Goal: Communication & Community: Ask a question

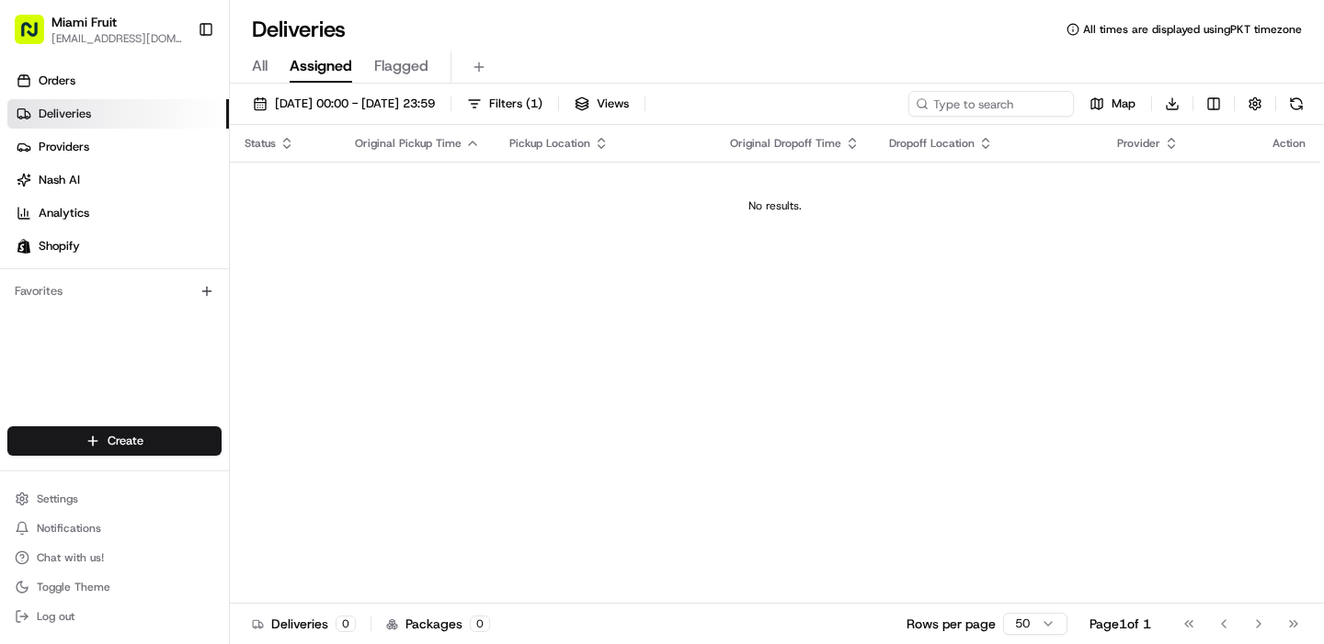
click at [267, 72] on div "All Assigned Flagged" at bounding box center [777, 67] width 1094 height 32
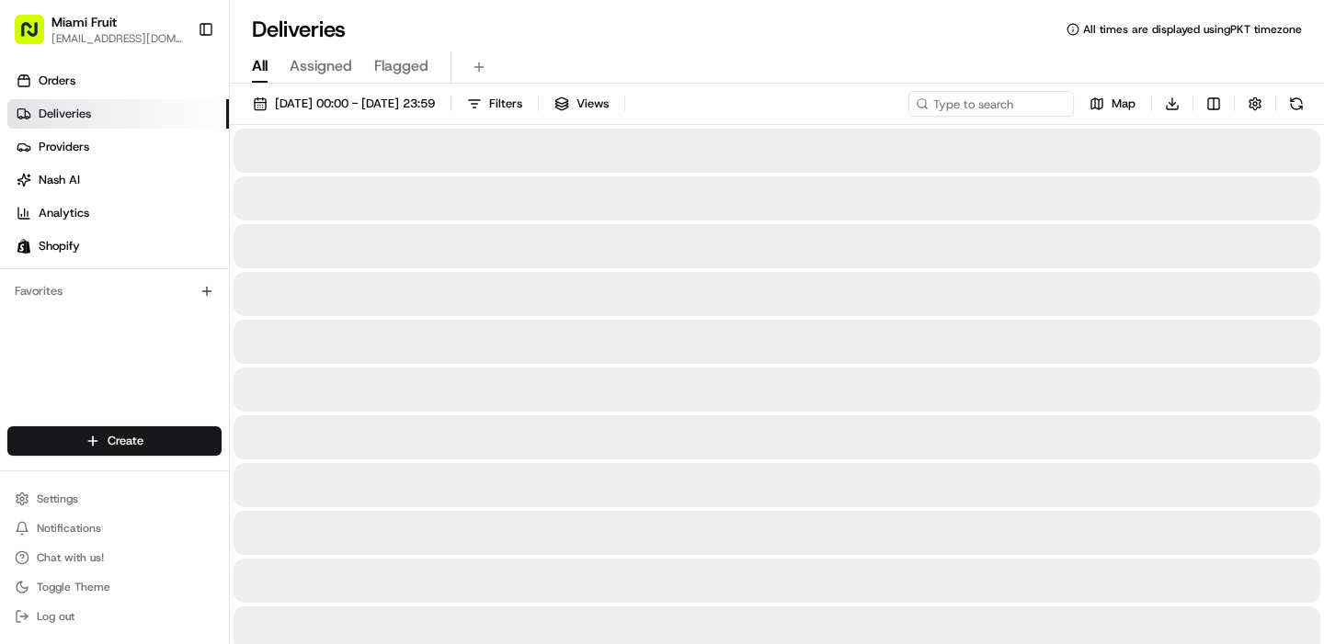
click at [257, 67] on span "All" at bounding box center [260, 66] width 16 height 22
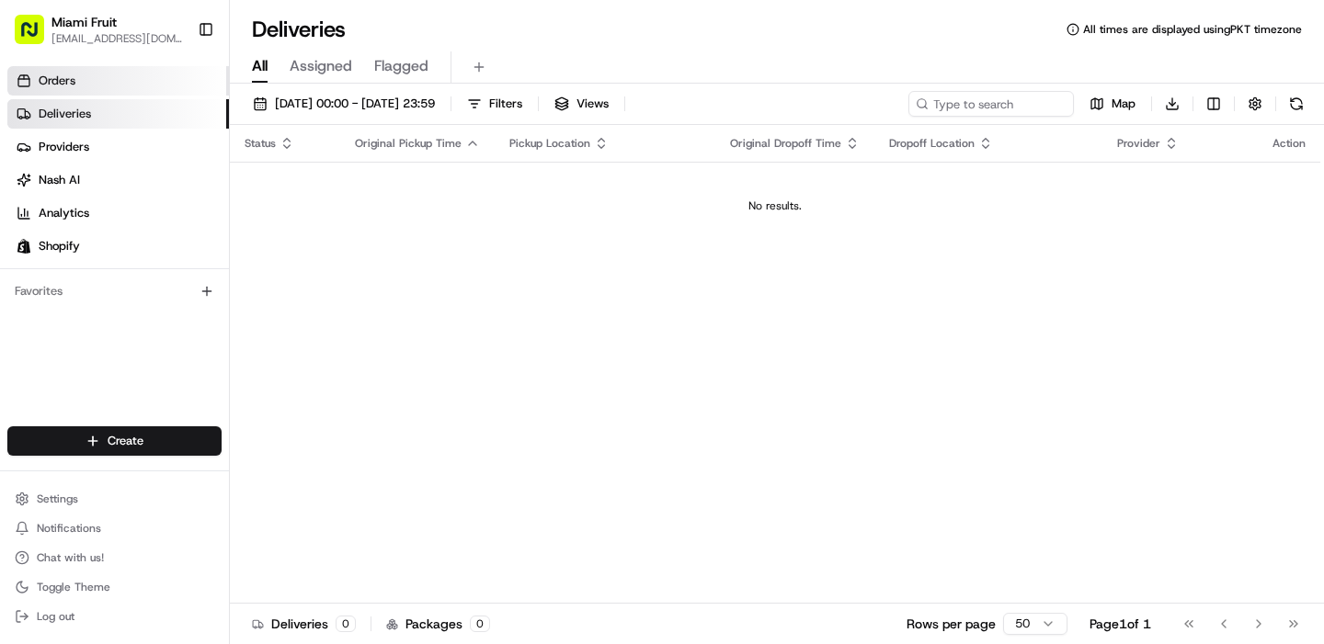
click at [114, 87] on link "Orders" at bounding box center [118, 80] width 222 height 29
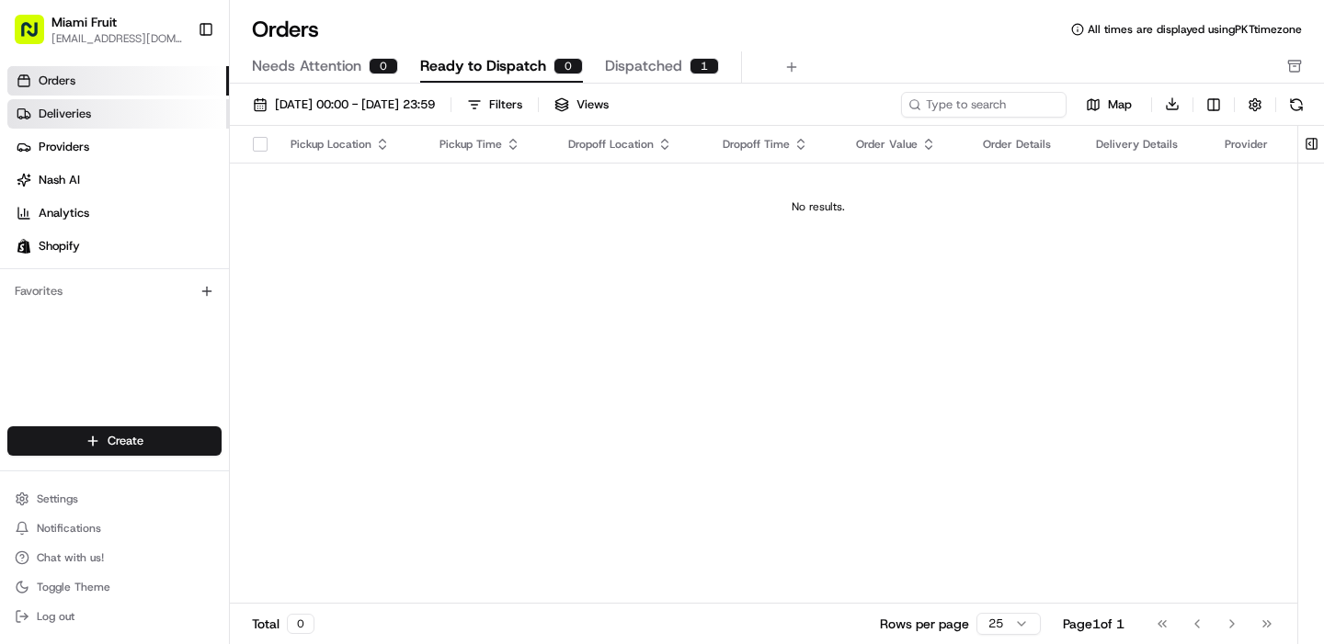
click at [146, 119] on link "Deliveries" at bounding box center [118, 113] width 222 height 29
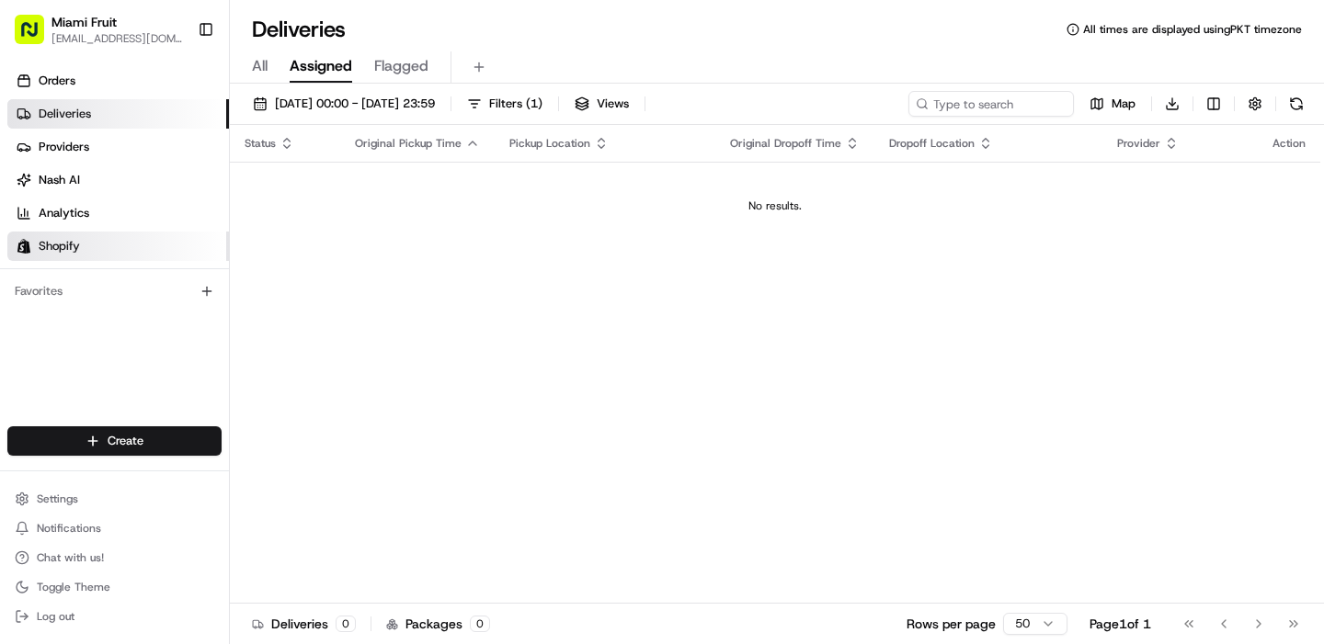
click at [74, 241] on span "Shopify" at bounding box center [59, 246] width 41 height 17
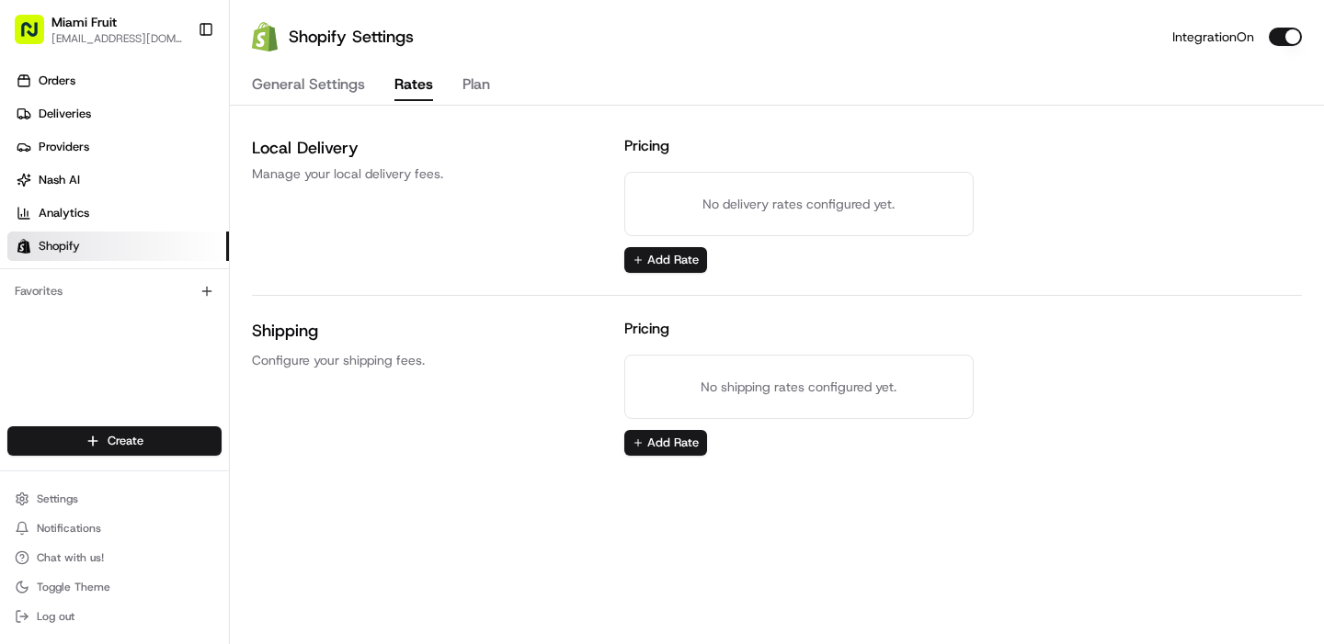
click at [400, 93] on button "Rates" at bounding box center [413, 85] width 39 height 31
click at [32, 213] on link "Analytics" at bounding box center [118, 213] width 222 height 29
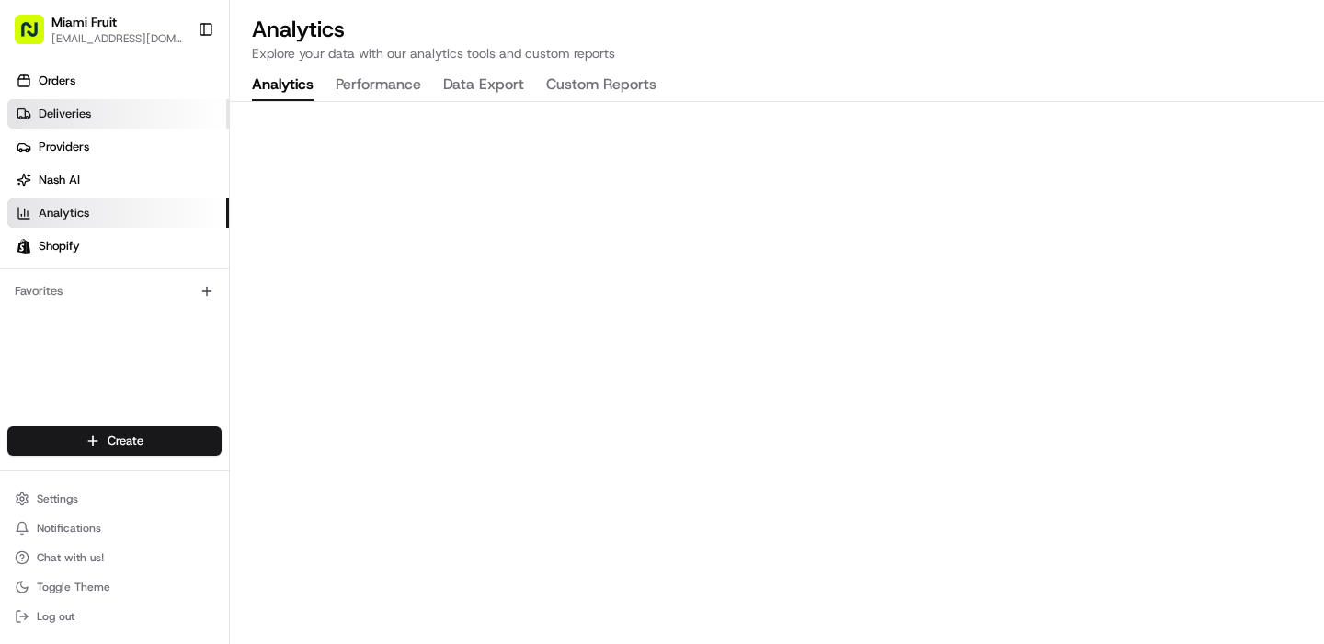
click at [74, 116] on span "Deliveries" at bounding box center [65, 114] width 52 height 17
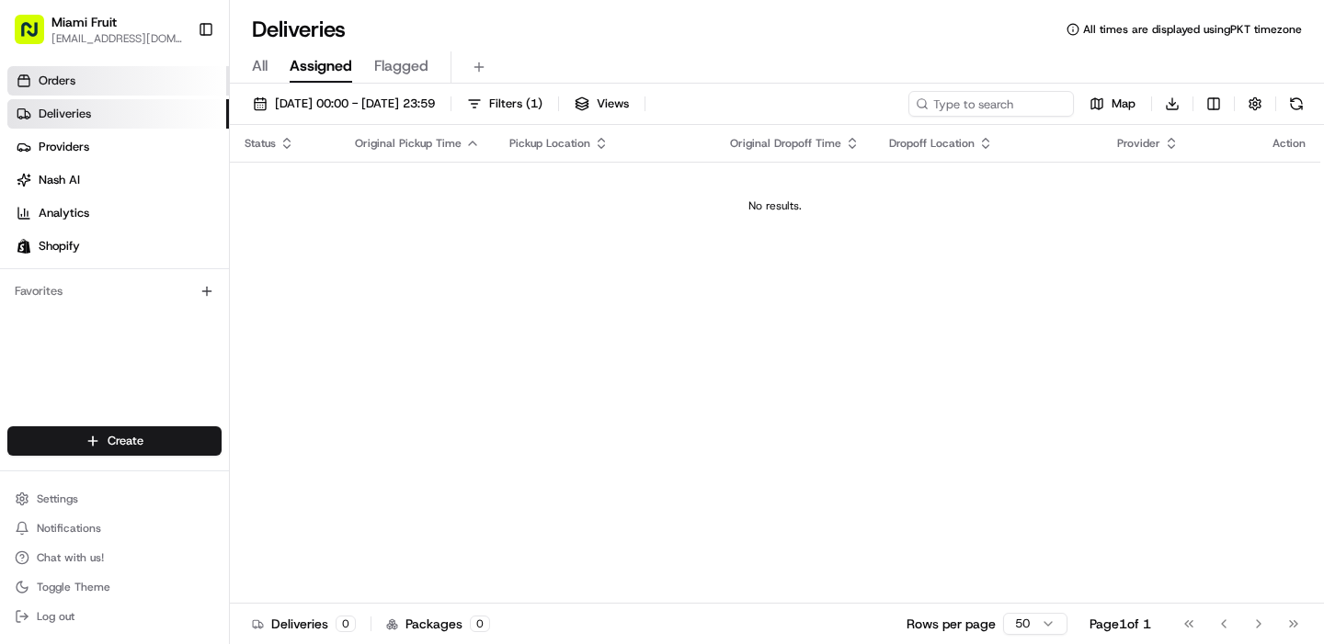
click at [51, 77] on span "Orders" at bounding box center [57, 81] width 37 height 17
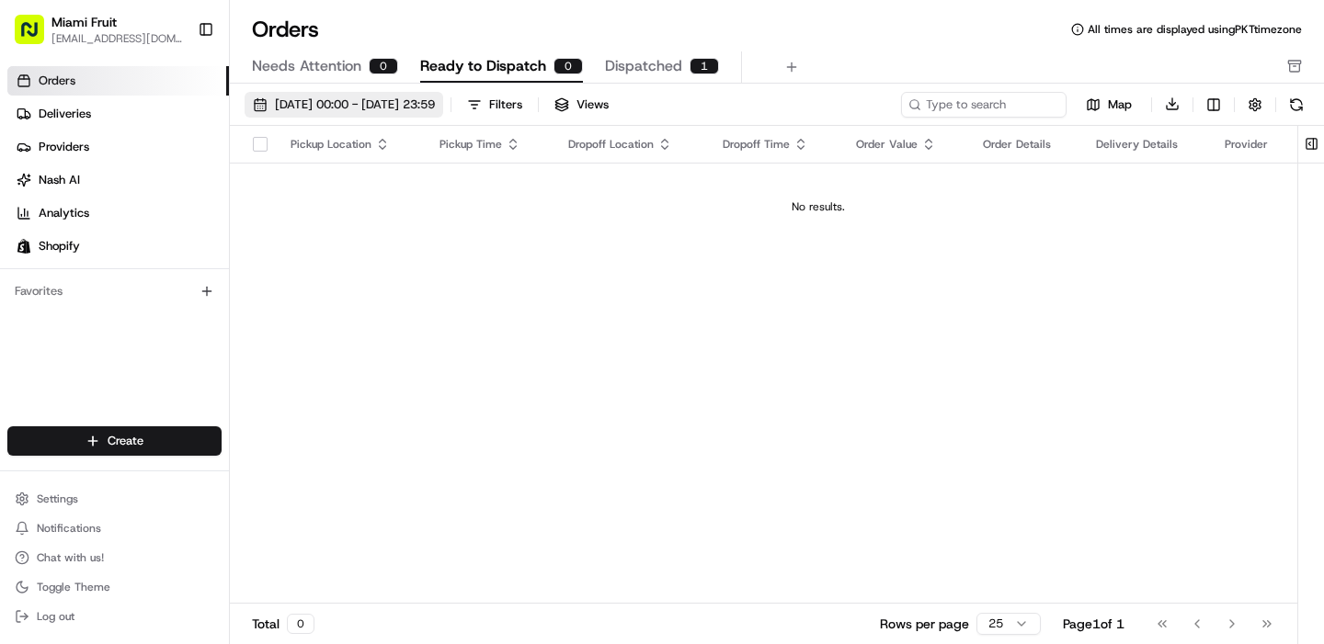
click at [371, 110] on span "[DATE] 00:00 - [DATE] 23:59" at bounding box center [355, 105] width 160 height 17
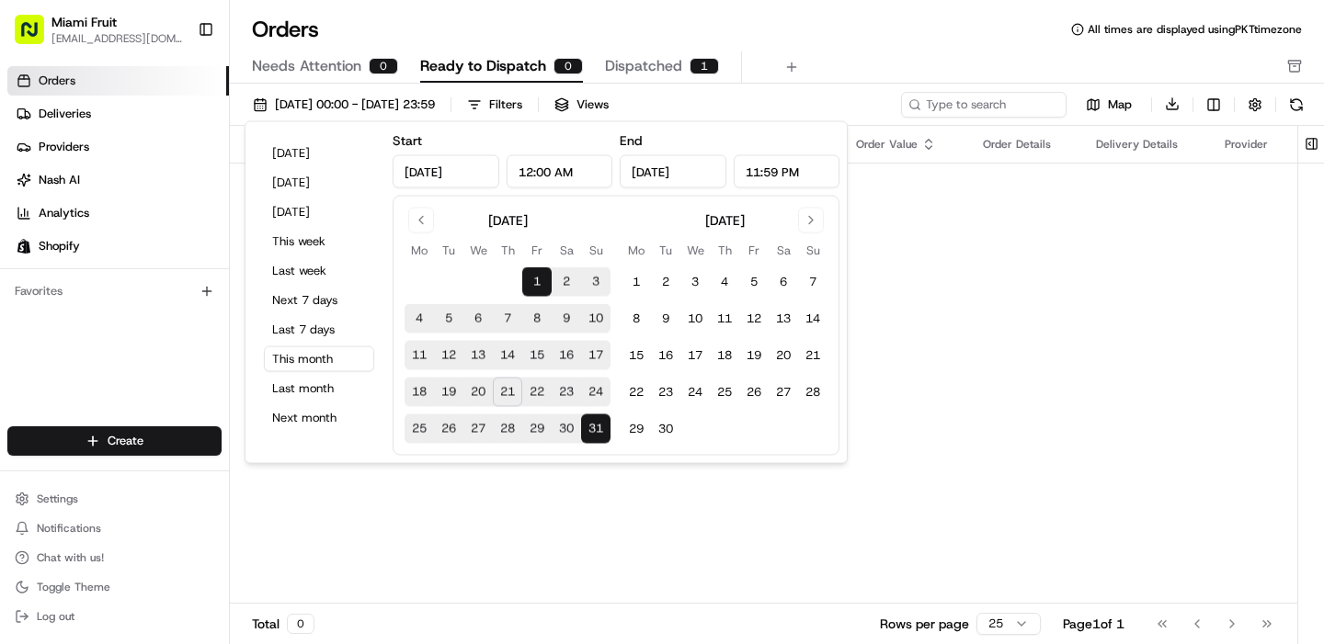
click at [446, 519] on div "Pickup Location Pickup Time Dropoff Location Dropoff Time Order Value Order Det…" at bounding box center [818, 365] width 1177 height 479
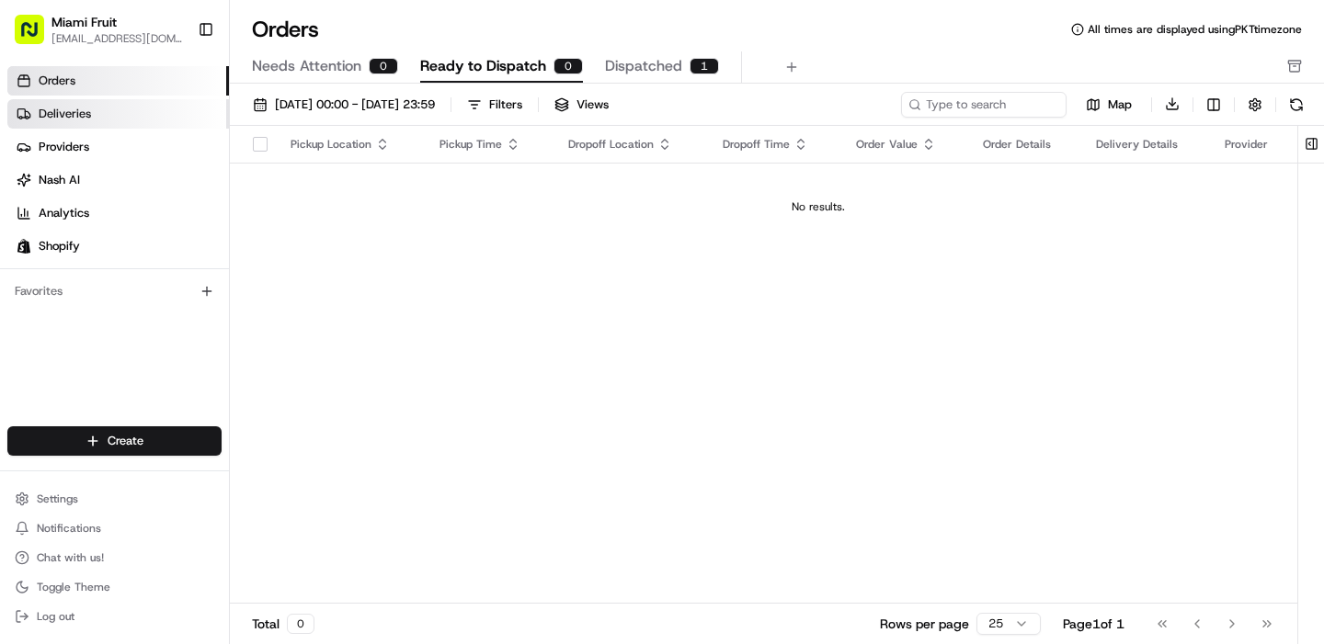
click at [102, 114] on link "Deliveries" at bounding box center [118, 113] width 222 height 29
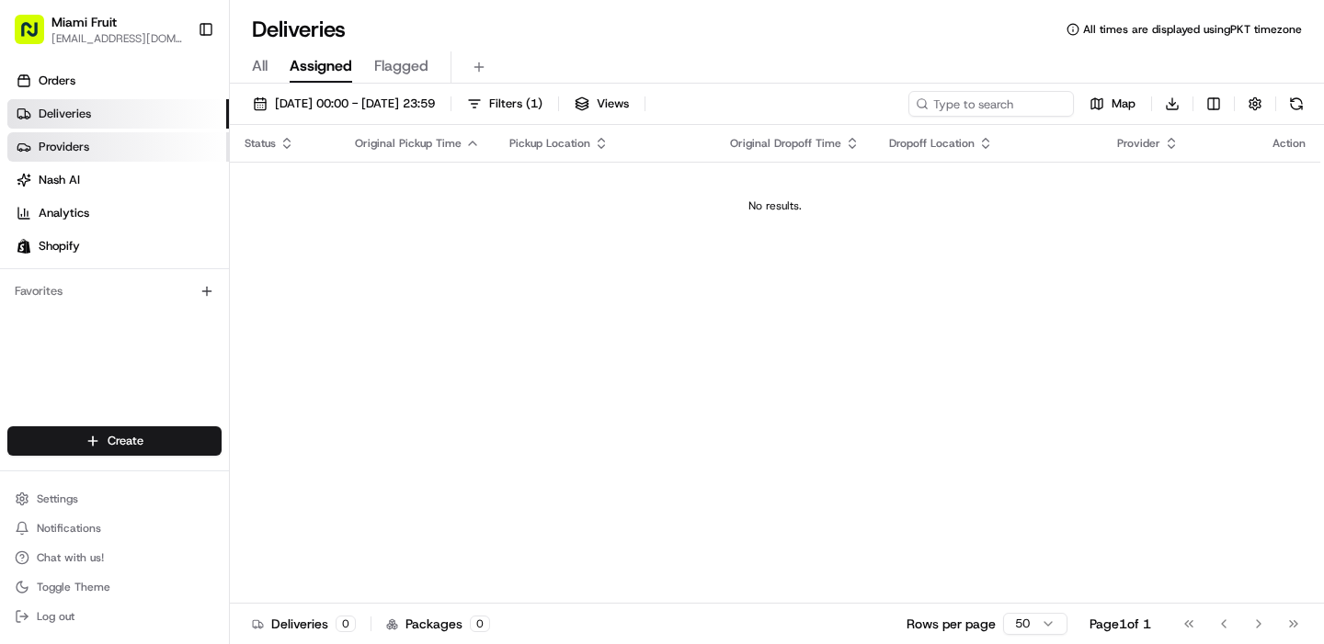
click at [89, 138] on link "Providers" at bounding box center [118, 146] width 222 height 29
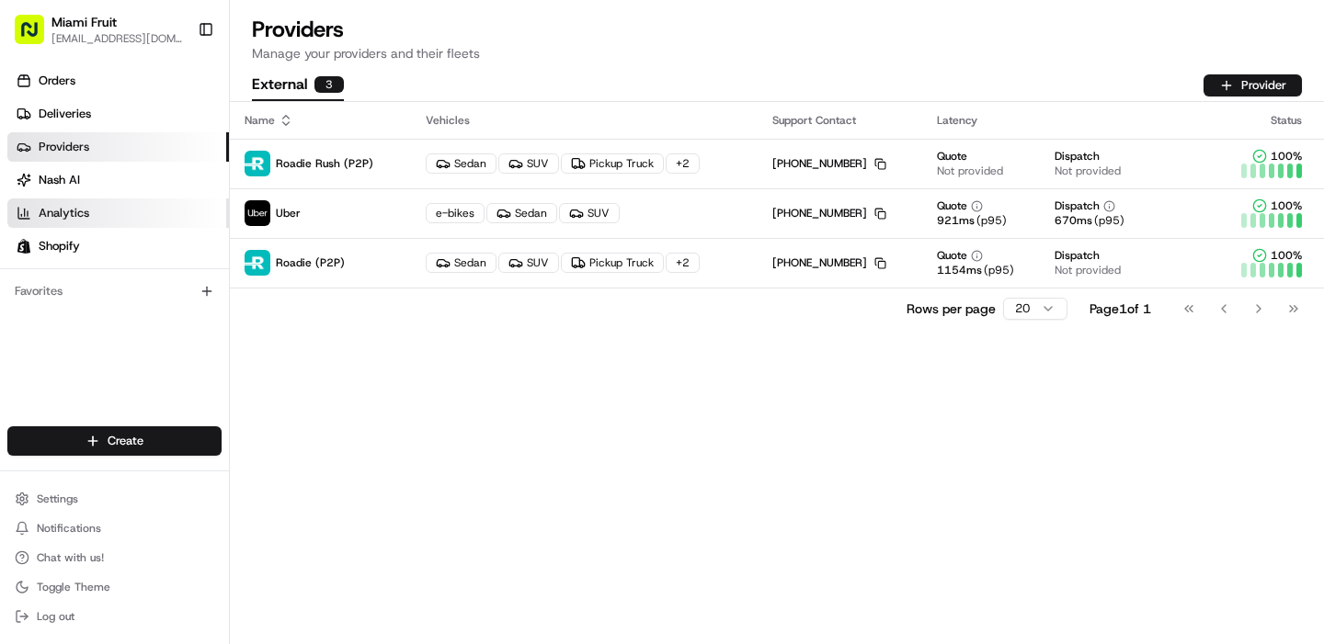
click at [62, 206] on span "Analytics" at bounding box center [64, 213] width 51 height 17
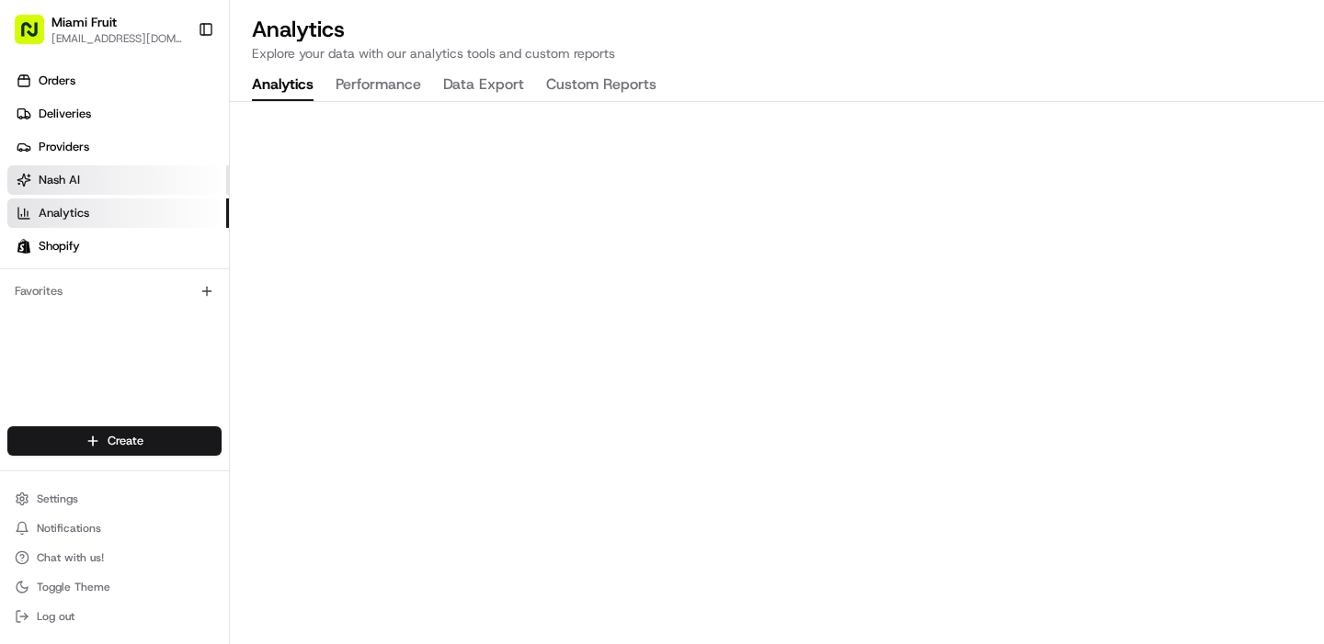
click at [63, 180] on span "Nash AI" at bounding box center [59, 180] width 41 height 17
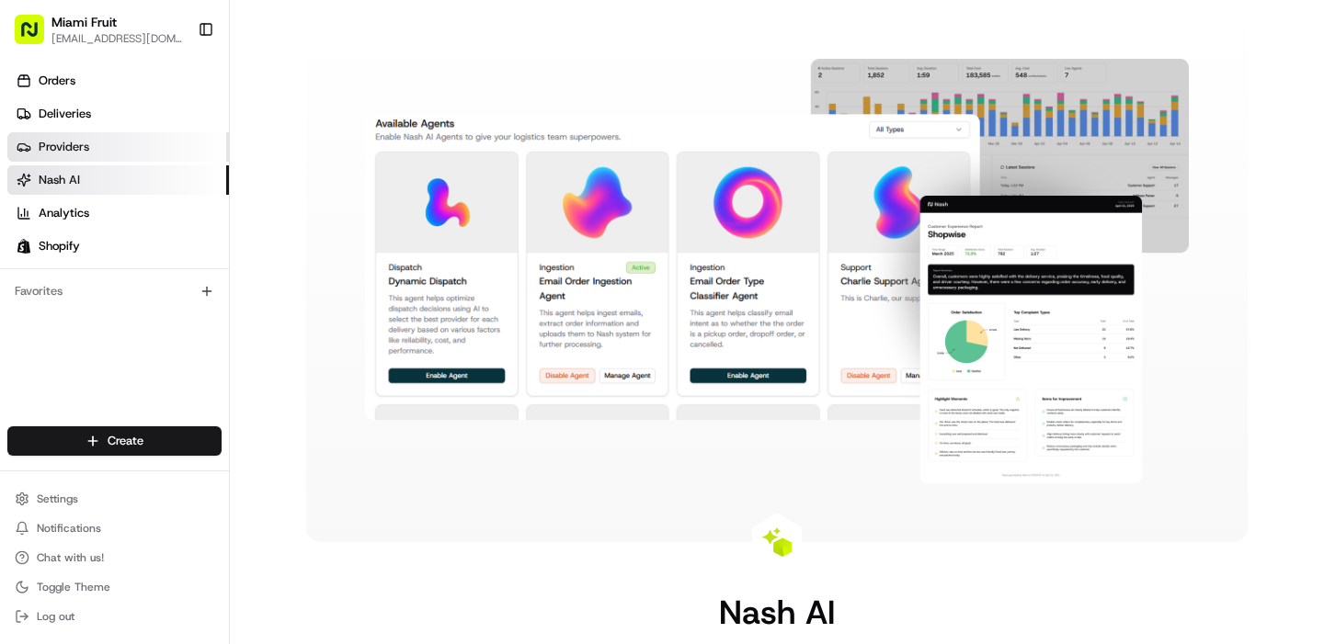
click at [66, 152] on span "Providers" at bounding box center [64, 147] width 51 height 17
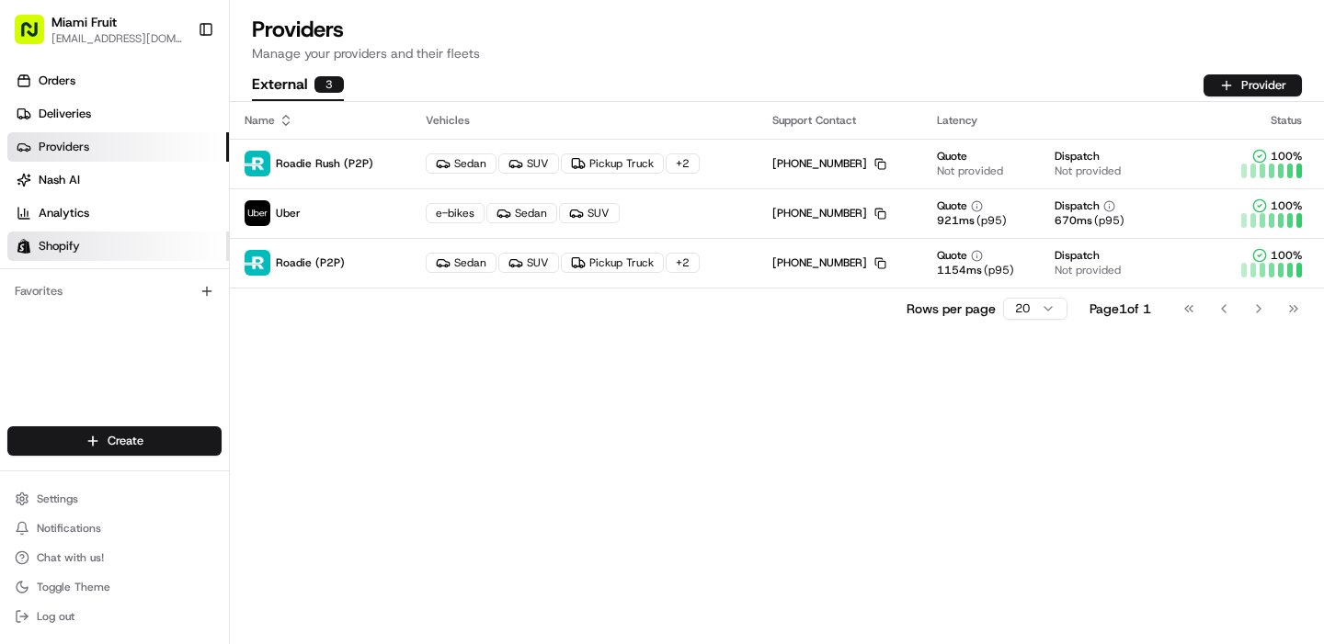
click at [81, 236] on link "Shopify" at bounding box center [118, 246] width 222 height 29
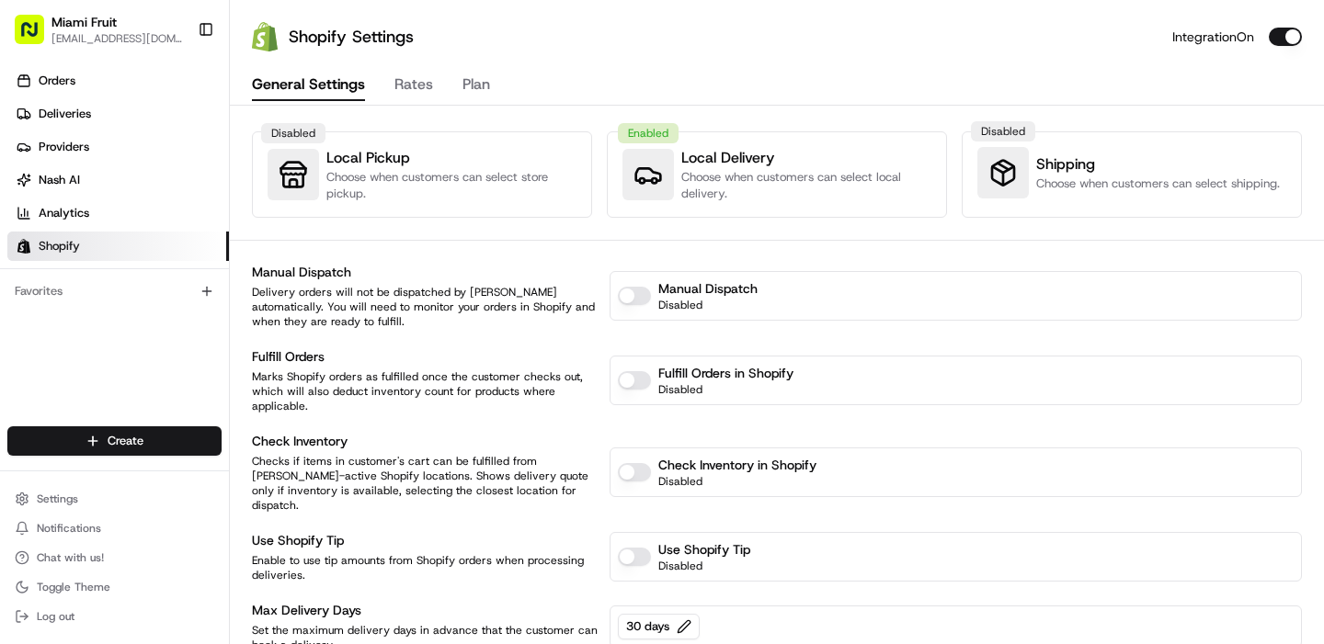
click at [408, 83] on button "Rates" at bounding box center [413, 85] width 39 height 31
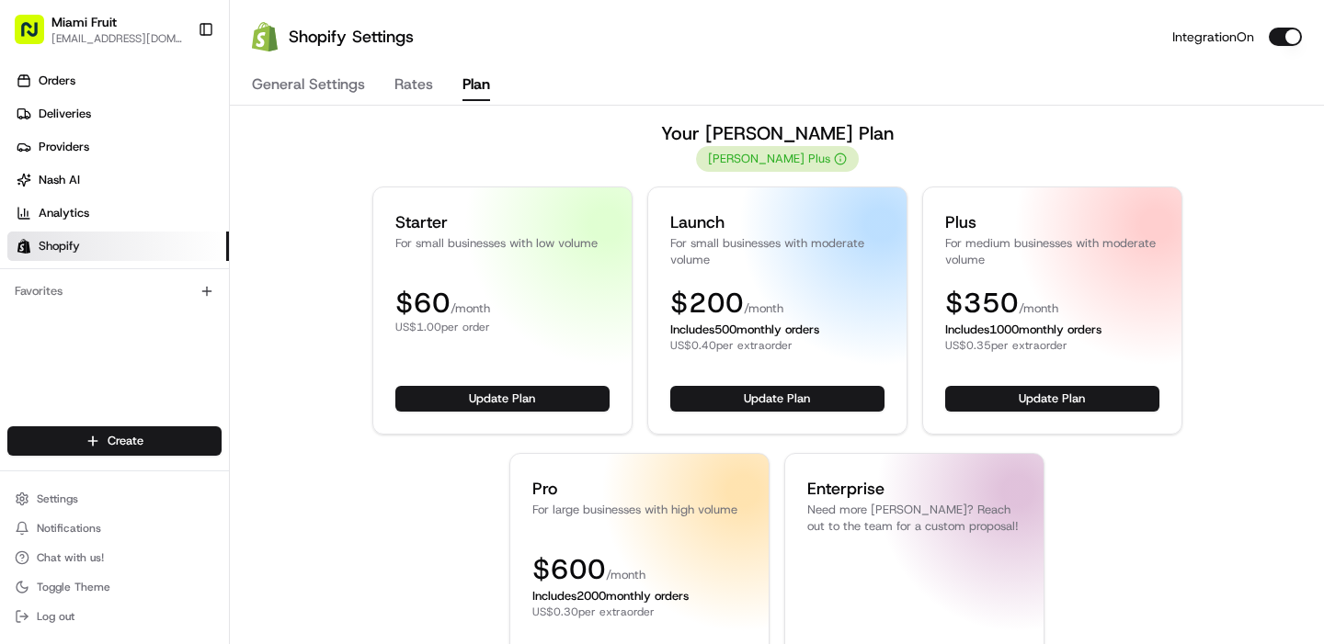
click at [462, 86] on button "Plan" at bounding box center [476, 85] width 28 height 31
click at [309, 94] on button "General Settings" at bounding box center [308, 85] width 113 height 31
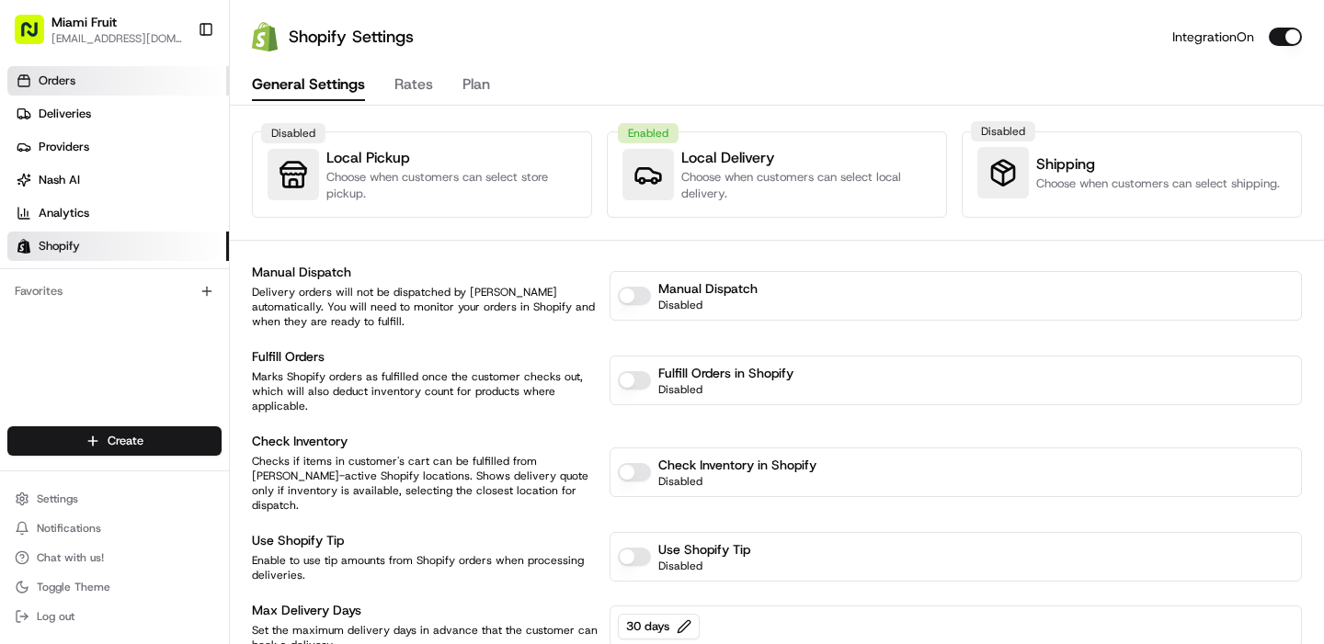
click at [99, 82] on link "Orders" at bounding box center [118, 80] width 222 height 29
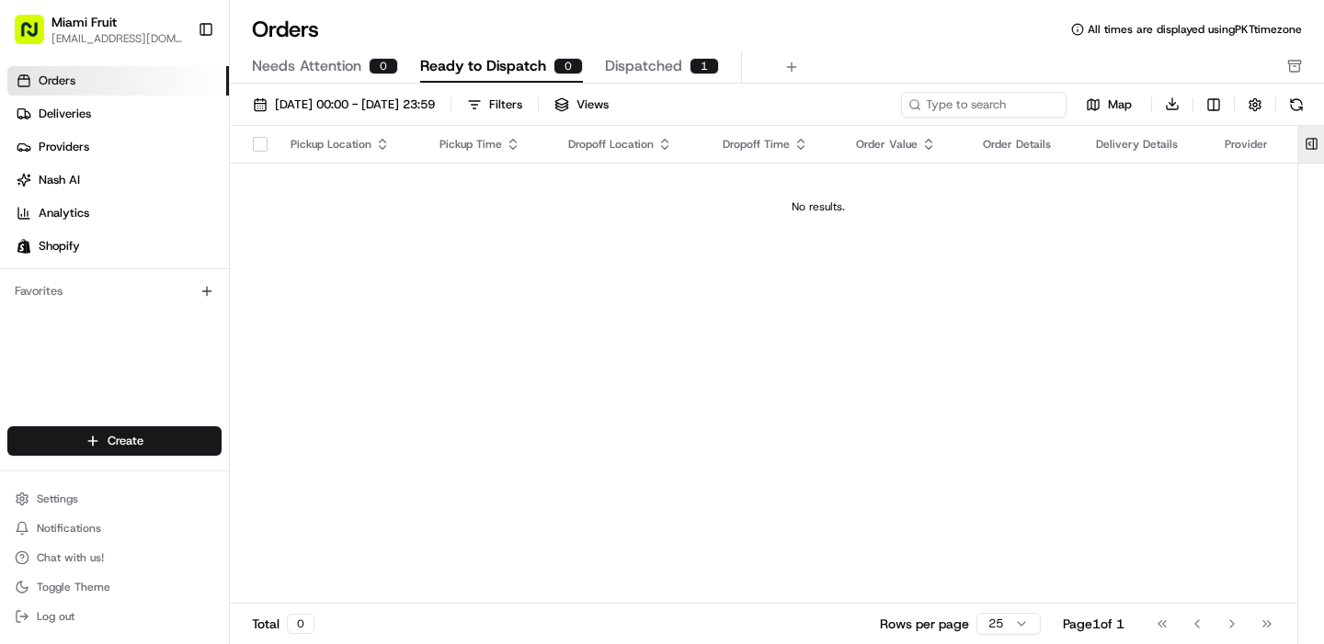
click at [1310, 143] on button at bounding box center [1311, 144] width 30 height 37
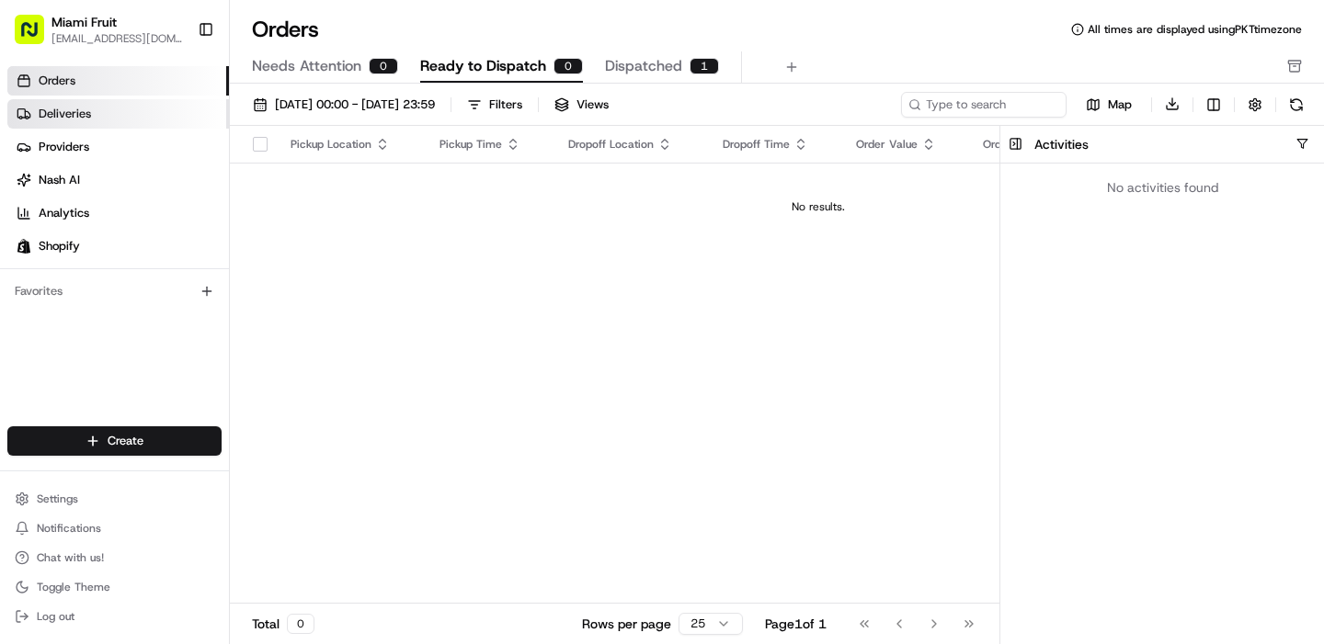
click at [101, 111] on link "Deliveries" at bounding box center [118, 113] width 222 height 29
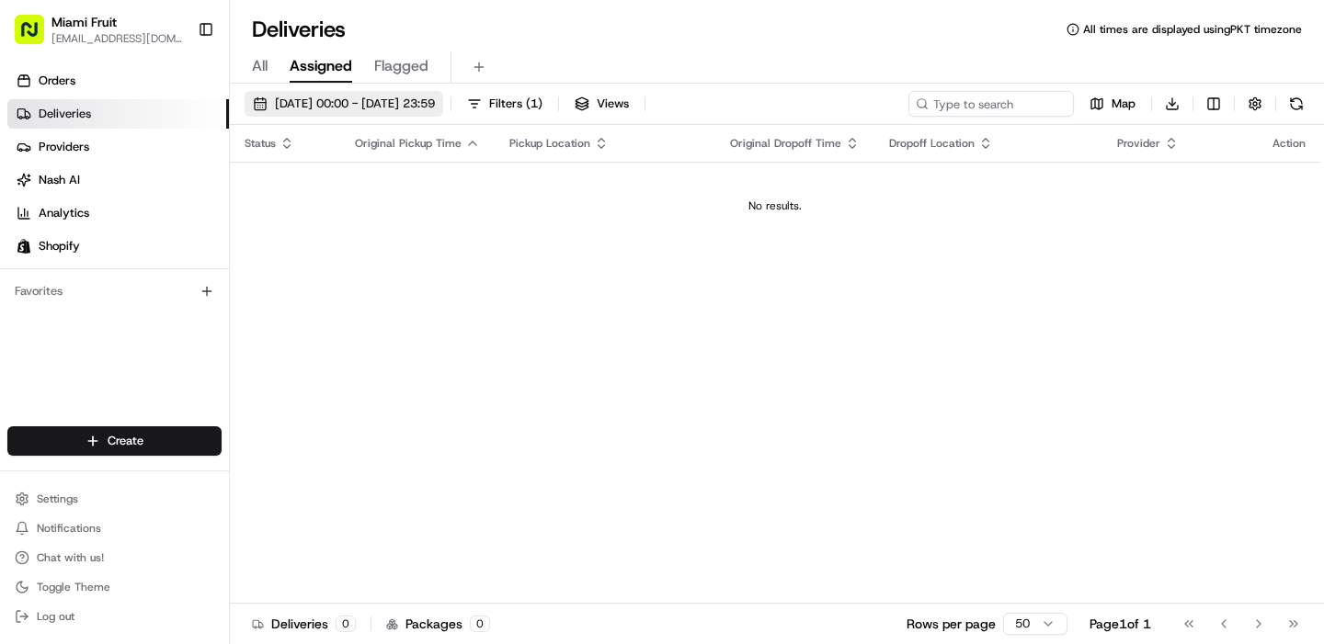
click at [435, 101] on span "[DATE] 00:00 - [DATE] 23:59" at bounding box center [355, 104] width 160 height 17
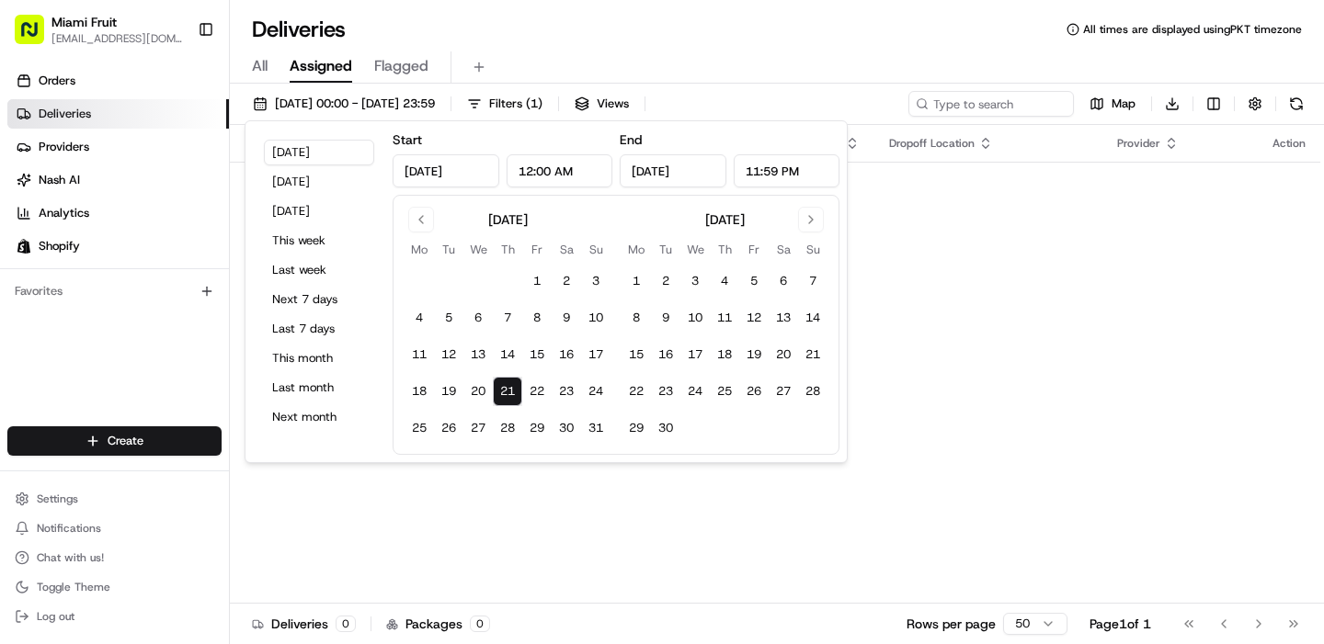
click at [1137, 288] on div "Status Original Pickup Time Pickup Location Original Dropoff Time Dropoff Locat…" at bounding box center [775, 364] width 1090 height 479
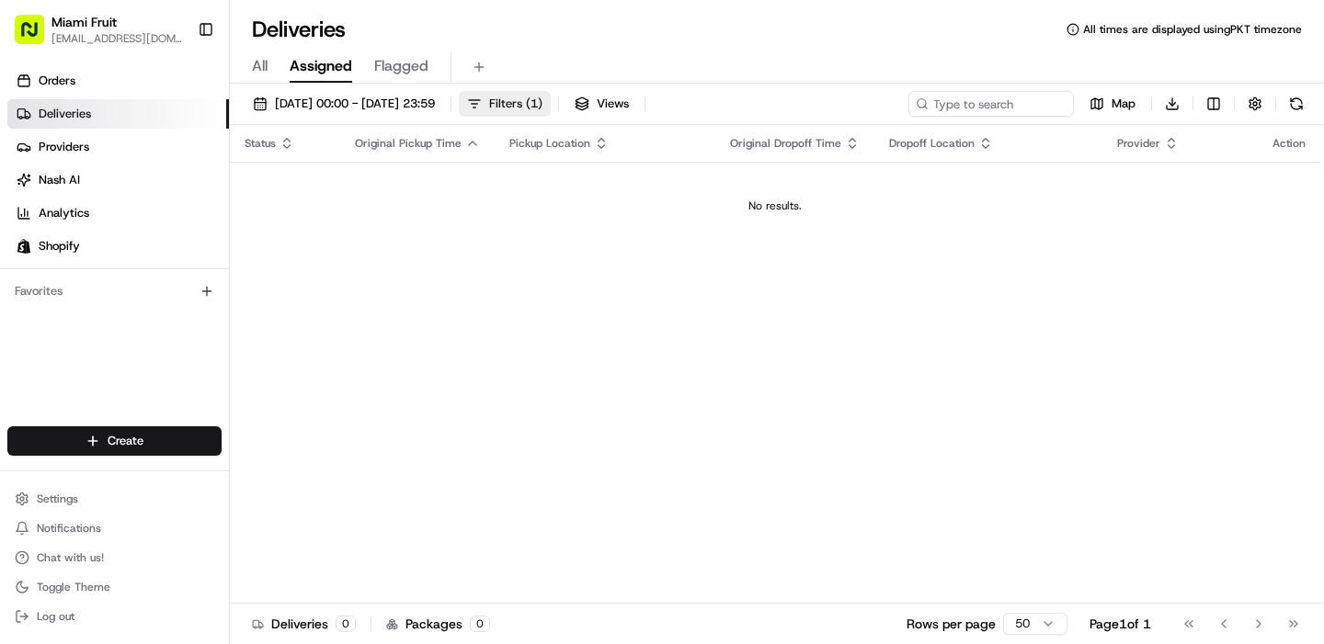
click at [542, 103] on span "Filters ( 1 )" at bounding box center [515, 104] width 53 height 17
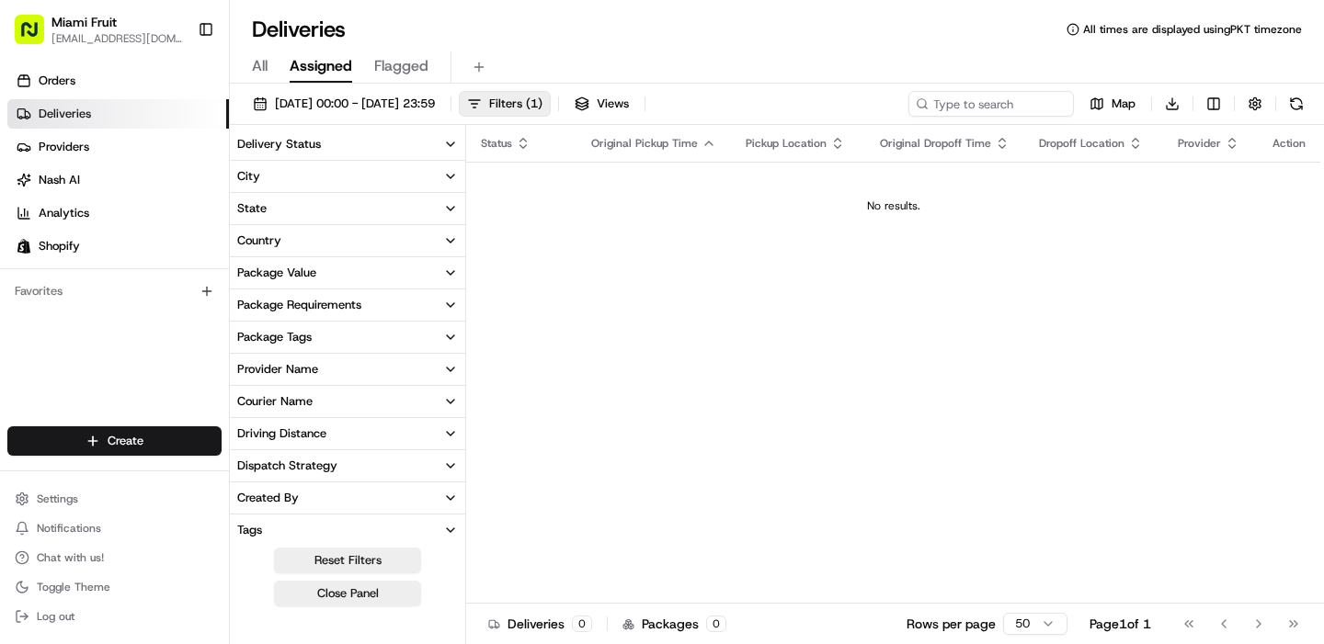
click at [416, 142] on button "Delivery Status" at bounding box center [347, 144] width 235 height 31
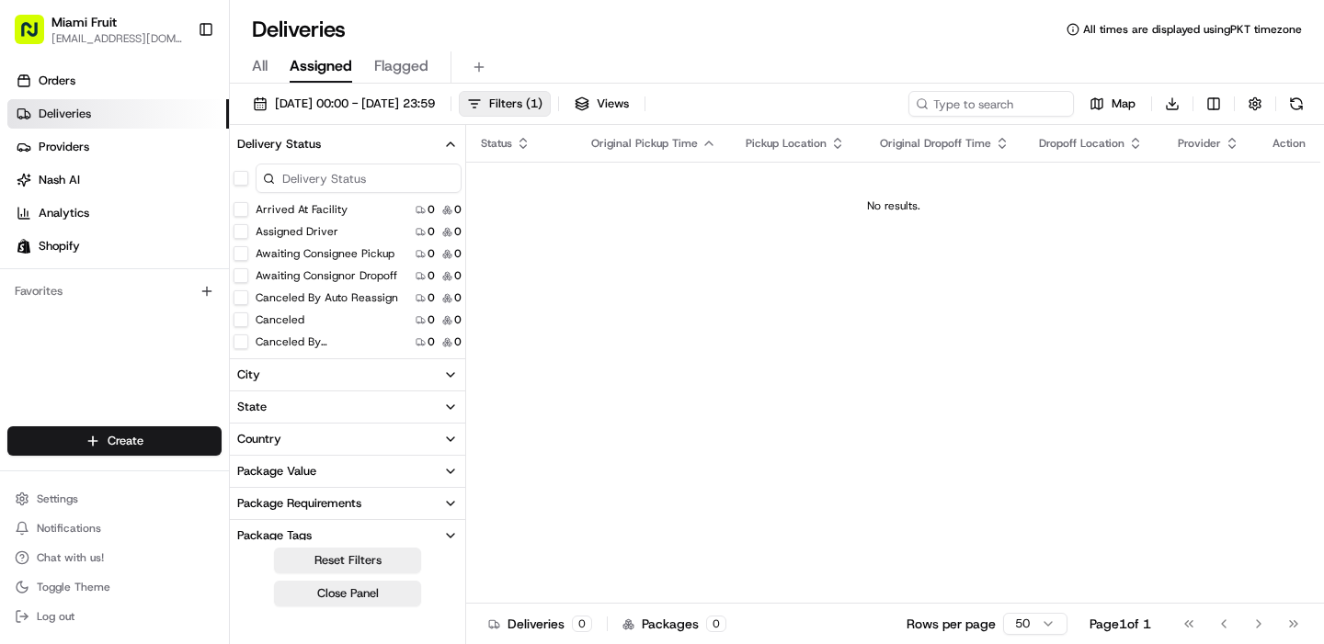
click at [386, 374] on button "City" at bounding box center [347, 374] width 235 height 31
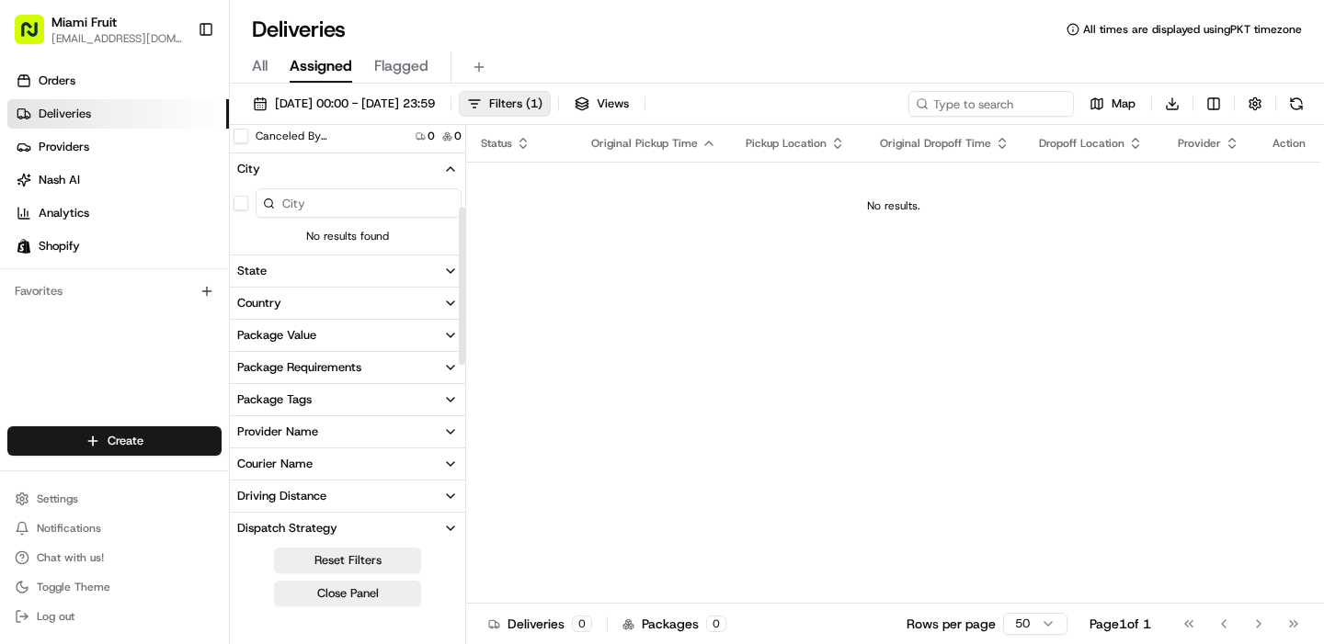
scroll to position [203, 0]
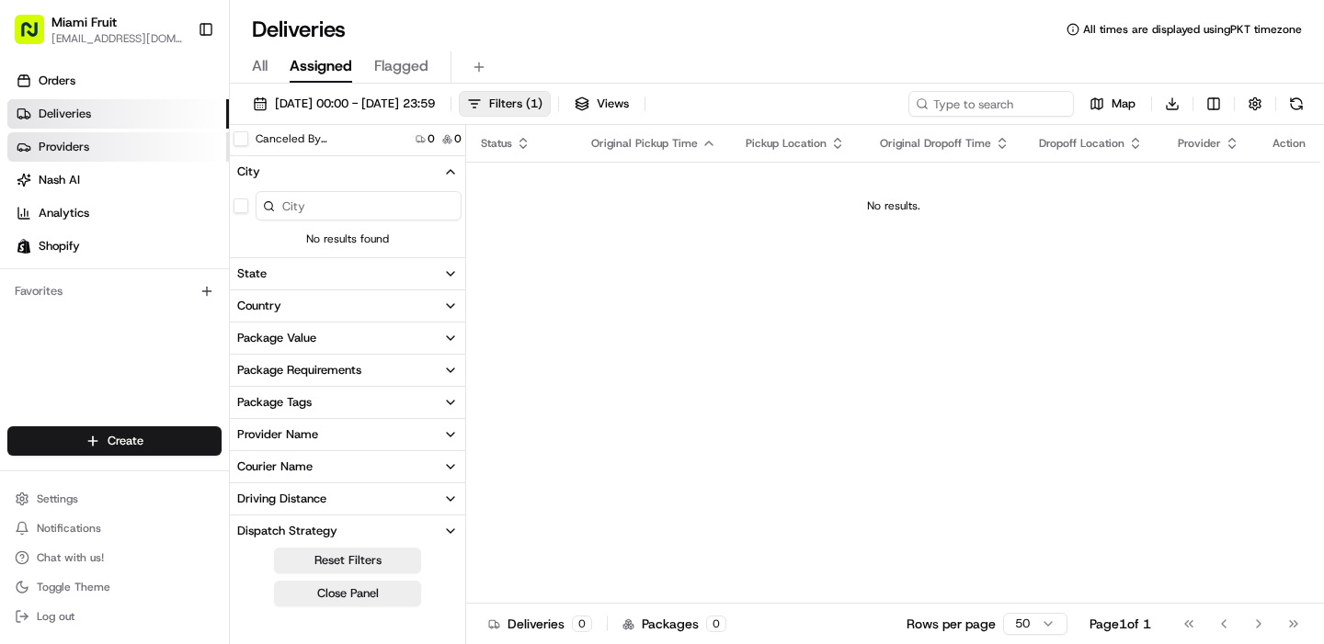
click at [120, 136] on link "Providers" at bounding box center [118, 146] width 222 height 29
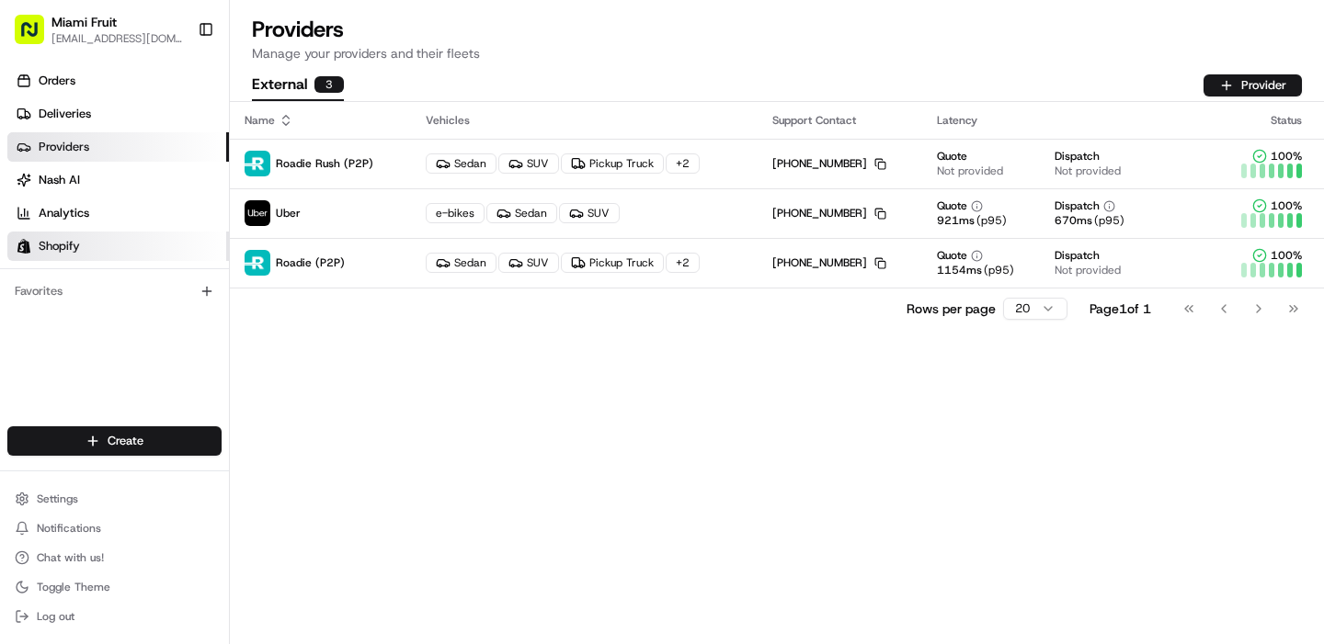
click at [64, 242] on span "Shopify" at bounding box center [59, 246] width 41 height 17
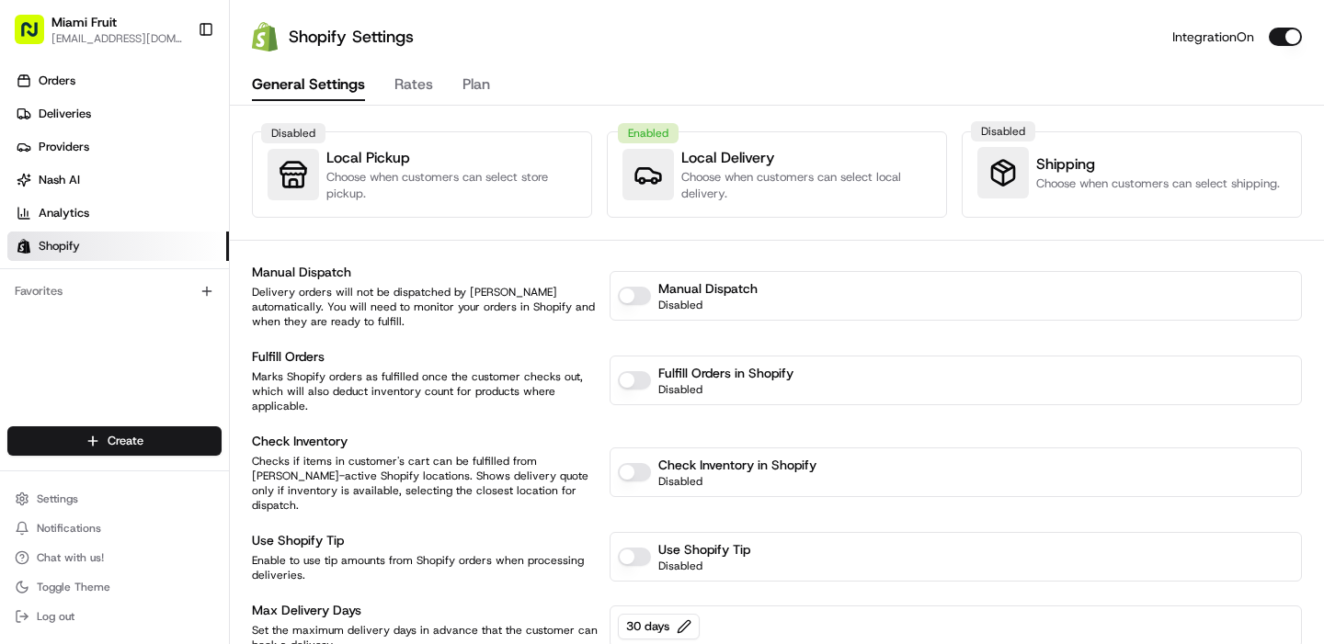
click at [653, 169] on icon at bounding box center [647, 174] width 29 height 29
click at [648, 133] on div "Enabled" at bounding box center [648, 133] width 61 height 20
click at [649, 149] on div "Enabled" at bounding box center [647, 174] width 51 height 51
click at [205, 29] on button "Toggle Sidebar" at bounding box center [205, 29] width 31 height 31
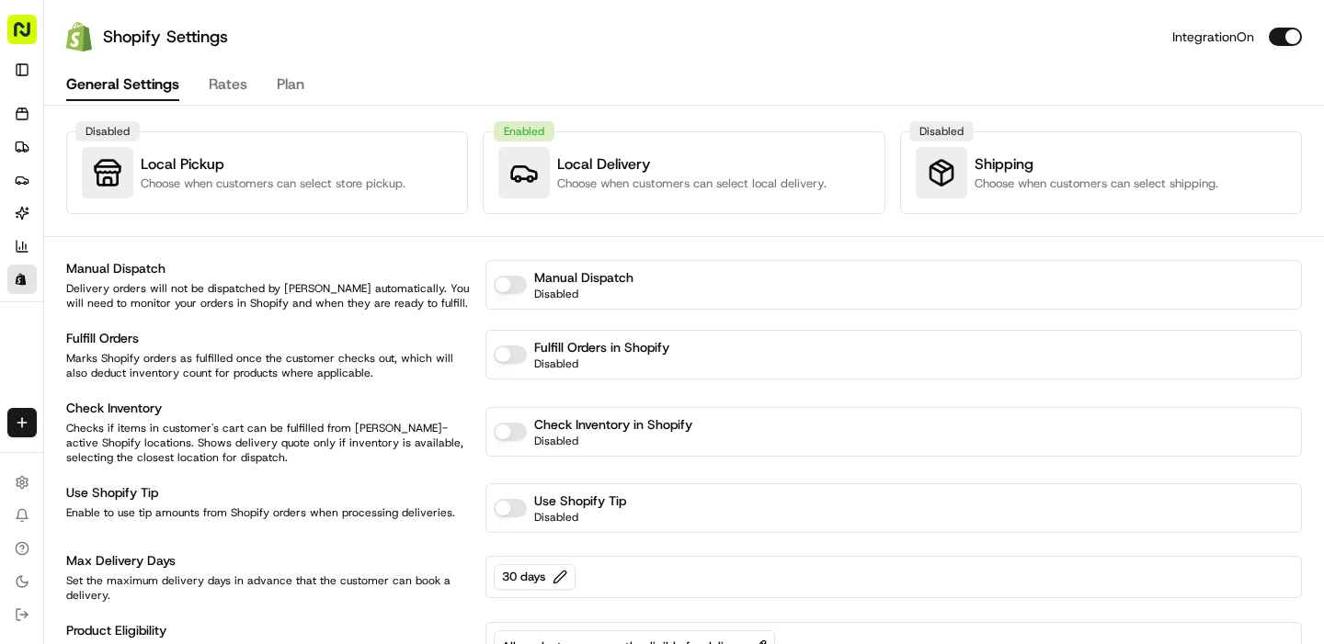
click at [27, 29] on rect "button" at bounding box center [21, 29] width 29 height 29
click at [27, 67] on button "Toggle Sidebar" at bounding box center [21, 69] width 29 height 29
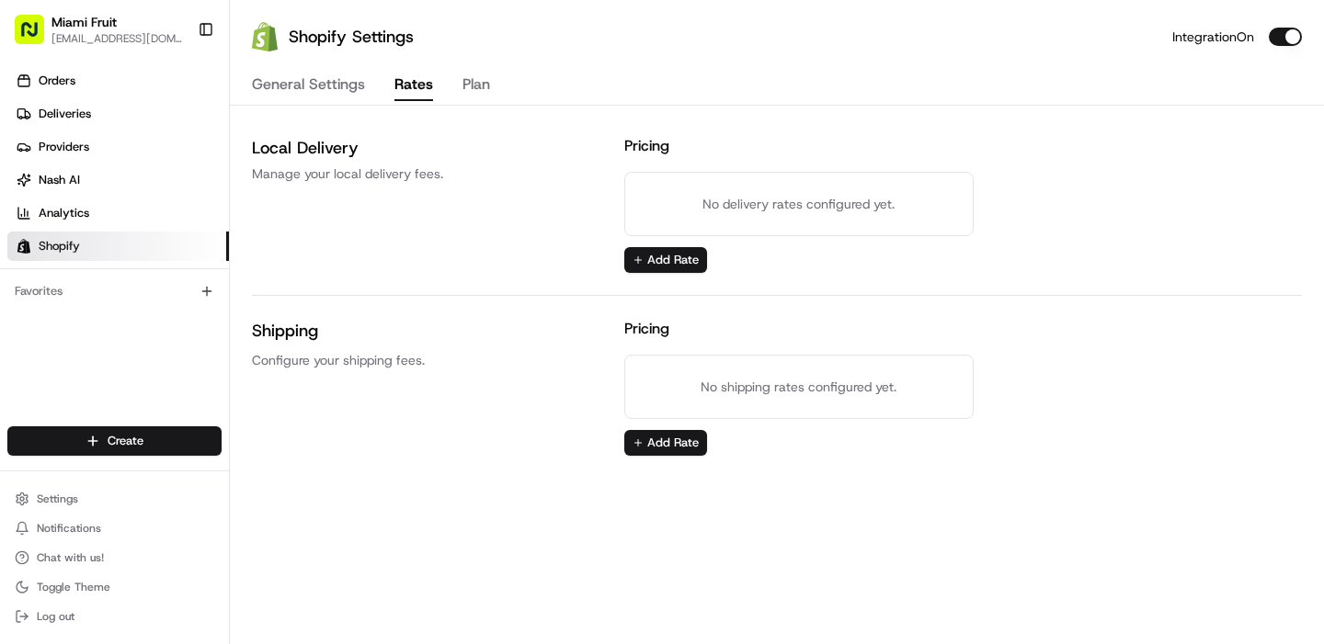
click at [403, 85] on button "Rates" at bounding box center [413, 85] width 39 height 31
click at [772, 195] on p "No delivery rates configured yet." at bounding box center [799, 204] width 304 height 18
click at [473, 84] on button "Plan" at bounding box center [476, 85] width 28 height 31
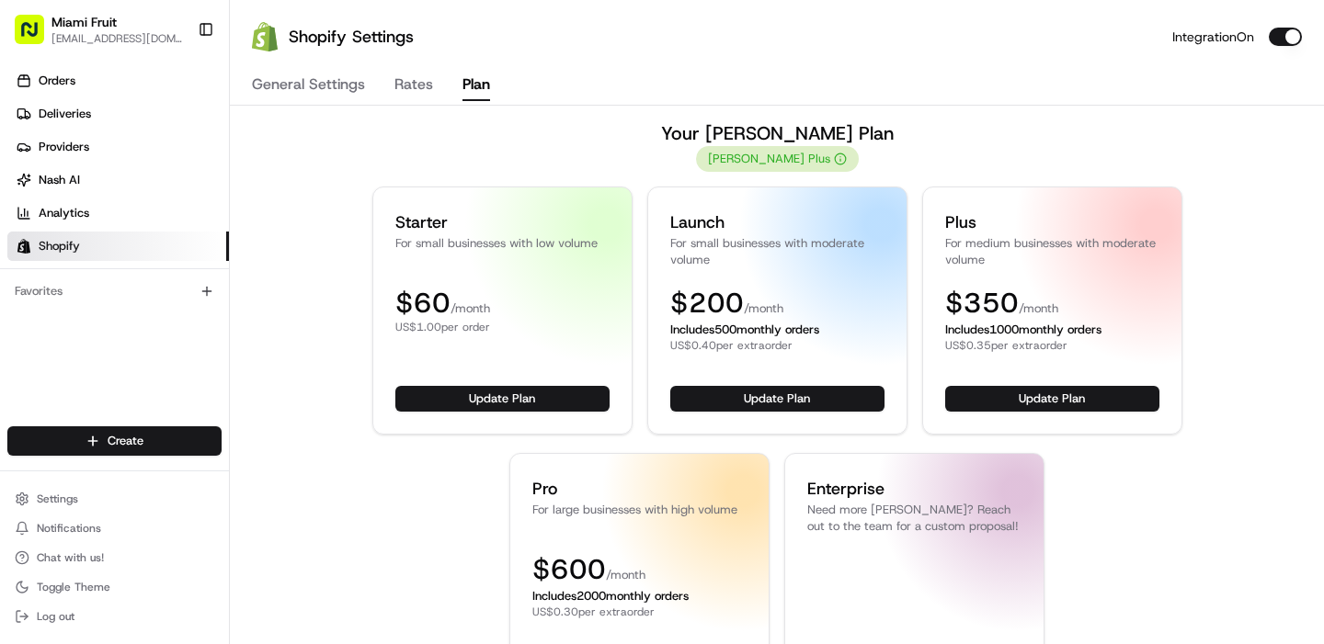
click at [400, 84] on button "Rates" at bounding box center [413, 85] width 39 height 31
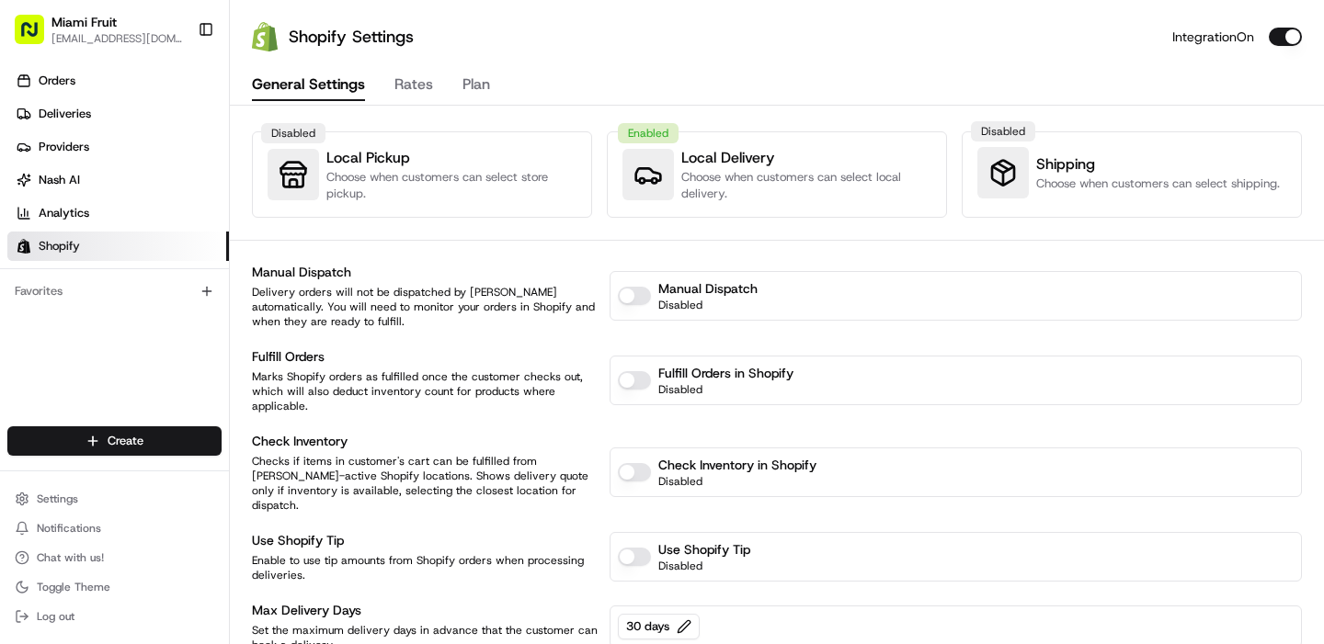
click at [276, 84] on button "General Settings" at bounding box center [308, 85] width 113 height 31
click at [716, 148] on h3 "Local Delivery" at bounding box center [806, 158] width 250 height 22
click at [838, 187] on p "Choose when customers can select local delivery." at bounding box center [806, 185] width 250 height 33
click at [703, 177] on p "Choose when customers can select local delivery." at bounding box center [806, 185] width 250 height 33
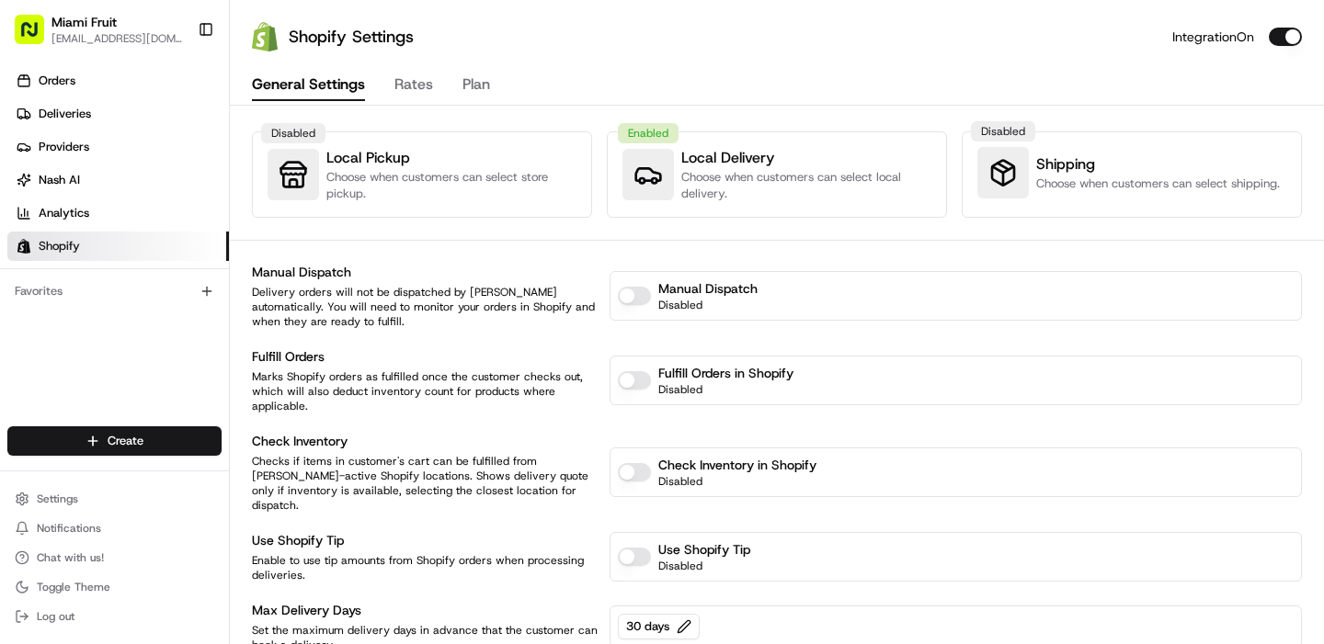
click at [689, 191] on p "Choose when customers can select local delivery." at bounding box center [806, 185] width 250 height 33
click at [145, 444] on html "Miami Fruit support@miamifruit.org Toggle Sidebar Orders Deliveries Providers N…" at bounding box center [662, 322] width 1324 height 644
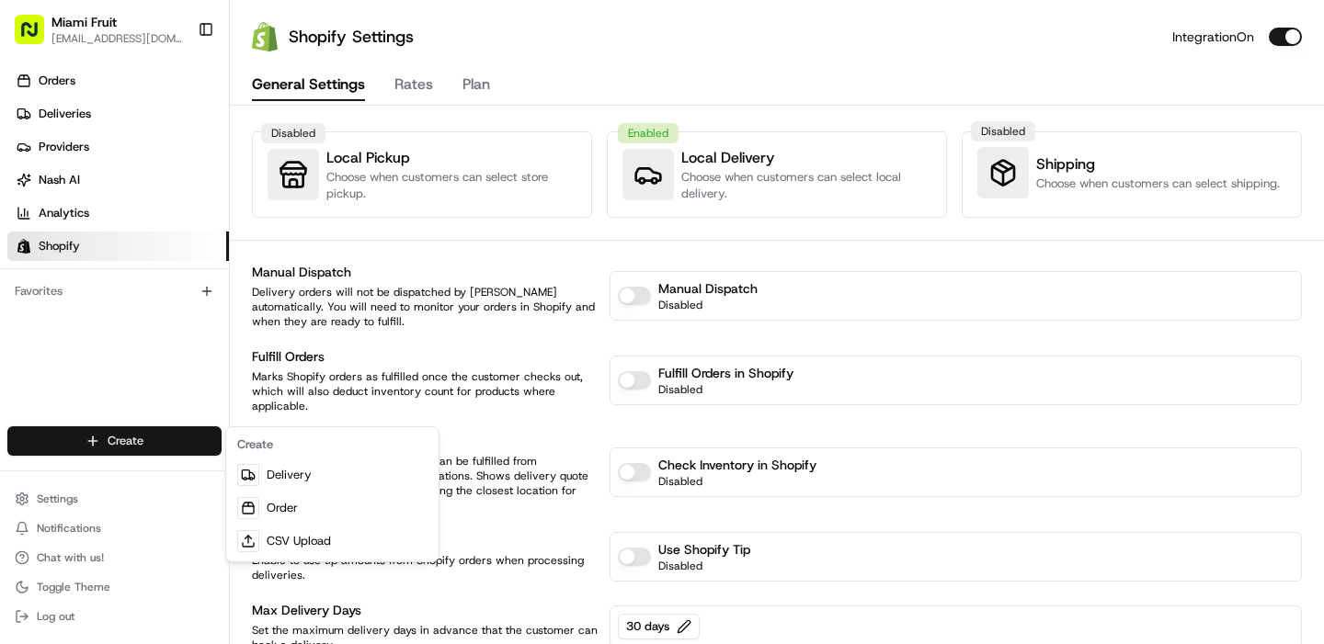
click at [100, 144] on html "Miami Fruit support@miamifruit.org Toggle Sidebar Orders Deliveries Providers N…" at bounding box center [662, 322] width 1324 height 644
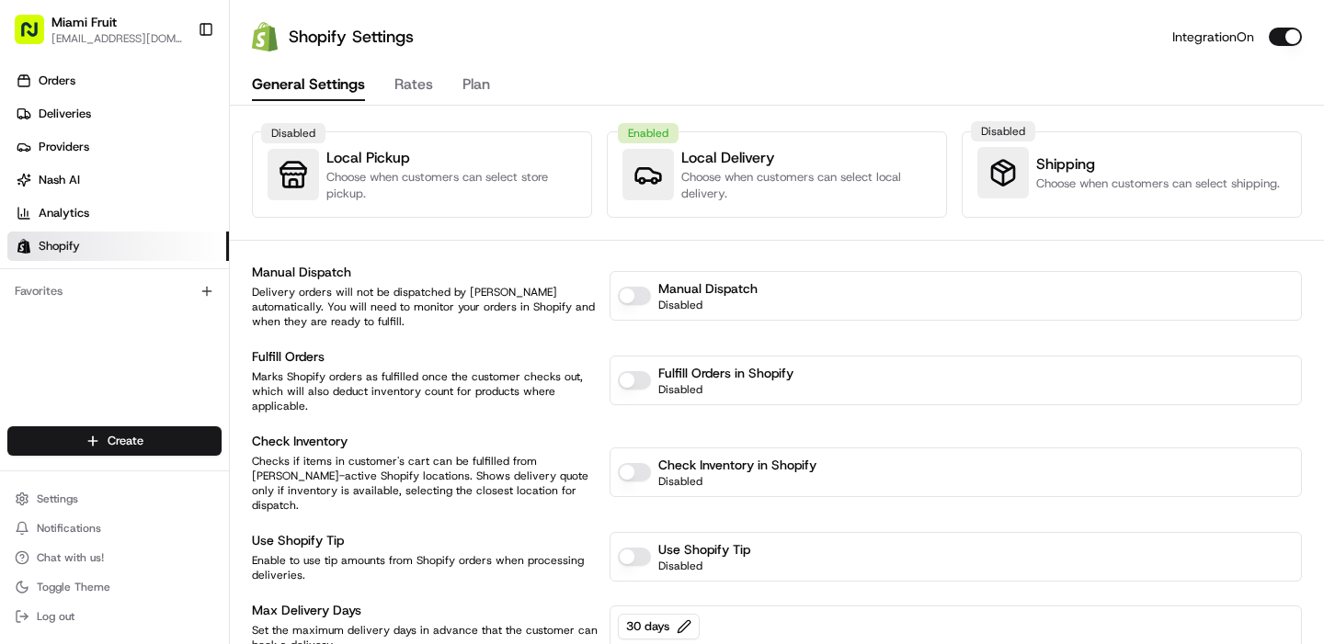
click at [100, 144] on link "Providers" at bounding box center [118, 146] width 222 height 29
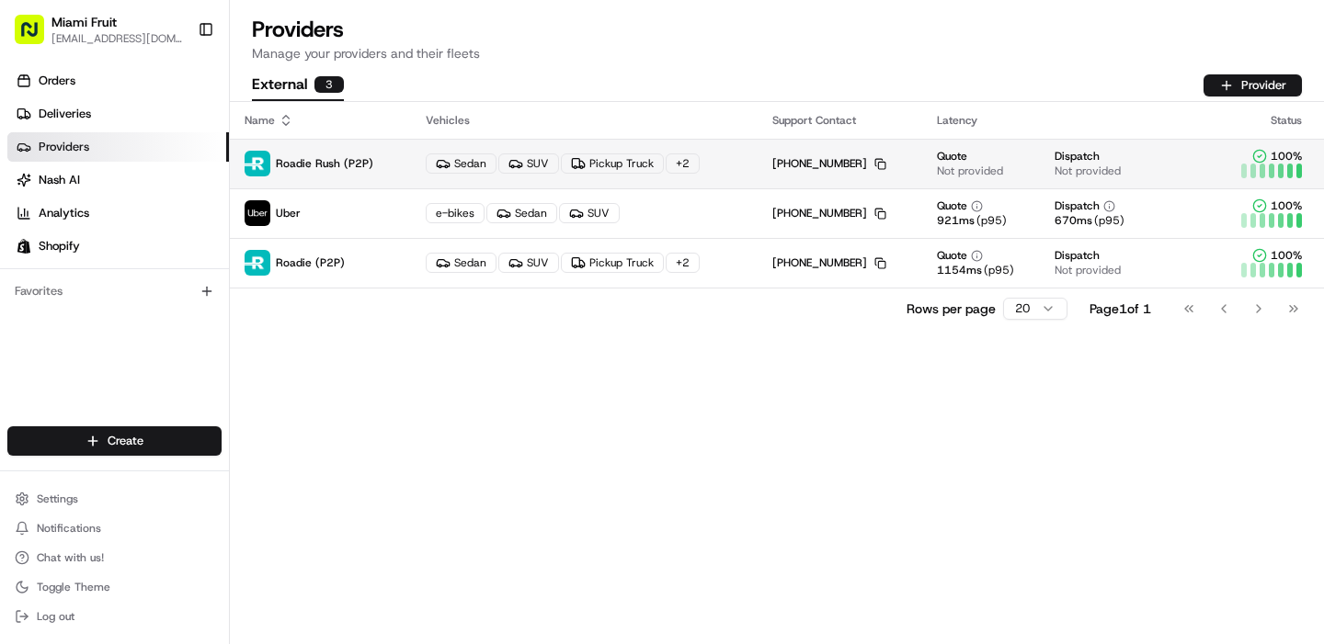
click at [317, 159] on span "Roadie Rush (P2P)" at bounding box center [324, 163] width 97 height 15
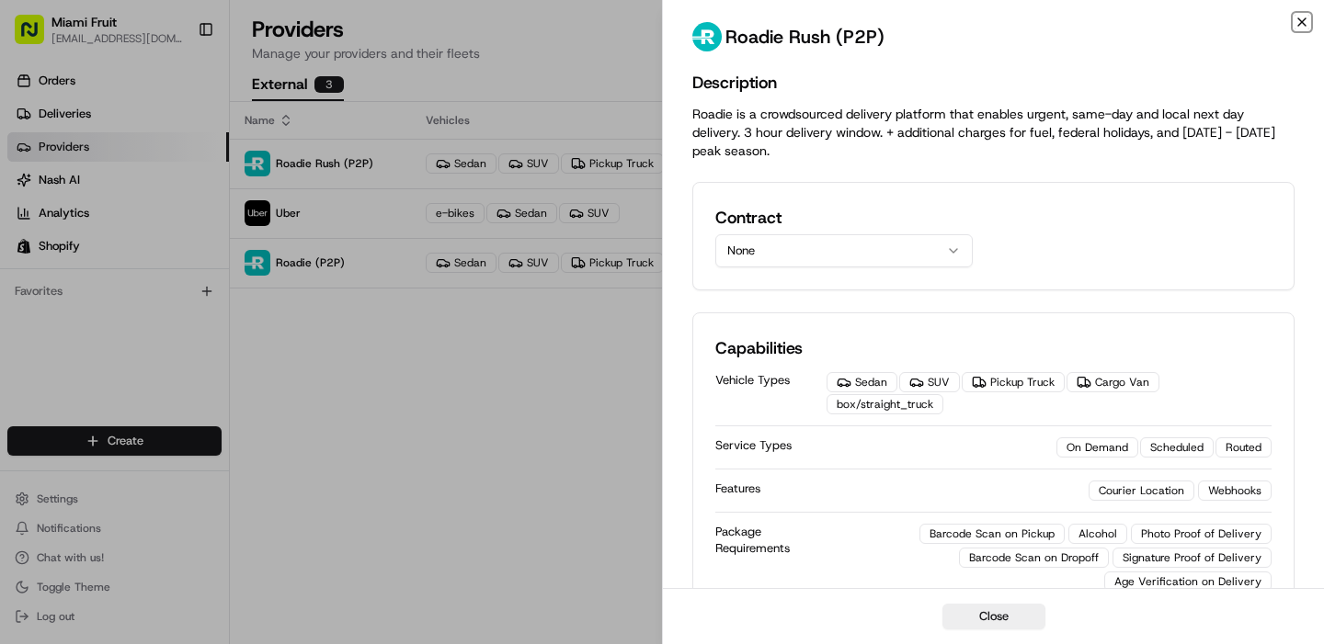
click at [1296, 19] on icon "button" at bounding box center [1301, 22] width 15 height 15
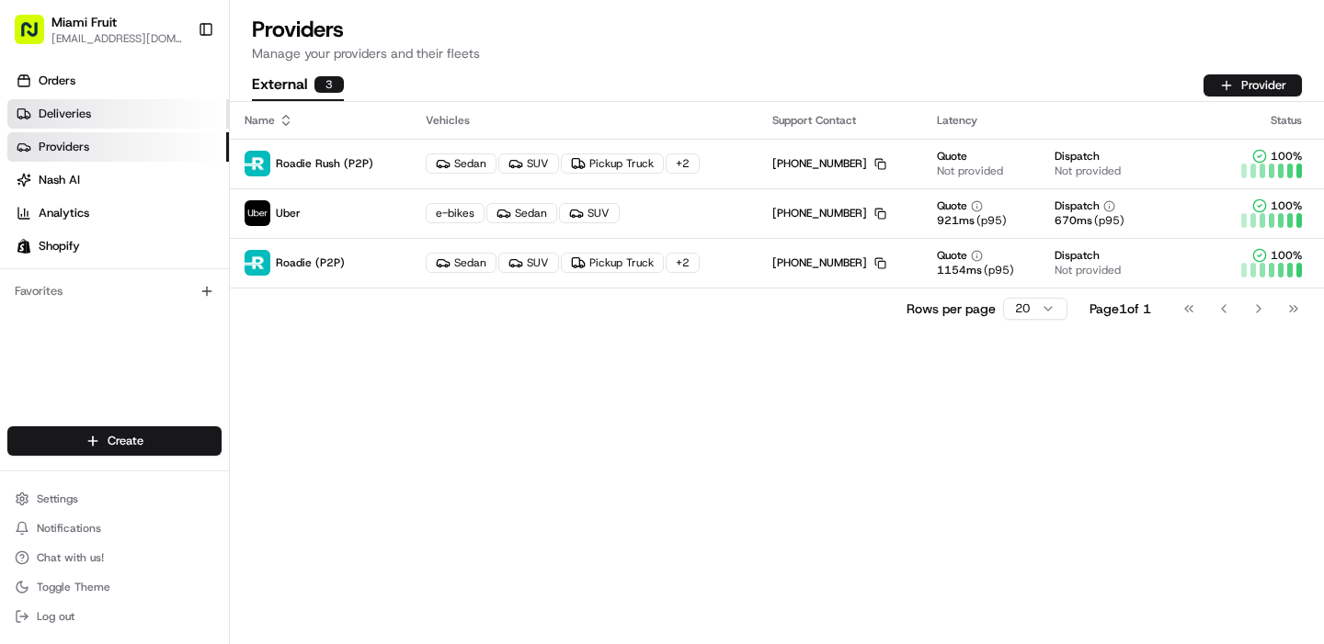
click at [85, 115] on span "Deliveries" at bounding box center [65, 114] width 52 height 17
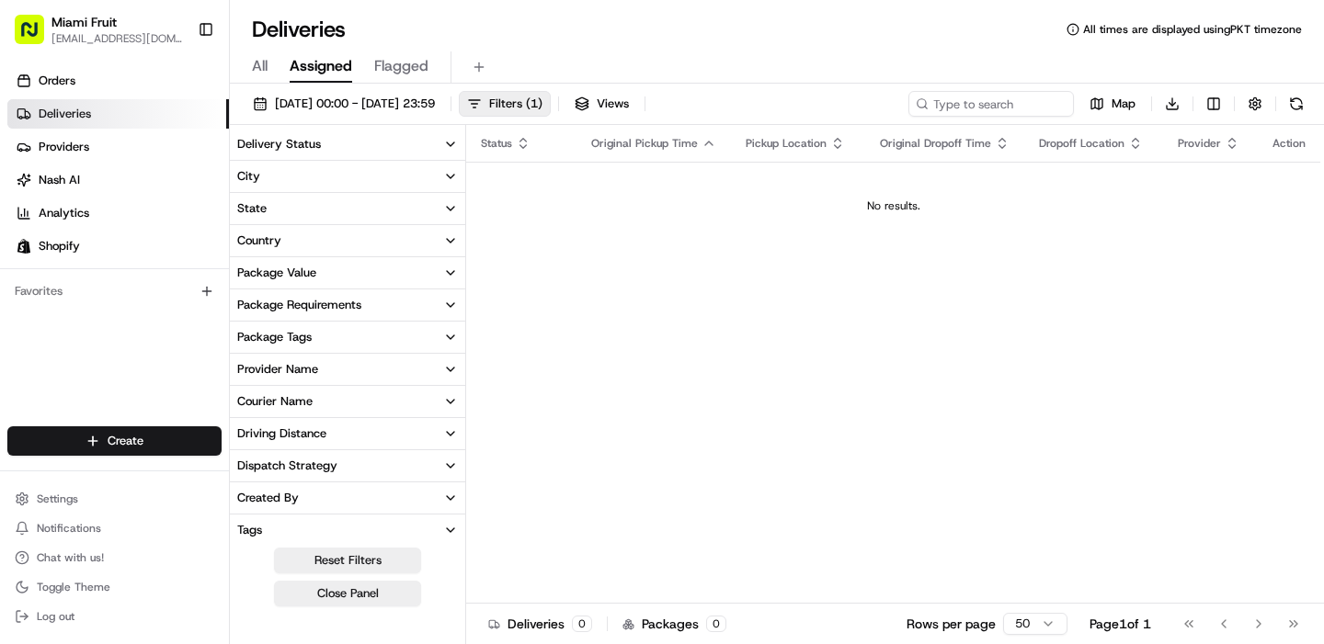
click at [273, 66] on div "All Assigned Flagged" at bounding box center [777, 67] width 1094 height 32
click at [414, 62] on span "Flagged" at bounding box center [401, 66] width 54 height 22
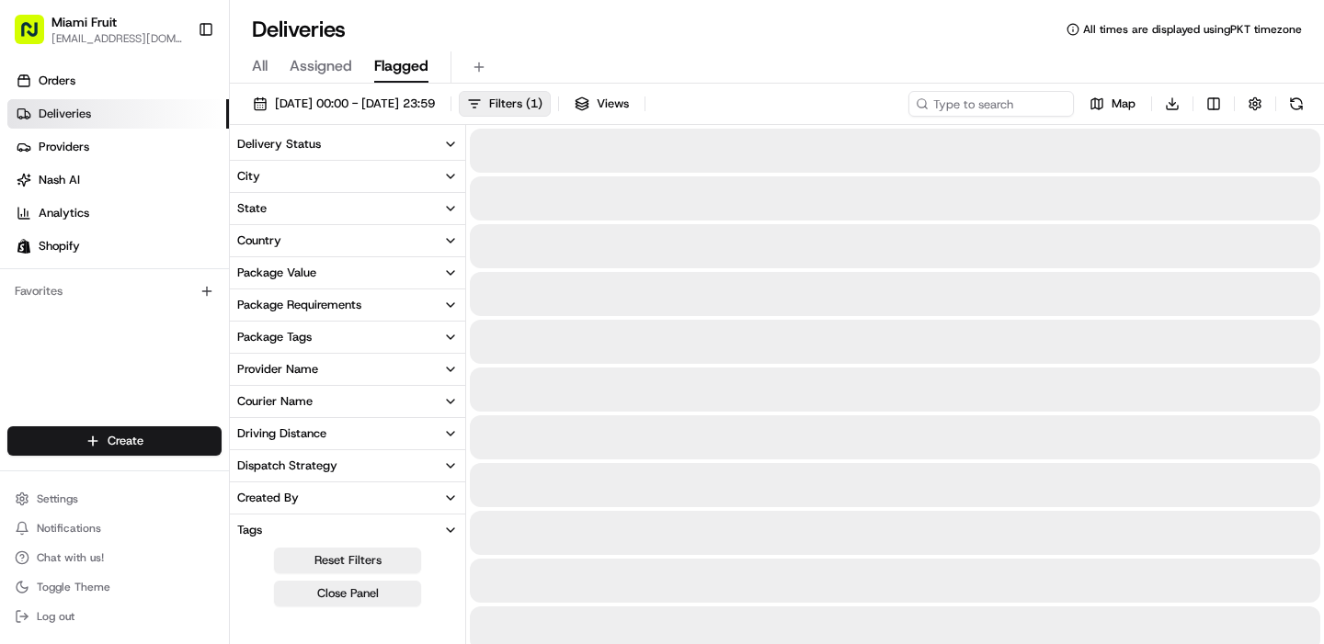
click at [326, 69] on span "Assigned" at bounding box center [321, 66] width 63 height 22
click at [256, 63] on span "All" at bounding box center [260, 66] width 16 height 22
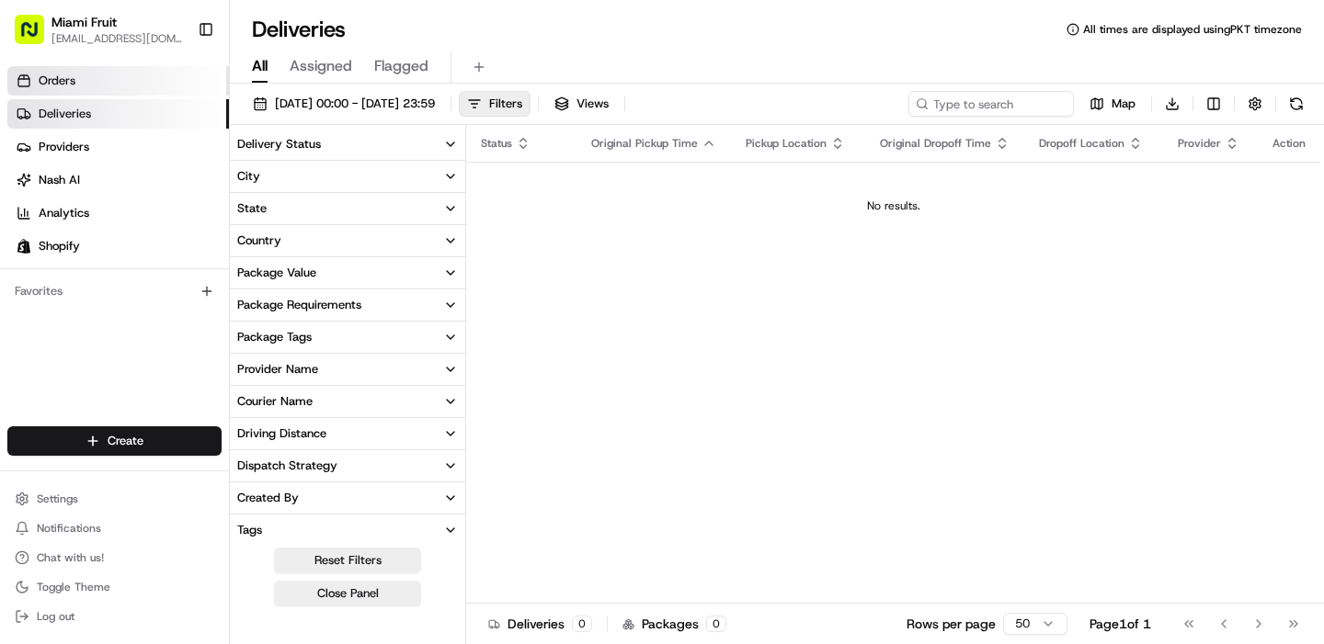
click at [77, 86] on link "Orders" at bounding box center [118, 80] width 222 height 29
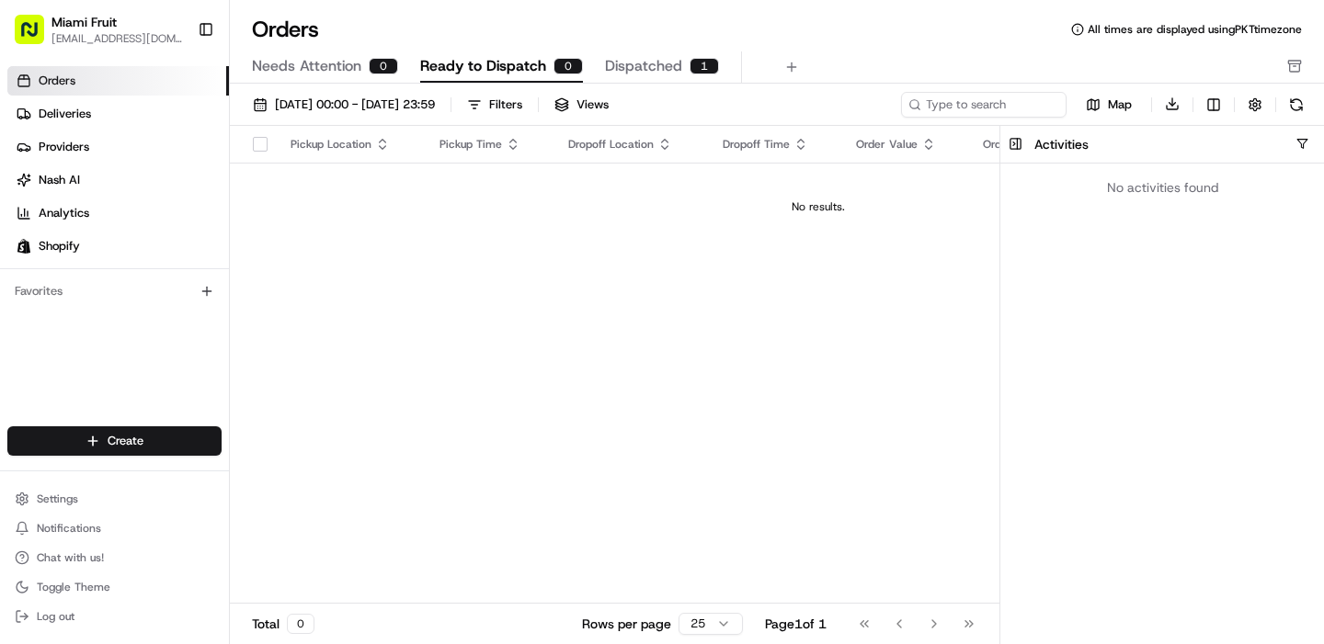
click at [257, 146] on button "button" at bounding box center [260, 144] width 15 height 15
click at [256, 142] on button "button" at bounding box center [260, 144] width 15 height 15
click at [380, 146] on icon "button" at bounding box center [383, 147] width 6 height 3
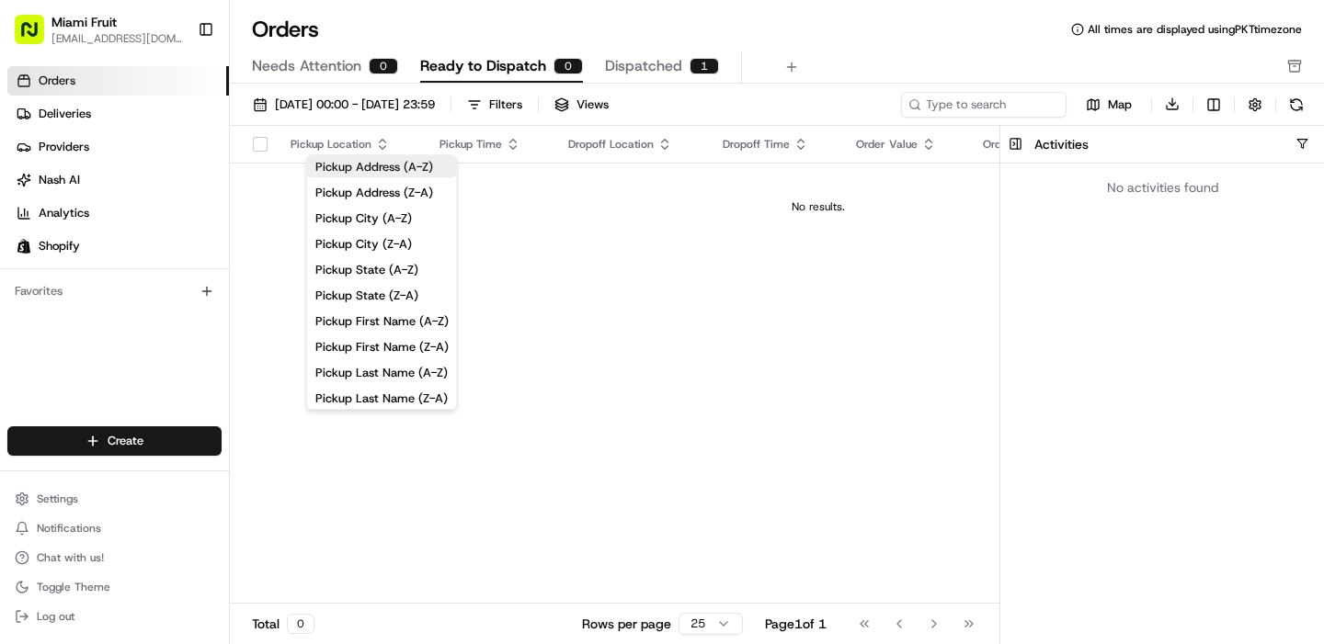
click at [369, 163] on button "Pickup Address (A-Z)" at bounding box center [382, 167] width 150 height 22
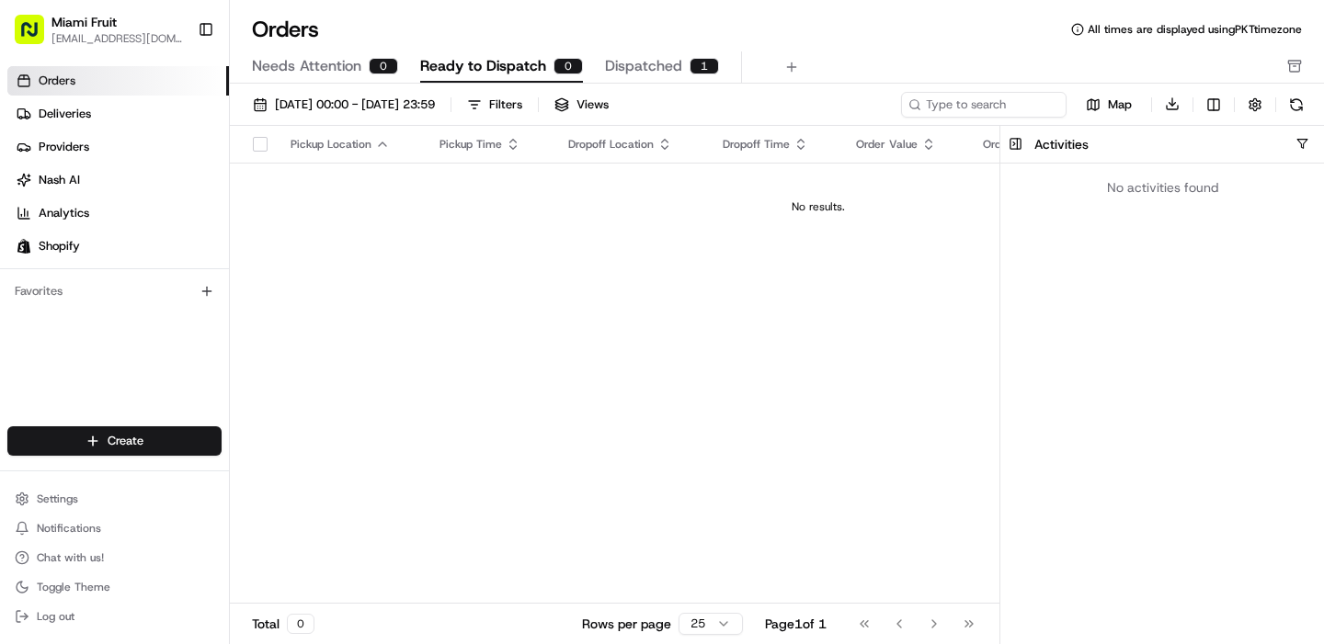
click at [643, 60] on span "Dispatched" at bounding box center [643, 66] width 77 height 22
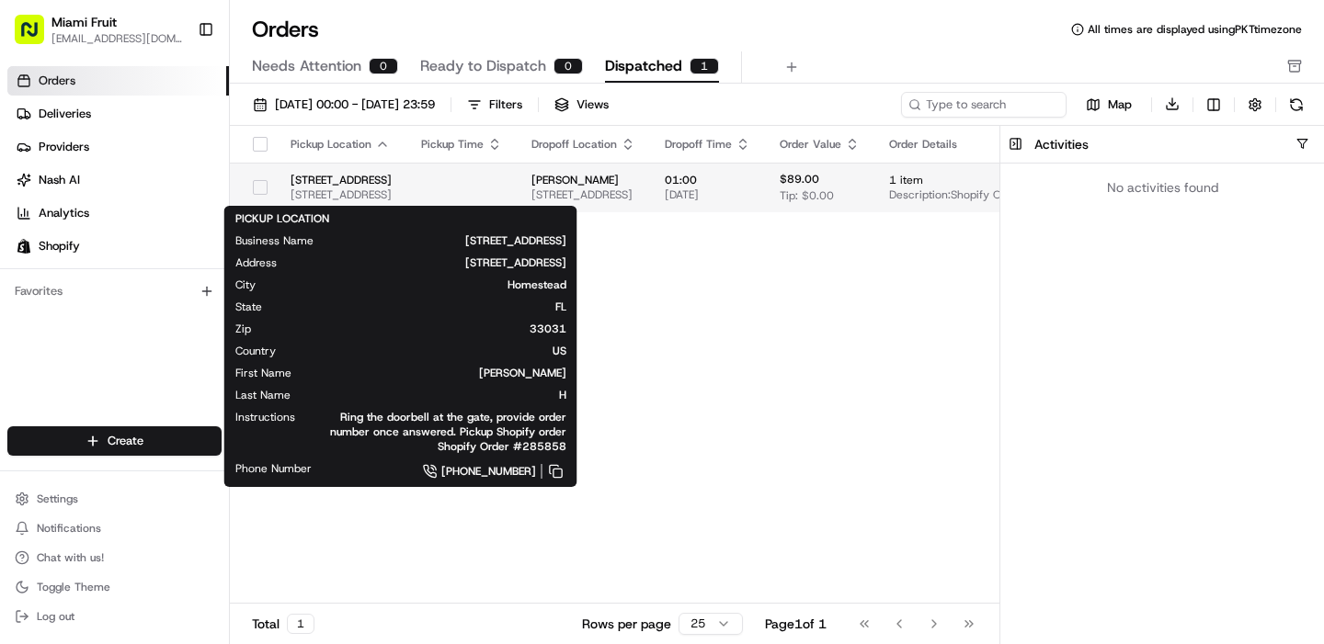
click at [334, 174] on span "[STREET_ADDRESS]" at bounding box center [340, 180] width 101 height 15
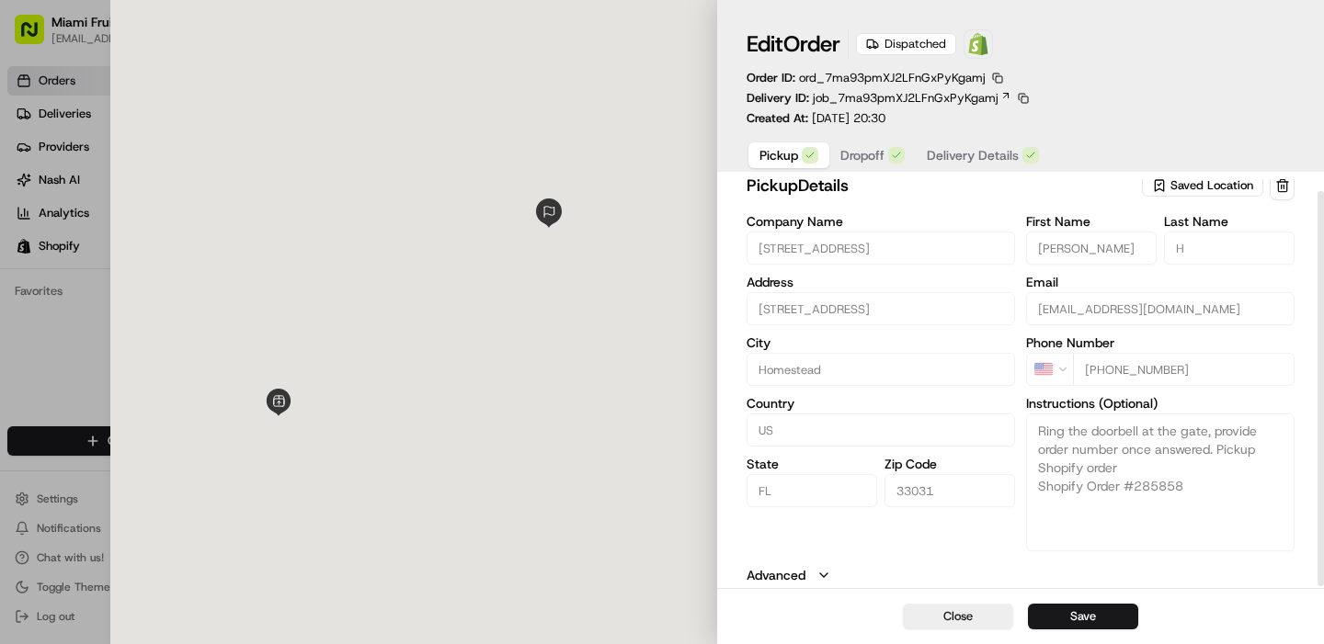
scroll to position [11, 0]
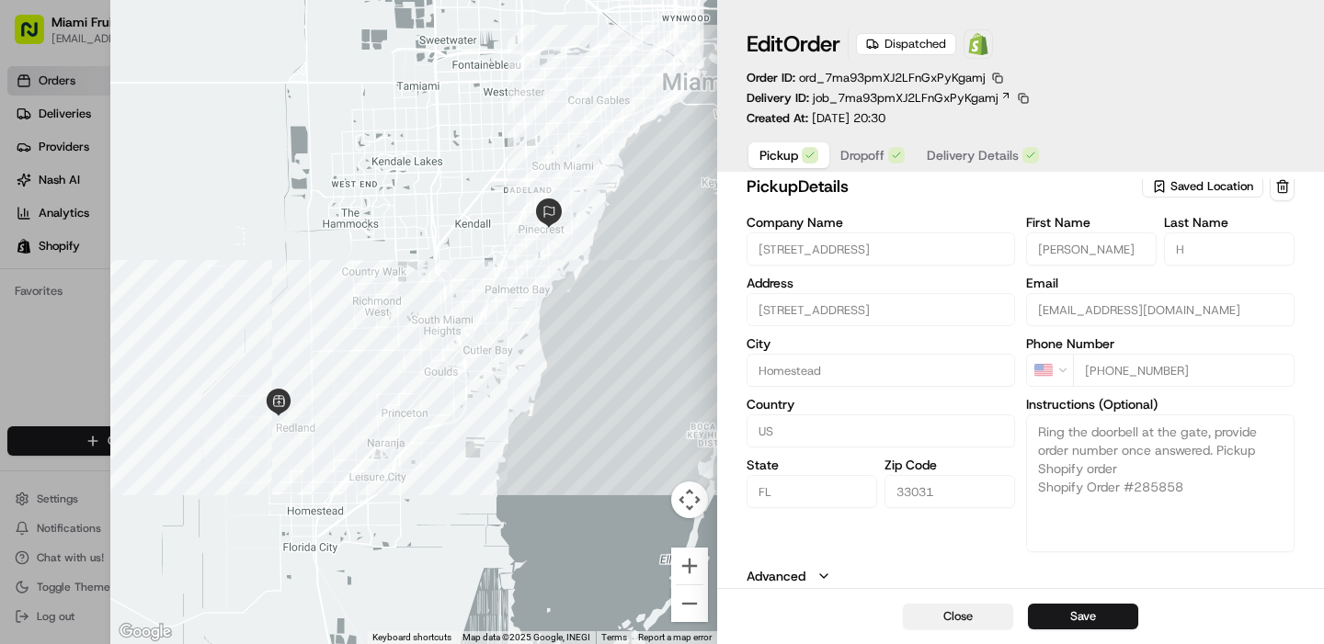
click at [986, 620] on button "Close" at bounding box center [958, 617] width 110 height 26
type input "+1"
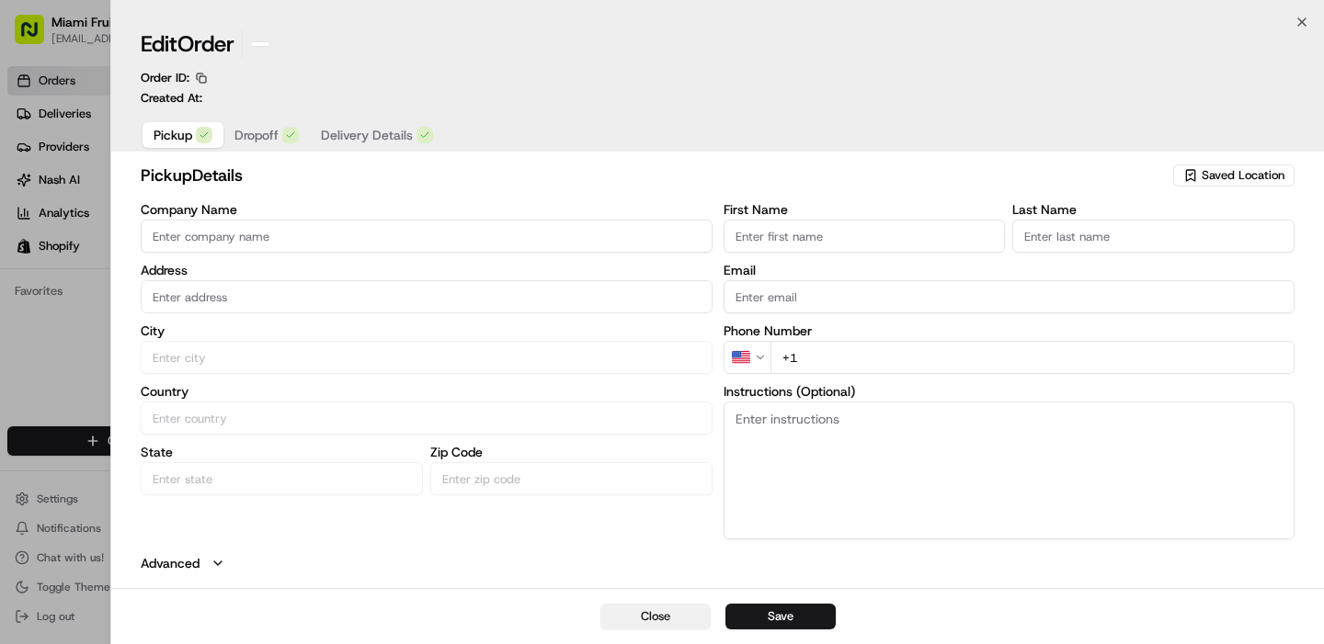
scroll to position [0, 0]
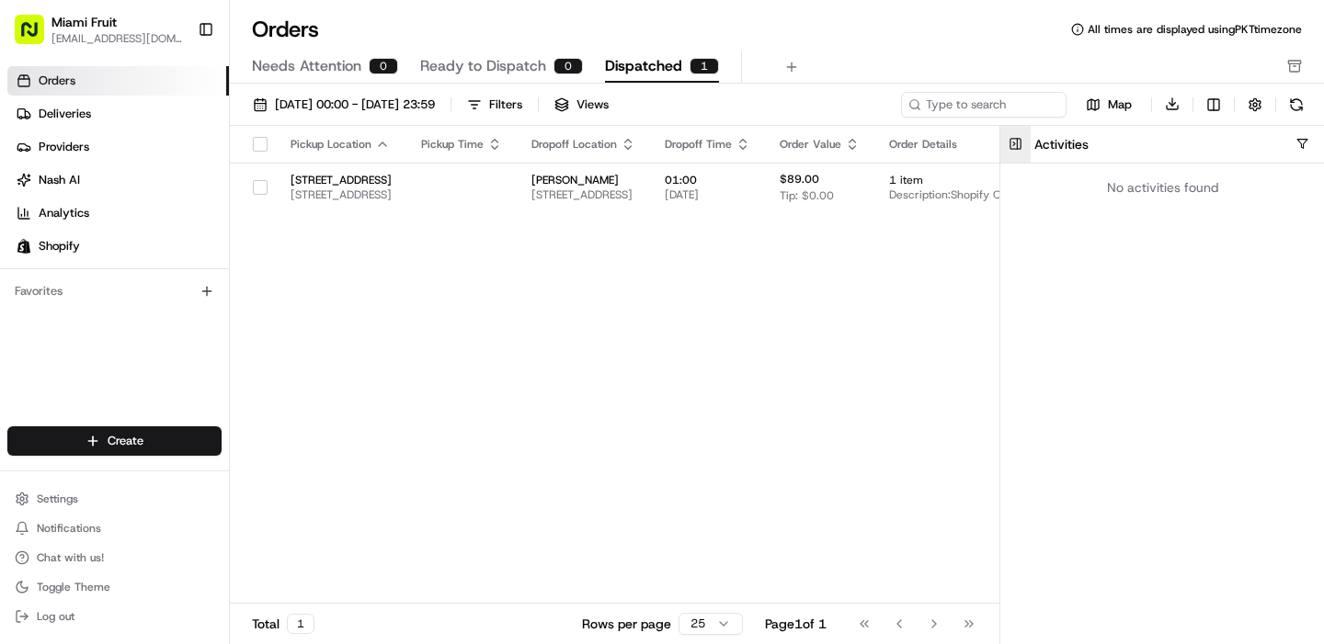
click at [1019, 142] on button at bounding box center [1015, 144] width 30 height 37
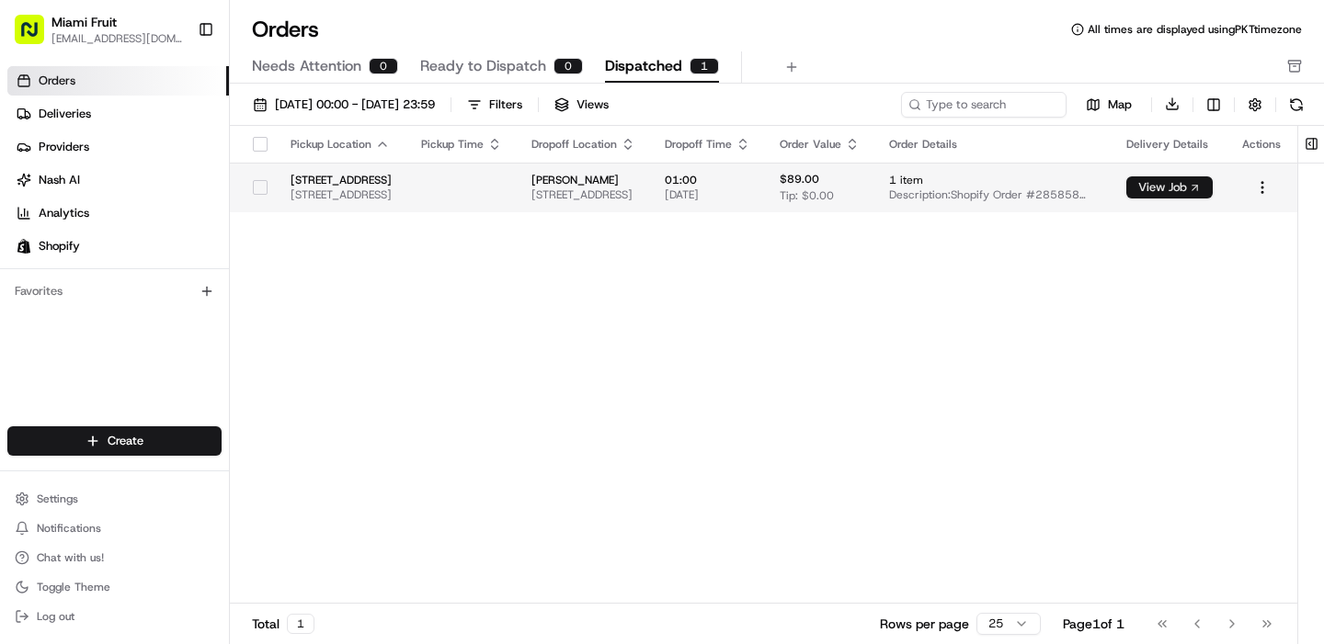
click at [1212, 186] on button "View Job" at bounding box center [1169, 187] width 86 height 22
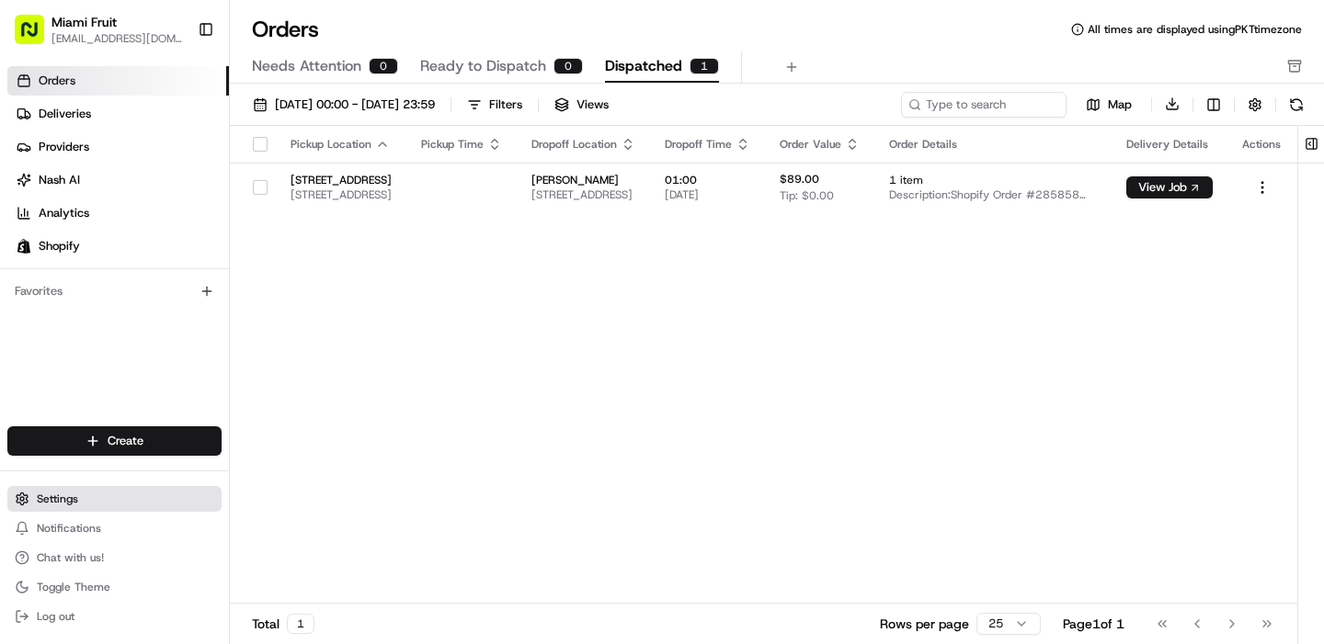
click at [82, 504] on button "Settings" at bounding box center [114, 499] width 214 height 26
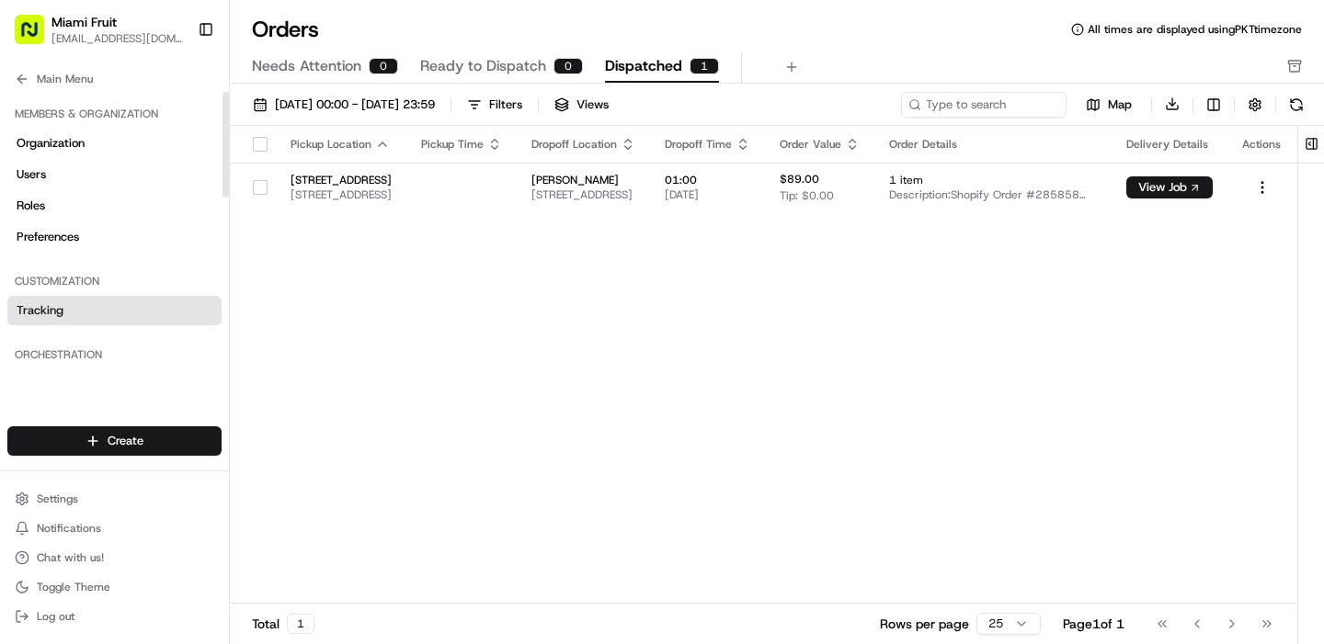
click at [77, 314] on link "Tracking" at bounding box center [114, 310] width 214 height 29
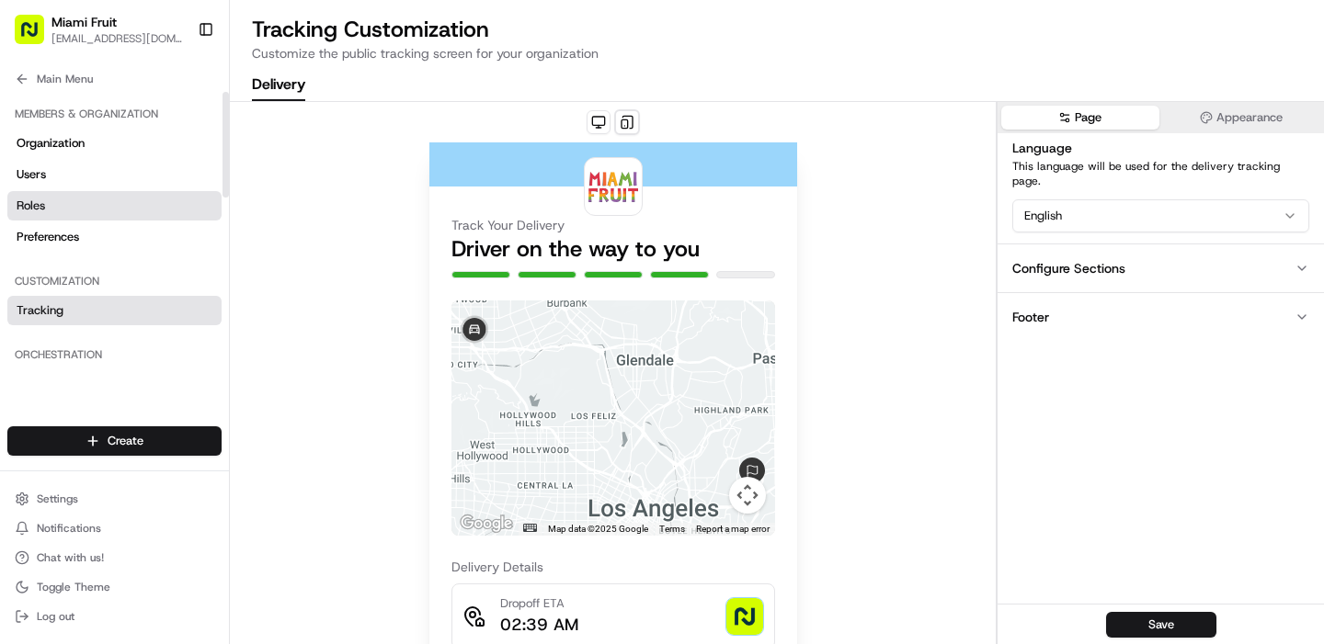
click at [110, 214] on link "Roles" at bounding box center [114, 205] width 214 height 29
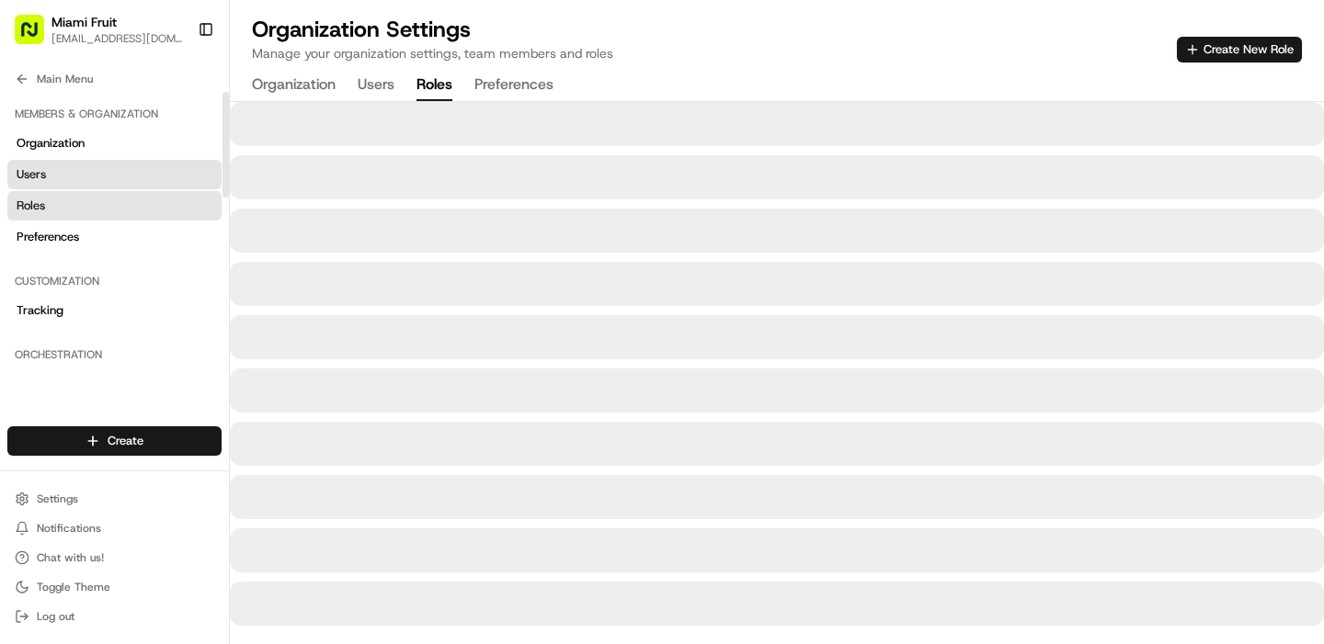
click at [83, 176] on link "Users" at bounding box center [114, 174] width 214 height 29
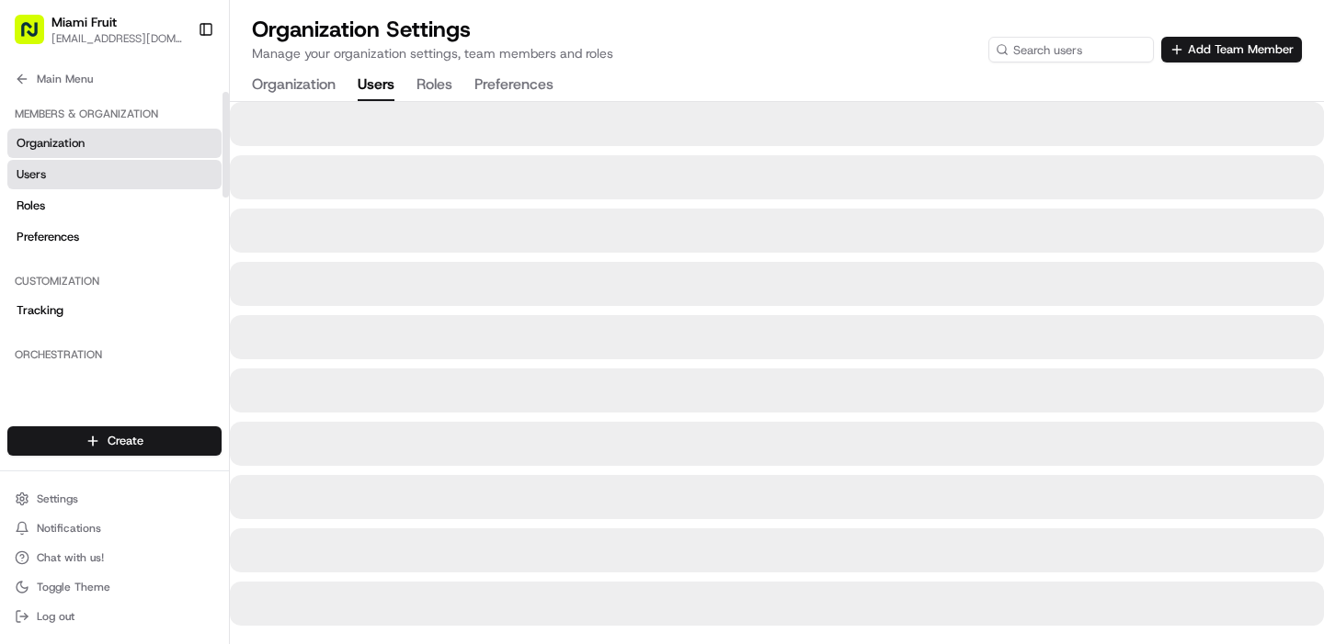
click at [91, 142] on link "Organization" at bounding box center [114, 143] width 214 height 29
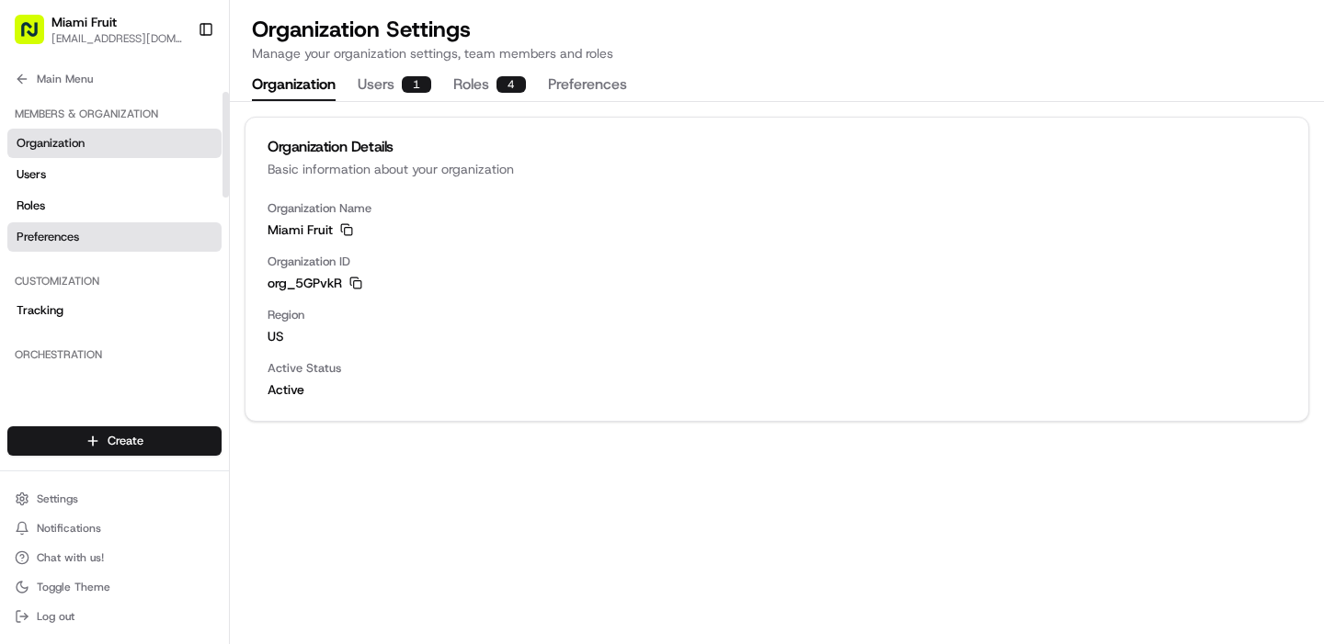
click at [55, 240] on span "Preferences" at bounding box center [48, 237] width 63 height 17
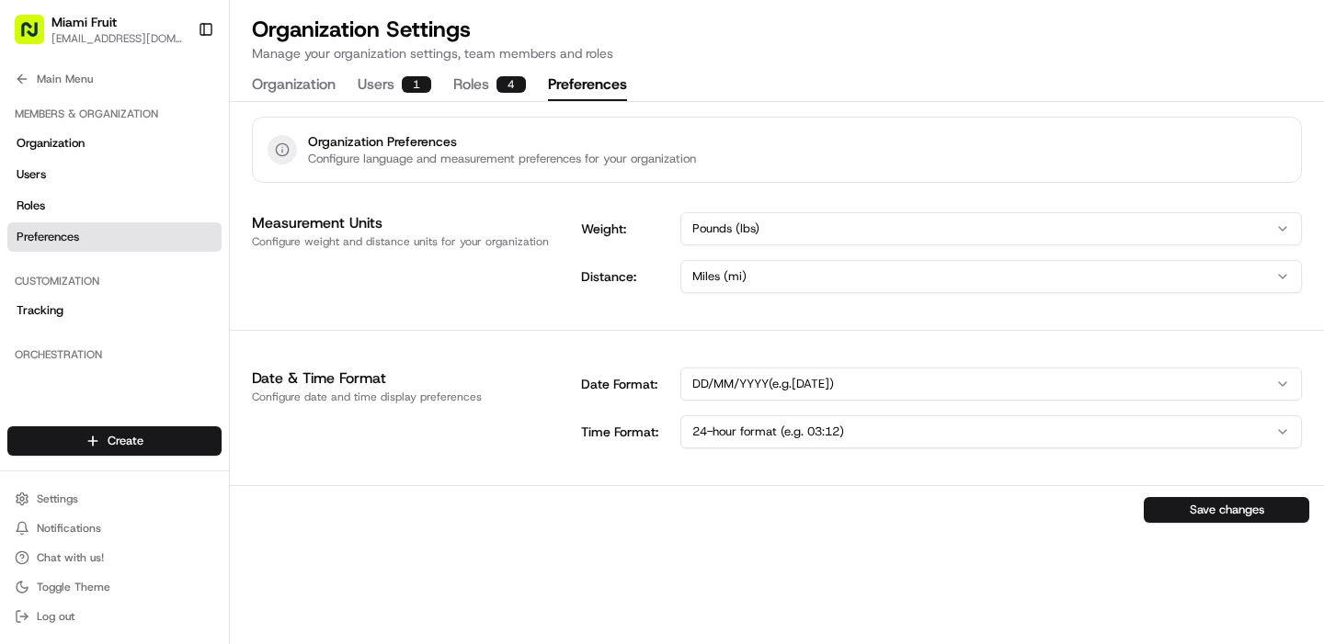
click at [483, 86] on button "Roles 4" at bounding box center [489, 85] width 73 height 31
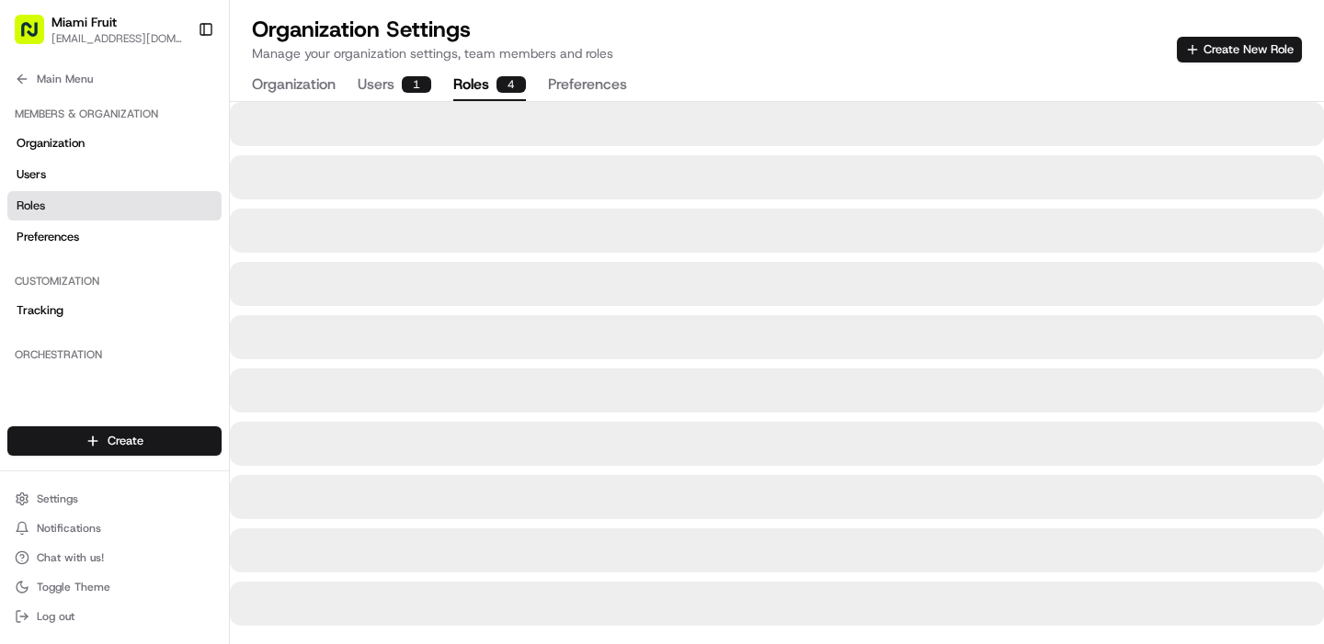
click at [314, 79] on button "Organization" at bounding box center [294, 85] width 84 height 31
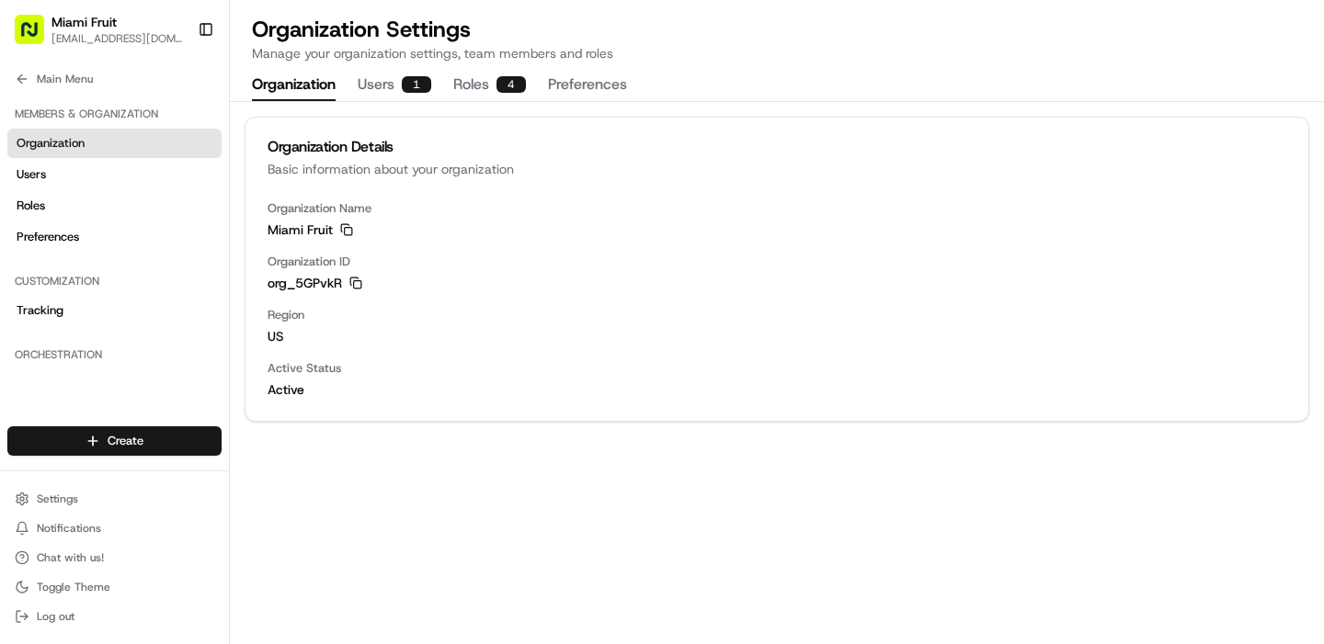
click at [382, 86] on button "Users 1" at bounding box center [395, 85] width 74 height 31
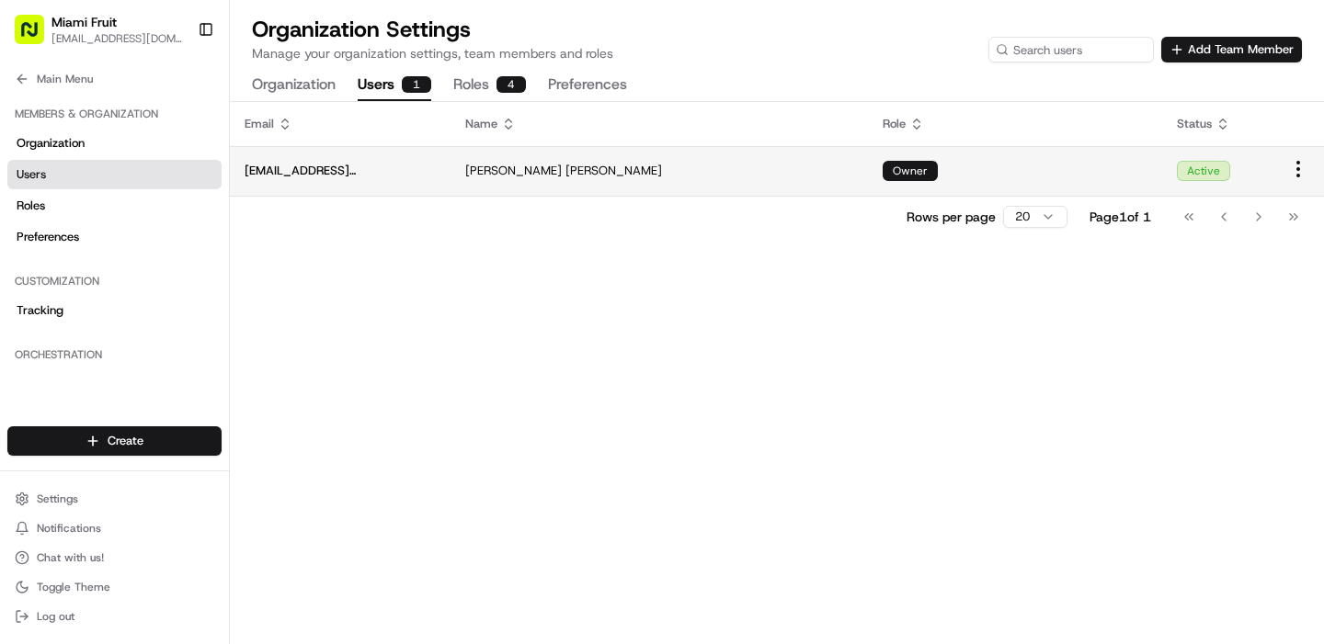
click at [1304, 168] on html "Miami Fruit support@miamifruit.org Toggle Sidebar Orders Deliveries Providers N…" at bounding box center [662, 322] width 1324 height 644
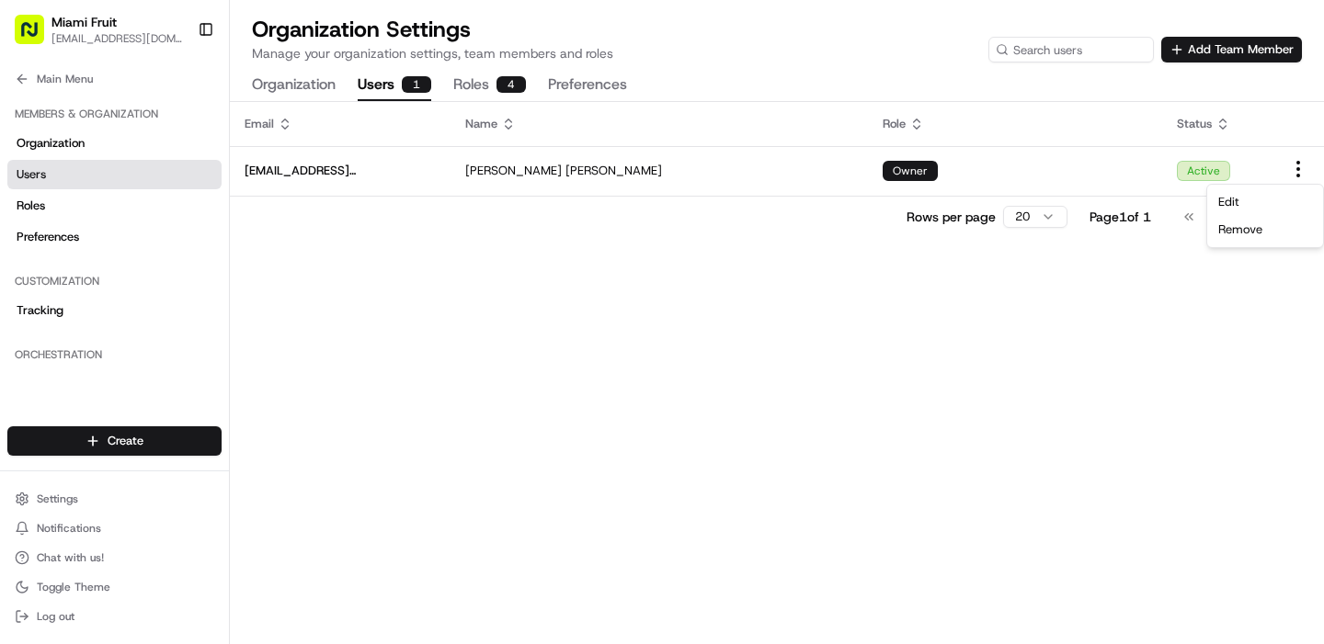
click at [1193, 267] on html "Miami Fruit support@miamifruit.org Toggle Sidebar Orders Deliveries Providers N…" at bounding box center [662, 322] width 1324 height 644
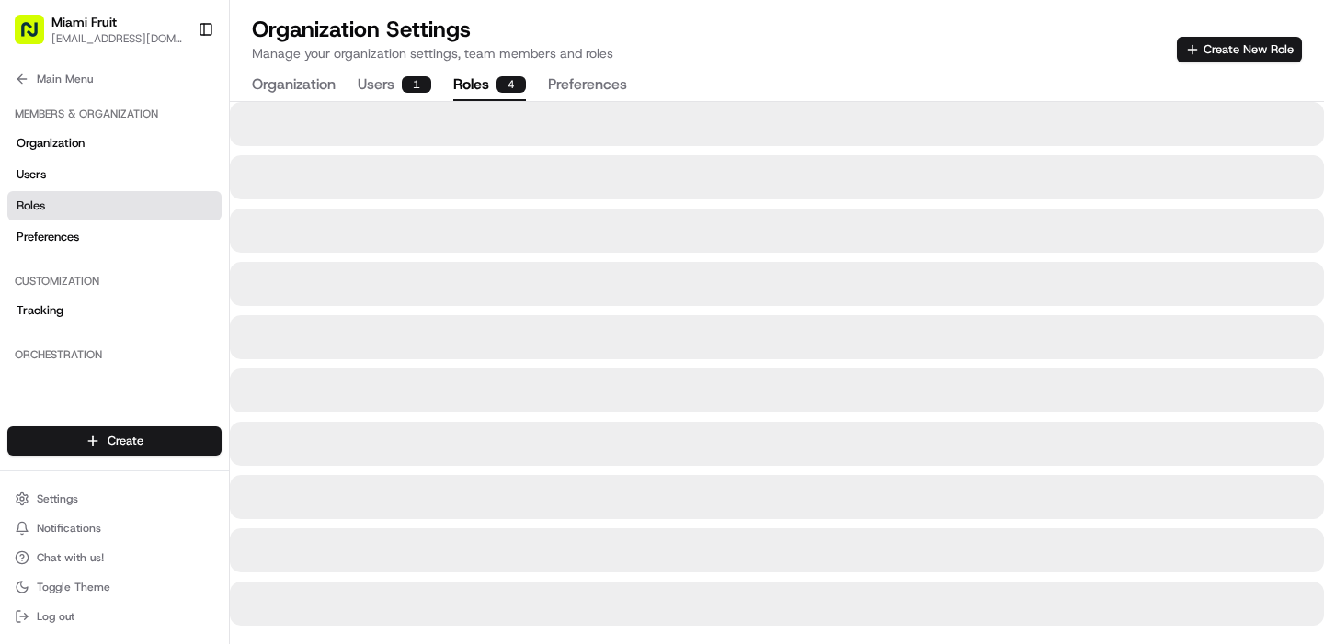
click at [480, 84] on button "Roles 4" at bounding box center [489, 85] width 73 height 31
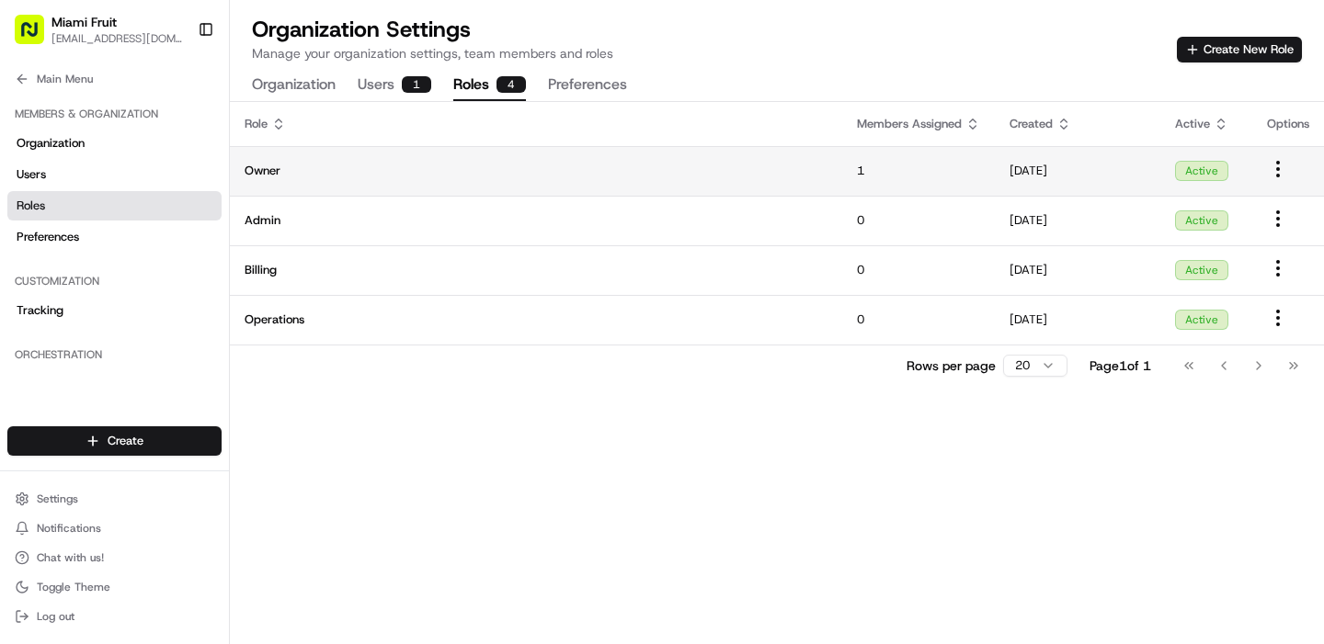
click at [281, 165] on span "Owner" at bounding box center [536, 171] width 583 height 17
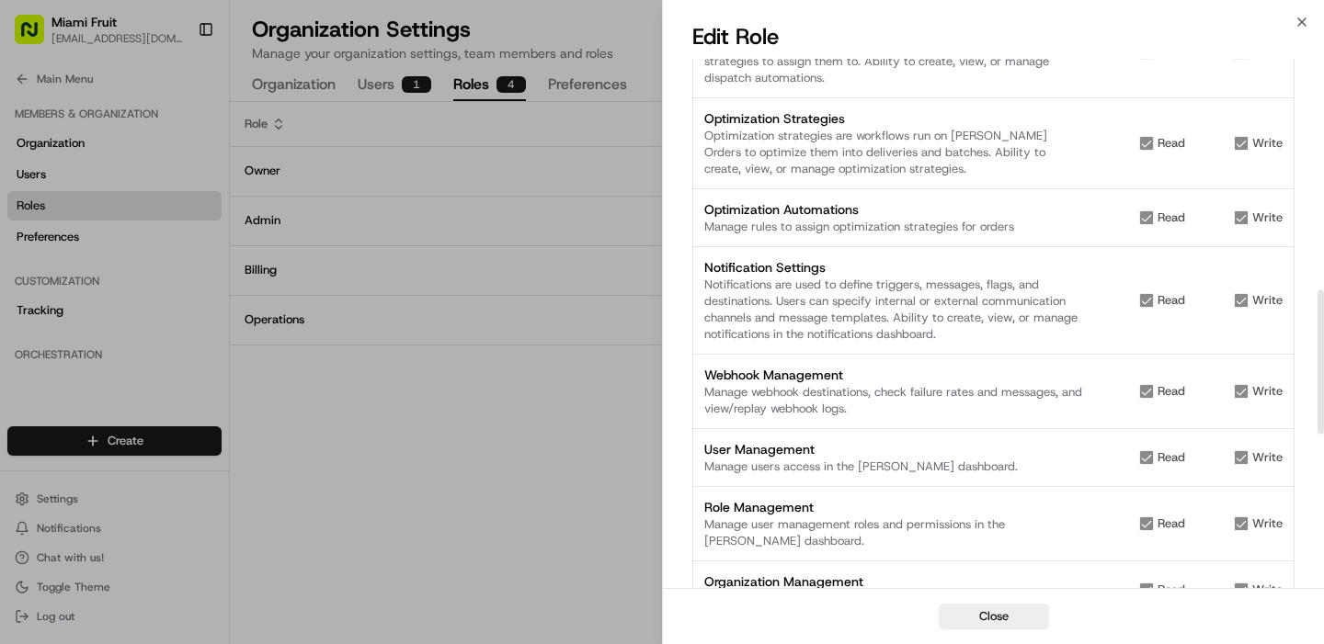
scroll to position [795, 0]
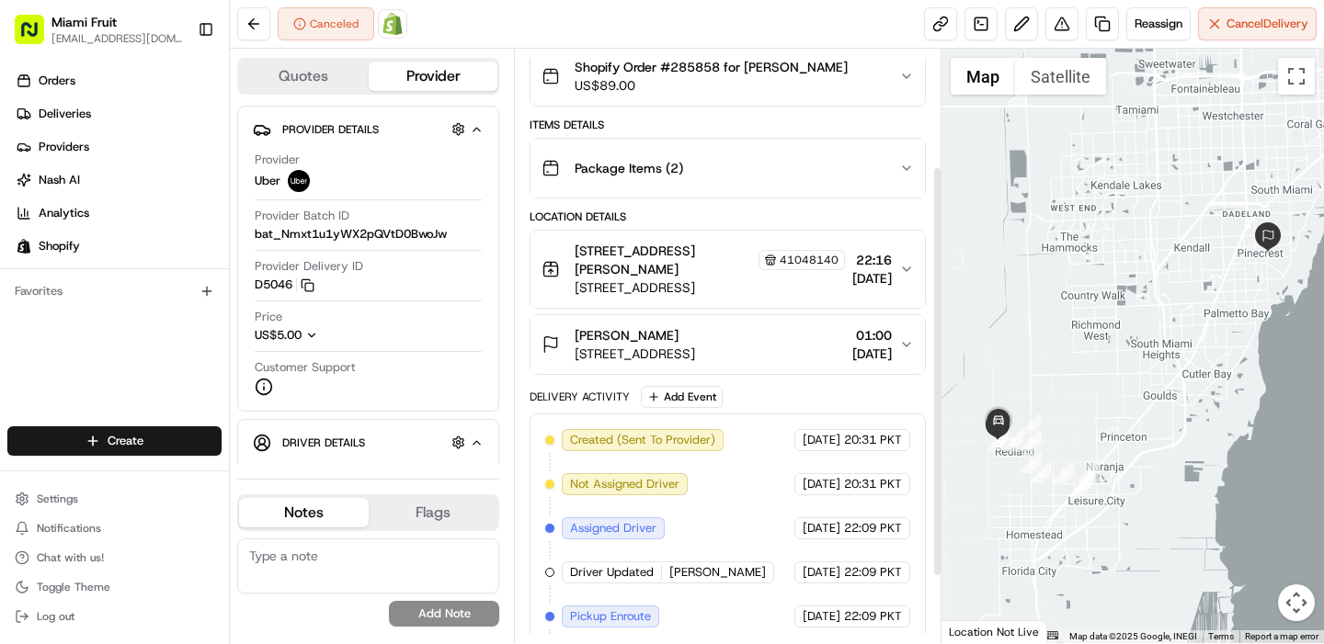
scroll to position [266, 0]
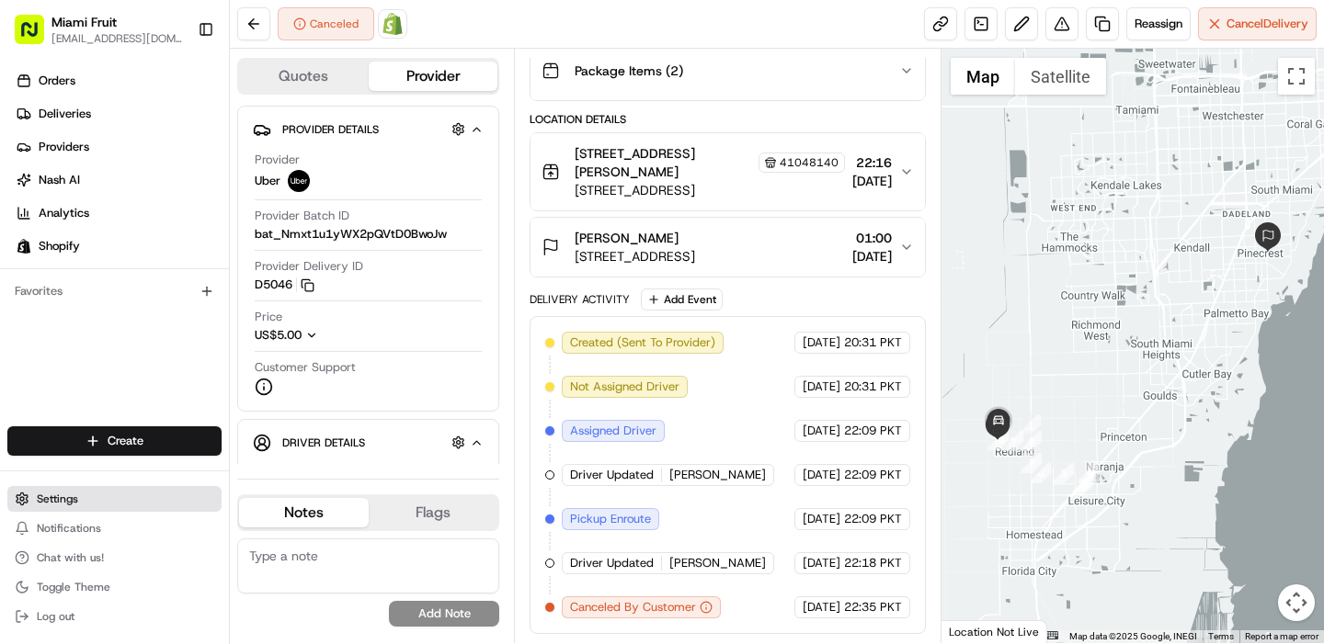
click at [74, 505] on span "Settings" at bounding box center [57, 499] width 41 height 15
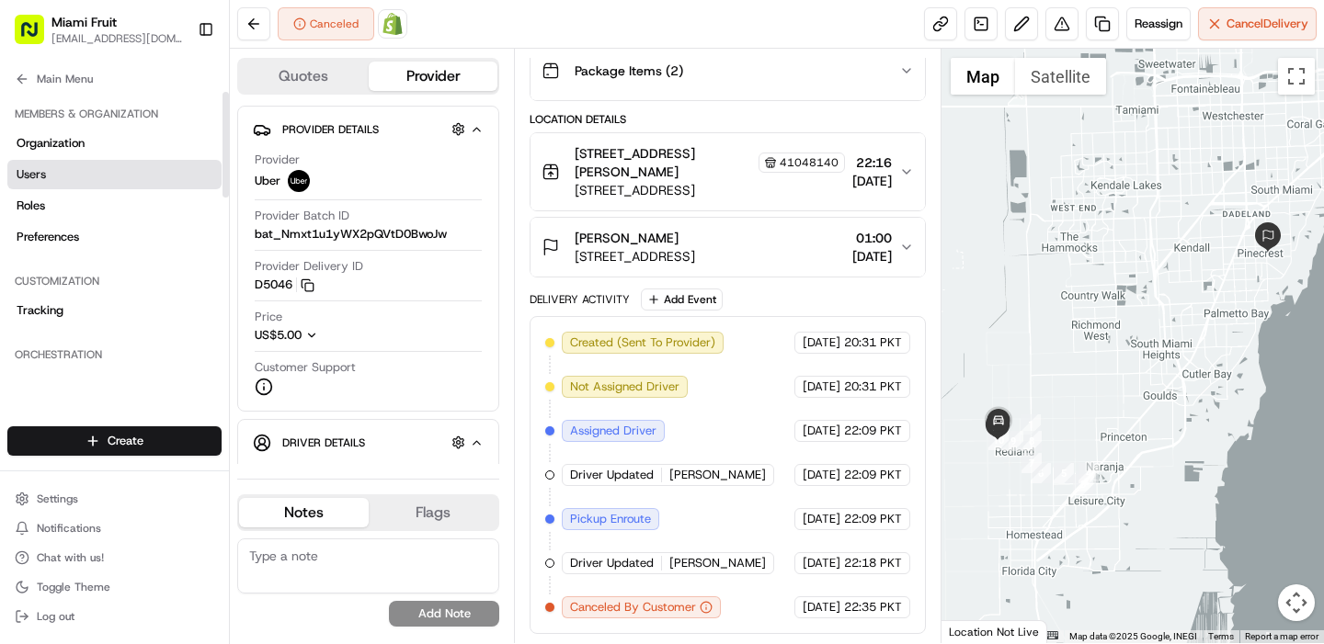
click at [84, 171] on link "Users" at bounding box center [114, 174] width 214 height 29
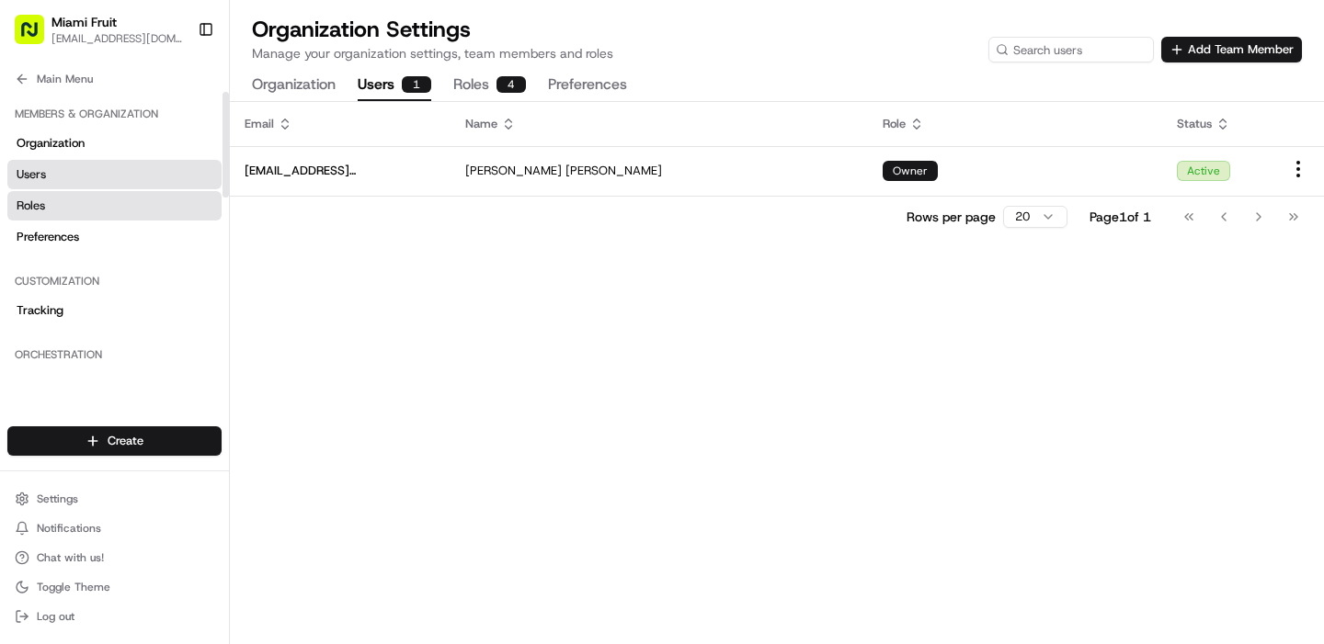
click at [83, 199] on link "Roles" at bounding box center [114, 205] width 214 height 29
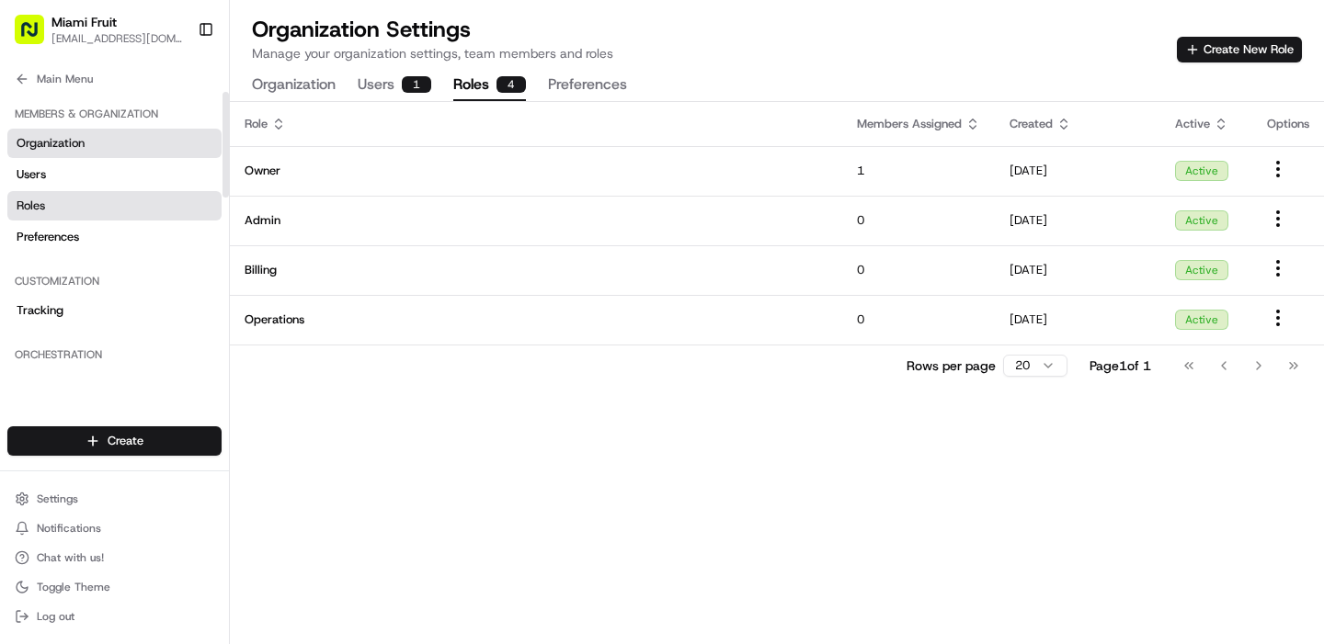
click at [102, 151] on link "Organization" at bounding box center [114, 143] width 214 height 29
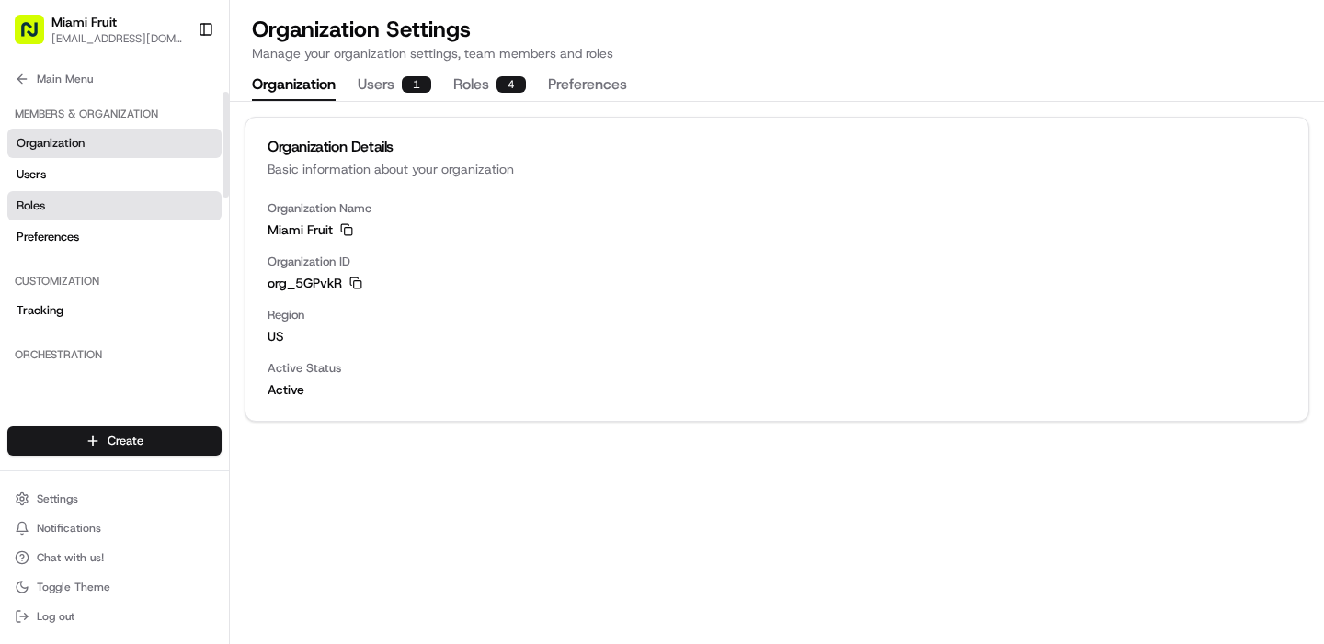
click at [52, 198] on link "Roles" at bounding box center [114, 205] width 214 height 29
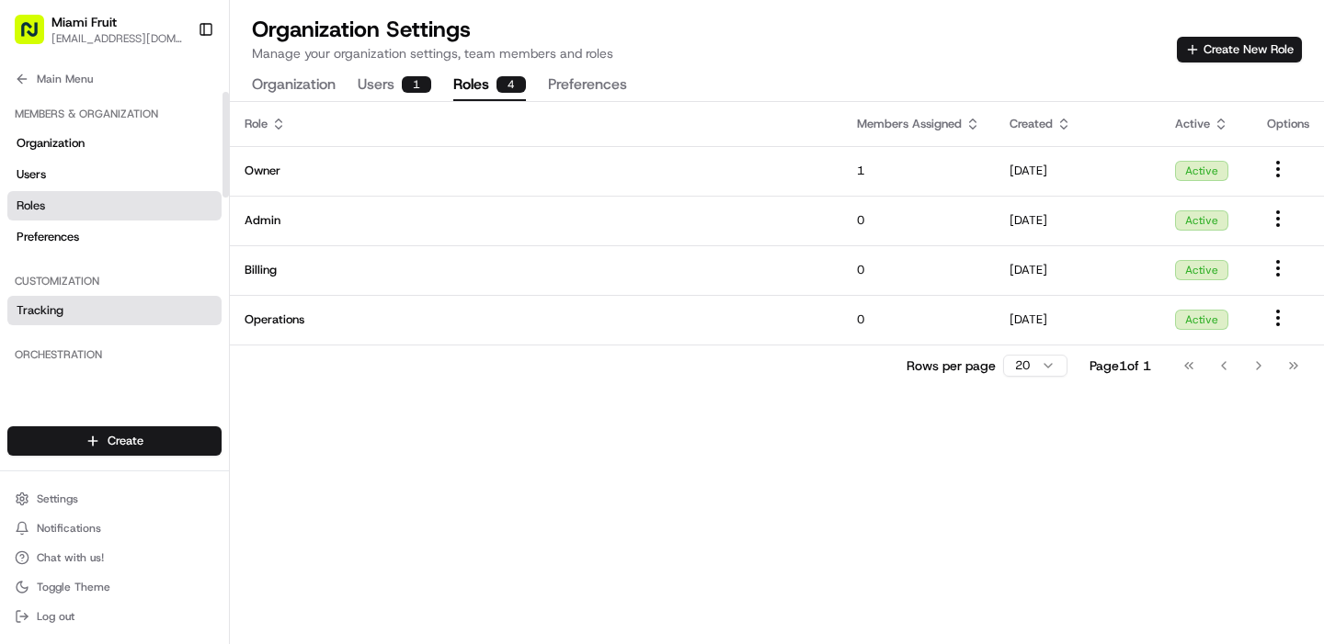
click at [51, 303] on span "Tracking" at bounding box center [40, 310] width 47 height 17
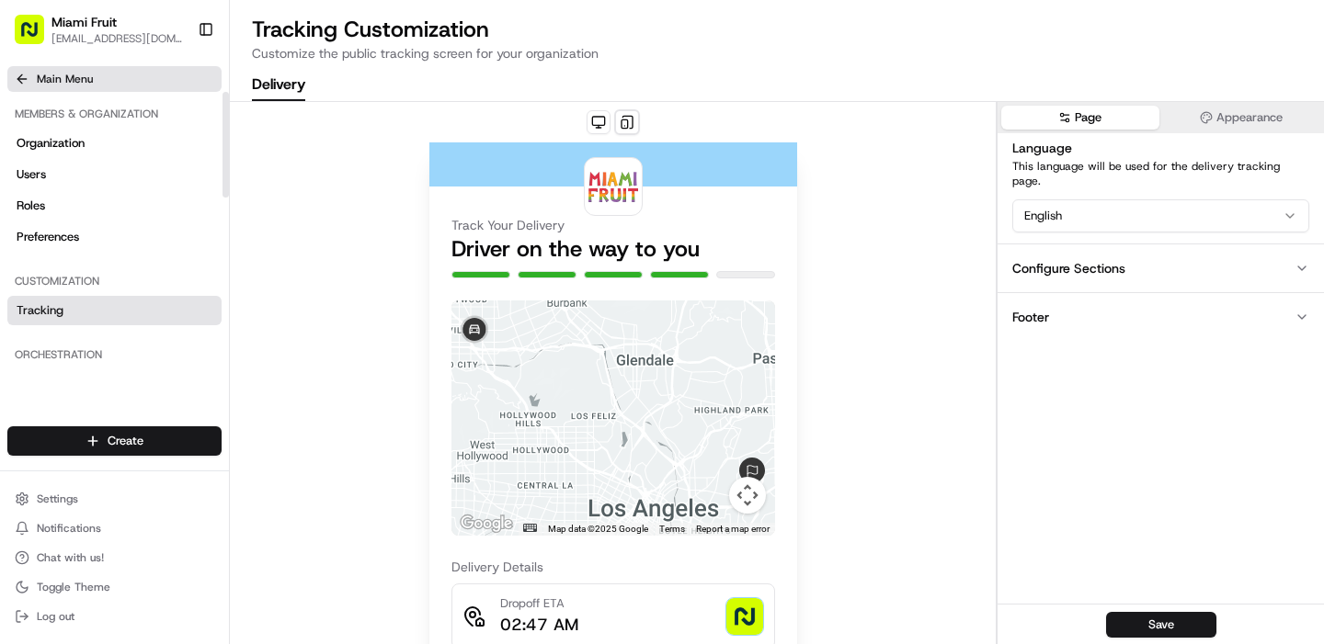
click at [30, 81] on button "Main Menu" at bounding box center [114, 79] width 214 height 26
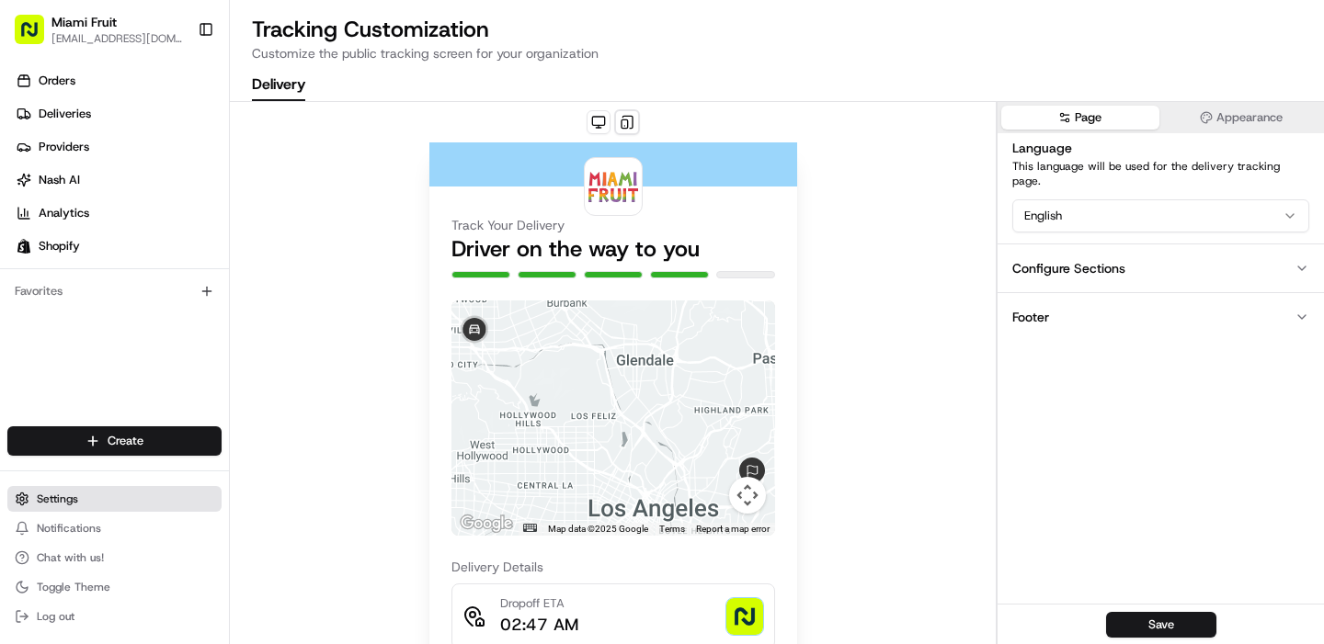
click at [77, 498] on span "Settings" at bounding box center [57, 499] width 41 height 15
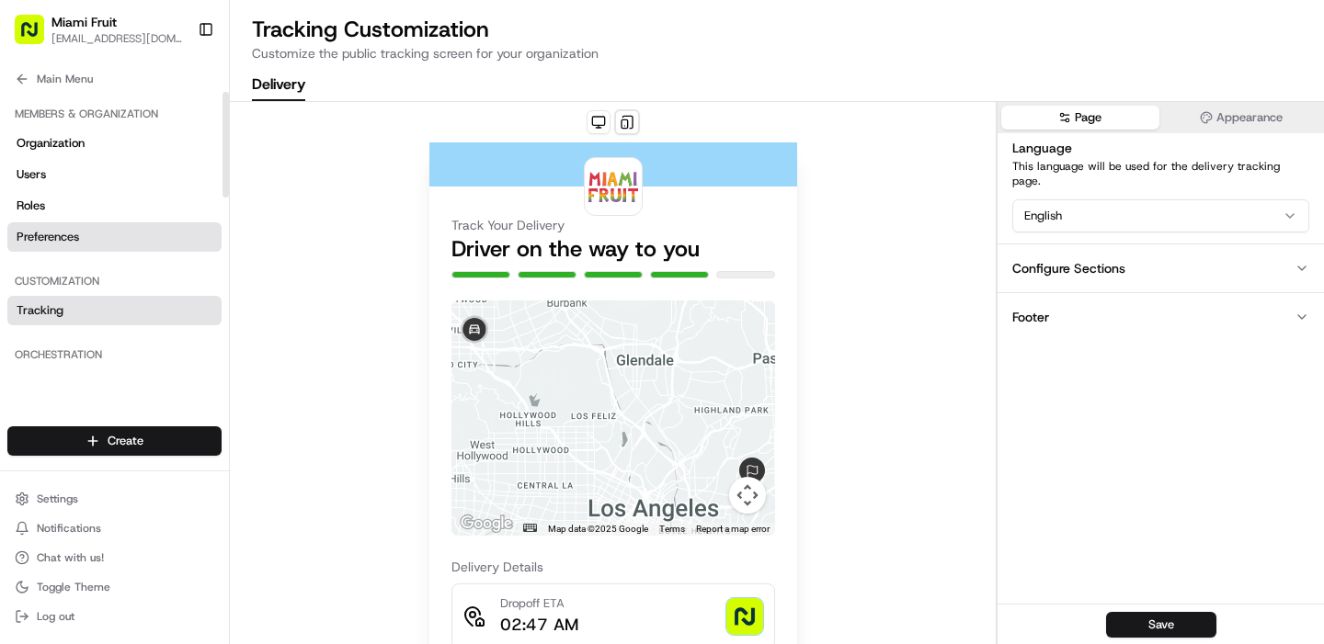
click at [102, 243] on link "Preferences" at bounding box center [114, 236] width 214 height 29
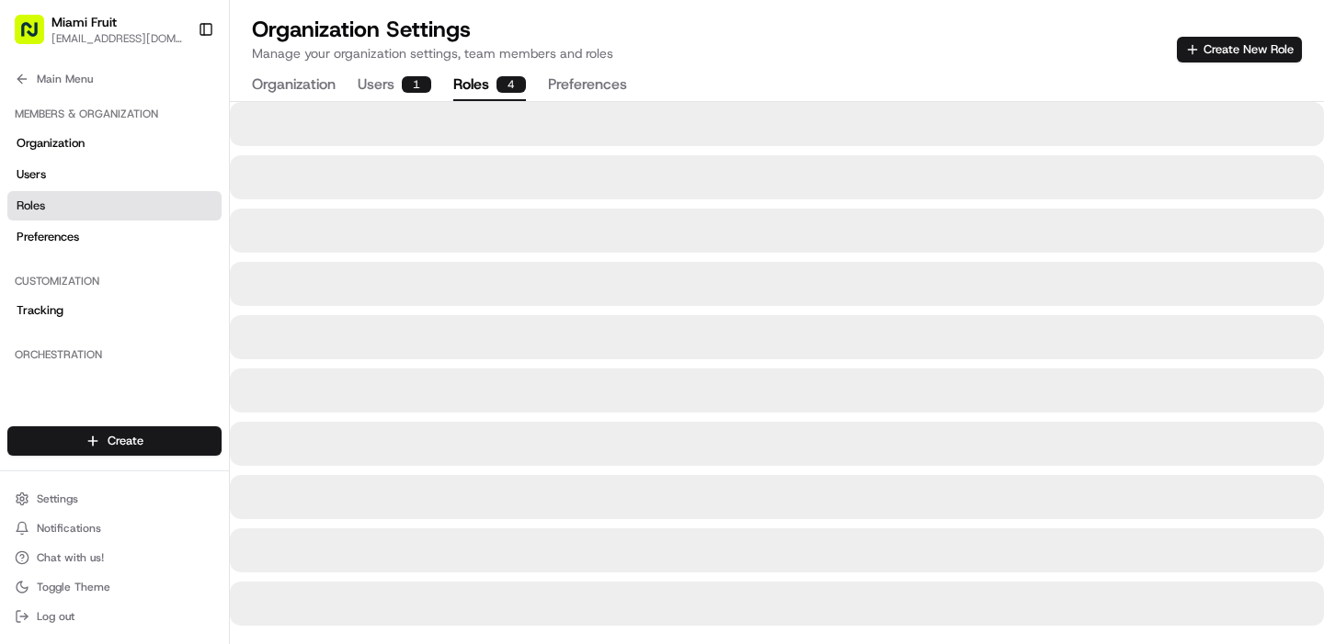
click at [498, 85] on div "4" at bounding box center [510, 84] width 29 height 17
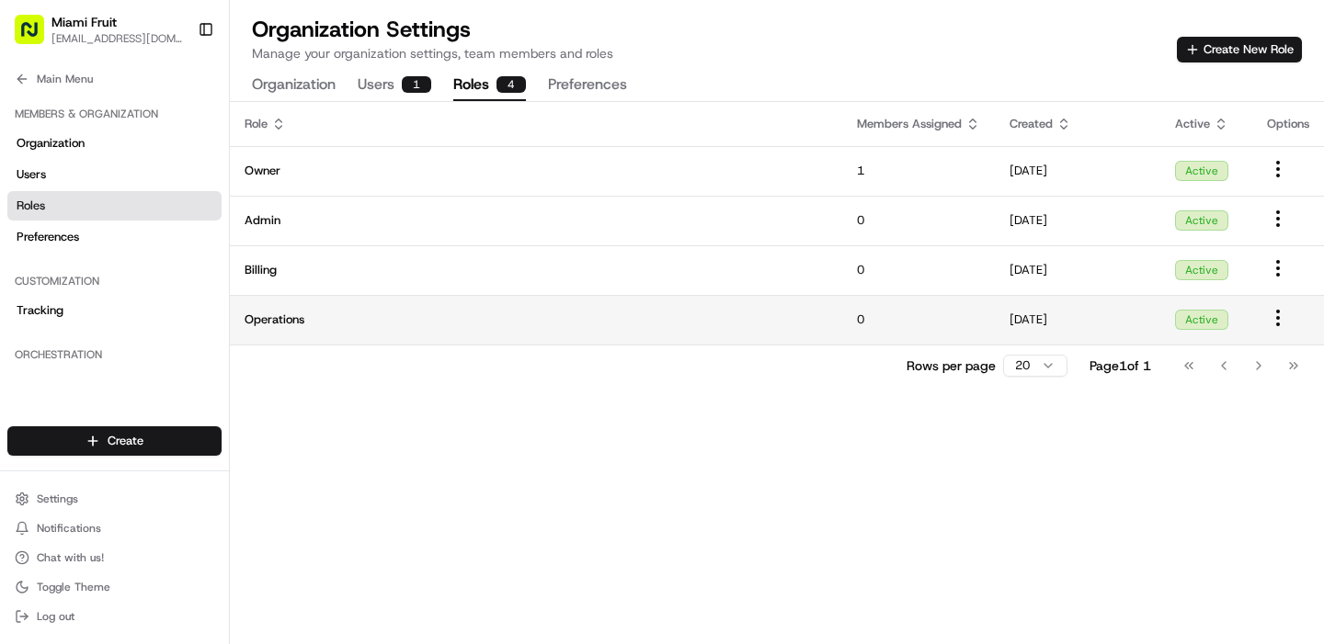
click at [393, 327] on span "Operations" at bounding box center [536, 320] width 583 height 17
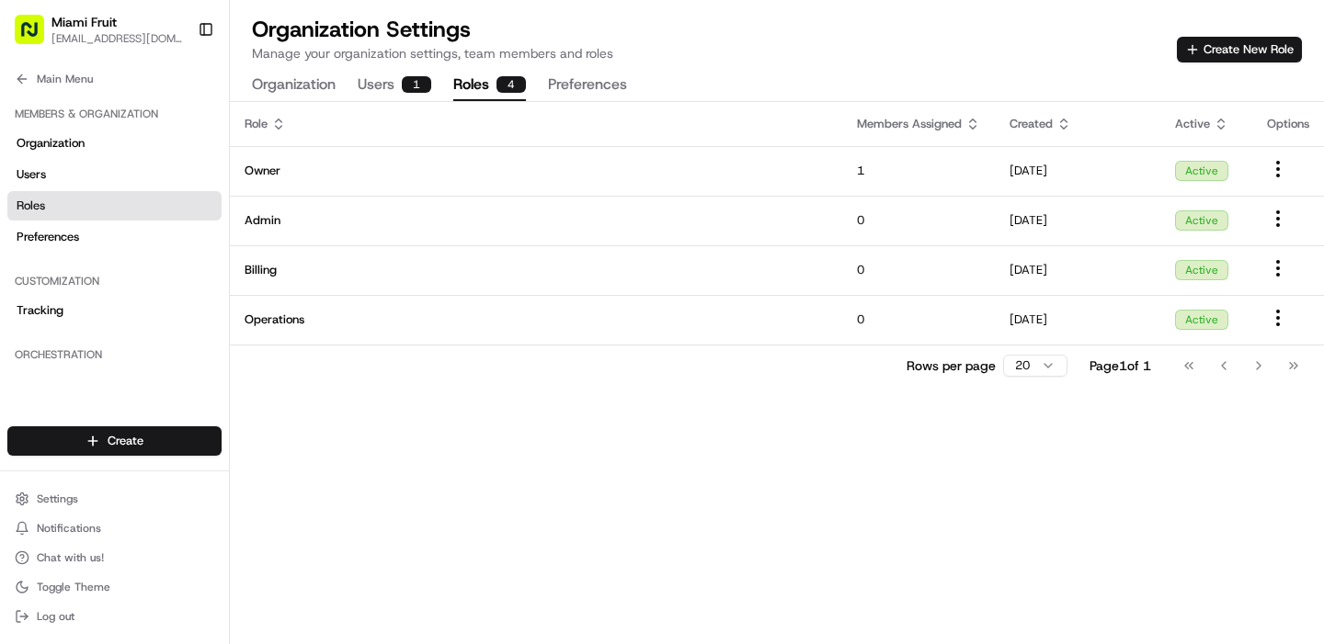
click at [369, 122] on div "Role" at bounding box center [536, 124] width 583 height 17
click at [360, 122] on div "Role" at bounding box center [536, 124] width 583 height 17
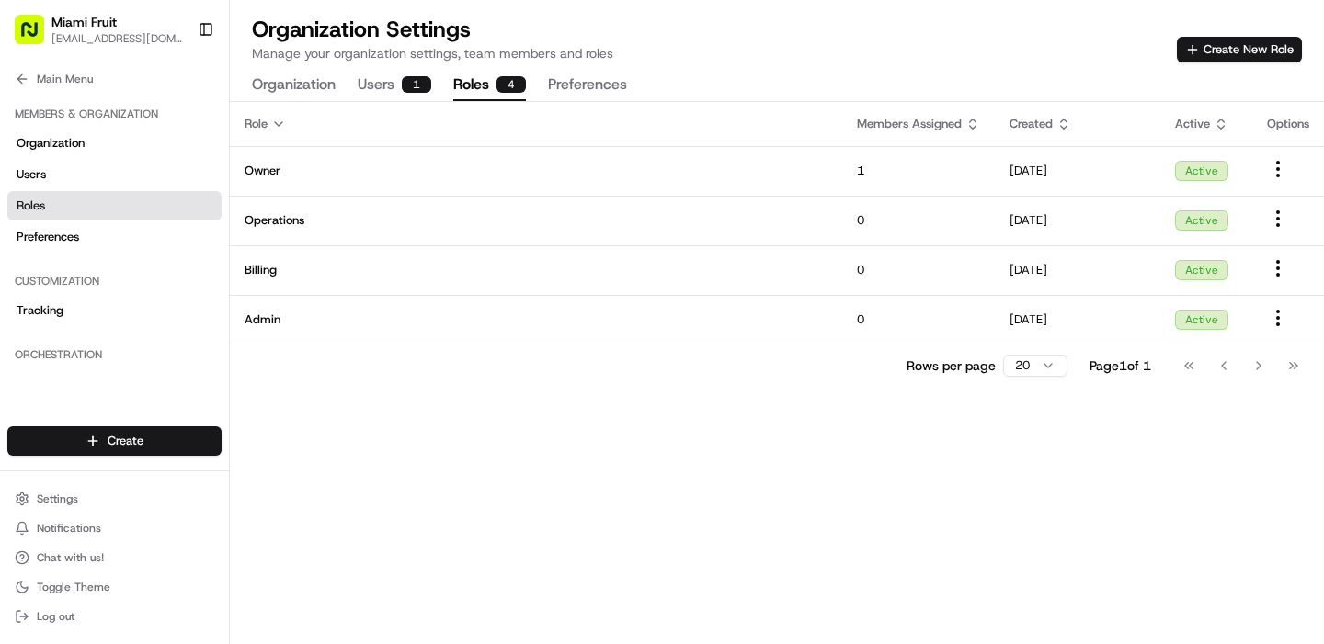
click at [360, 122] on div "Role" at bounding box center [536, 124] width 583 height 17
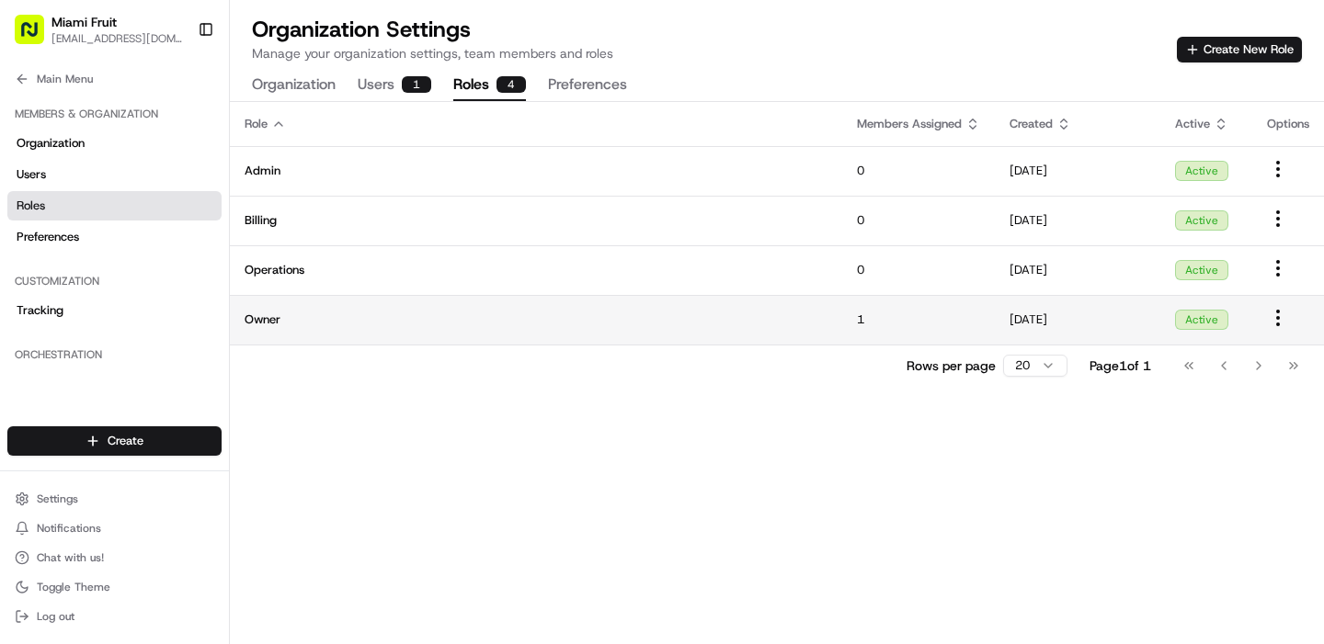
click at [336, 315] on span "Owner" at bounding box center [536, 320] width 583 height 17
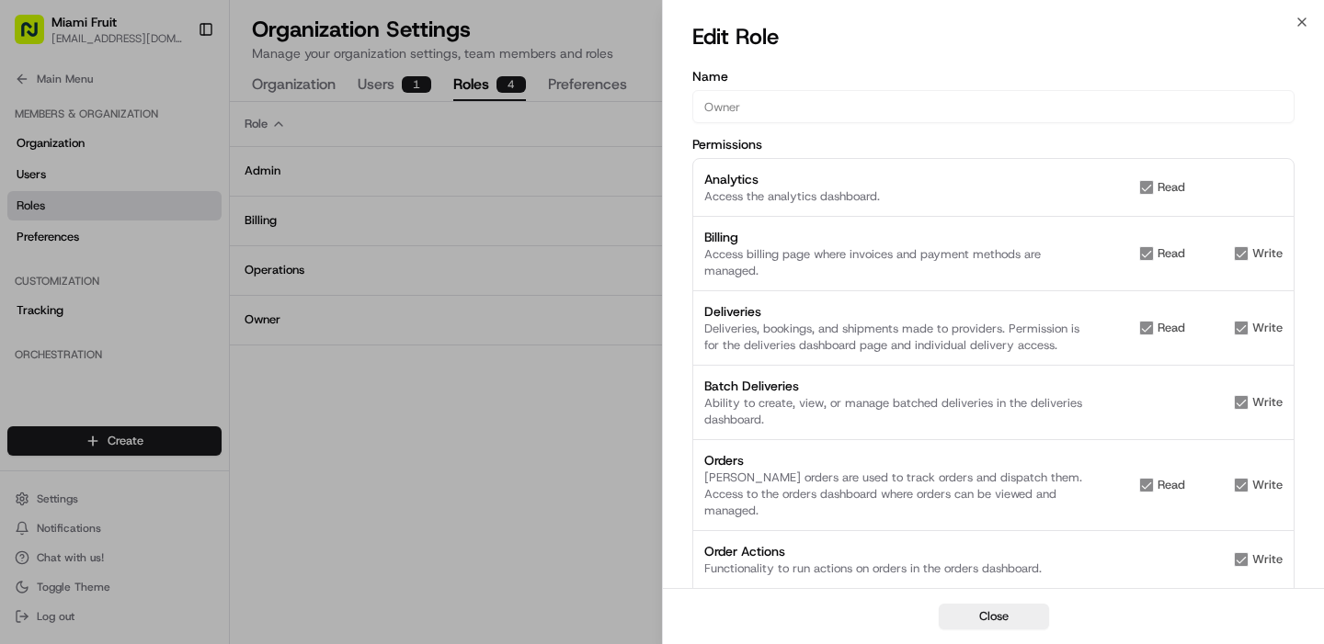
click at [1301, 32] on div "Edit Role" at bounding box center [993, 40] width 661 height 37
click at [1302, 26] on icon "button" at bounding box center [1301, 22] width 15 height 15
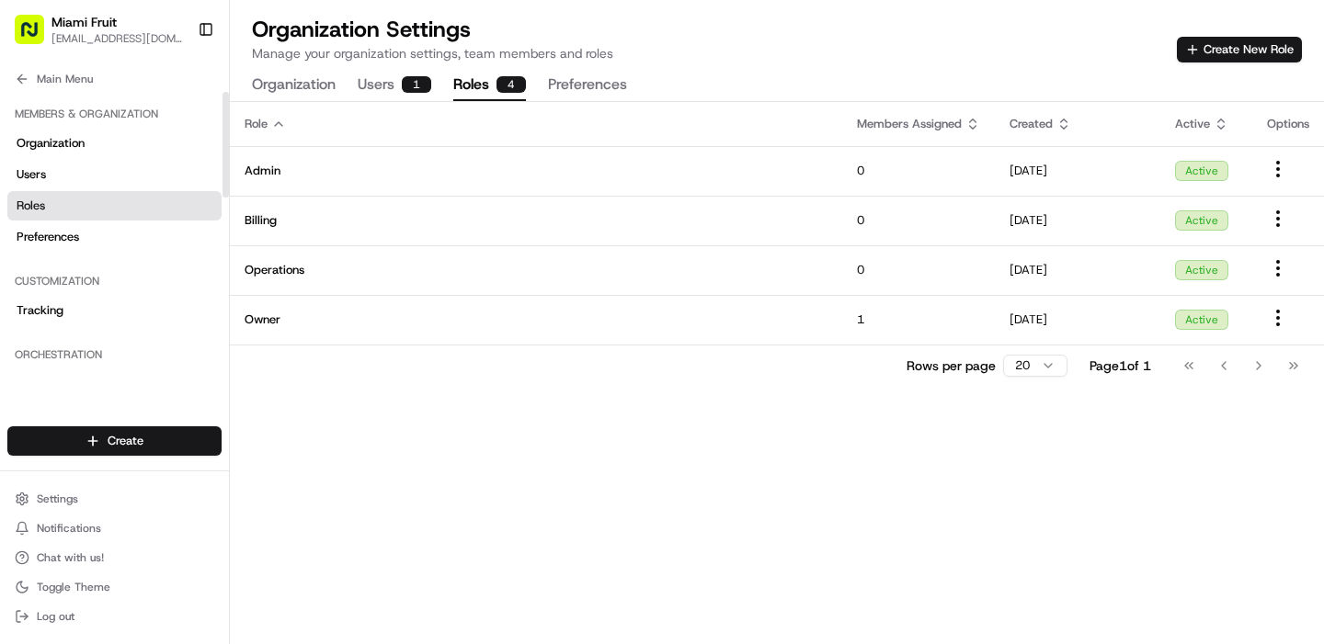
click at [74, 352] on div "Orchestration" at bounding box center [114, 354] width 214 height 29
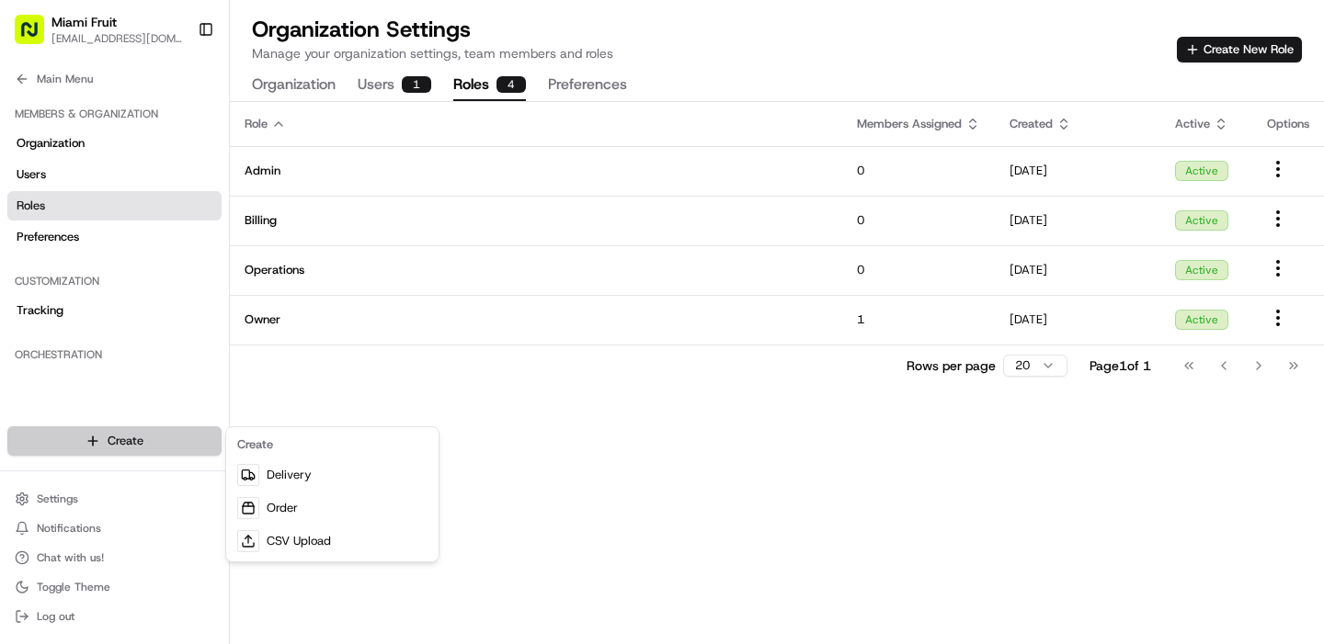
click at [83, 436] on html "Miami Fruit support@miamifruit.org Toggle Sidebar Orders Deliveries Providers N…" at bounding box center [662, 322] width 1324 height 644
click at [296, 406] on html "Miami Fruit support@miamifruit.org Toggle Sidebar Orders Deliveries Providers N…" at bounding box center [662, 322] width 1324 height 644
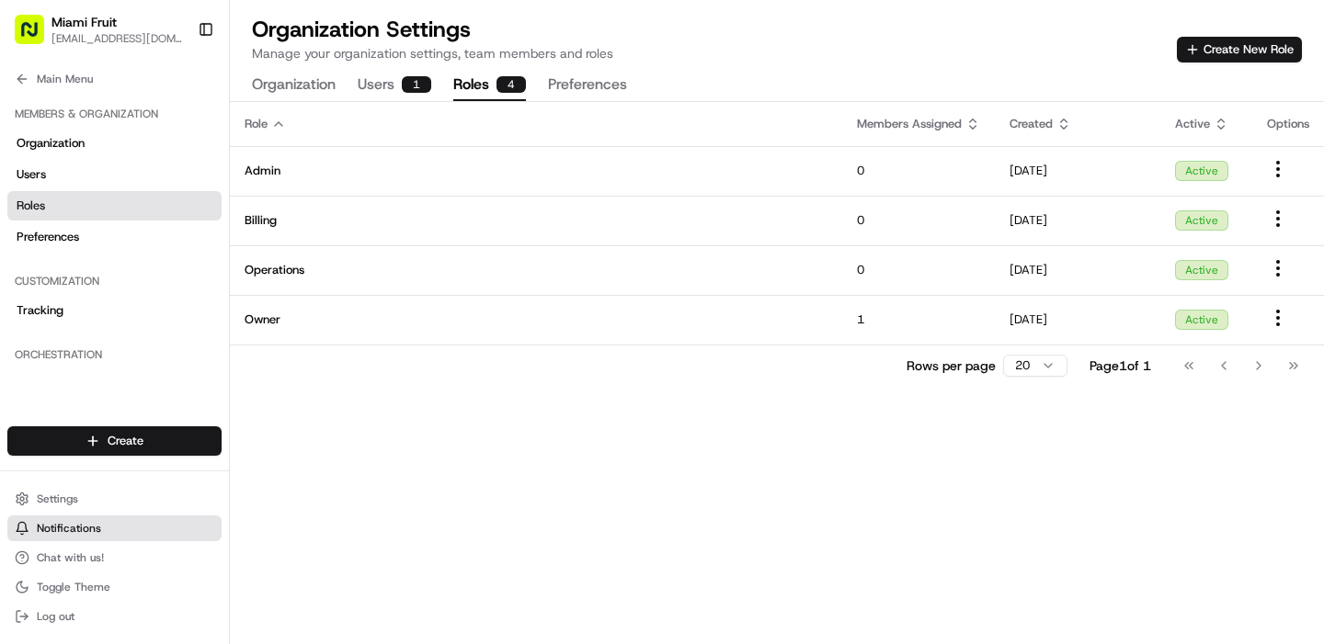
click at [61, 520] on button "Notifications" at bounding box center [114, 529] width 214 height 26
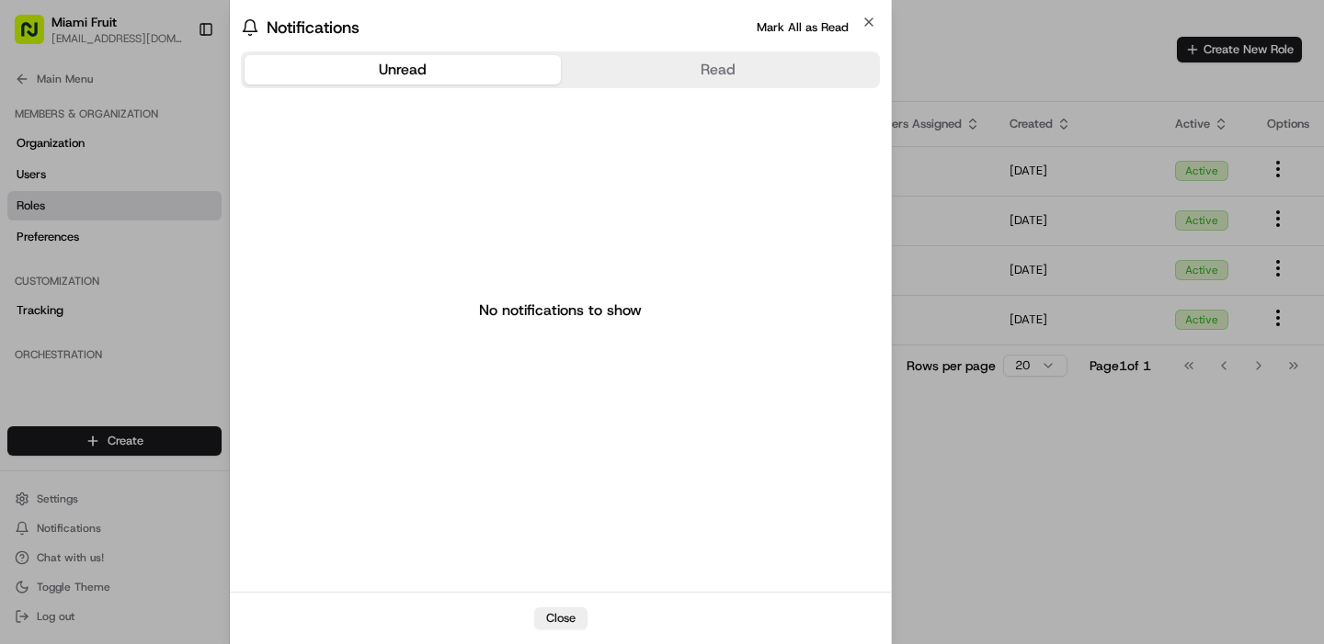
click at [752, 73] on button "Read" at bounding box center [719, 69] width 316 height 29
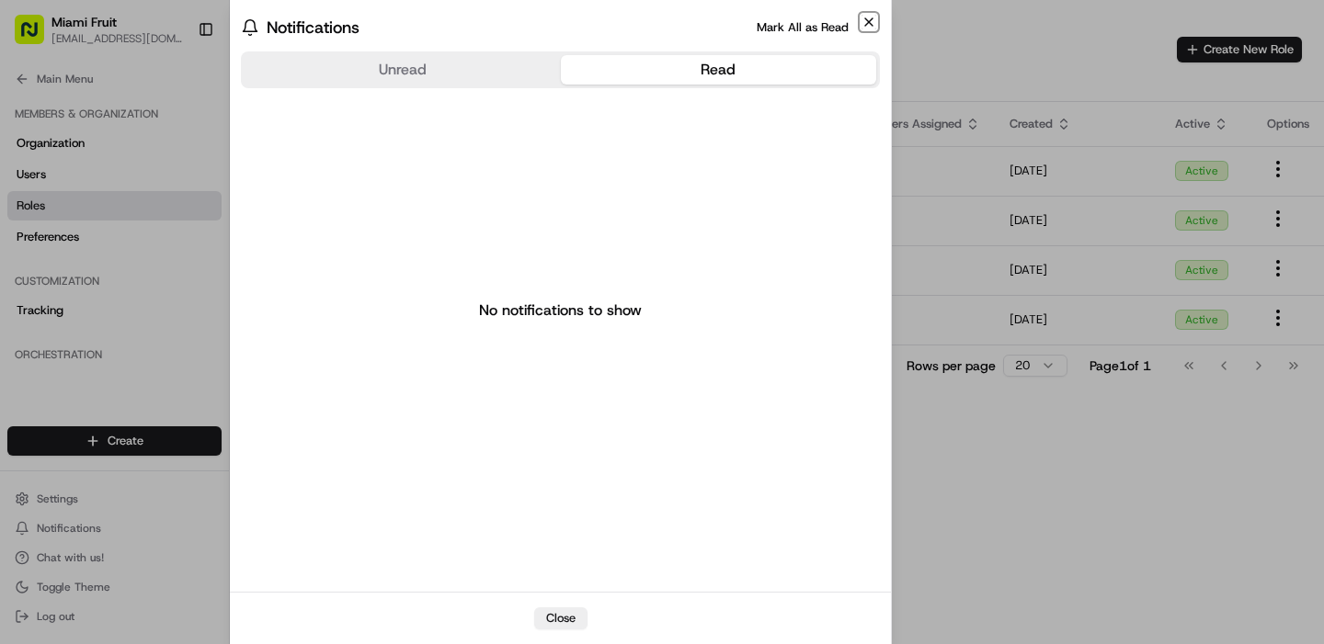
click at [866, 18] on icon "button" at bounding box center [868, 21] width 7 height 7
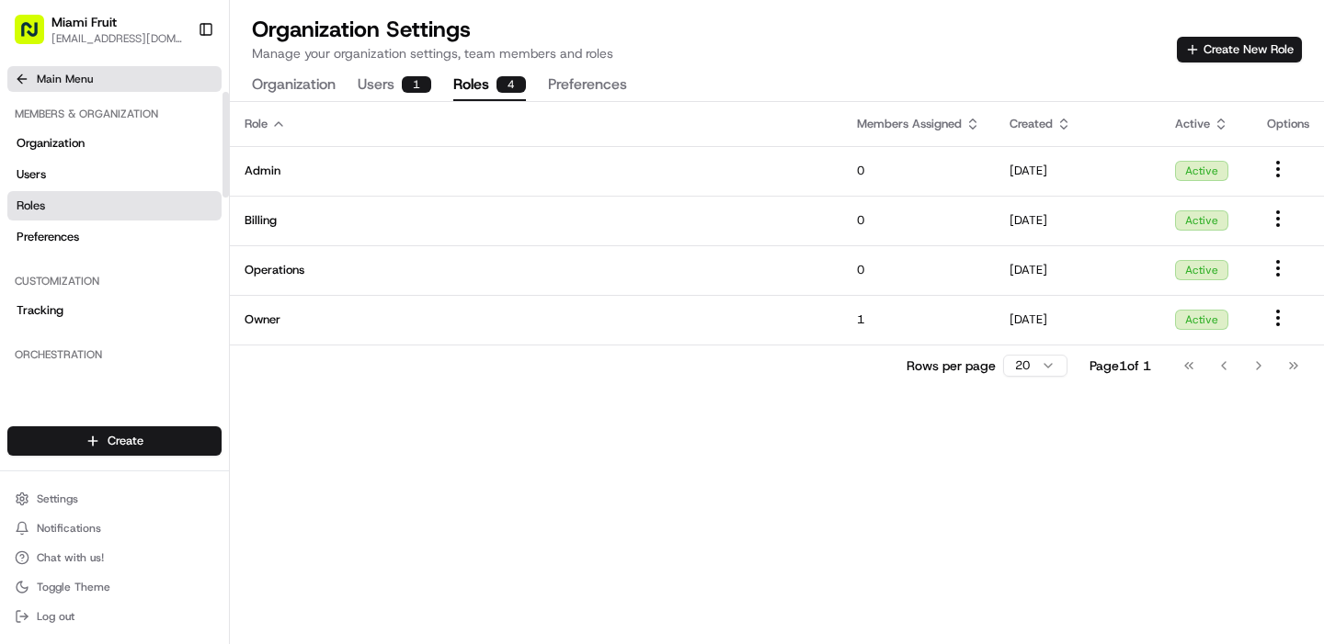
click at [23, 82] on icon at bounding box center [22, 79] width 15 height 15
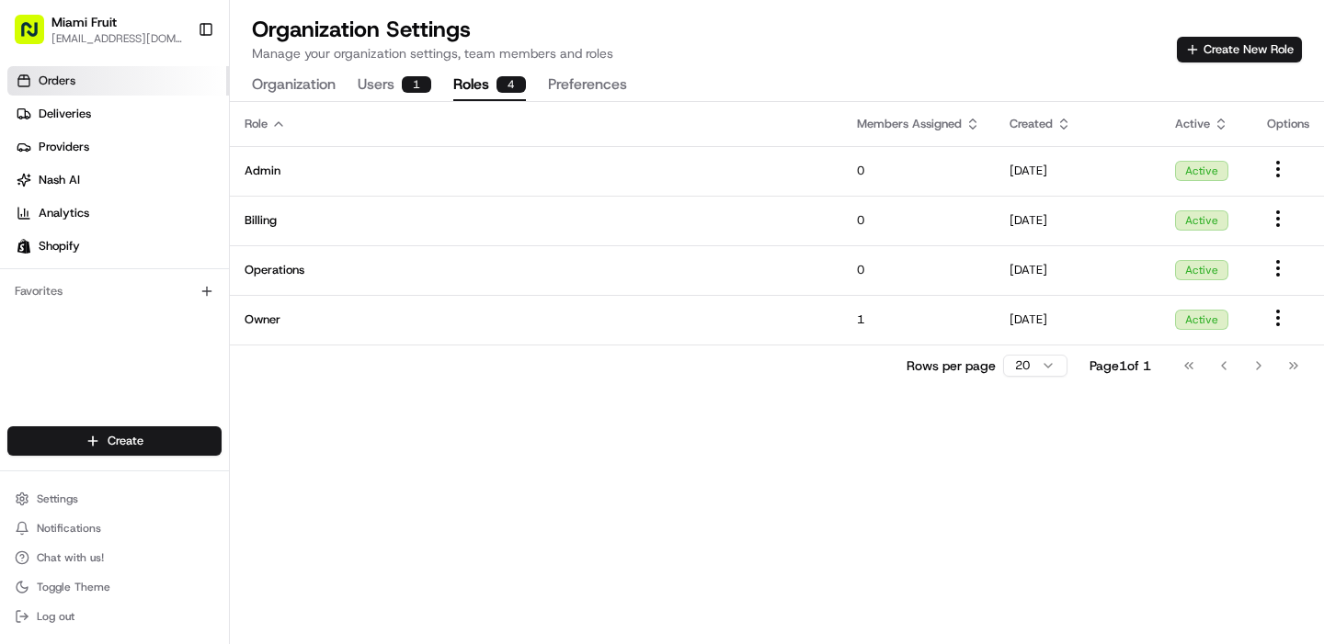
click at [110, 82] on link "Orders" at bounding box center [118, 80] width 222 height 29
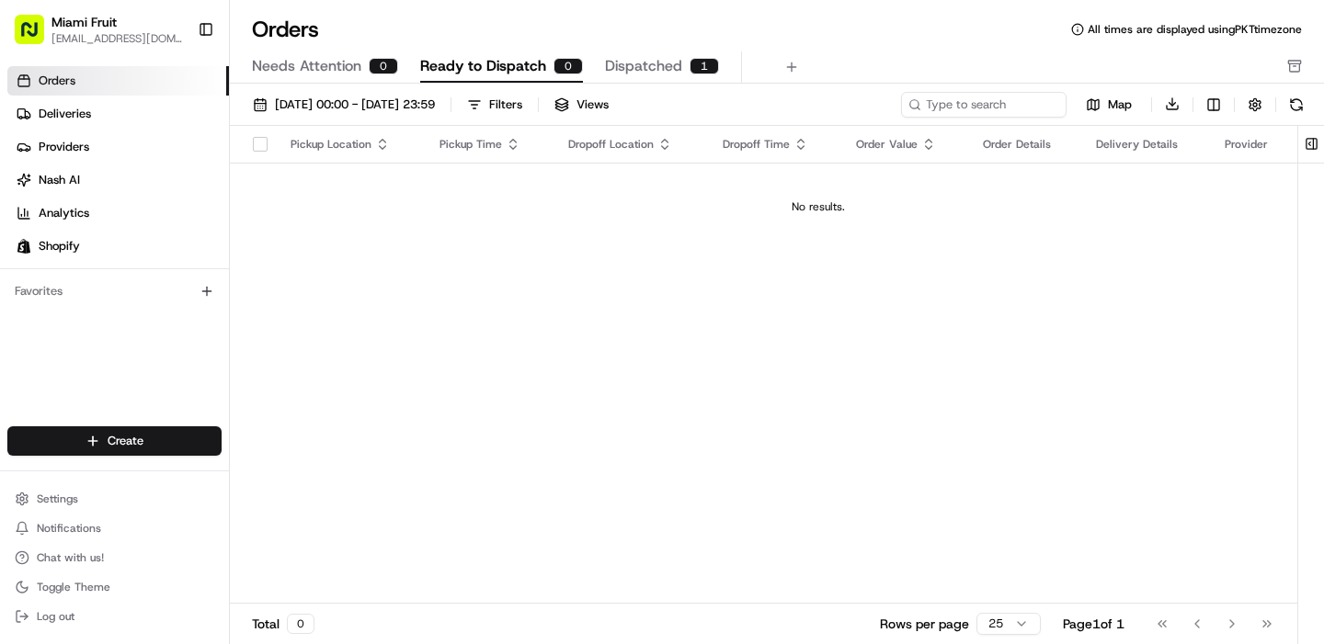
click at [654, 66] on span "Dispatched" at bounding box center [643, 66] width 77 height 22
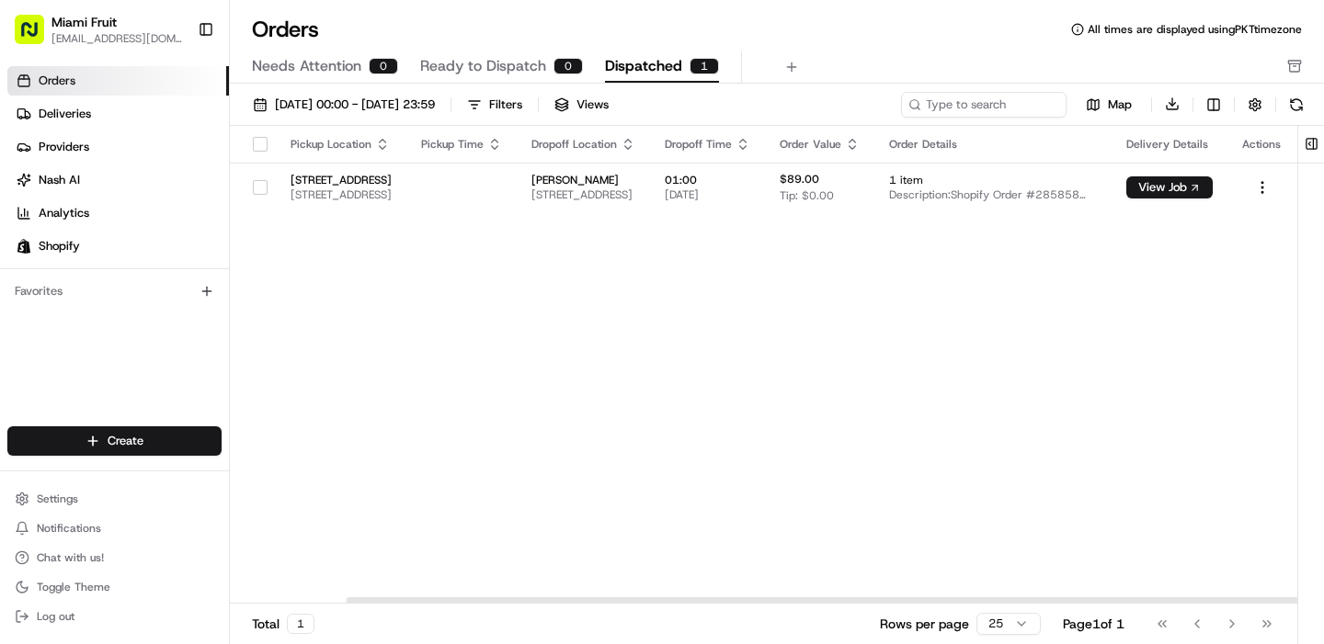
scroll to position [0, 130]
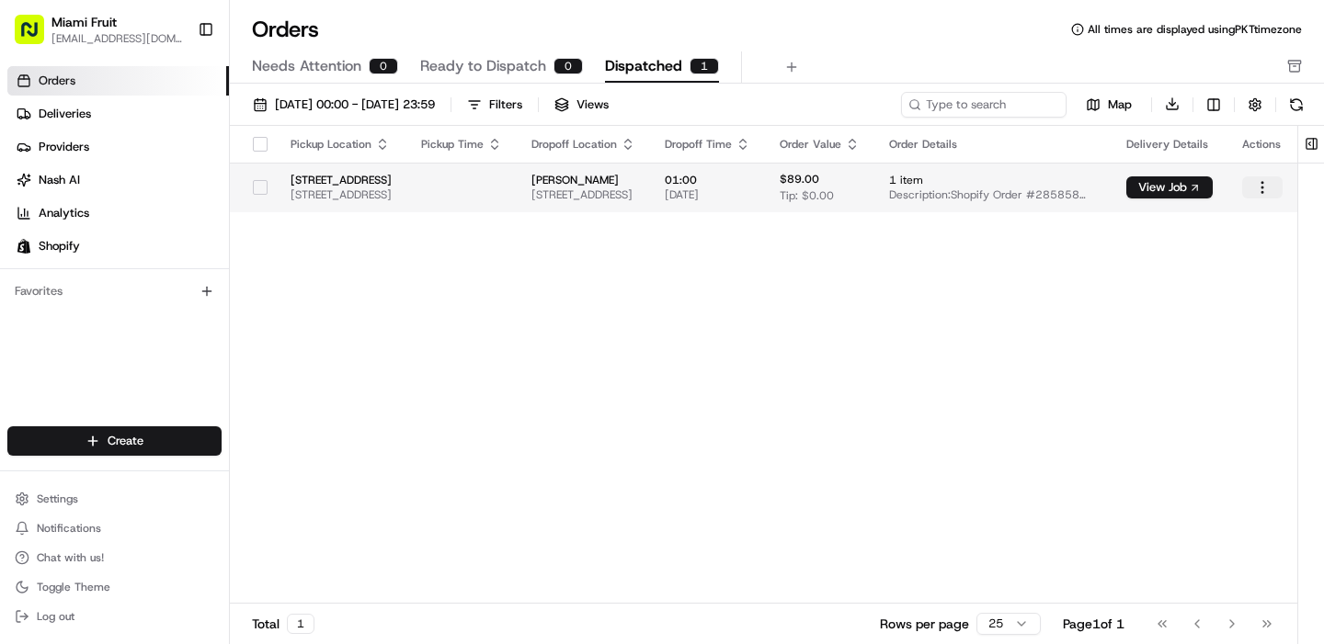
click at [1263, 185] on html "Miami Fruit support@miamifruit.org Toggle Sidebar Orders Deliveries Providers N…" at bounding box center [662, 322] width 1324 height 644
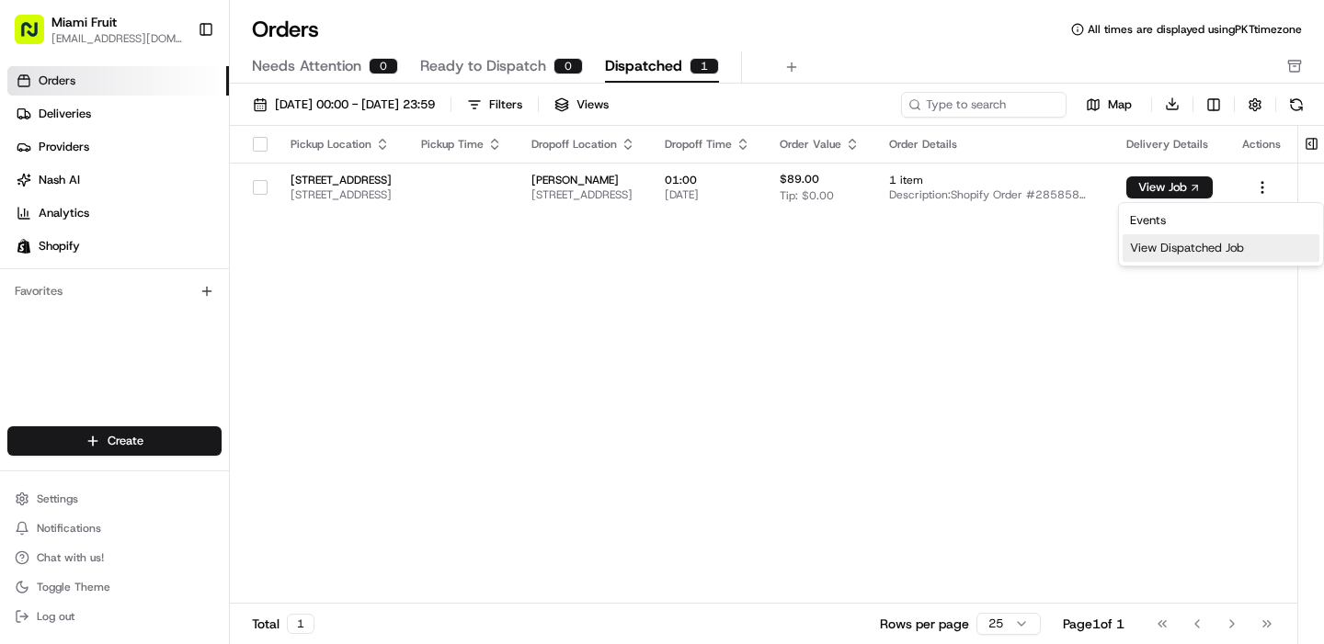
click at [1232, 245] on div "View Dispatched Job" at bounding box center [1220, 248] width 197 height 28
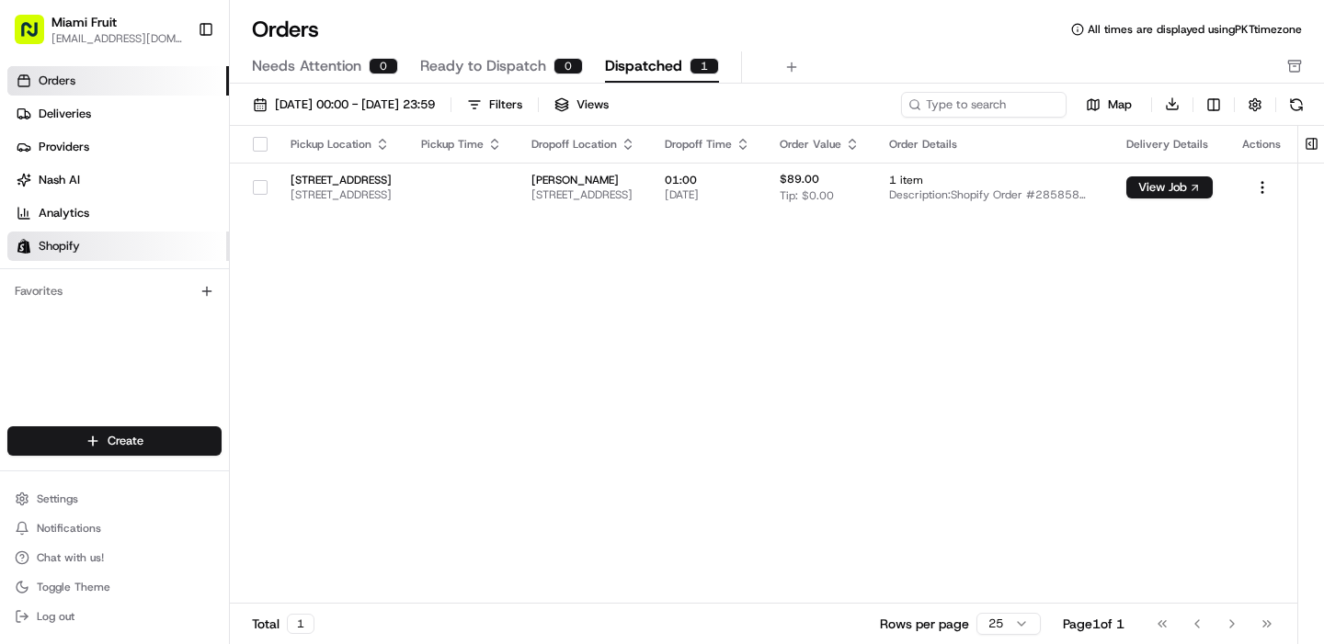
click at [71, 255] on link "Shopify" at bounding box center [118, 246] width 222 height 29
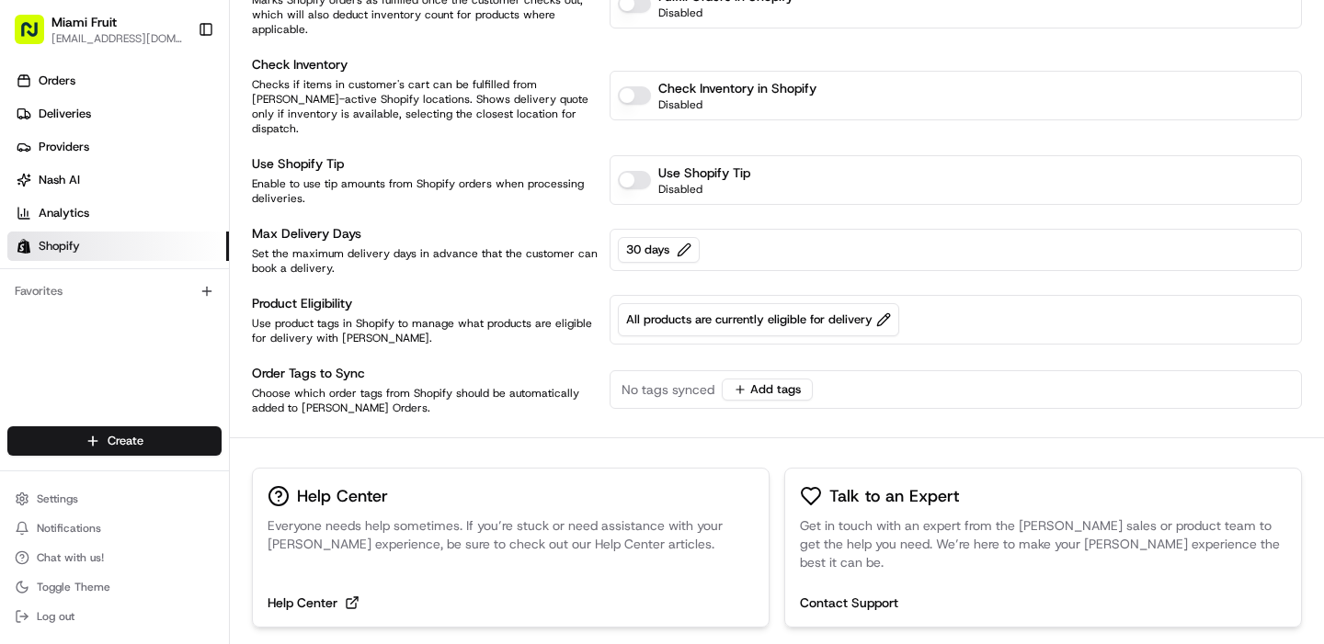
scroll to position [415, 0]
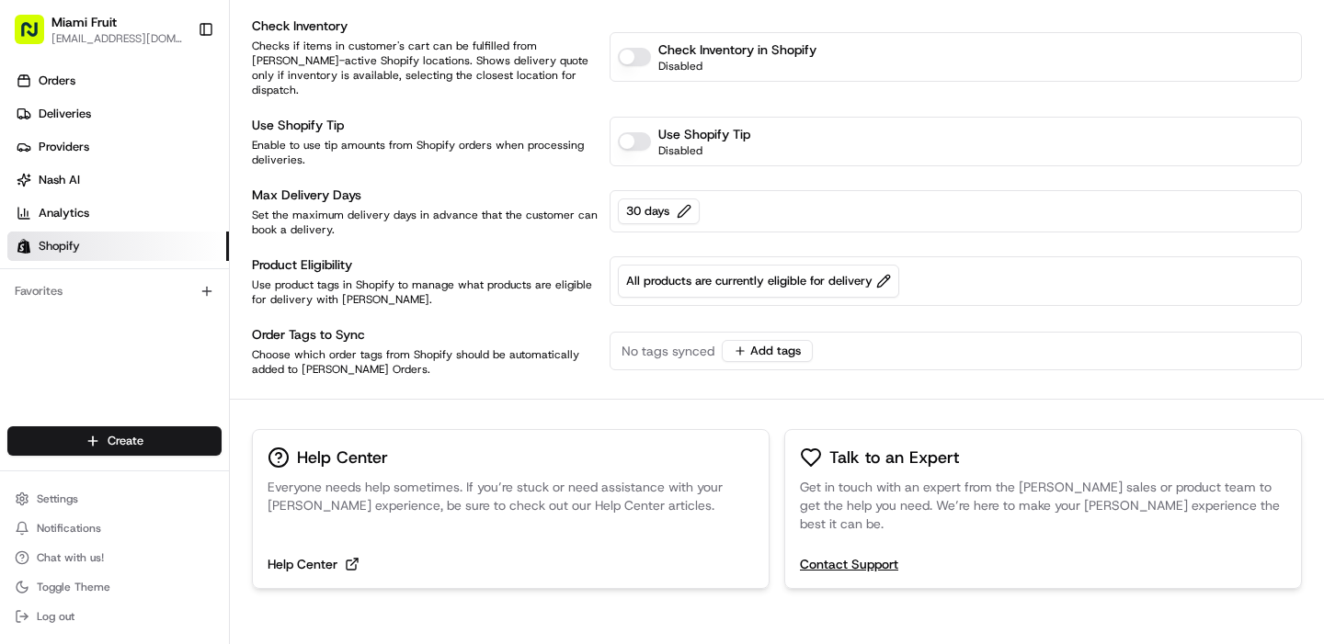
click at [855, 555] on button "Contact Support" at bounding box center [849, 564] width 98 height 18
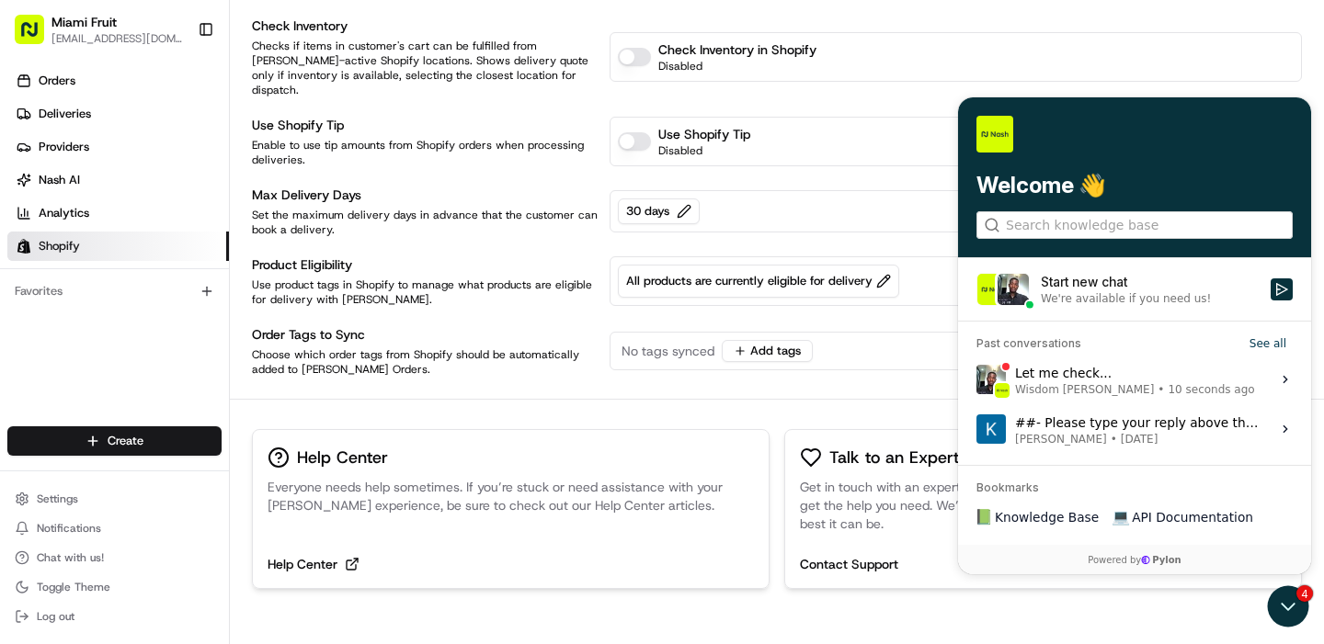
click at [1081, 391] on span "Wisdom Oko • 10 seconds ago" at bounding box center [1135, 389] width 240 height 15
click at [976, 381] on button "View issue" at bounding box center [975, 380] width 1 height 1
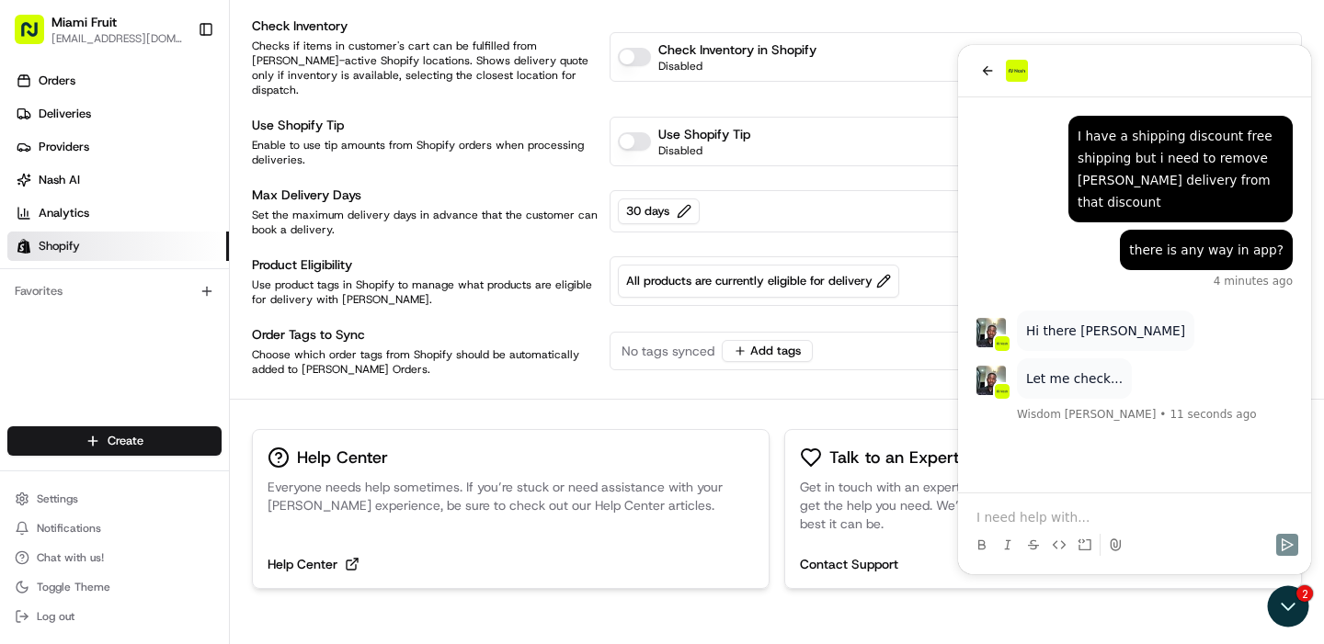
click at [1063, 515] on p at bounding box center [1134, 517] width 316 height 18
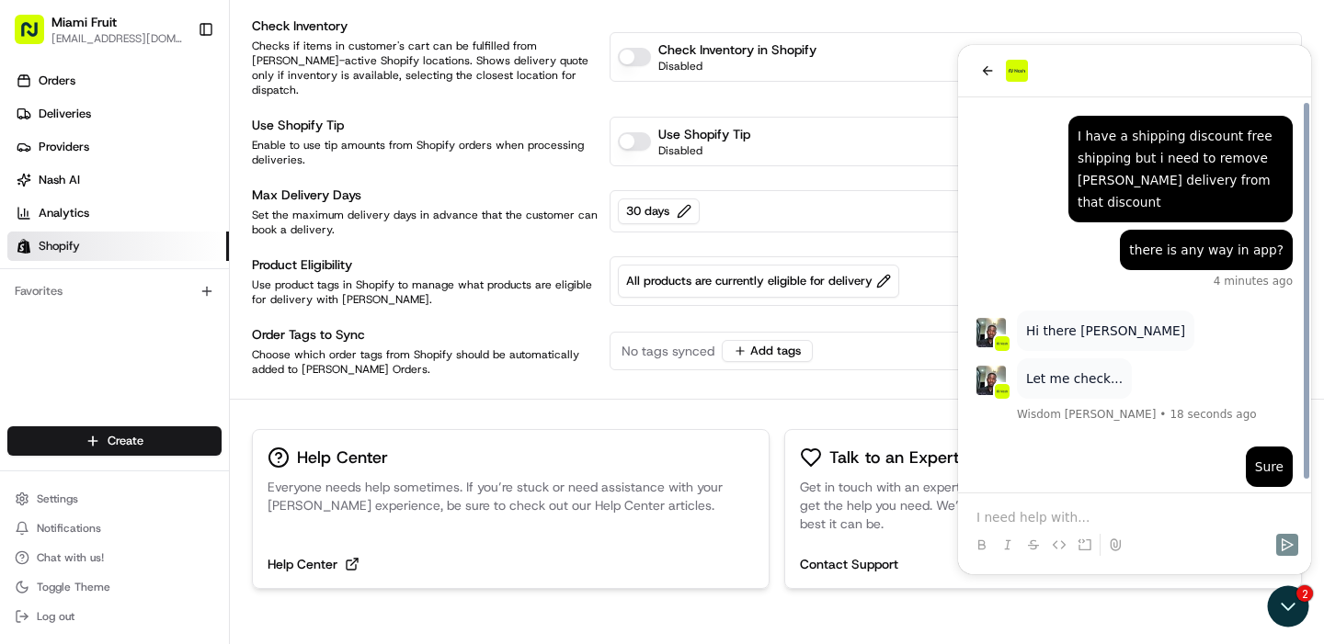
scroll to position [9, 0]
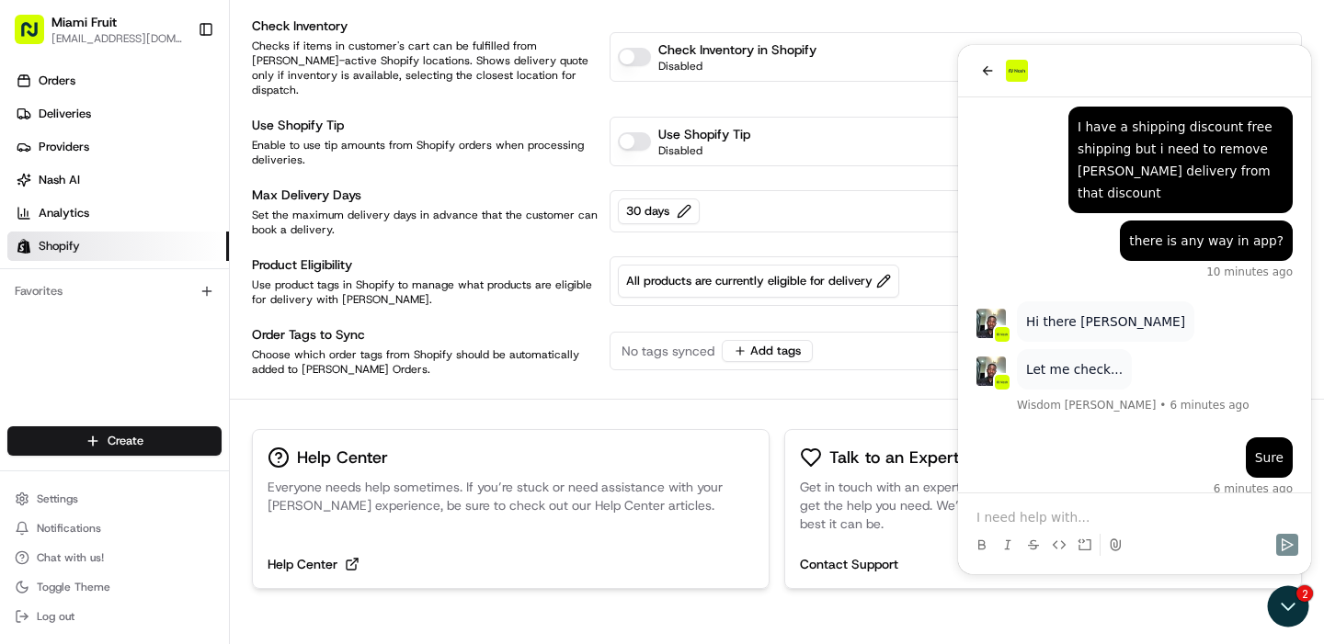
click at [1043, 513] on p at bounding box center [1134, 517] width 316 height 18
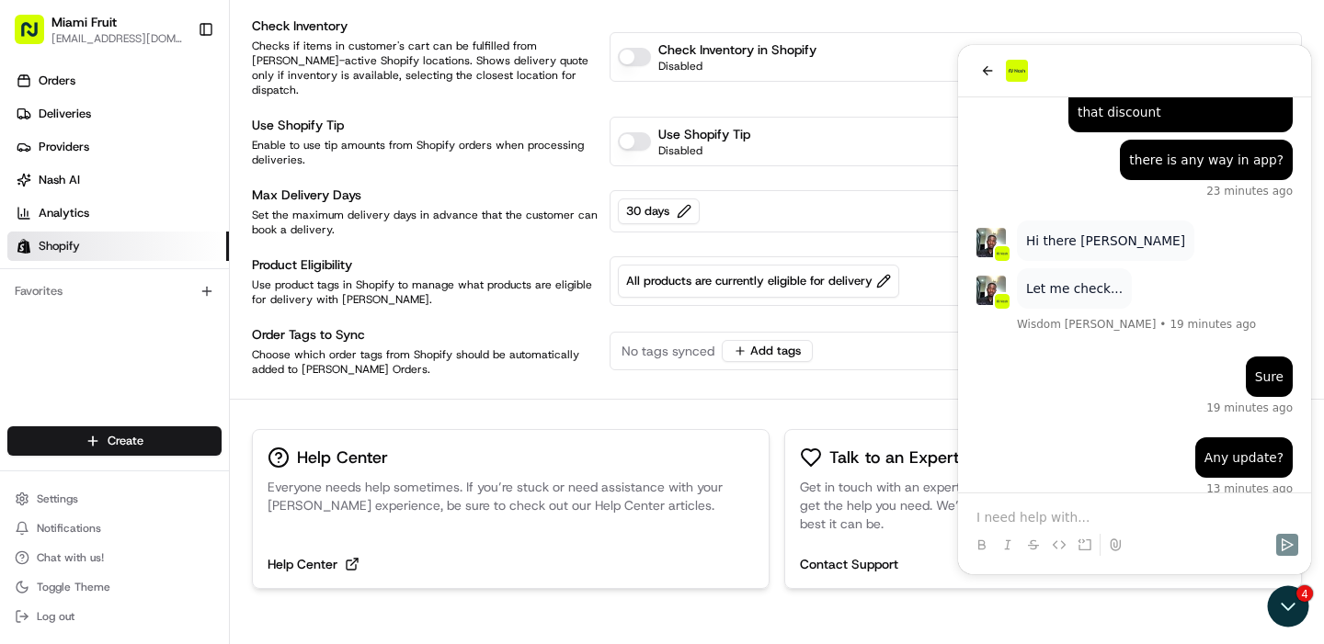
scroll to position [270, 0]
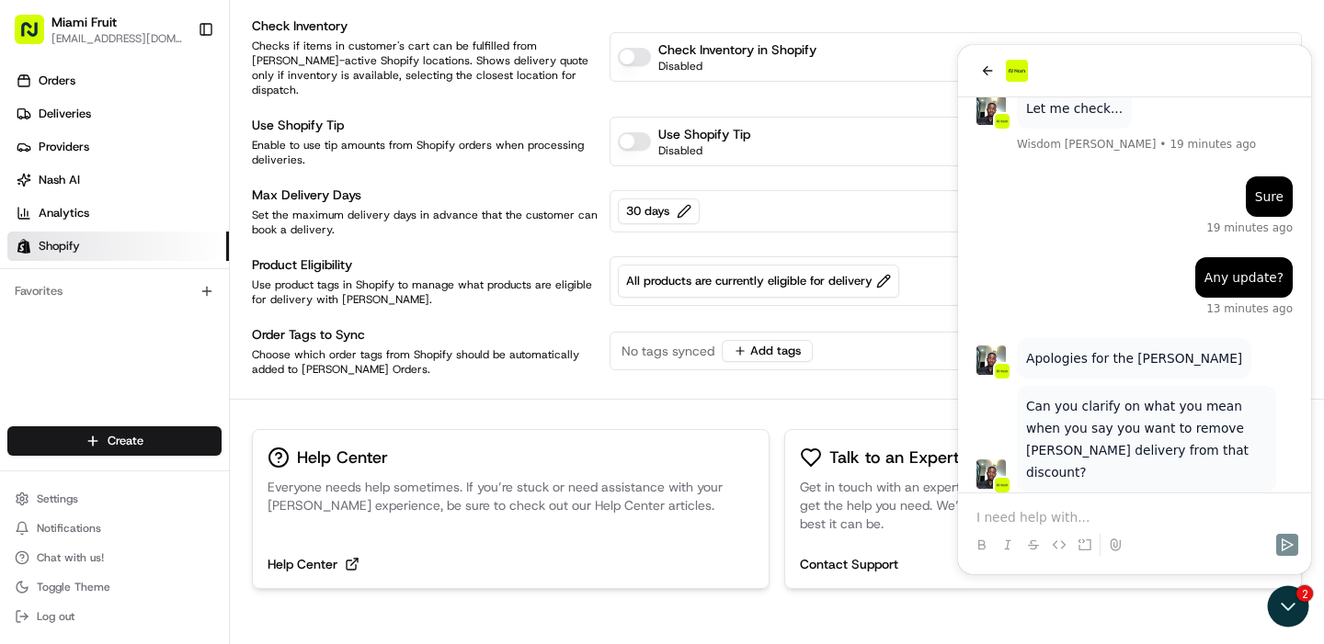
click at [1056, 508] on p at bounding box center [1134, 517] width 316 height 18
click at [1004, 522] on p "actully i have different d" at bounding box center [1134, 517] width 316 height 18
click at [1152, 512] on p "actually i have different d" at bounding box center [1134, 517] width 316 height 18
click at [1027, 517] on p "actually i have different d" at bounding box center [1134, 517] width 316 height 18
click at [1136, 513] on p "actually I have different d" at bounding box center [1134, 517] width 316 height 18
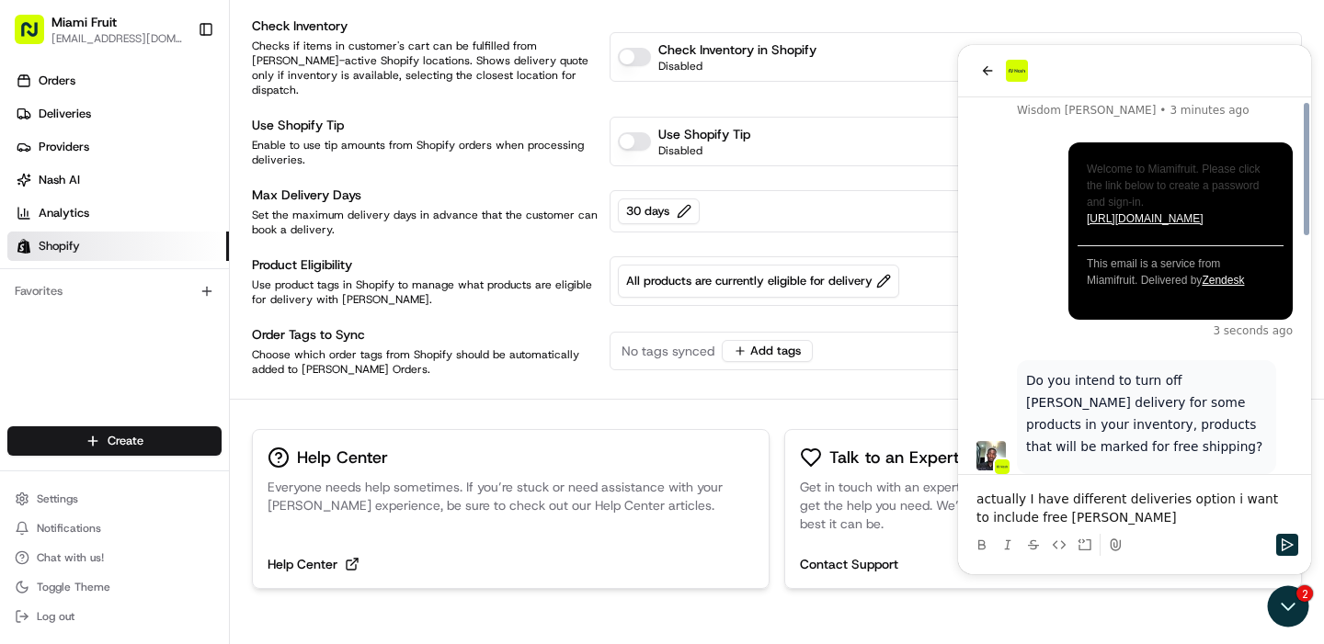
scroll to position [1239, 0]
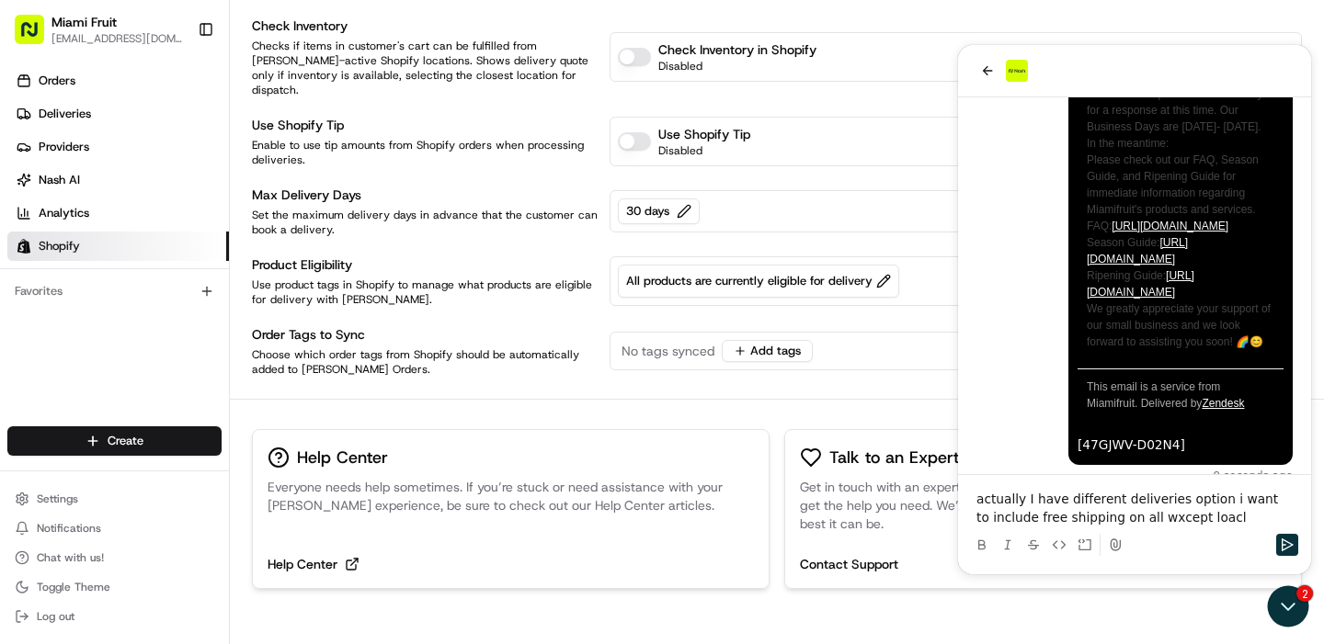
click at [1145, 520] on p "actually I have different deliveries option i want to include free shipping on …" at bounding box center [1134, 508] width 316 height 37
click at [1208, 519] on p "actually I have different deliveries option i want to include free shipping on …" at bounding box center [1134, 508] width 316 height 37
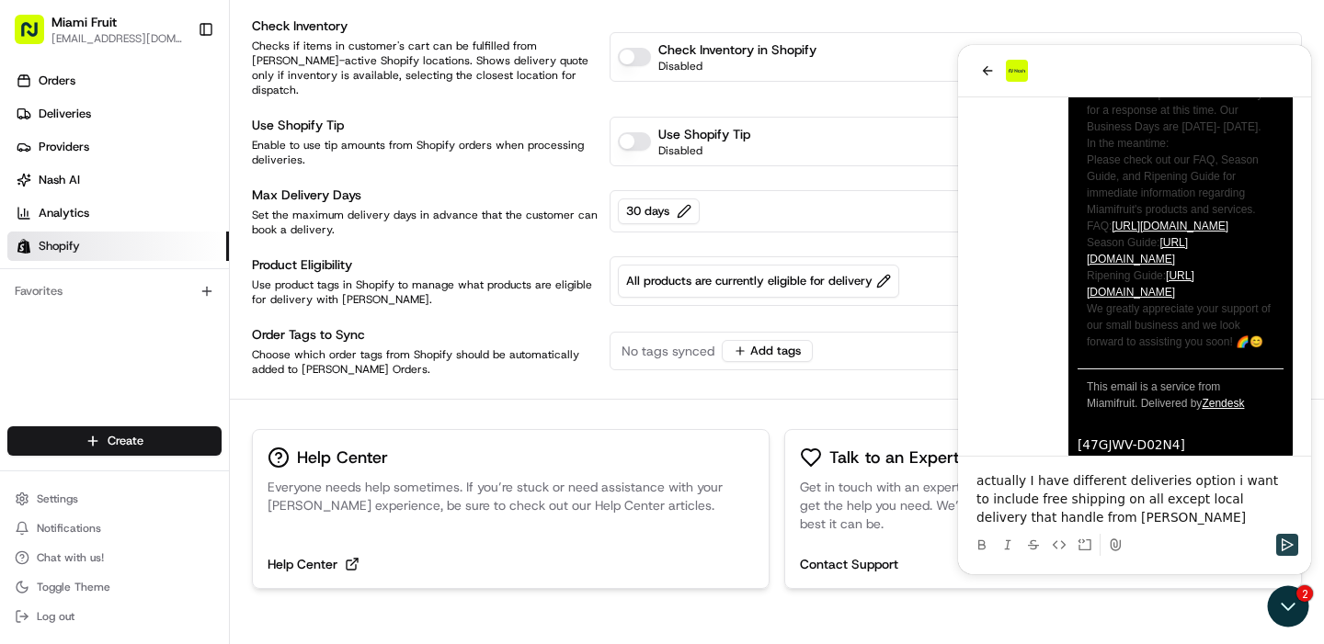
click at [1281, 545] on icon "Send" at bounding box center [1287, 545] width 12 height 13
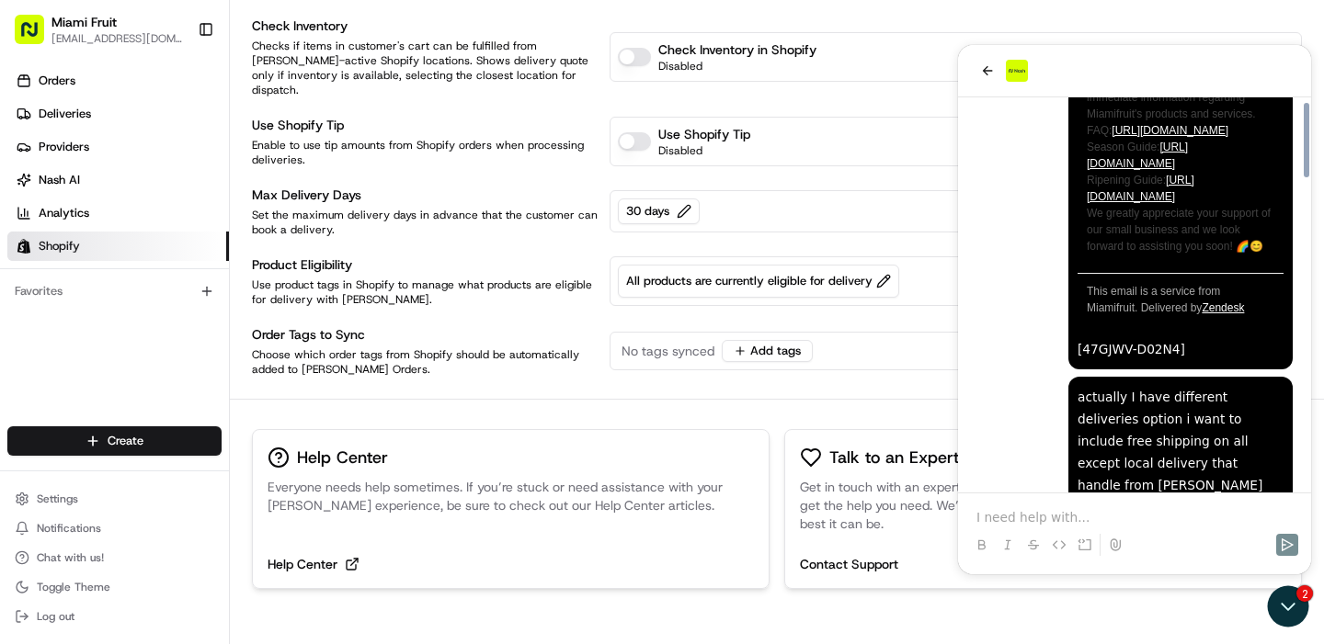
scroll to position [1632, 0]
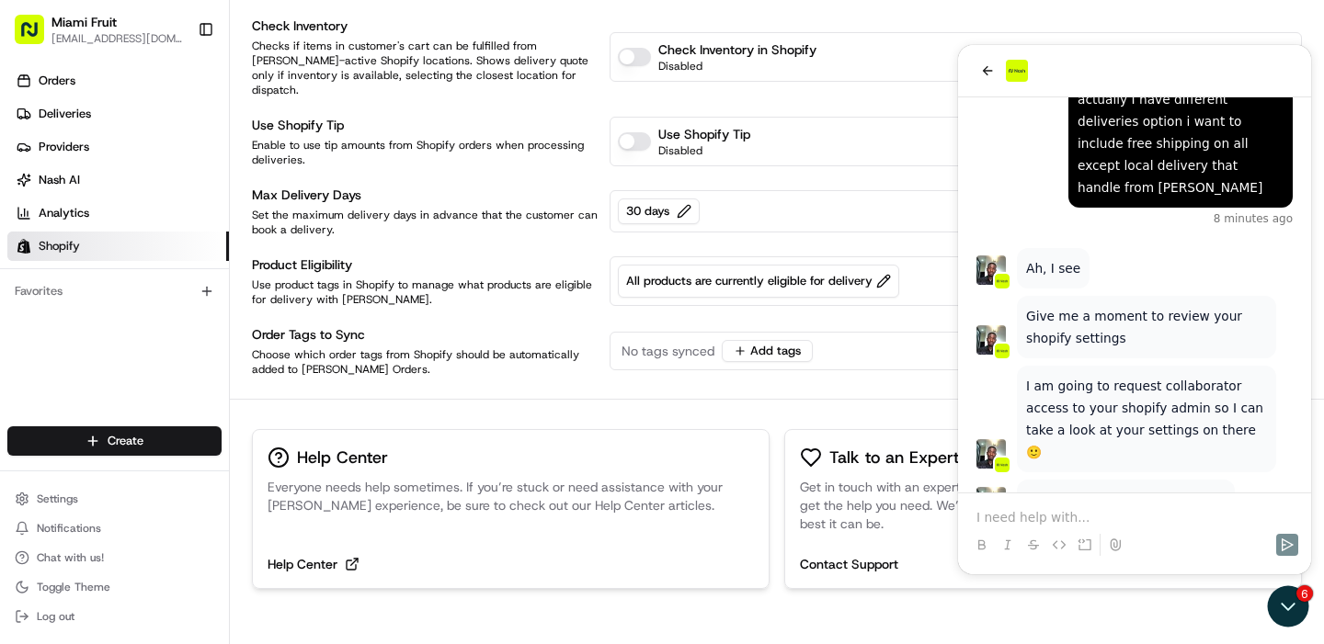
click at [1054, 518] on p at bounding box center [1134, 517] width 316 height 18
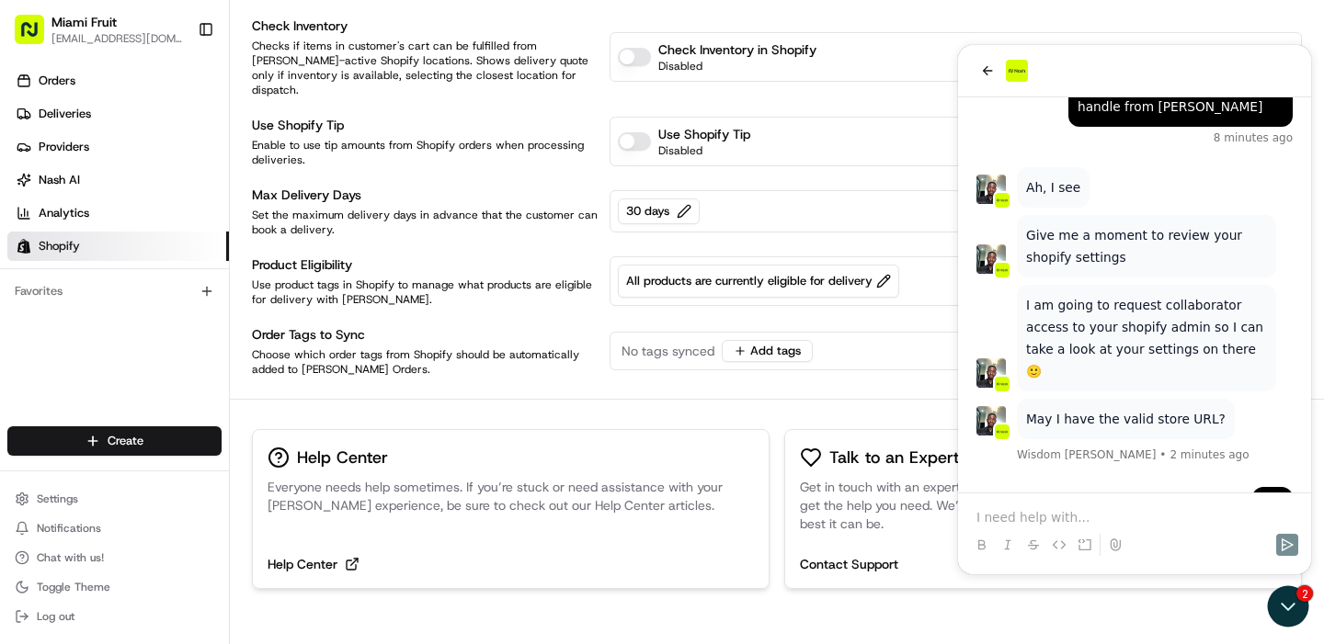
click at [1067, 517] on p at bounding box center [1134, 517] width 316 height 18
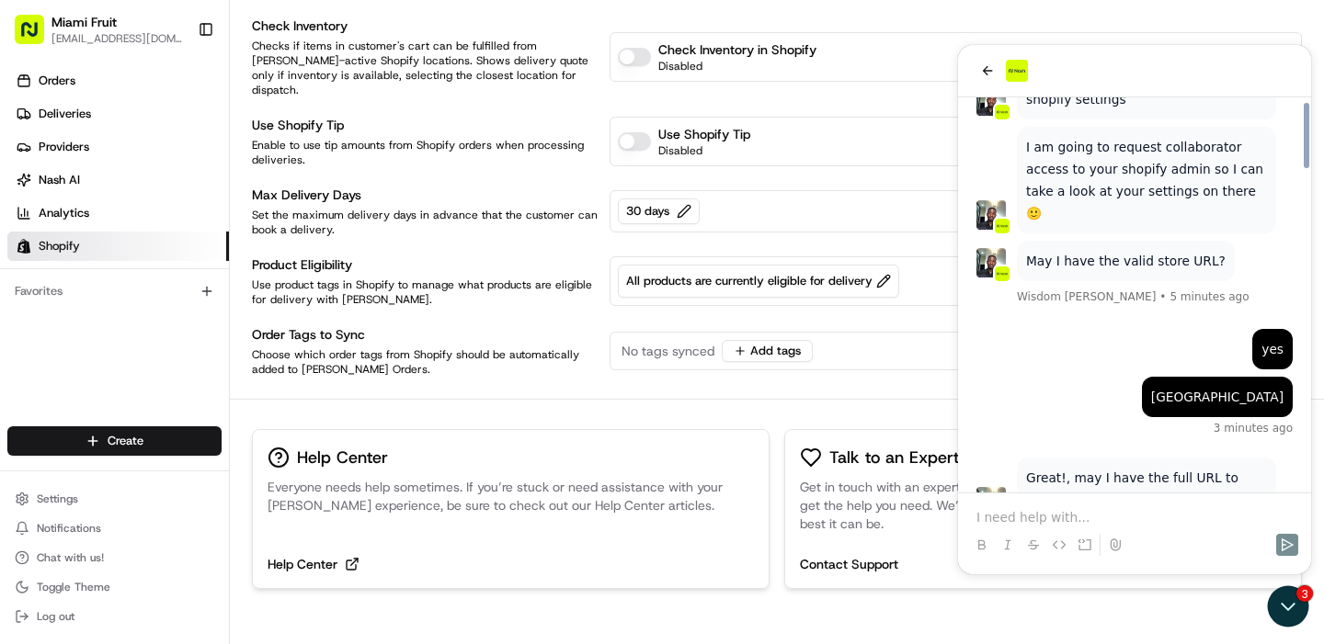
scroll to position [1919, 0]
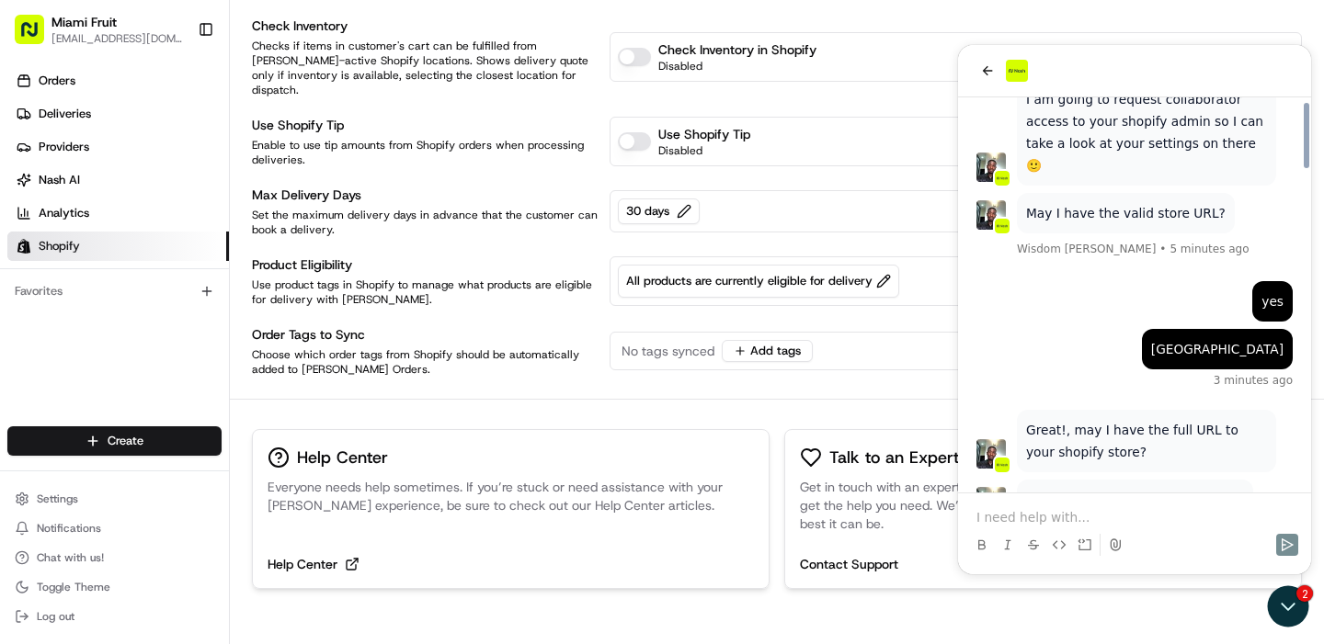
click at [1088, 518] on p at bounding box center [1134, 517] width 316 height 18
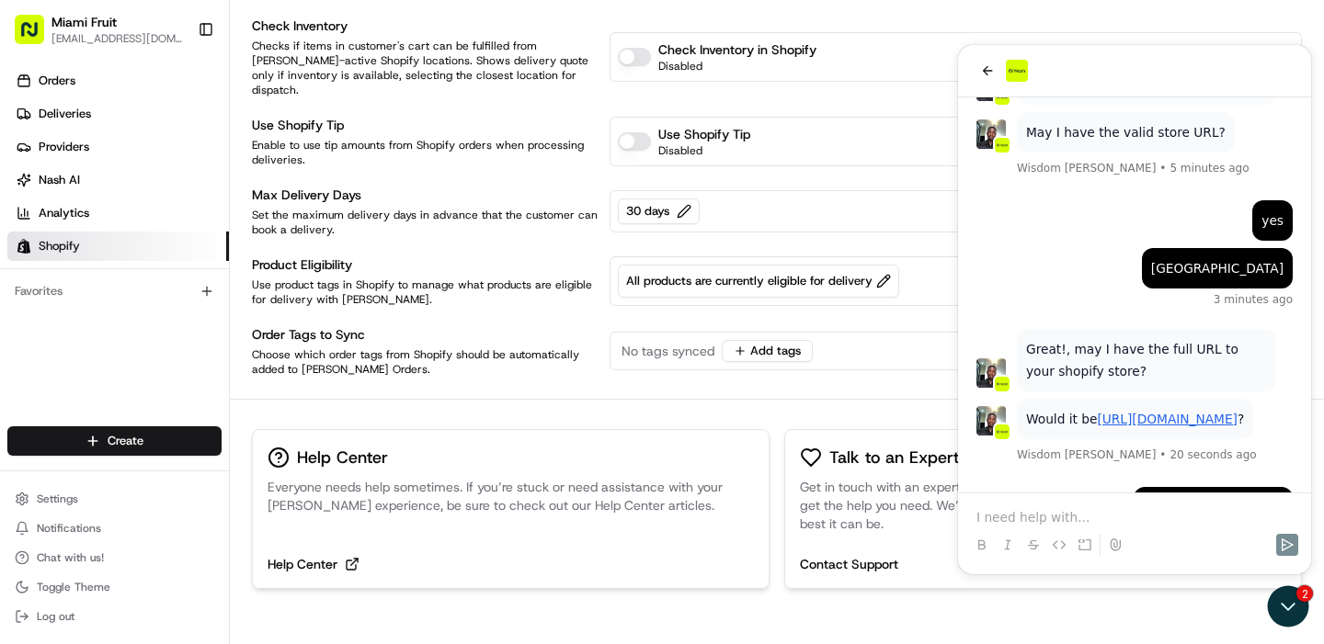
click at [1031, 515] on p at bounding box center [1134, 517] width 316 height 18
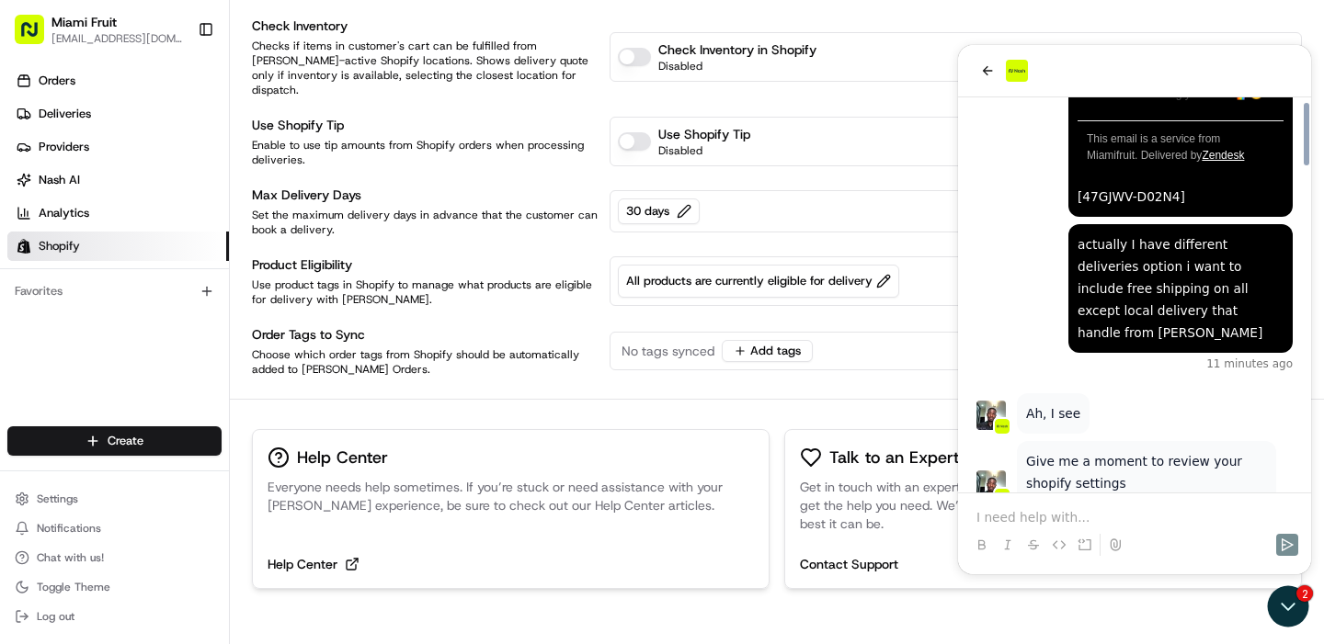
scroll to position [2048, 0]
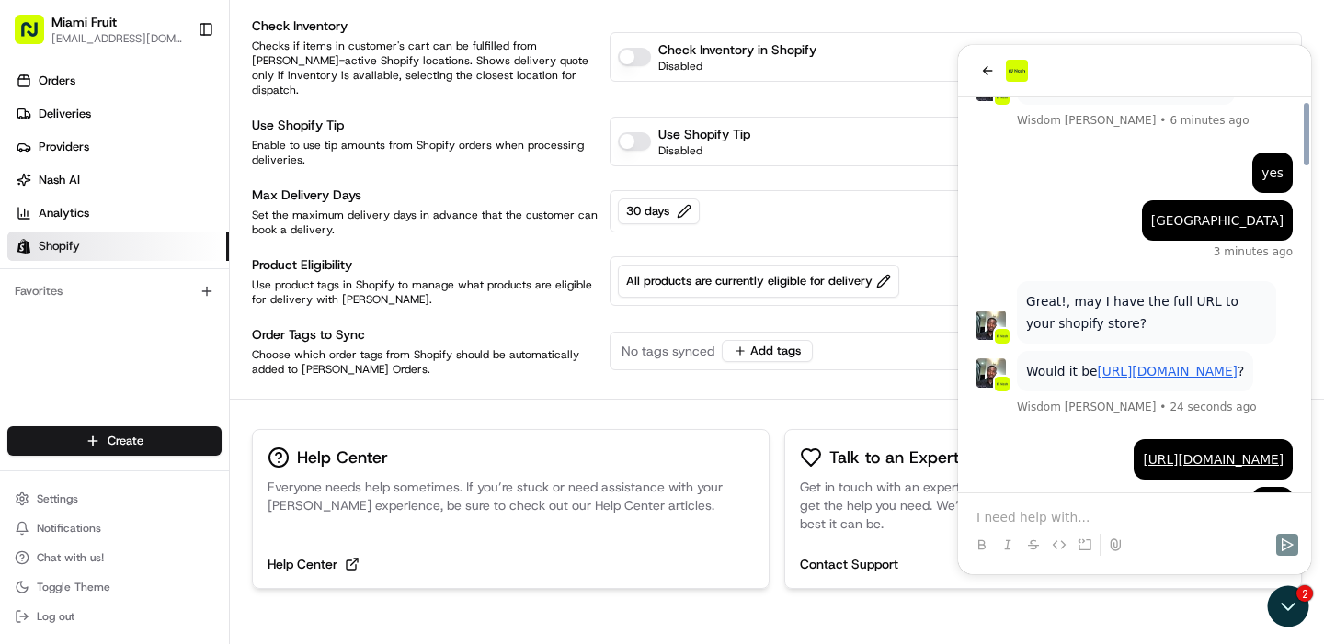
click at [688, 566] on div "Manual Dispatch Delivery orders will not be dispatched by [PERSON_NAME] automat…" at bounding box center [777, 247] width 1050 height 801
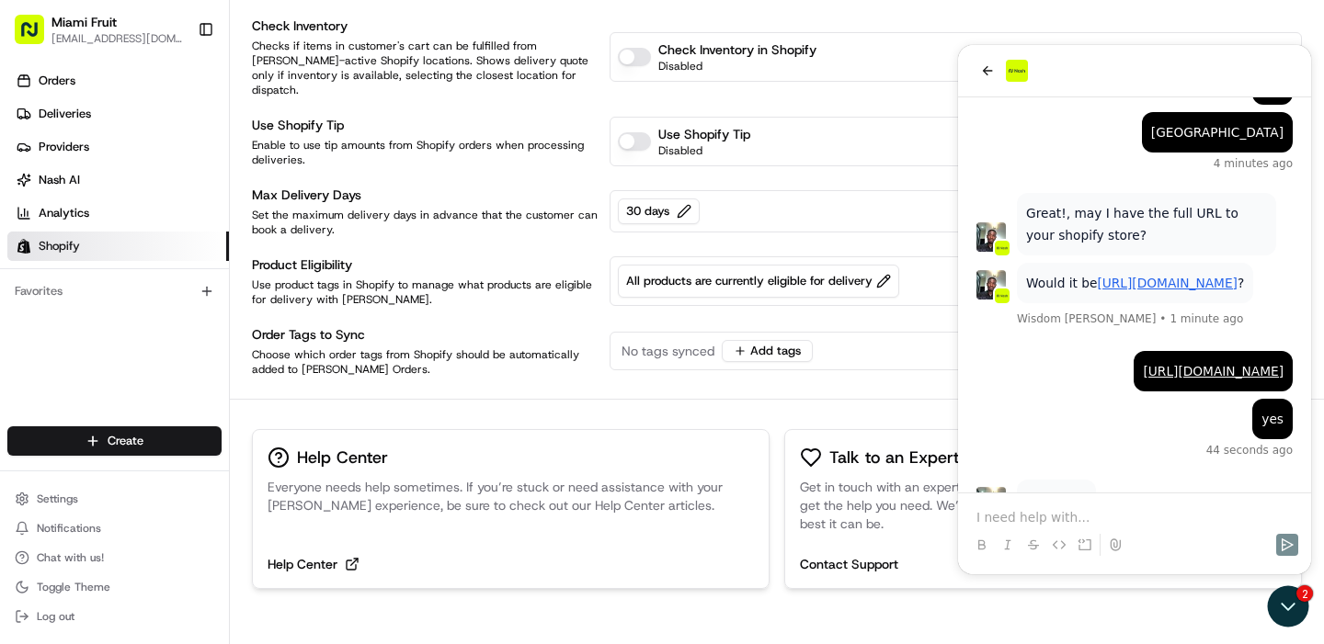
click at [1053, 489] on p "Gotcha 🙂" at bounding box center [1056, 500] width 61 height 22
click at [661, 579] on div "Manual Dispatch Delivery orders will not be dispatched by [PERSON_NAME] automat…" at bounding box center [777, 247] width 1050 height 801
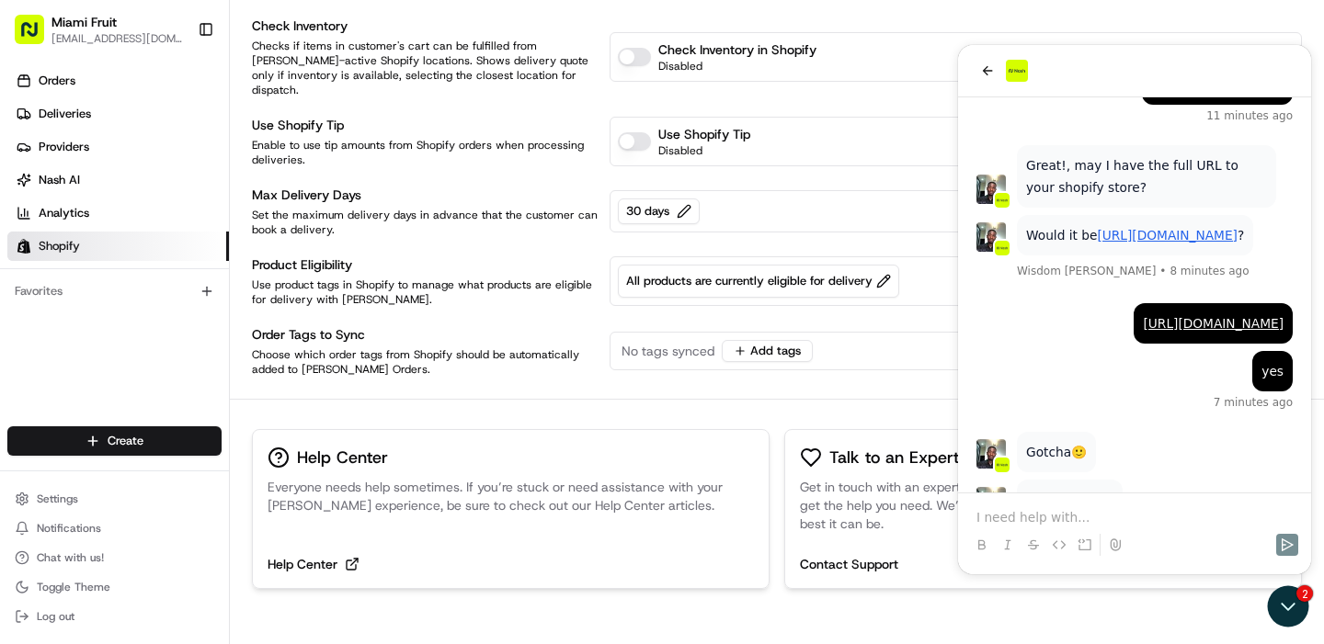
click at [245, 122] on div "Shopify Settings Integration On General Settings Rates Plan Disabled Local Pick…" at bounding box center [777, 131] width 1094 height 1093
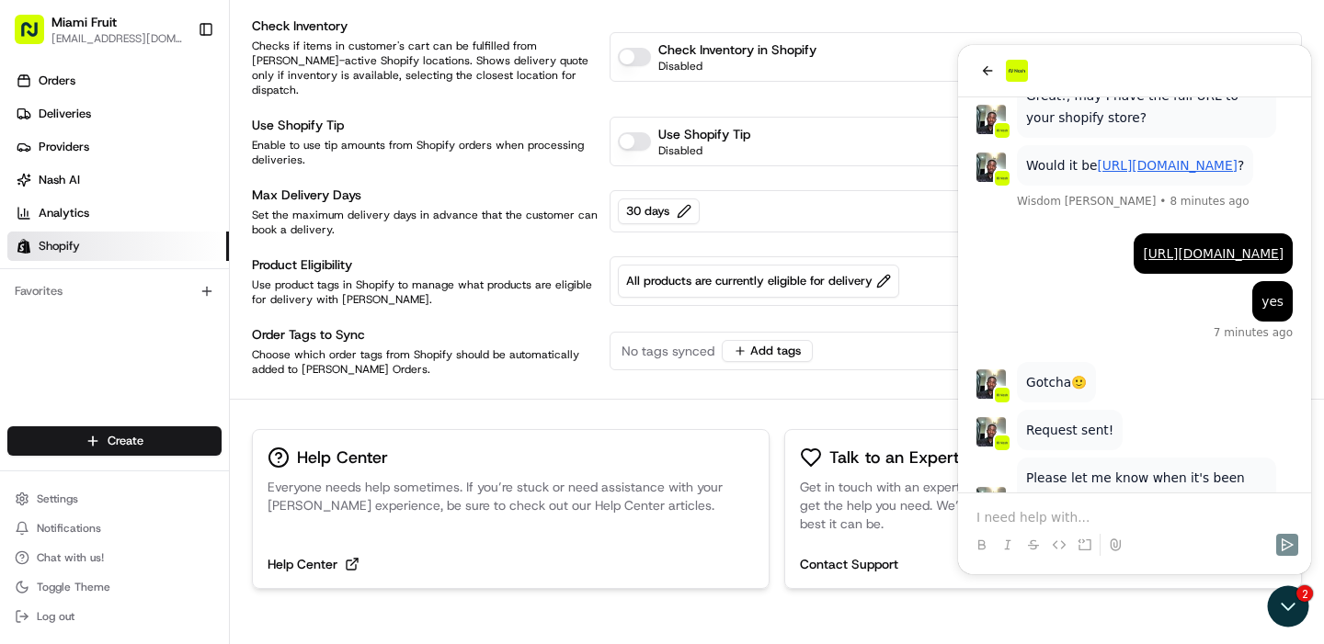
click at [1056, 523] on p at bounding box center [1134, 517] width 316 height 18
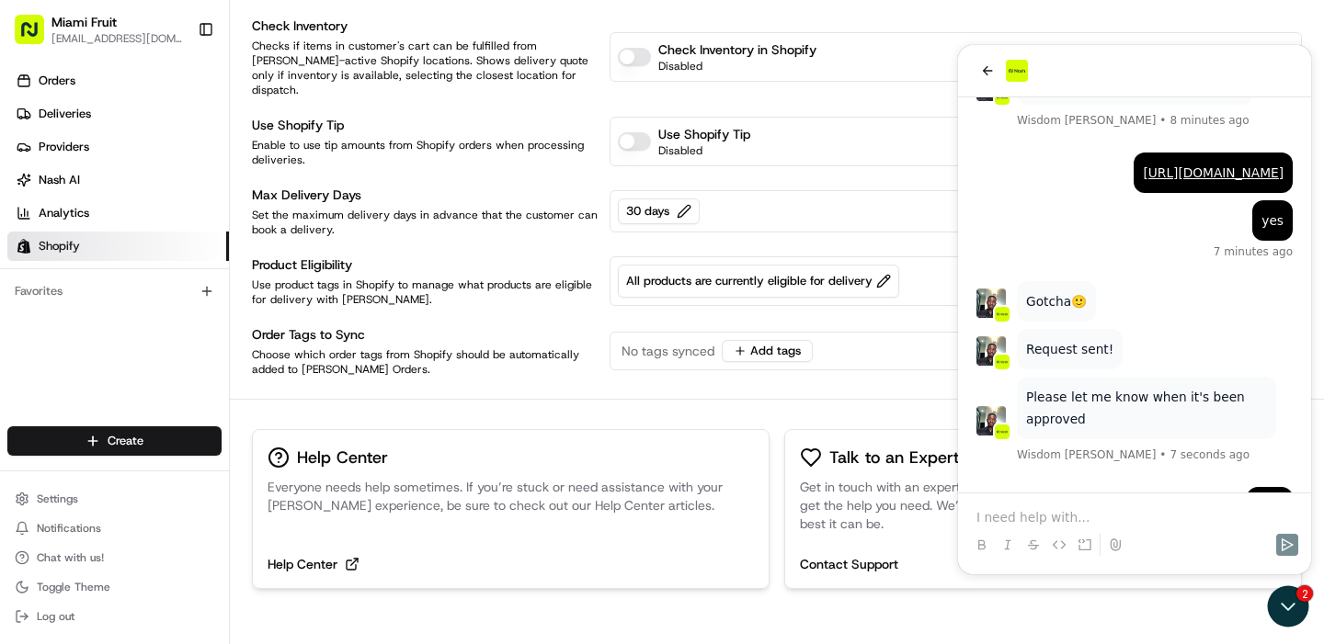
click at [373, 580] on div "Manual Dispatch Delivery orders will not be dispatched by [PERSON_NAME] automat…" at bounding box center [777, 247] width 1050 height 801
click at [1280, 616] on icon "Open customer support" at bounding box center [1288, 607] width 46 height 46
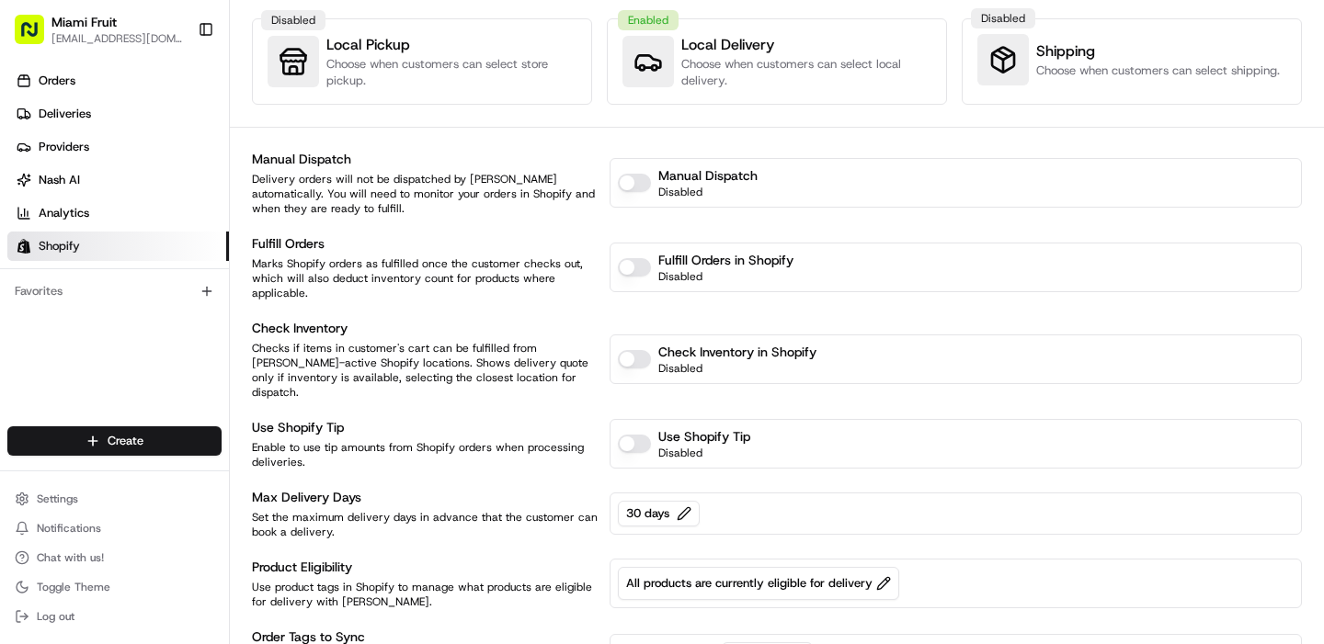
scroll to position [0, 0]
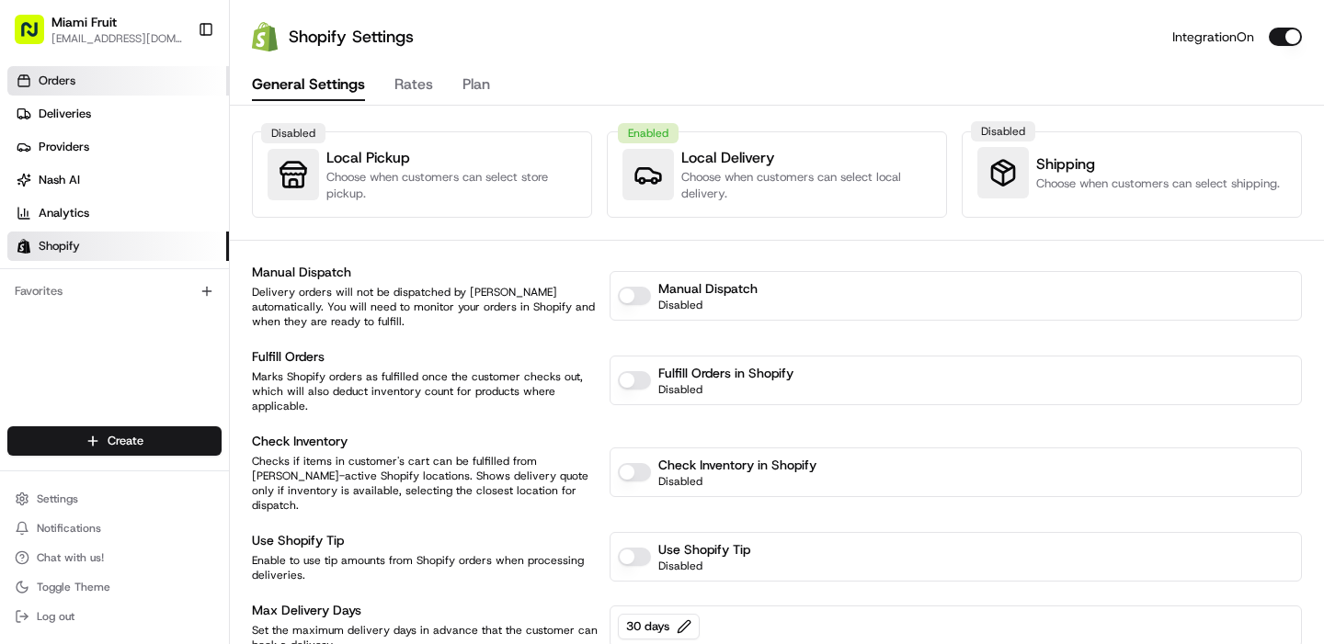
click at [95, 76] on link "Orders" at bounding box center [118, 80] width 222 height 29
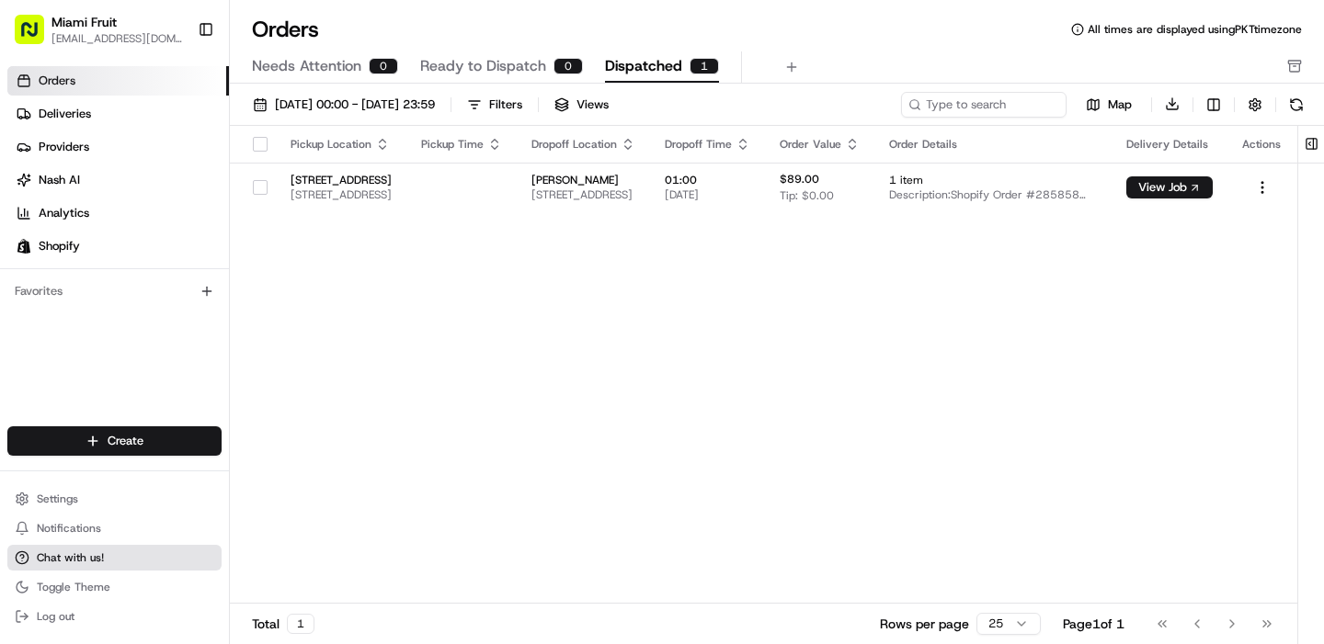
click at [57, 557] on span "Chat with us!" at bounding box center [70, 558] width 67 height 15
click at [68, 551] on span "Chat with us!" at bounding box center [70, 558] width 67 height 15
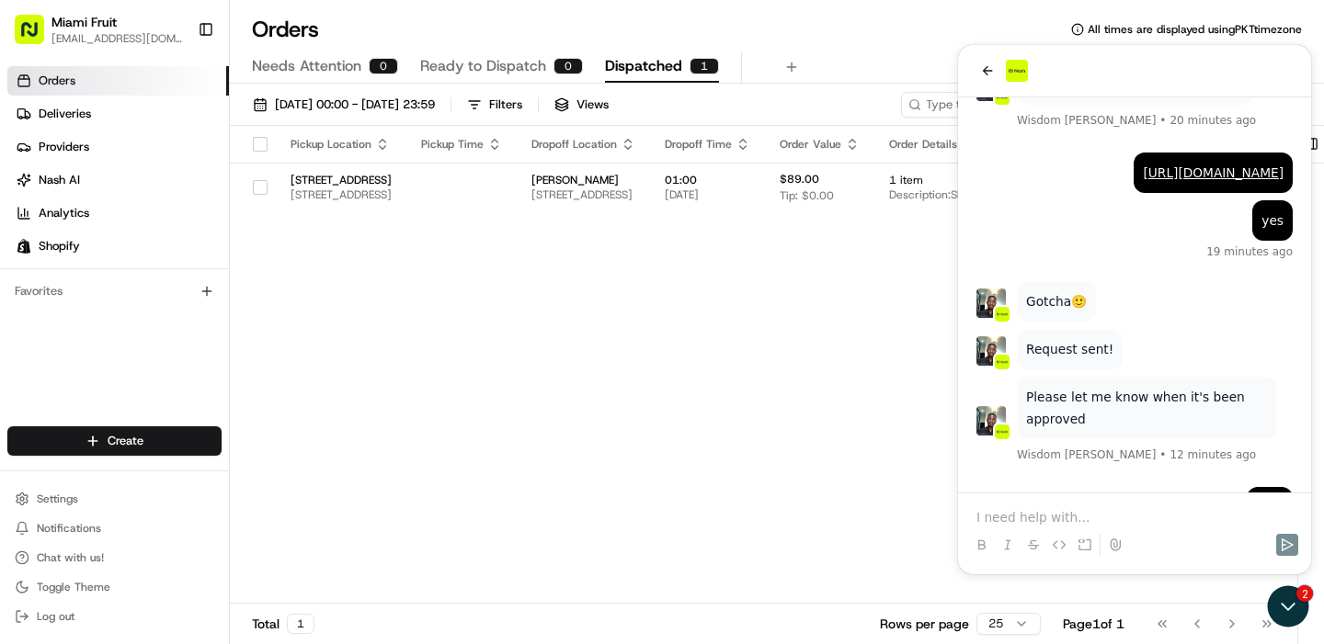
click at [1040, 518] on p at bounding box center [1134, 517] width 316 height 18
click at [1079, 518] on p "I have another qustion" at bounding box center [1134, 517] width 316 height 18
click at [1134, 518] on p "I have another question" at bounding box center [1134, 517] width 316 height 18
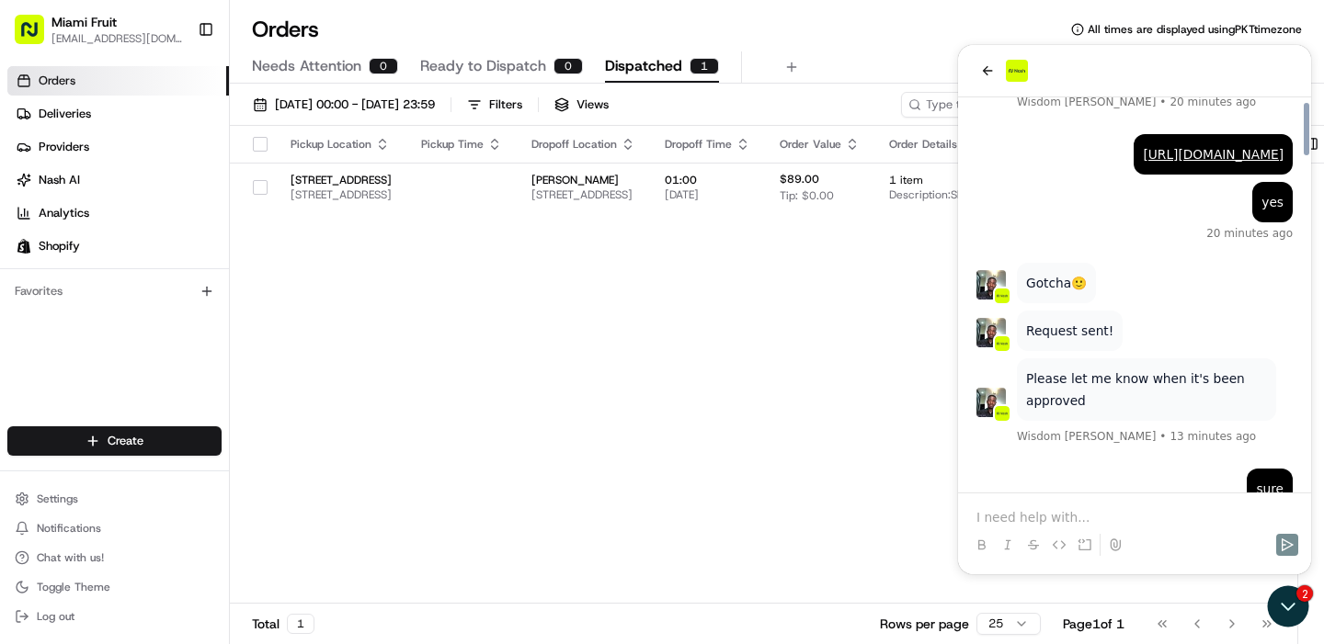
scroll to position [2482, 0]
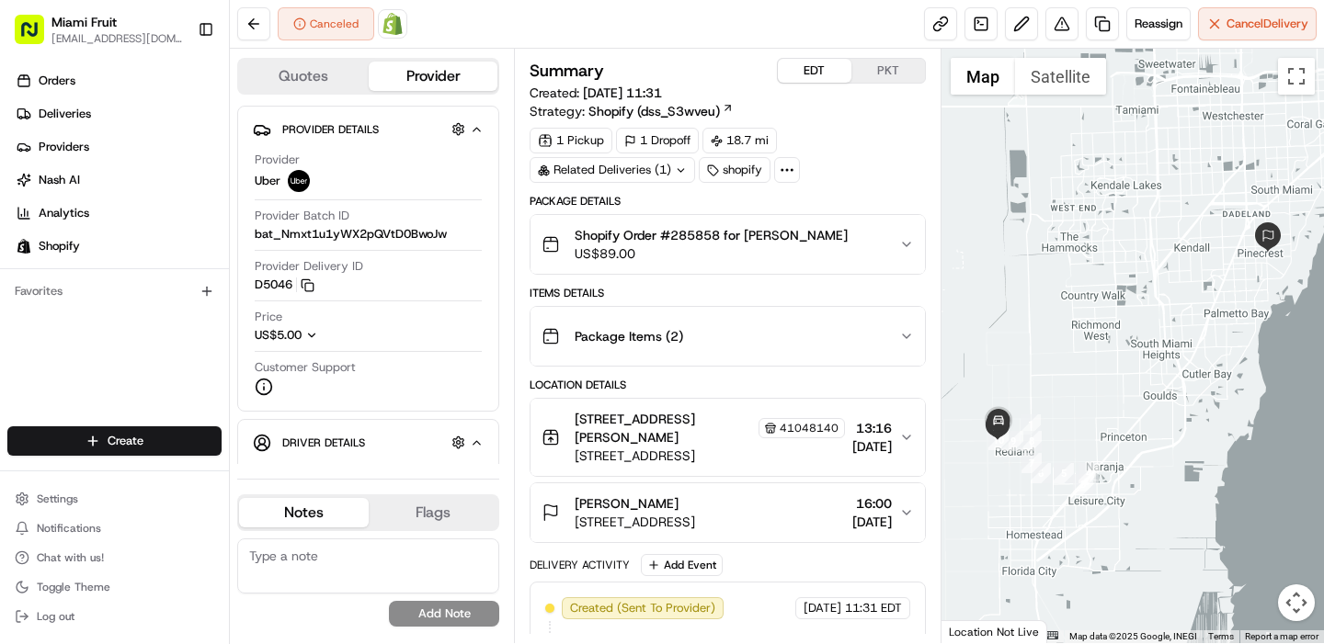
click at [819, 70] on button "EDT" at bounding box center [815, 71] width 74 height 24
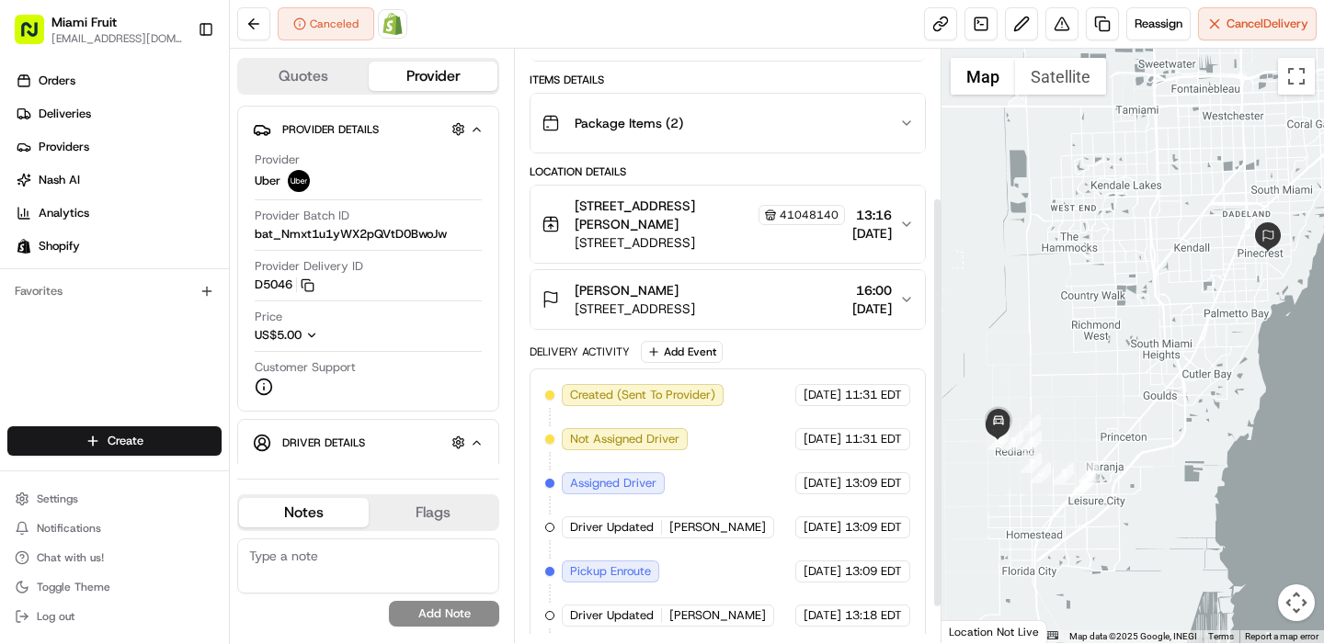
scroll to position [266, 0]
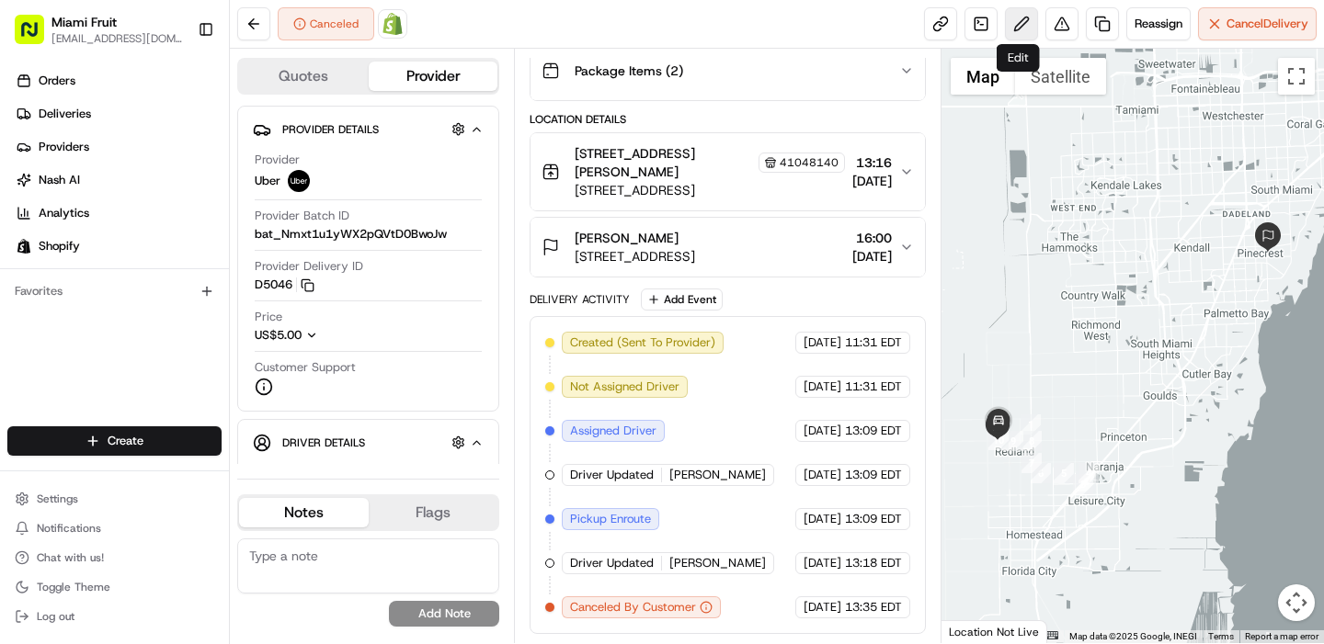
click at [1016, 23] on button at bounding box center [1021, 23] width 33 height 33
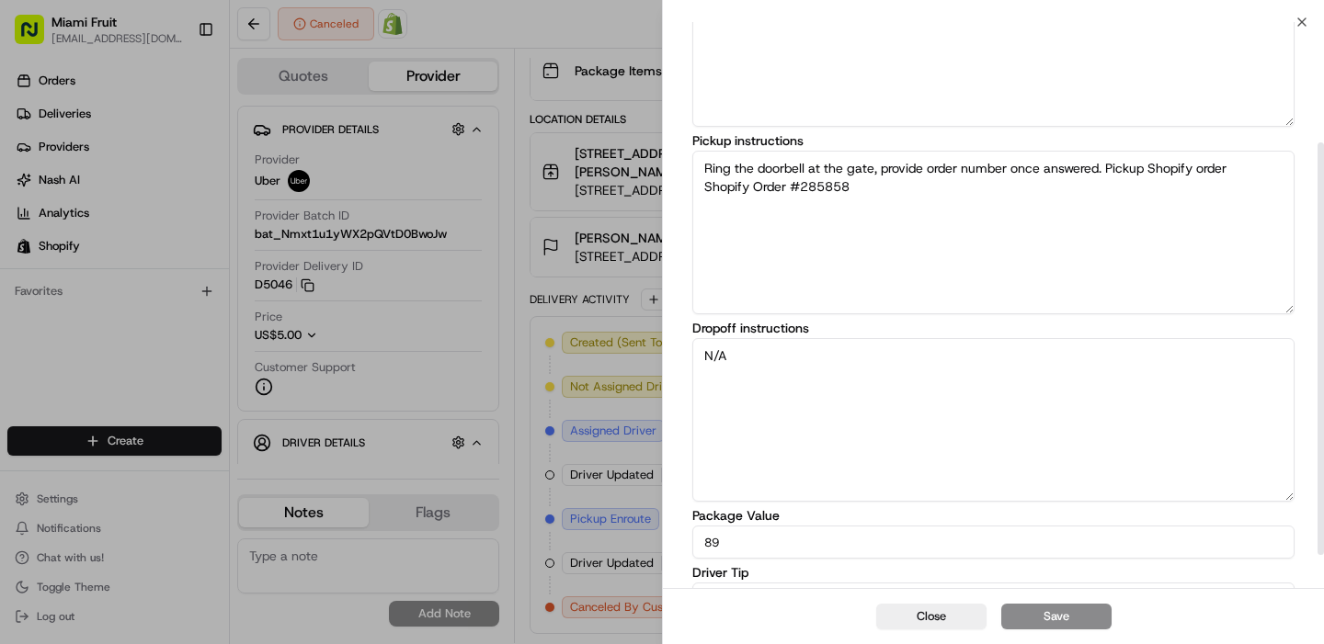
scroll to position [211, 0]
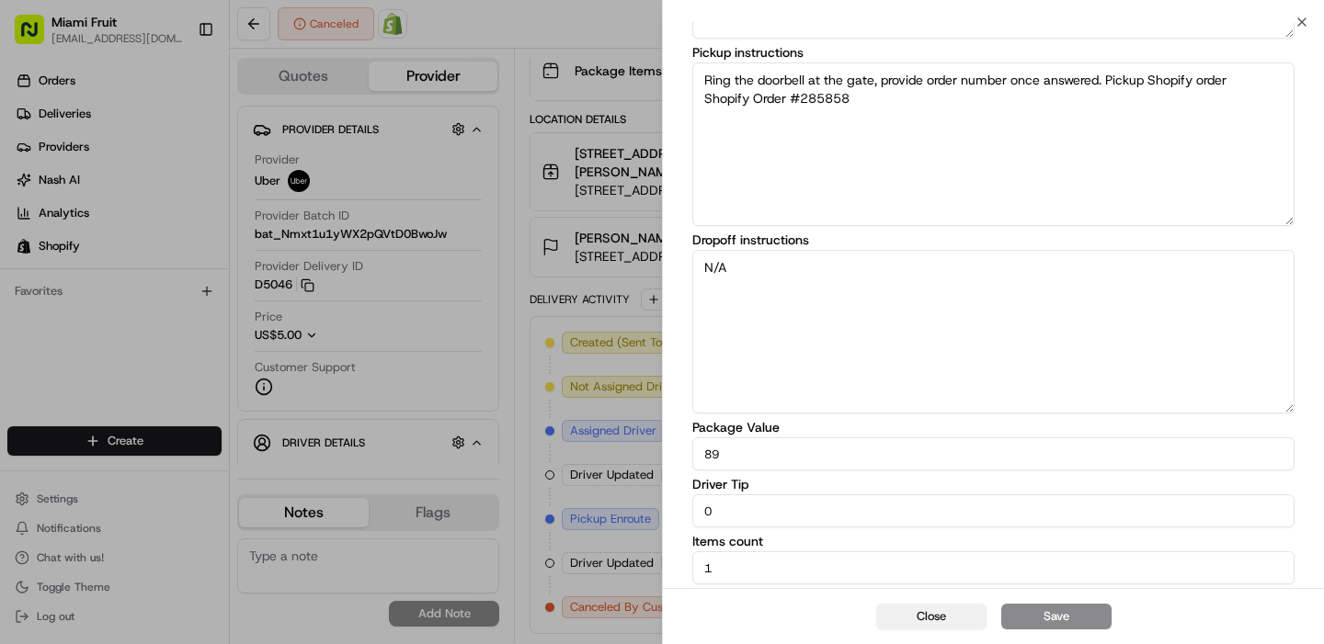
click at [924, 617] on button "Close" at bounding box center [931, 617] width 110 height 26
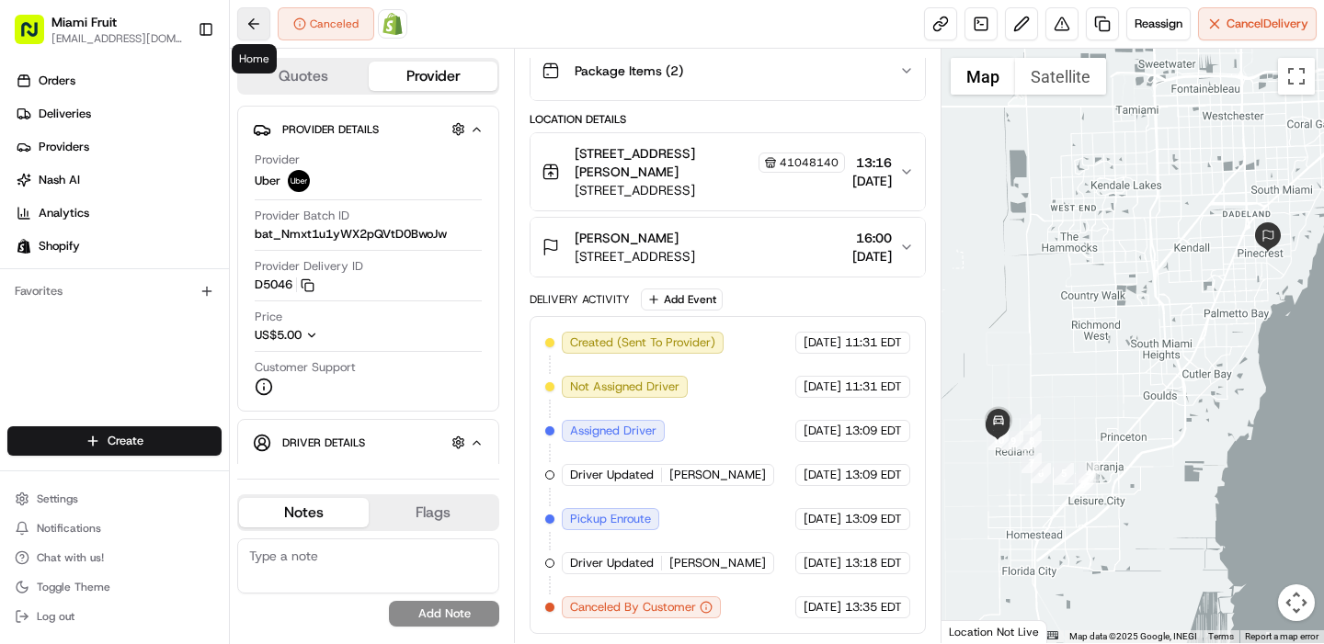
click at [247, 29] on button at bounding box center [253, 23] width 33 height 33
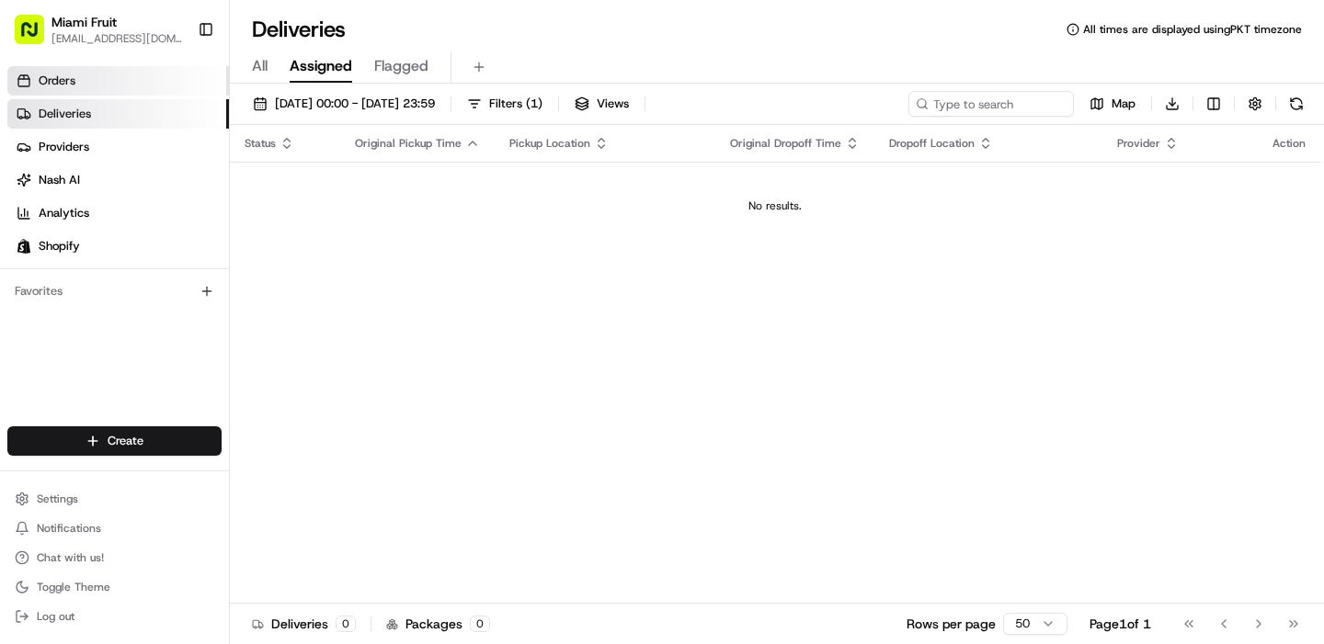
click at [89, 82] on link "Orders" at bounding box center [118, 80] width 222 height 29
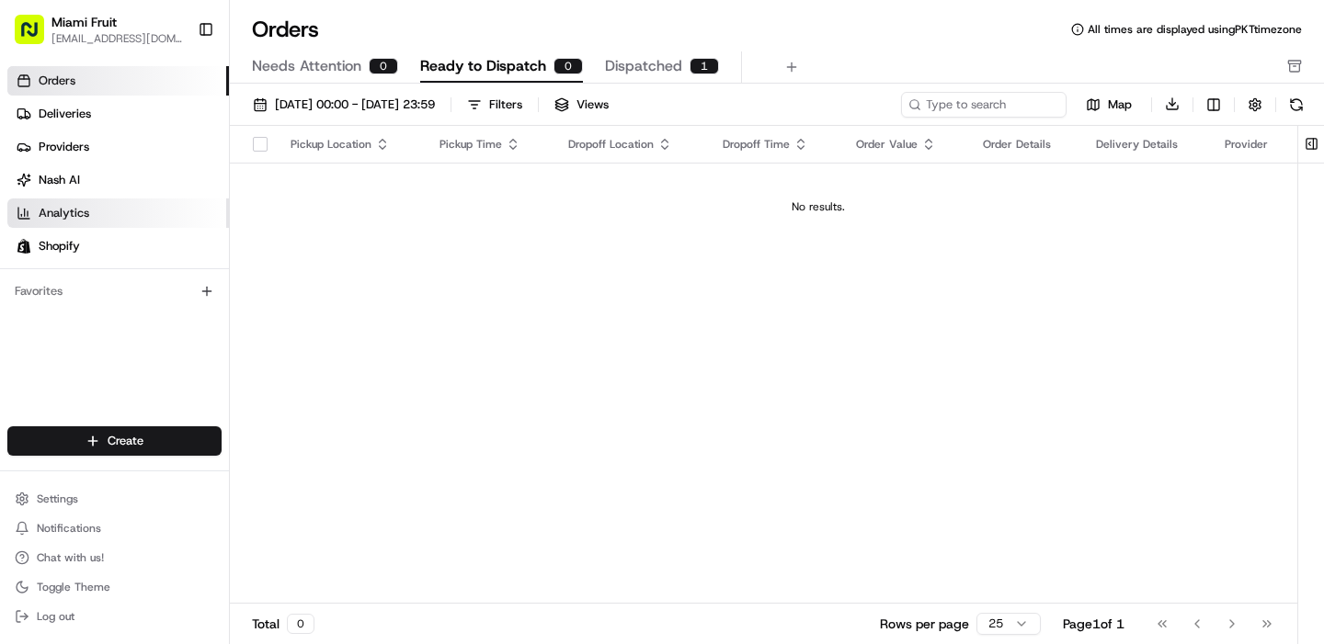
click at [77, 209] on span "Analytics" at bounding box center [64, 213] width 51 height 17
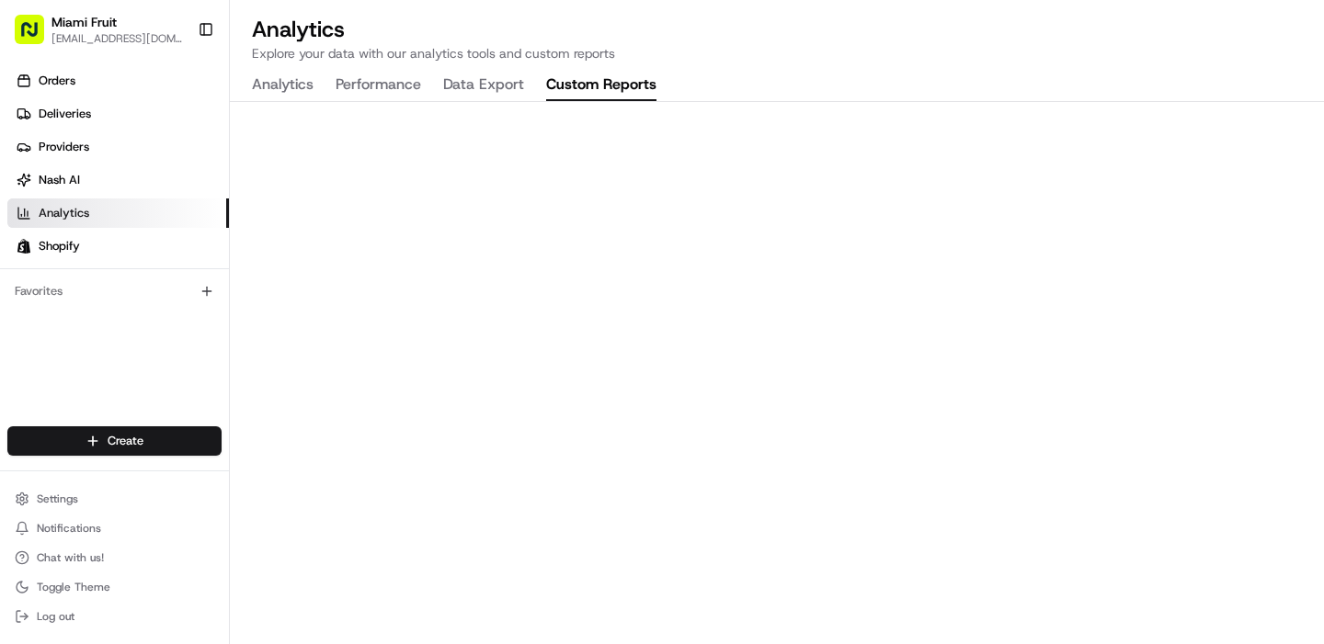
click at [615, 91] on button "Custom Reports" at bounding box center [601, 85] width 110 height 31
click at [486, 87] on button "Data Export" at bounding box center [483, 85] width 81 height 31
click at [402, 88] on button "Performance" at bounding box center [378, 85] width 85 height 31
click at [297, 80] on button "Analytics" at bounding box center [283, 85] width 62 height 31
click at [381, 77] on button "Performance" at bounding box center [378, 85] width 85 height 31
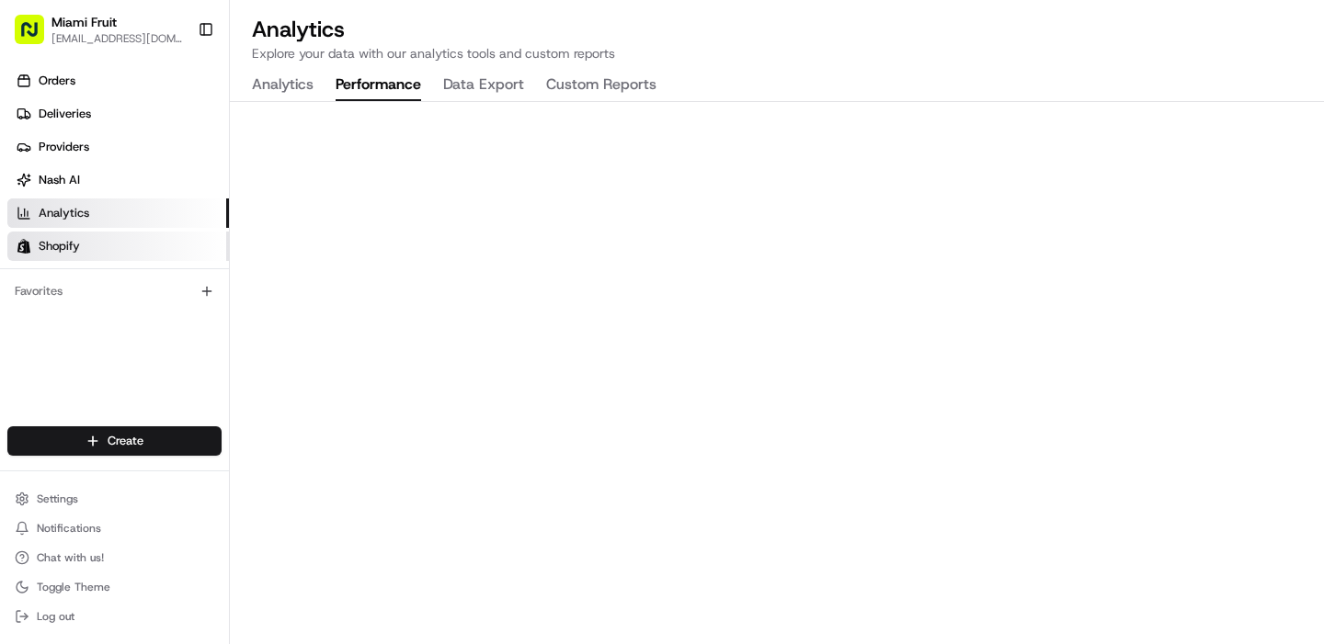
click at [48, 250] on span "Shopify" at bounding box center [59, 246] width 41 height 17
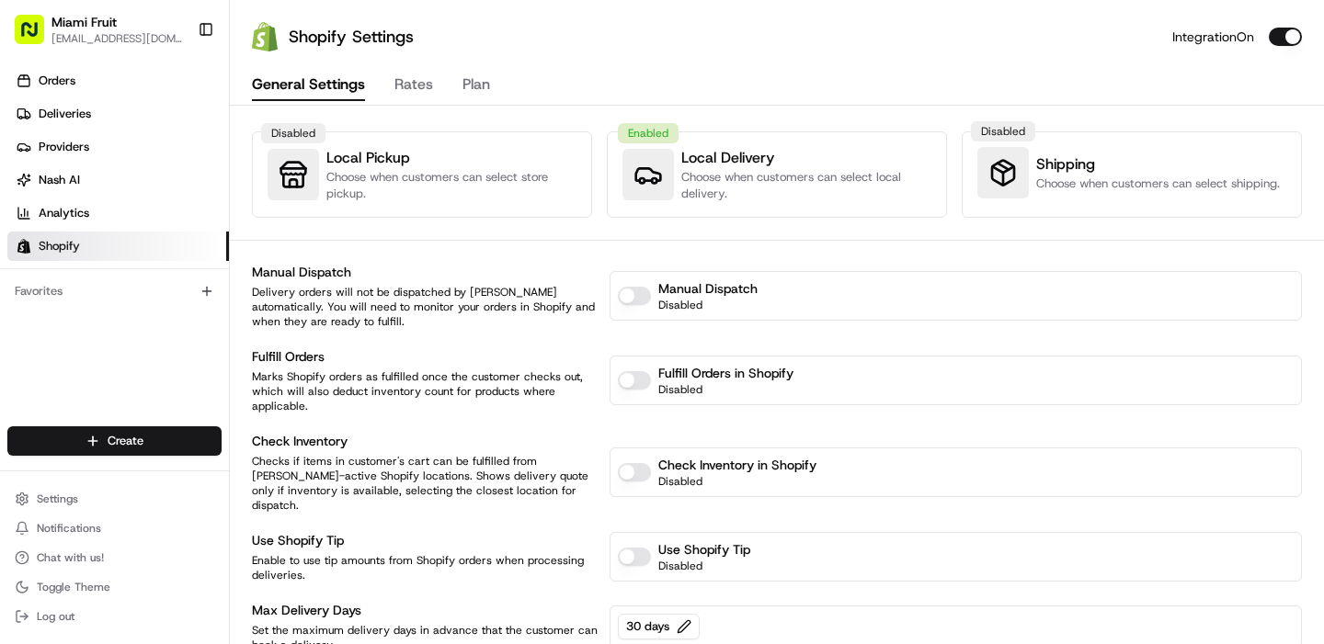
click at [425, 83] on button "Rates" at bounding box center [413, 85] width 39 height 31
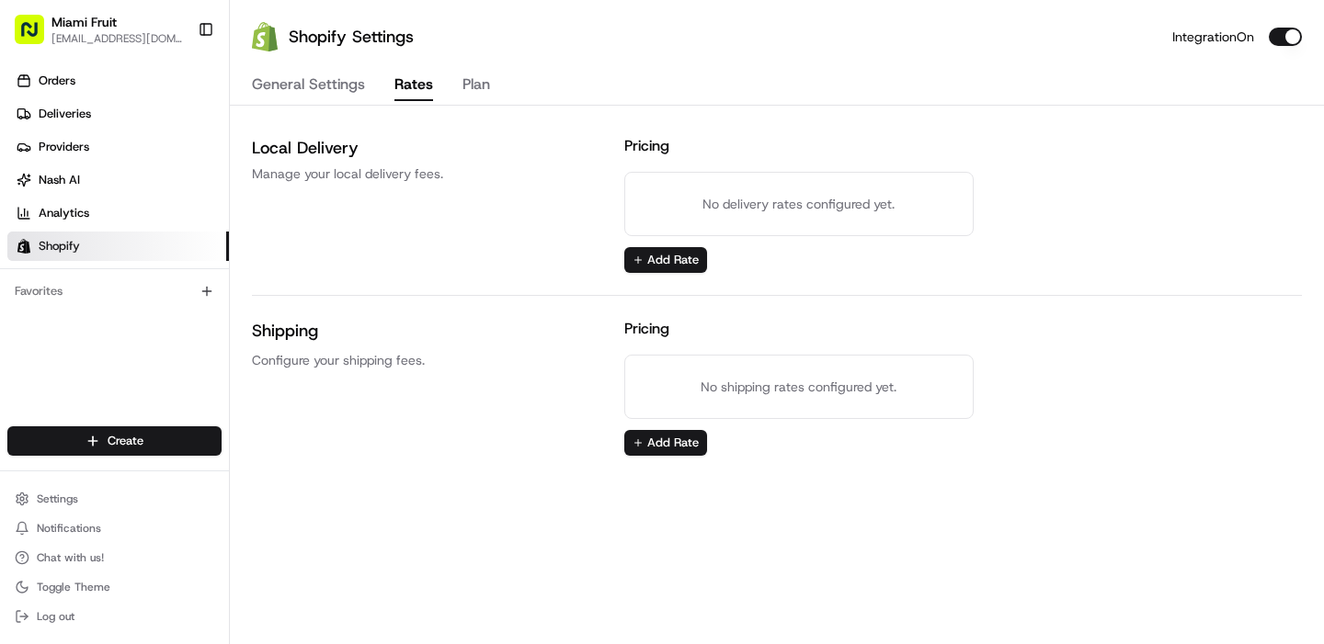
click at [346, 79] on button "General Settings" at bounding box center [308, 85] width 113 height 31
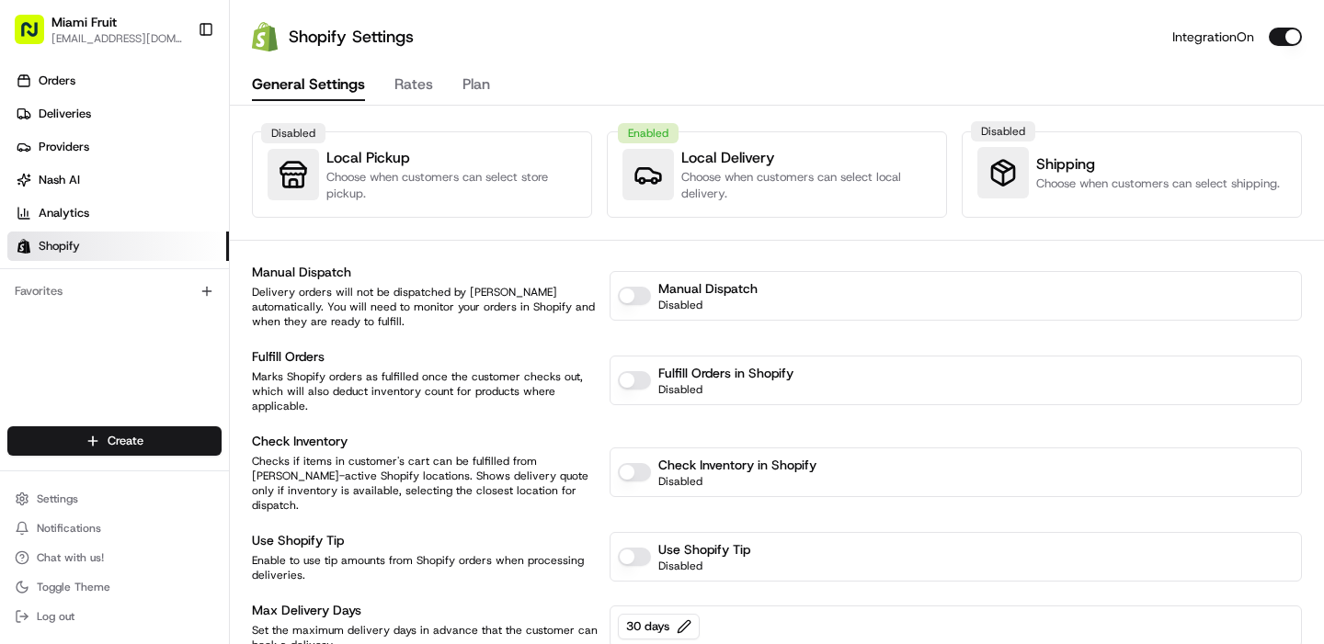
click at [1035, 189] on div "Disabled Shipping Choose when customers can select shipping." at bounding box center [1131, 172] width 309 height 51
click at [1019, 189] on div "Disabled" at bounding box center [1002, 172] width 51 height 51
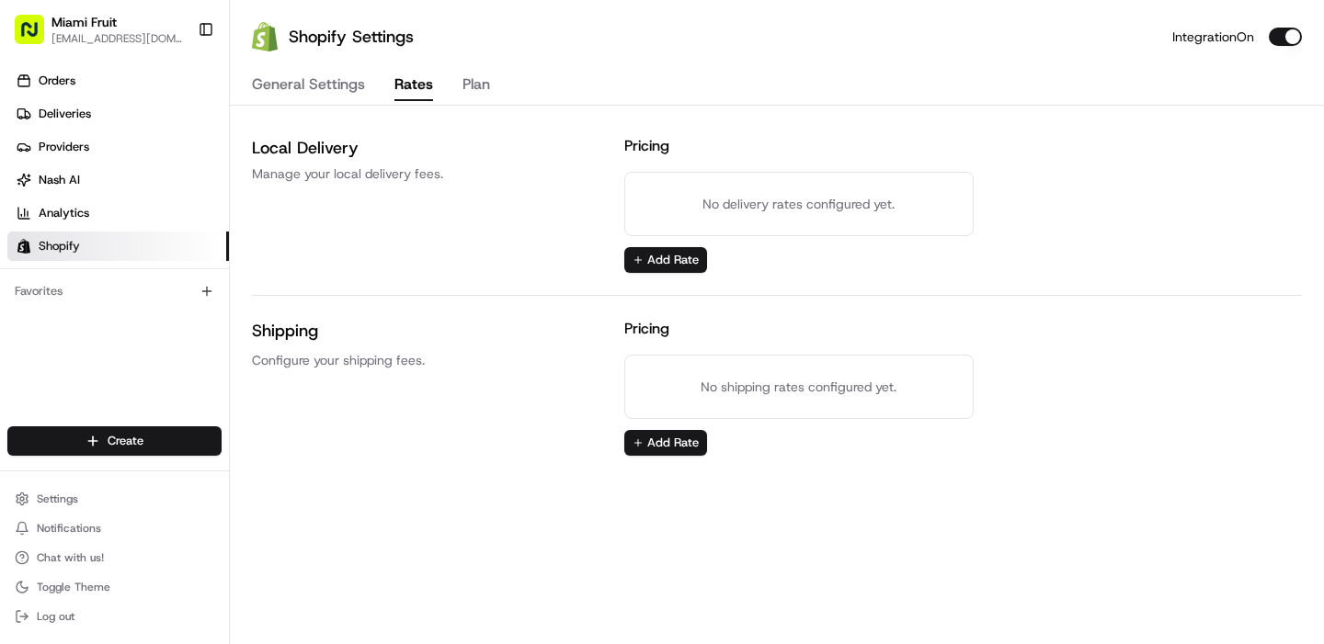
click at [428, 85] on button "Rates" at bounding box center [413, 85] width 39 height 31
click at [682, 451] on button "Add Rate" at bounding box center [665, 443] width 83 height 26
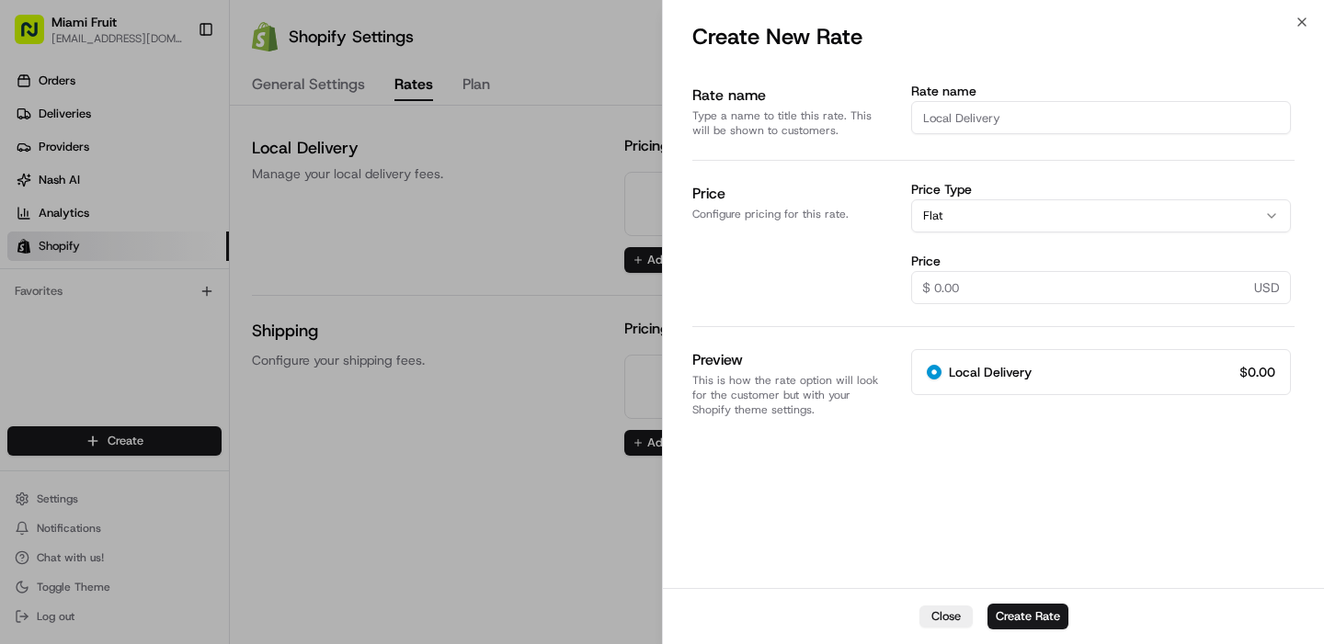
click at [1065, 217] on button "Flat" at bounding box center [1101, 215] width 380 height 33
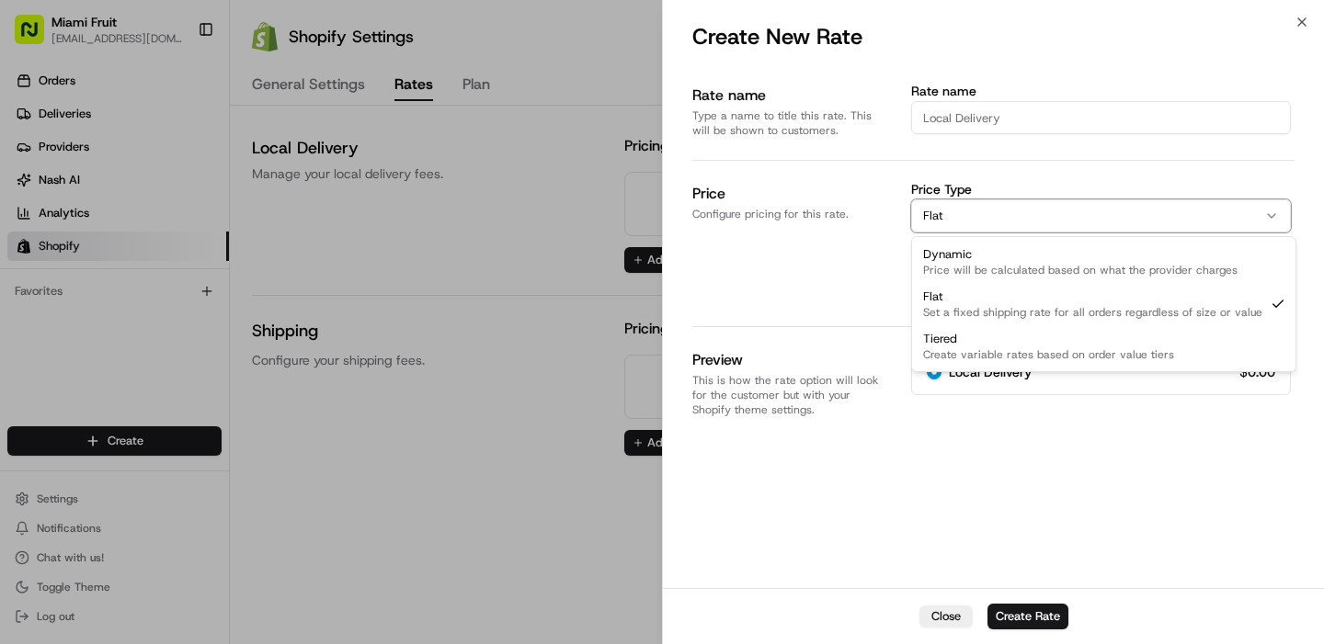
click at [543, 283] on div at bounding box center [662, 322] width 1324 height 644
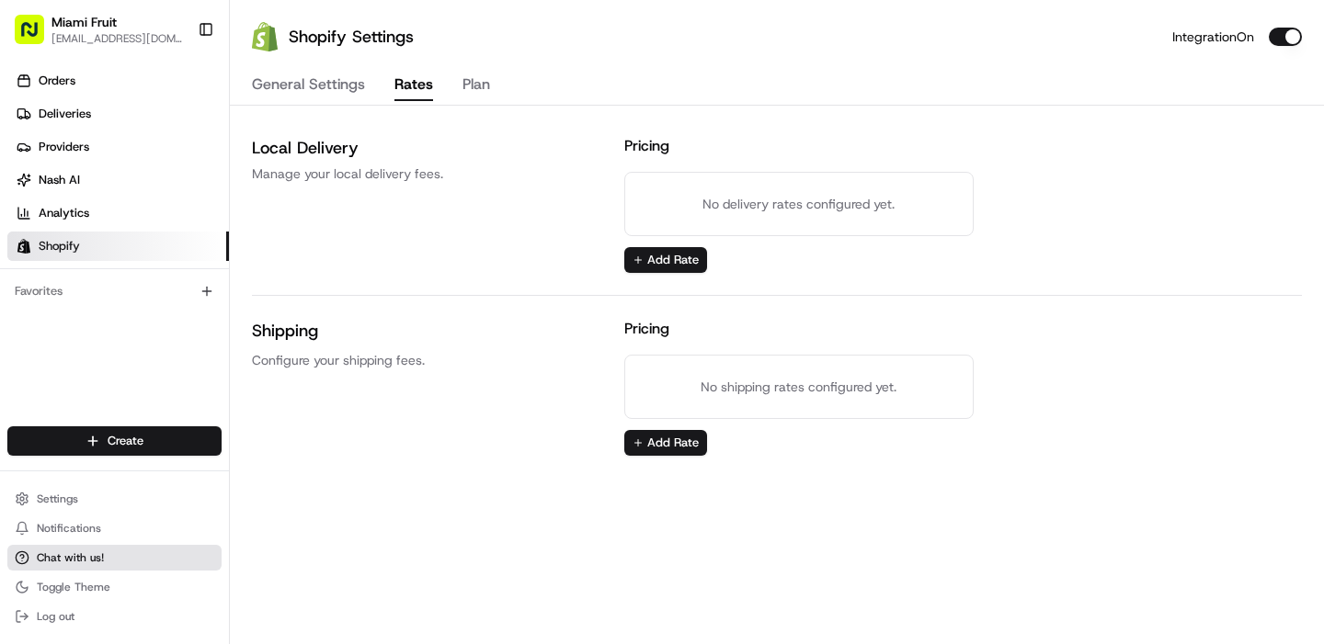
click at [87, 551] on span "Chat with us!" at bounding box center [70, 558] width 67 height 15
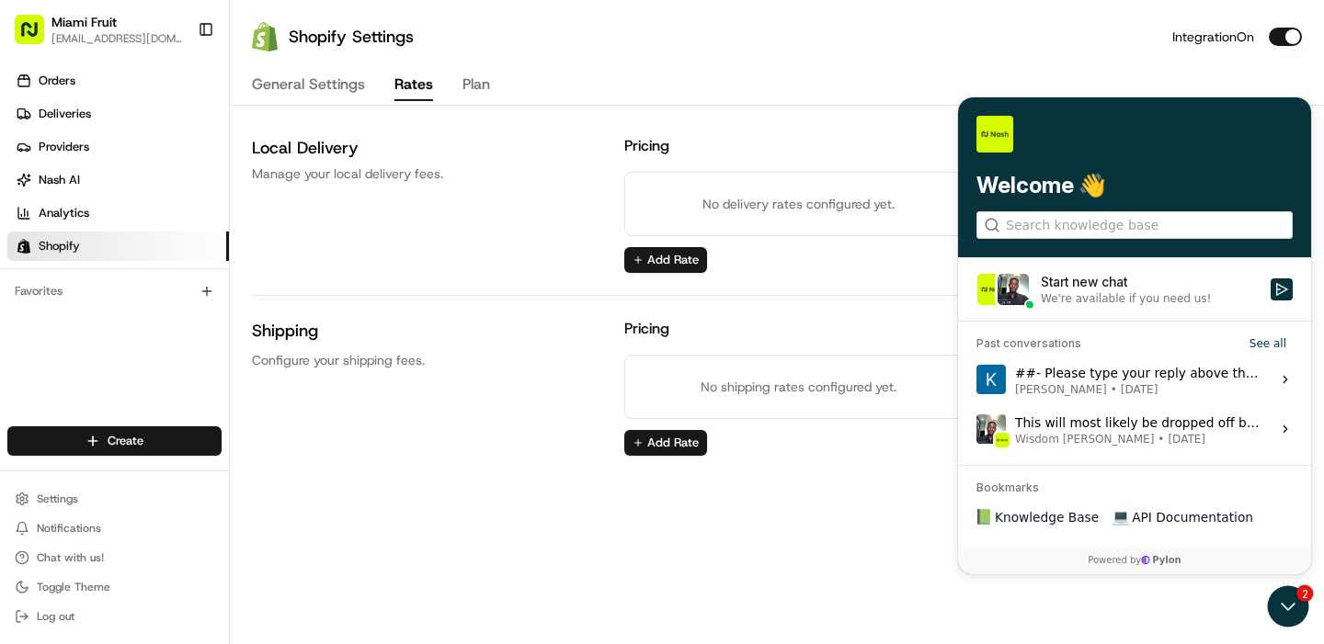
click at [1163, 295] on div "We're available if you need us!" at bounding box center [1126, 298] width 170 height 15
click at [1270, 295] on button "Start new chat We're available if you need us!" at bounding box center [1281, 290] width 22 height 22
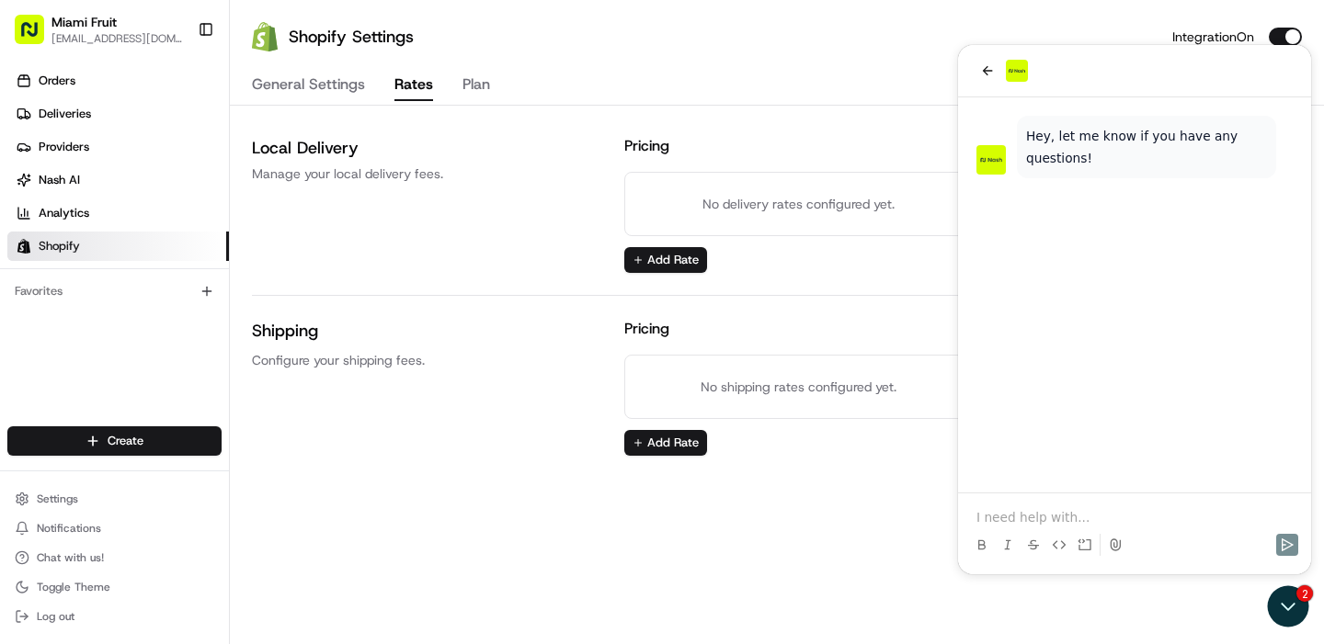
click at [1051, 514] on p at bounding box center [1134, 517] width 316 height 18
click at [1078, 503] on p "I have a shipping discount but i need to remove [PERSON_NAME] delivery from" at bounding box center [1134, 508] width 316 height 37
click at [1129, 500] on p "I have a shipping discount but i need to remove [PERSON_NAME] delivery from" at bounding box center [1134, 508] width 316 height 37
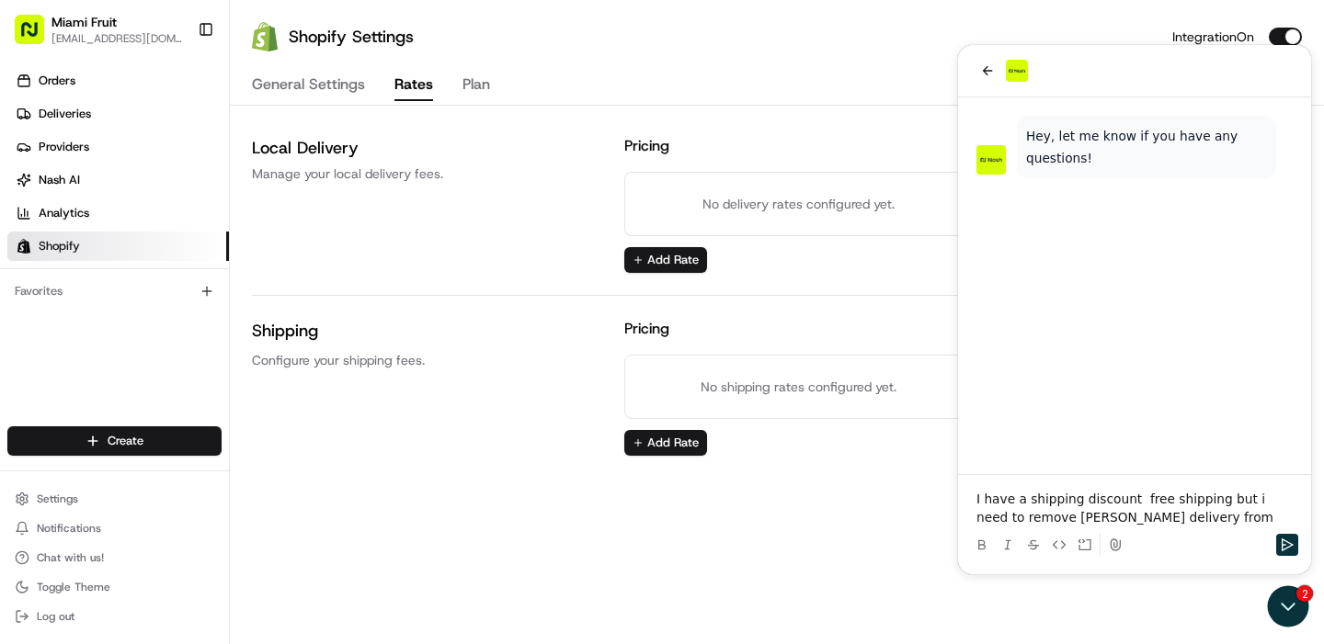
click at [1140, 518] on p "I have a shipping discount free shipping but i need to remove [PERSON_NAME] del…" at bounding box center [1134, 508] width 316 height 37
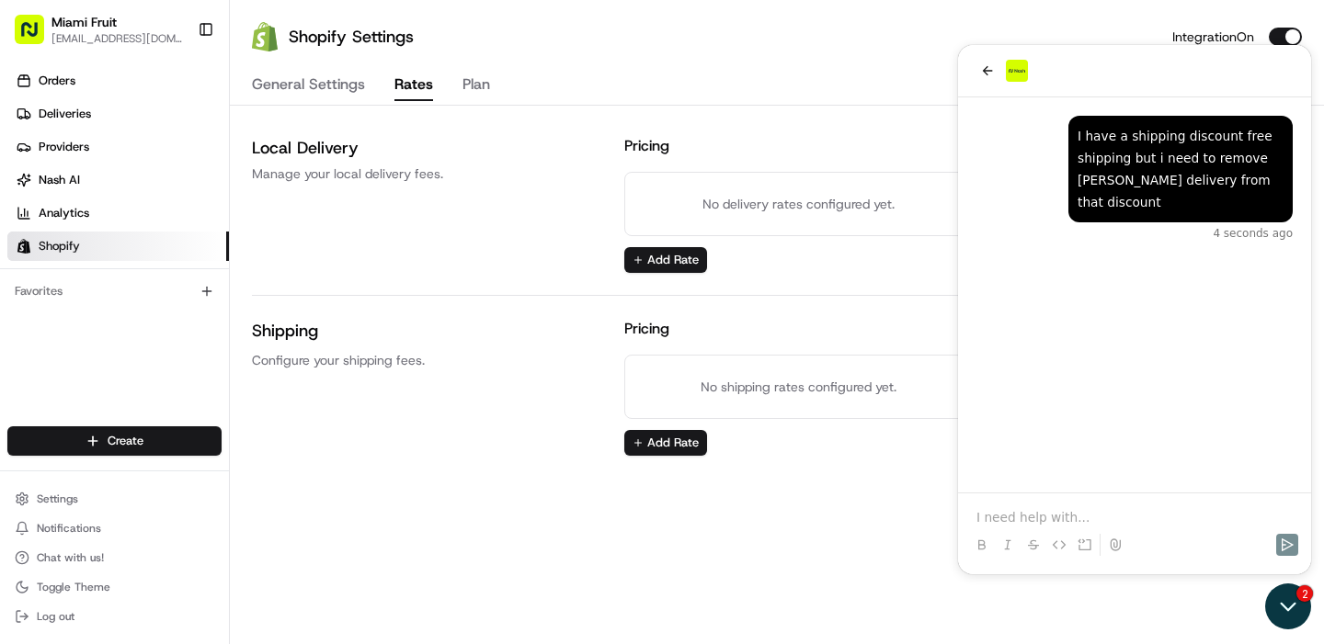
click at [1268, 597] on icon "Open customer support" at bounding box center [1288, 607] width 46 height 46
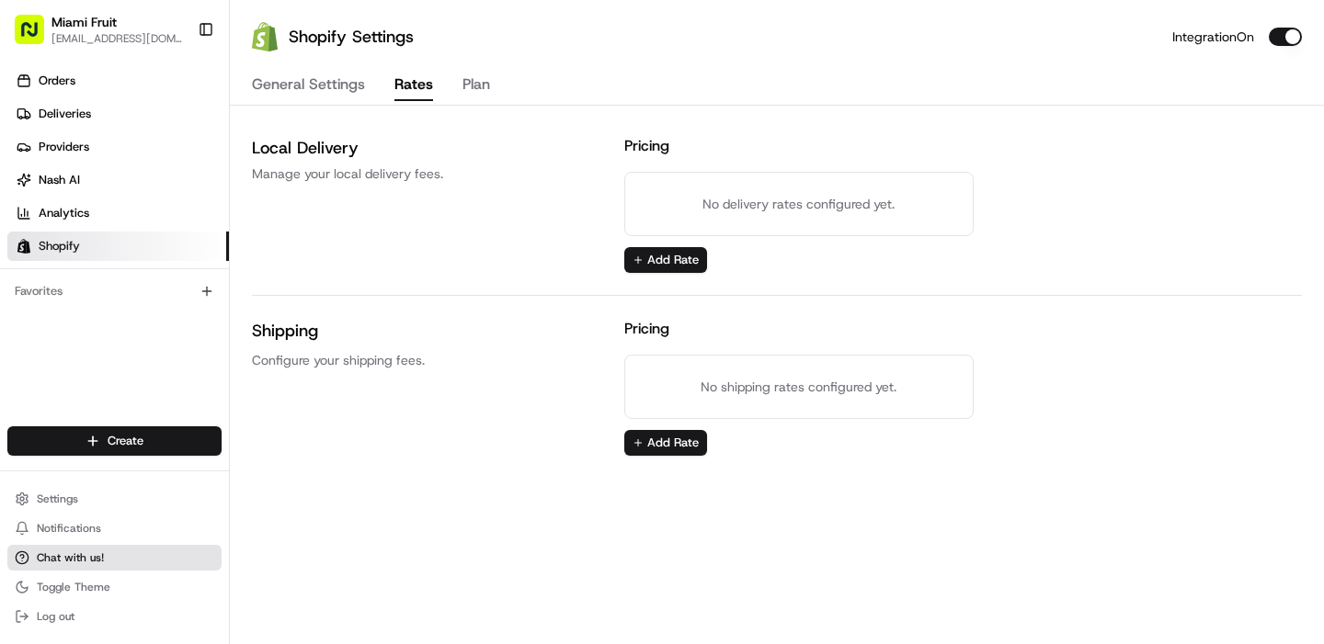
click at [97, 548] on button "Chat with us!" at bounding box center [114, 558] width 214 height 26
click at [60, 563] on span "Chat with us!" at bounding box center [70, 558] width 67 height 15
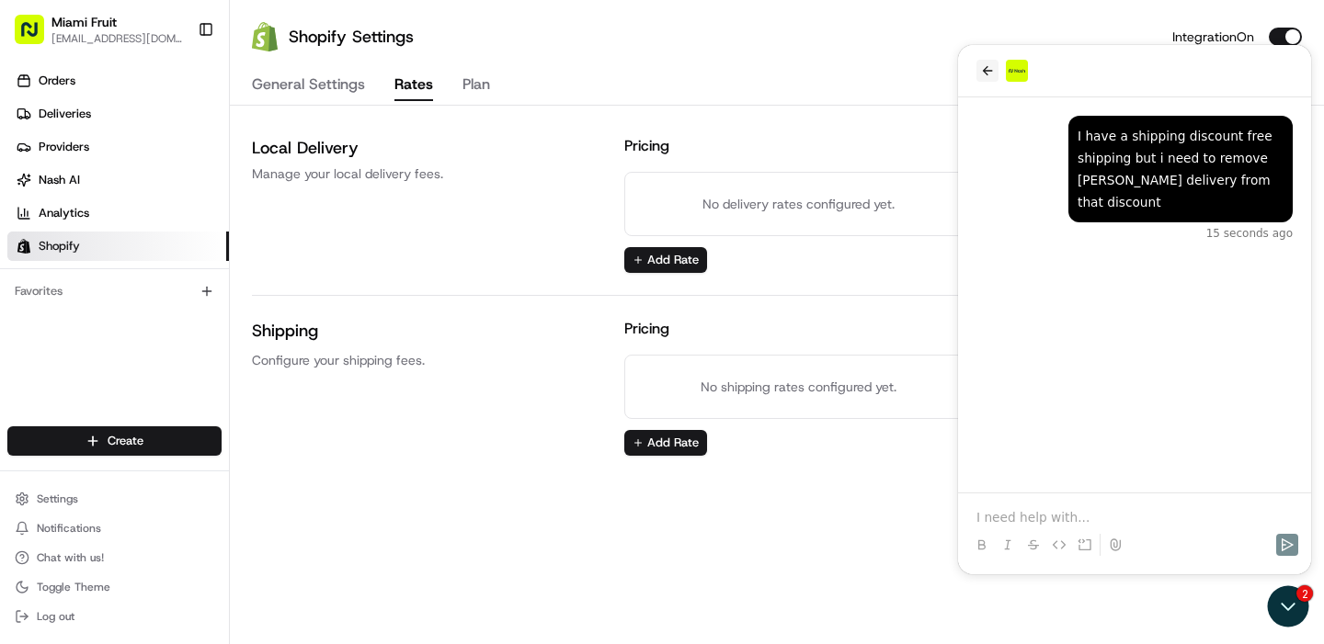
click at [982, 69] on icon "back" at bounding box center [987, 70] width 15 height 15
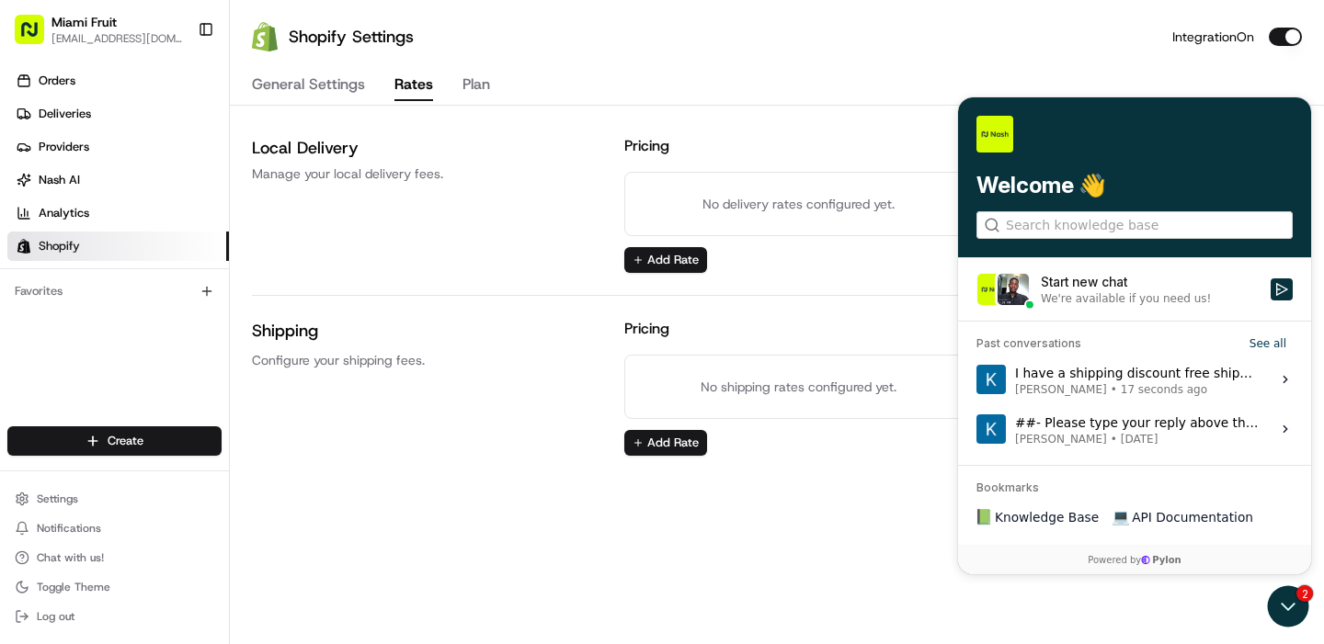
click at [1068, 430] on div "##- Please type your reply above this line -## Hi [PERSON_NAME] and thank you f…" at bounding box center [1137, 429] width 245 height 35
click at [976, 430] on button "View issue" at bounding box center [975, 429] width 1 height 1
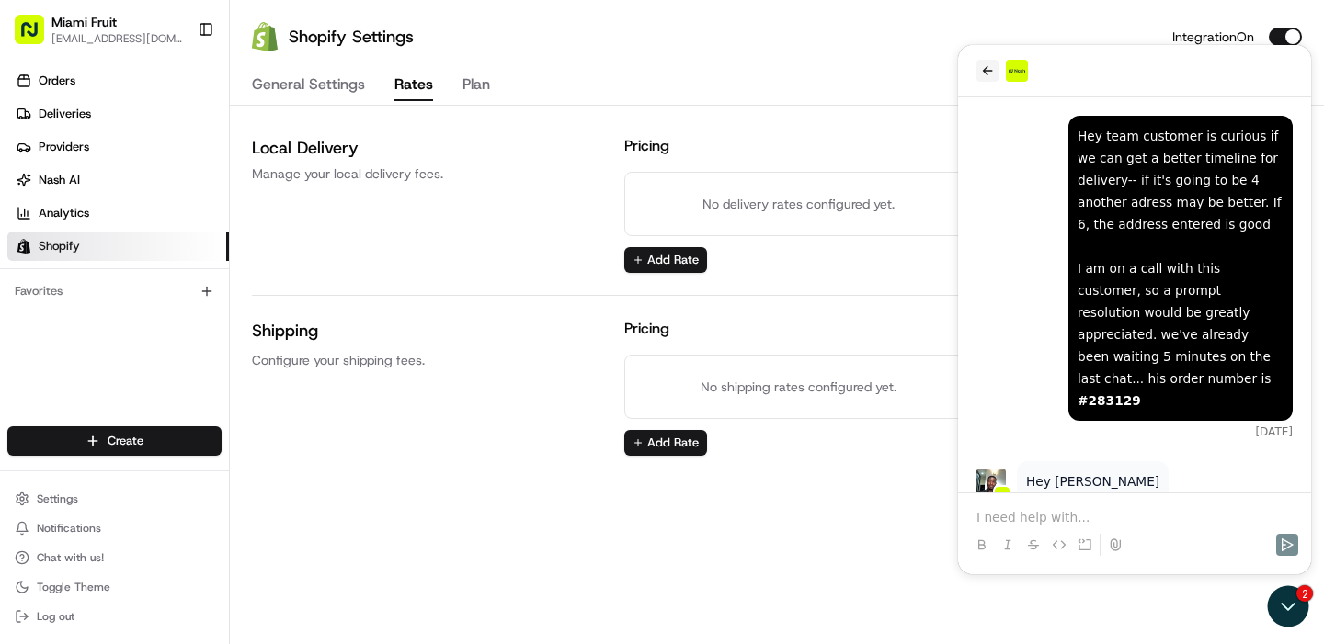
click at [984, 63] on icon "back" at bounding box center [987, 70] width 15 height 15
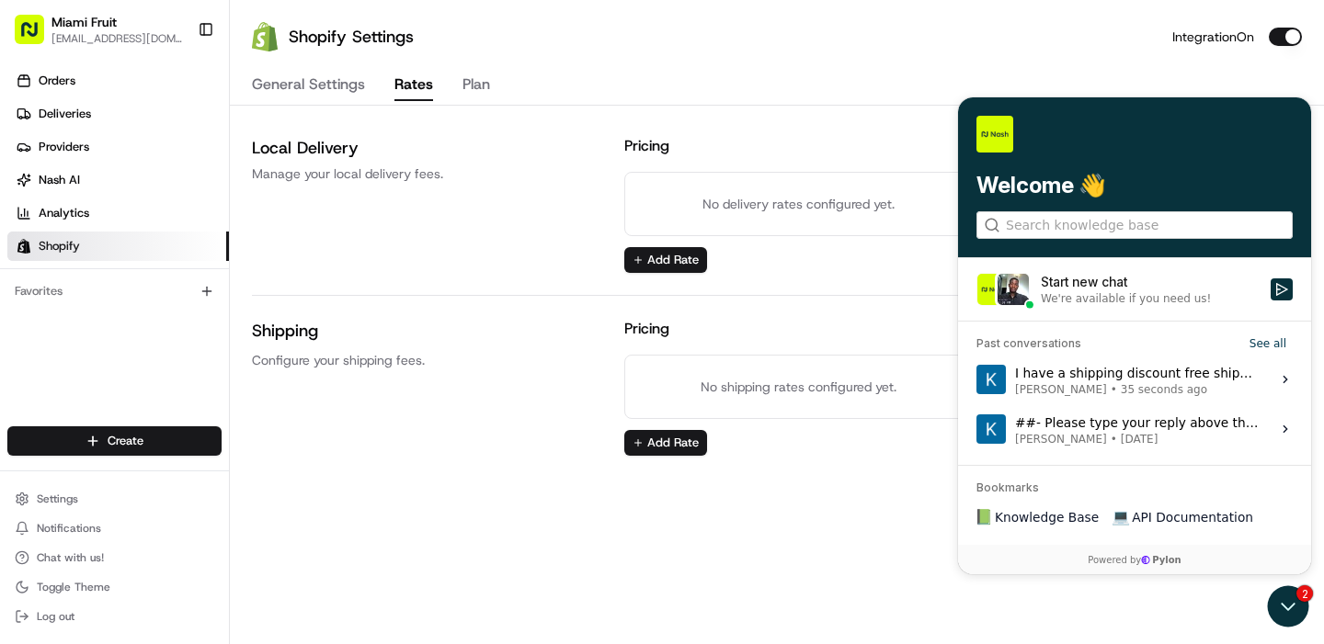
click at [1120, 382] on span "35 seconds ago" at bounding box center [1163, 389] width 86 height 15
click at [976, 381] on button "View issue" at bounding box center [975, 380] width 1 height 1
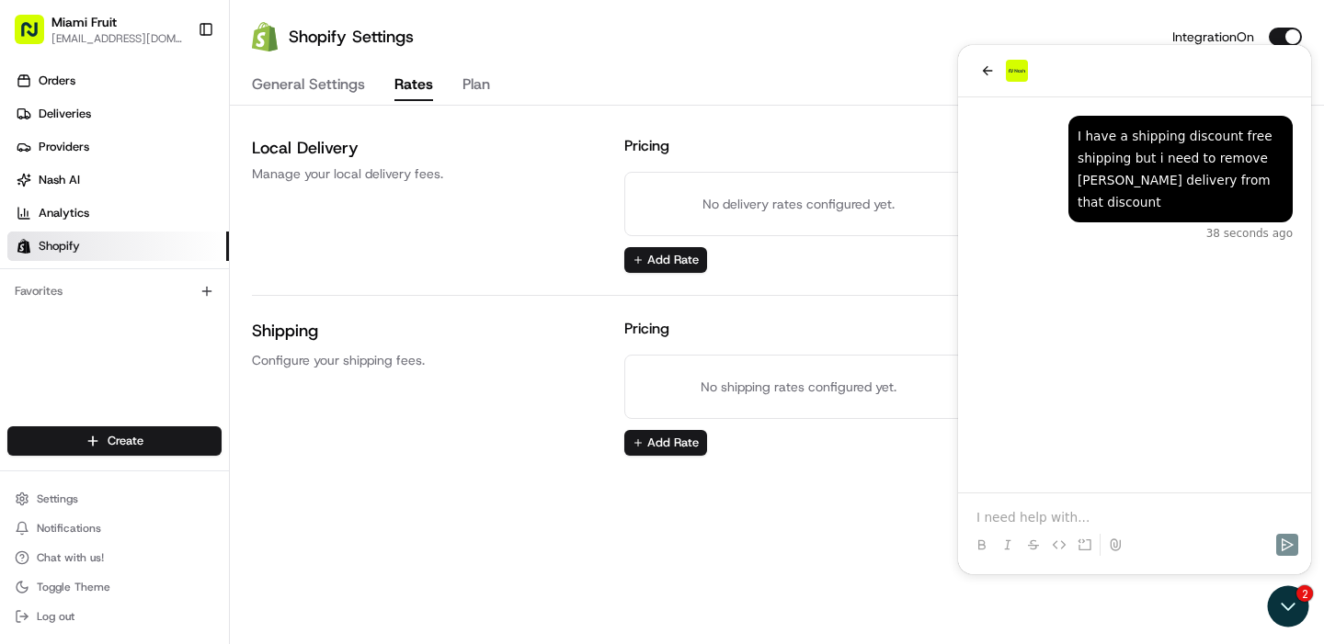
click at [514, 514] on div "Shopify Settings Integration On General Settings Rates Plan Local Delivery Mana…" at bounding box center [777, 322] width 1094 height 644
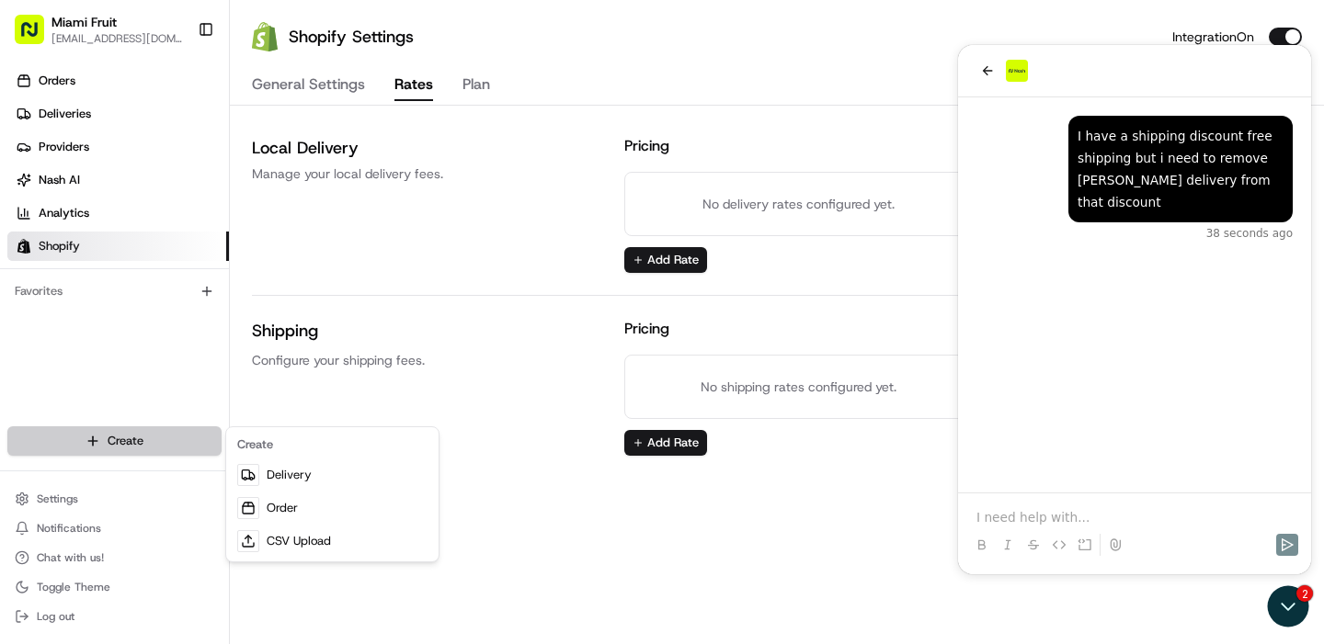
click at [168, 440] on html "Miami Fruit [EMAIL_ADDRESS][DOMAIN_NAME] Toggle Sidebar Orders Deliveries Provi…" at bounding box center [662, 322] width 1324 height 644
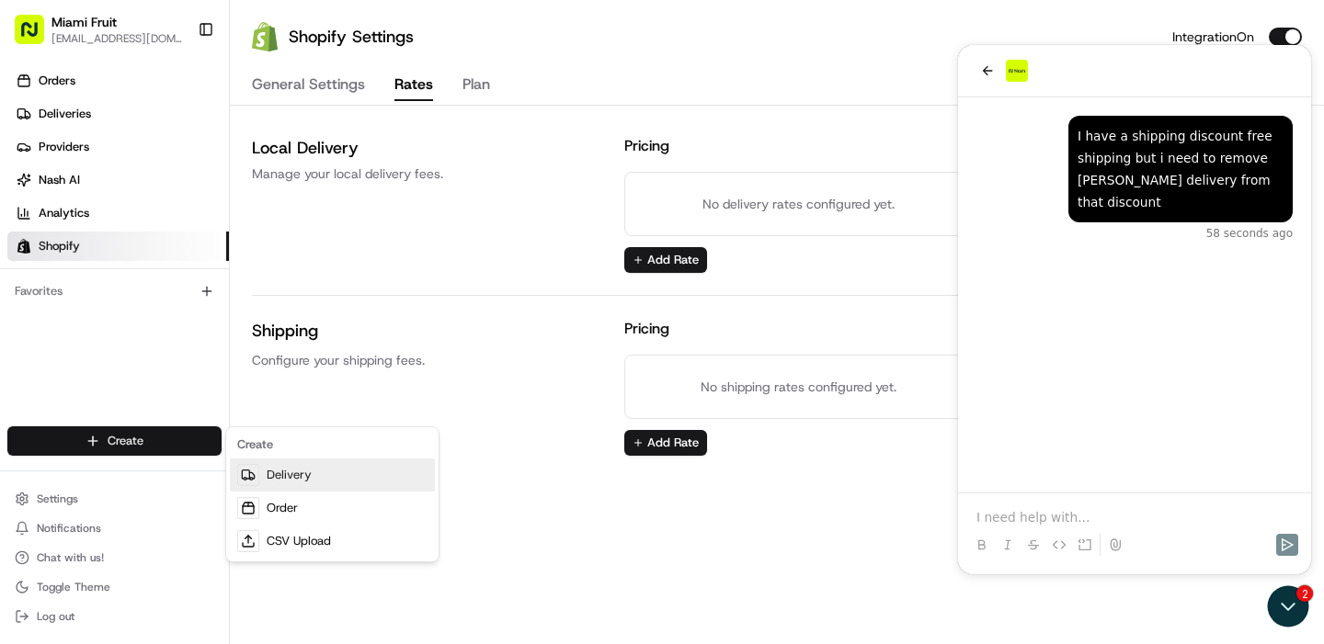
click at [267, 484] on link "Delivery" at bounding box center [332, 475] width 205 height 33
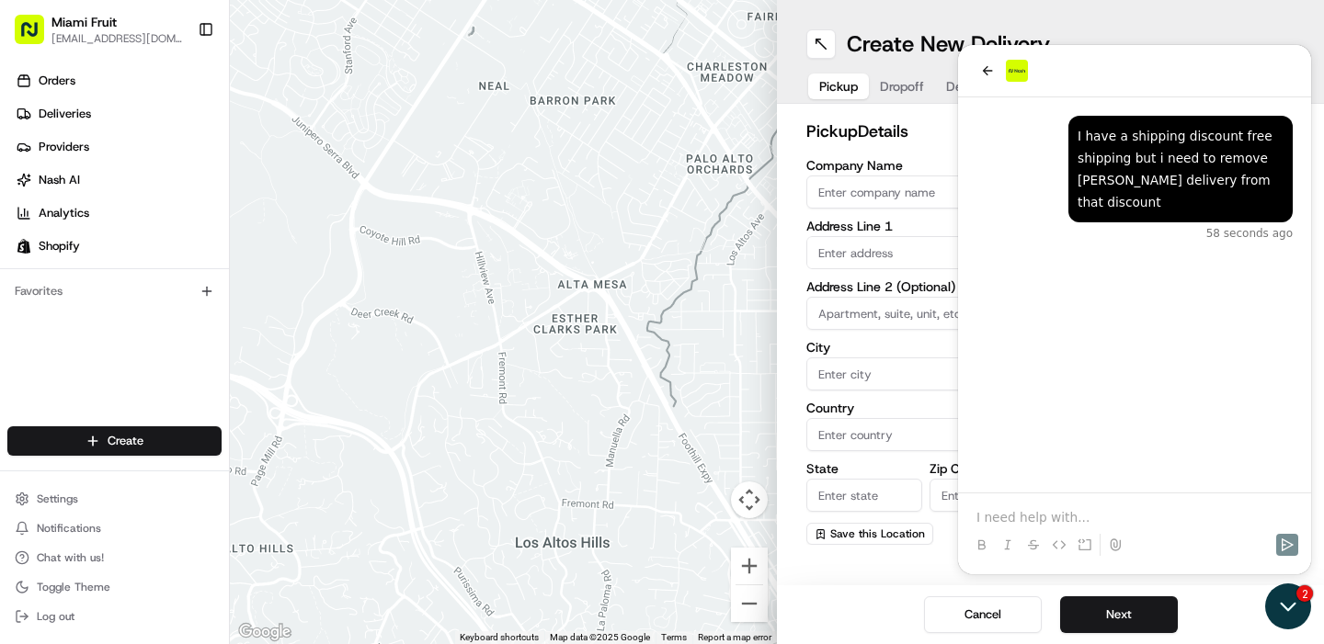
click at [1296, 603] on icon "Open customer support" at bounding box center [1288, 607] width 46 height 46
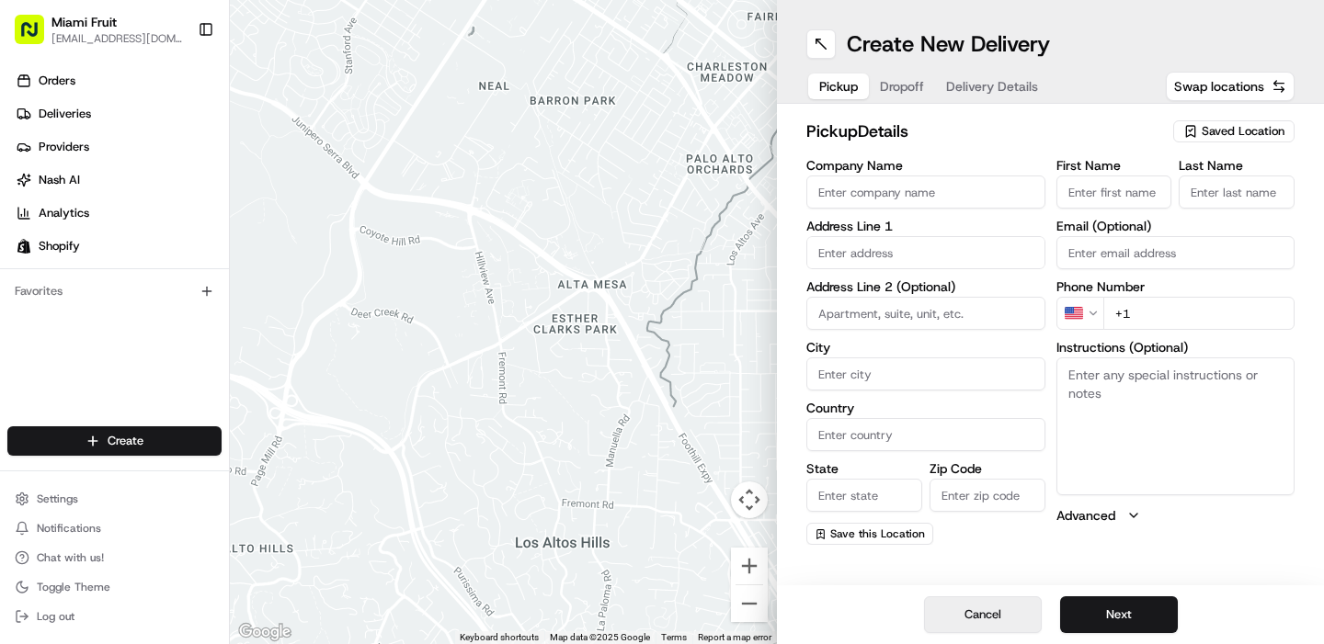
click at [991, 608] on button "Cancel" at bounding box center [983, 615] width 118 height 37
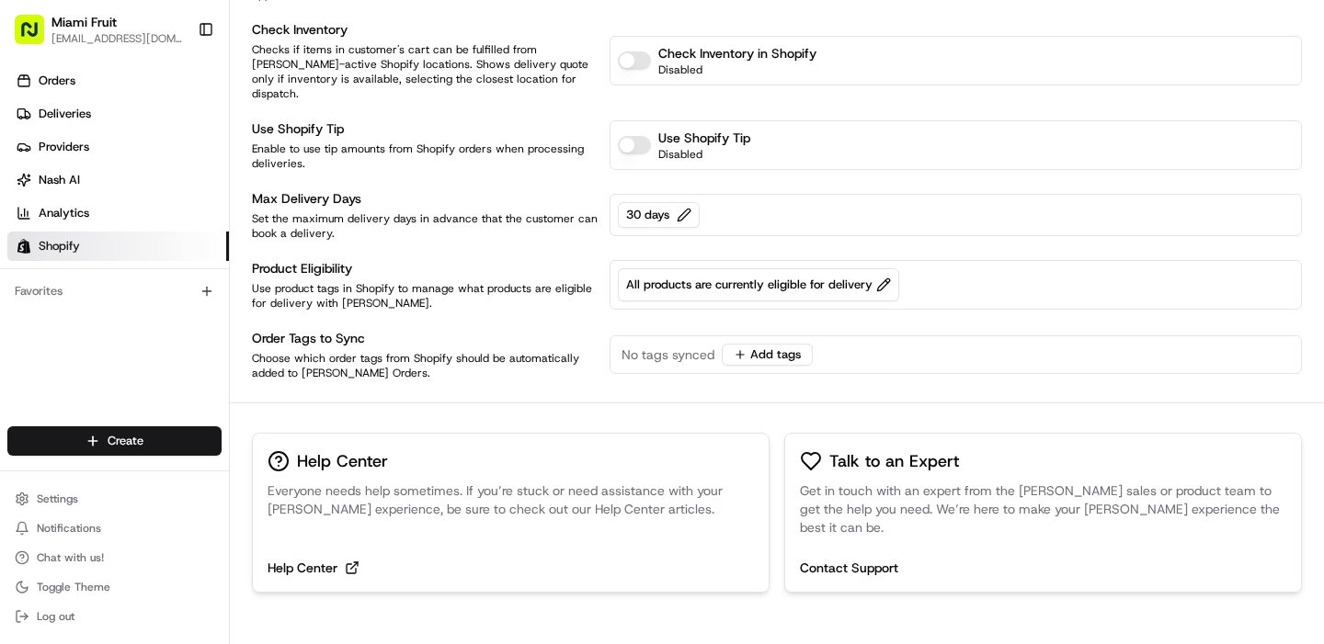
scroll to position [409, 0]
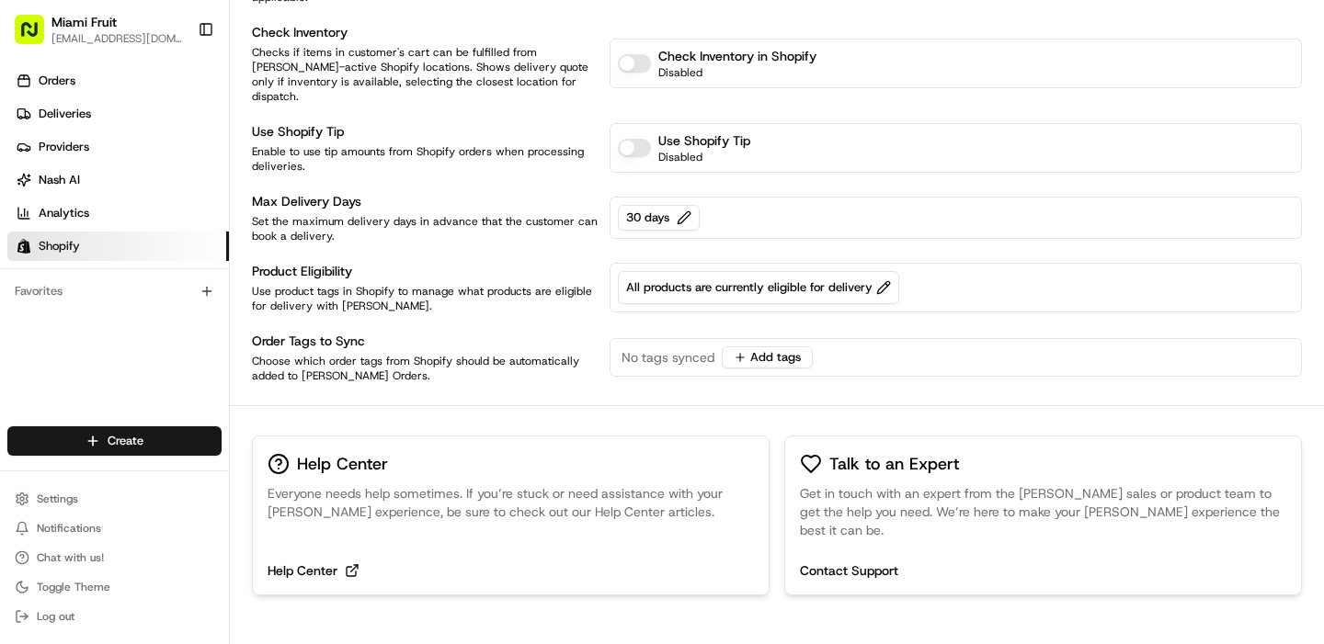
click at [831, 522] on div "Talk to an Expert Get in touch with an expert from the [PERSON_NAME] sales or p…" at bounding box center [1043, 516] width 518 height 160
click at [847, 562] on button "Contact Support" at bounding box center [849, 571] width 98 height 18
click at [863, 562] on button "Contact Support" at bounding box center [849, 571] width 98 height 18
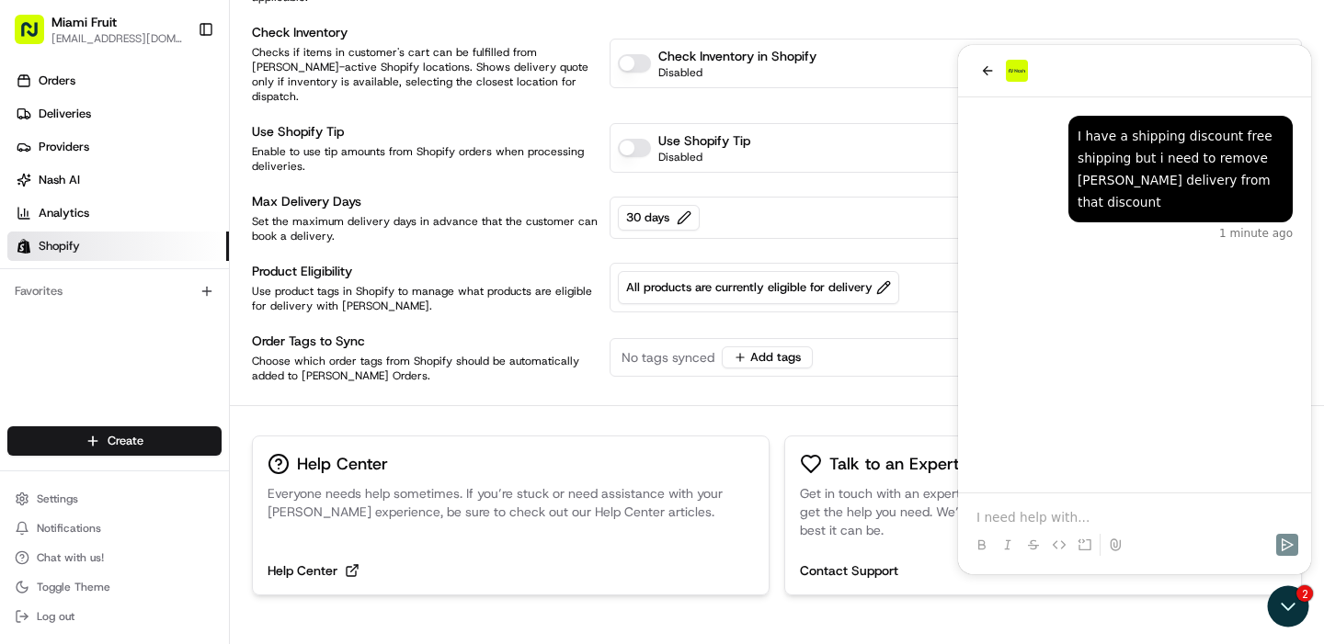
click at [510, 334] on div "Order Tags to Sync" at bounding box center [425, 341] width 347 height 18
click at [768, 347] on button "Add tags" at bounding box center [767, 358] width 91 height 22
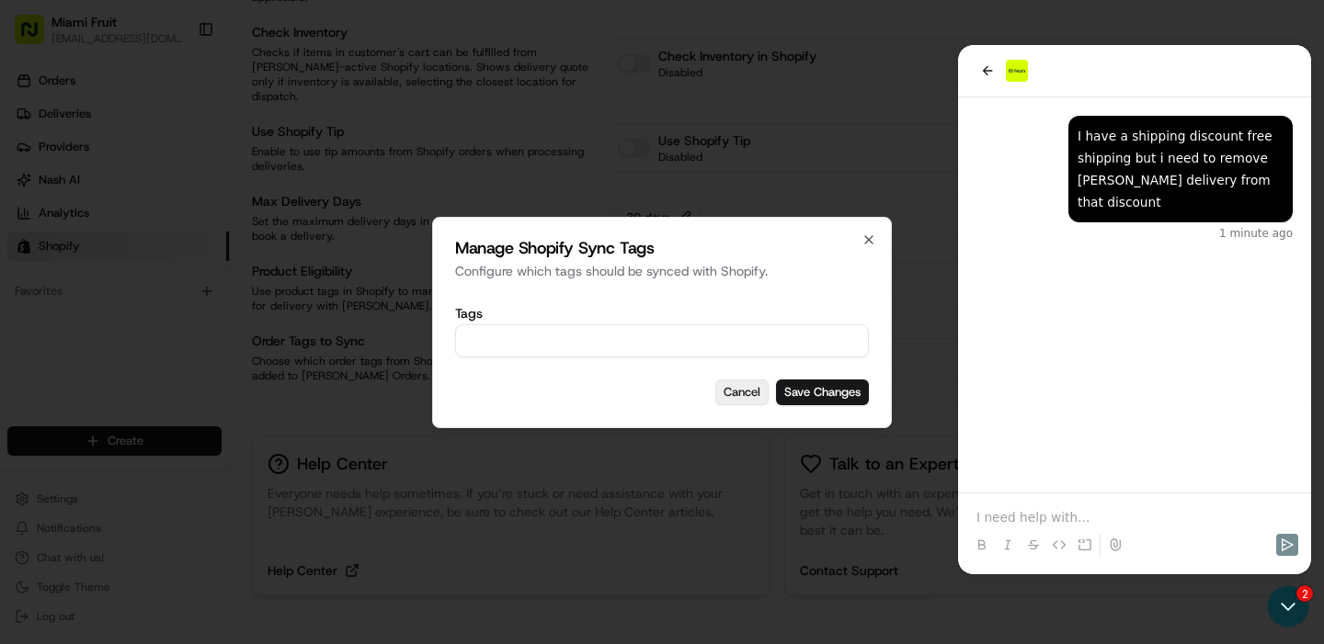
click at [745, 385] on button "Cancel" at bounding box center [741, 393] width 53 height 26
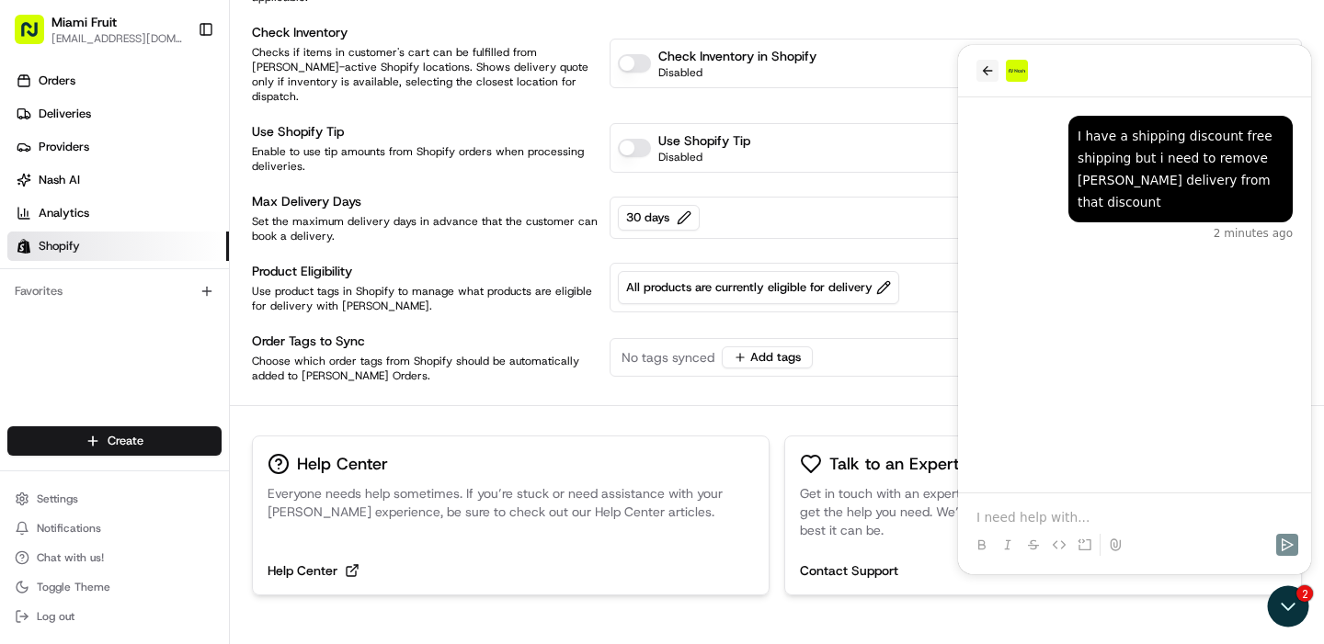
click at [987, 71] on icon "back" at bounding box center [987, 70] width 15 height 15
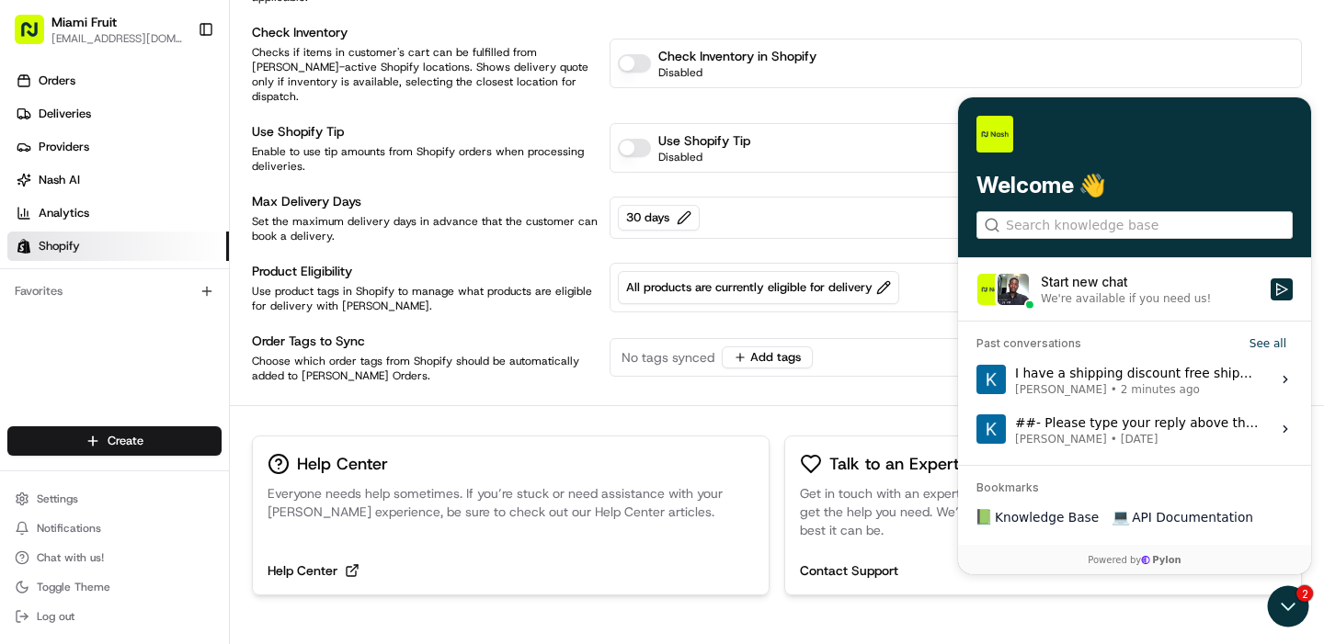
click at [1052, 278] on div "Start new chat" at bounding box center [1150, 282] width 219 height 18
click at [1270, 279] on button "Start new chat We're available if you need us!" at bounding box center [1281, 290] width 22 height 22
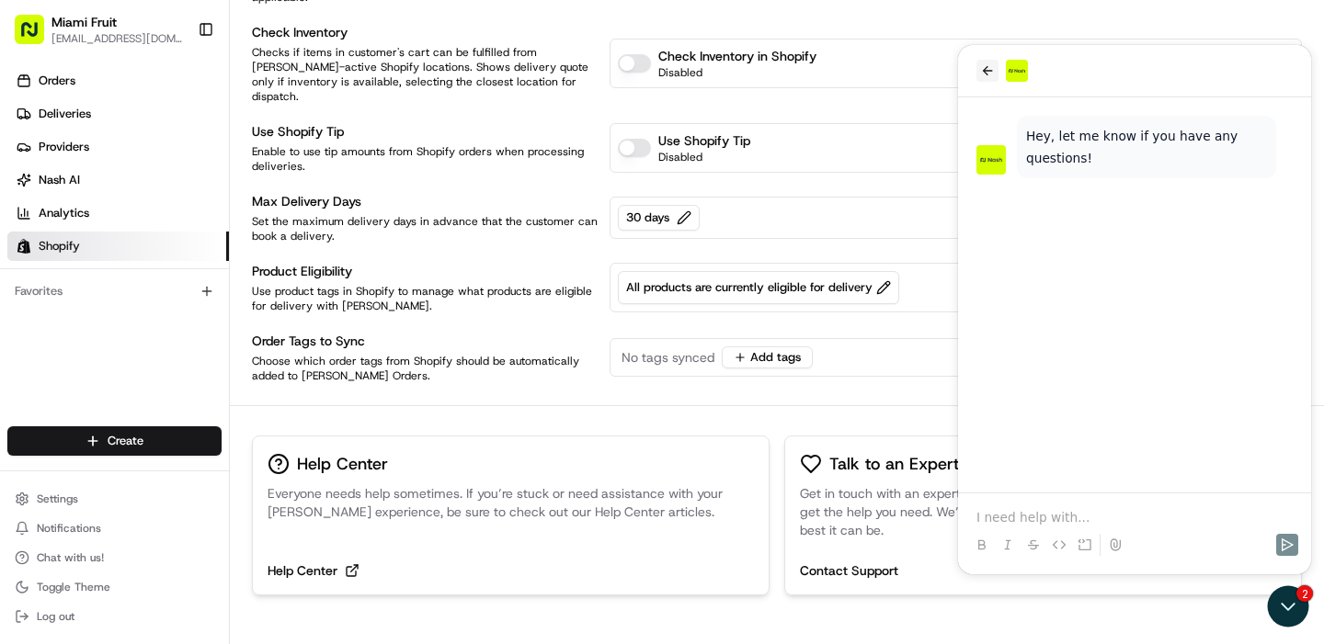
click at [984, 70] on icon "back" at bounding box center [988, 70] width 10 height 9
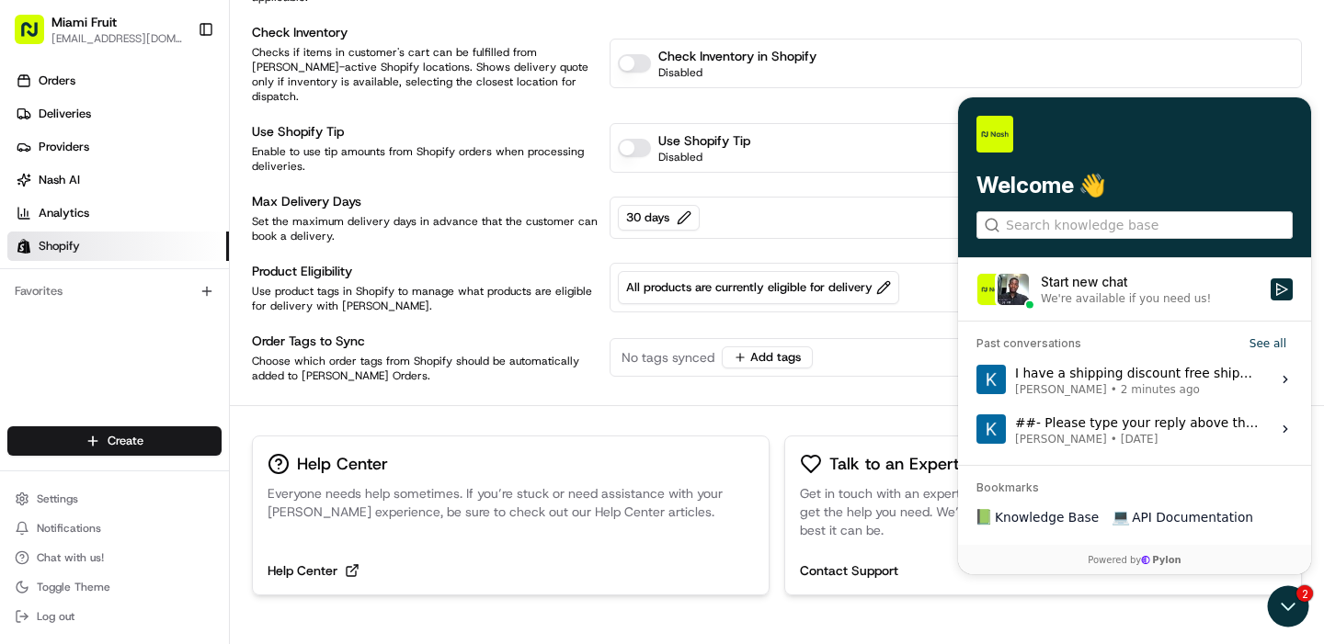
click at [1091, 369] on div "I have a shipping discount free shipping but i need to remove [PERSON_NAME] del…" at bounding box center [1137, 379] width 245 height 35
click at [976, 380] on button "View issue" at bounding box center [975, 380] width 1 height 1
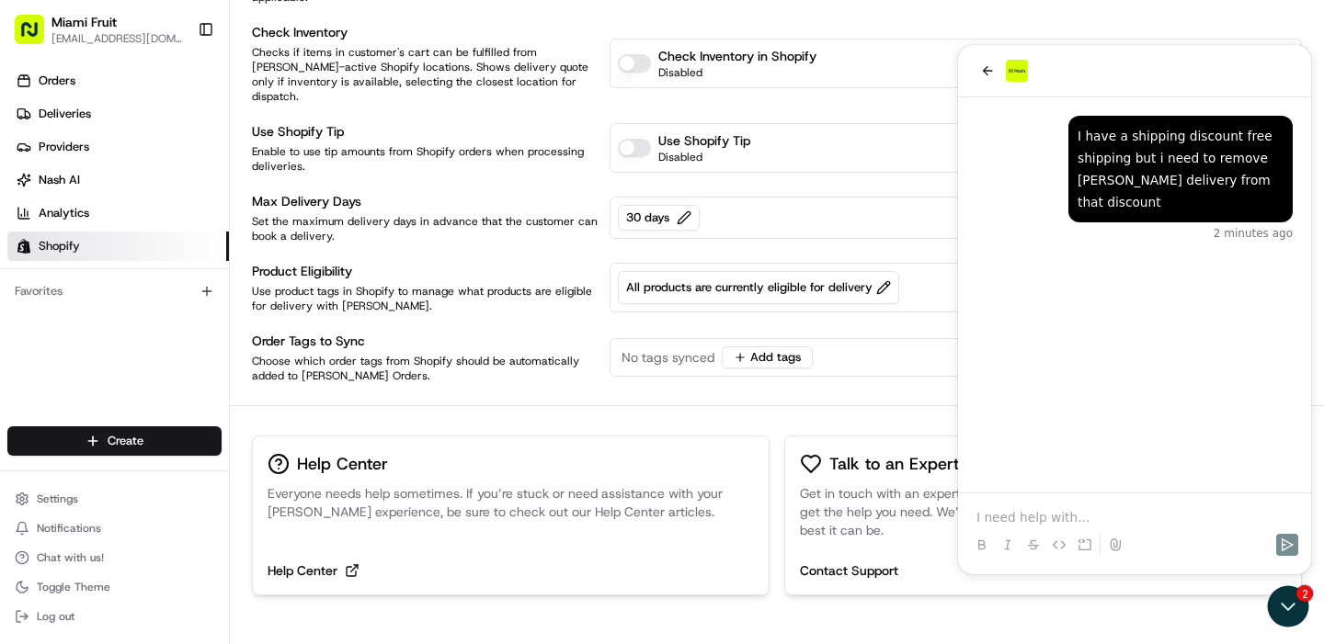
click at [1046, 518] on p at bounding box center [1134, 517] width 316 height 18
click at [904, 316] on div "Manual Dispatch Delivery orders will not be dispatched by [PERSON_NAME] automat…" at bounding box center [777, 118] width 1050 height 529
click at [1203, 606] on div "Manual Dispatch Delivery orders will not be dispatched by [PERSON_NAME] automat…" at bounding box center [777, 254] width 1050 height 801
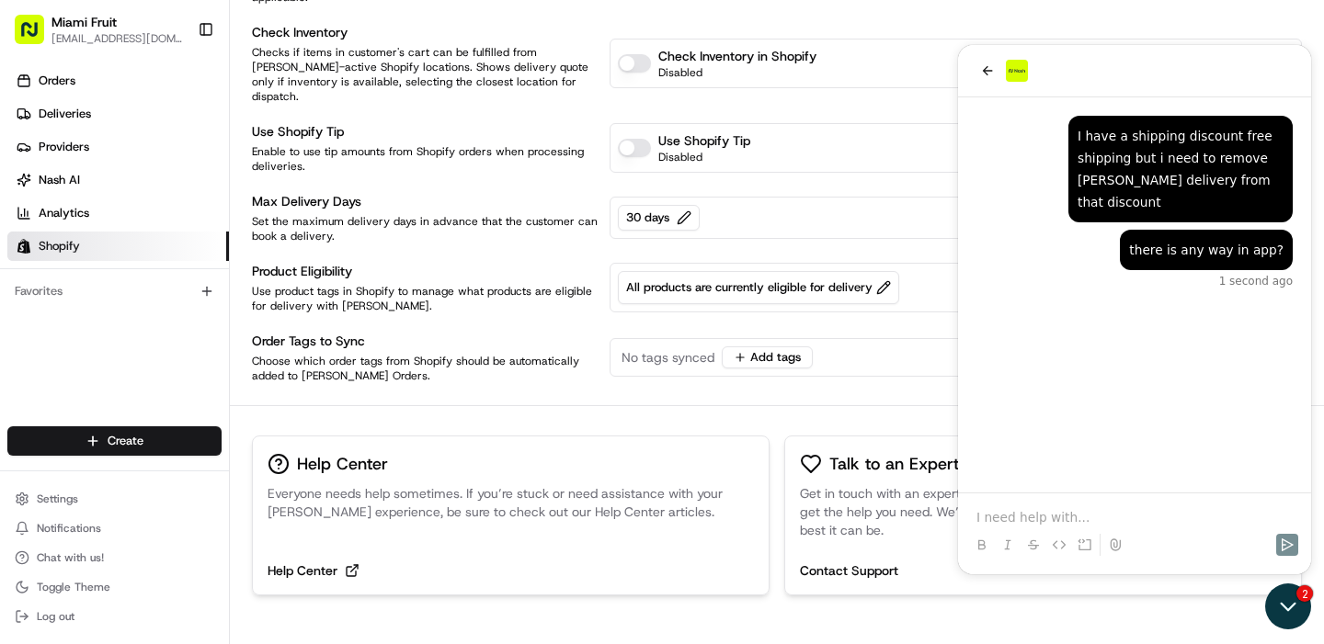
click at [1283, 606] on icon "Open customer support" at bounding box center [1288, 607] width 14 height 6
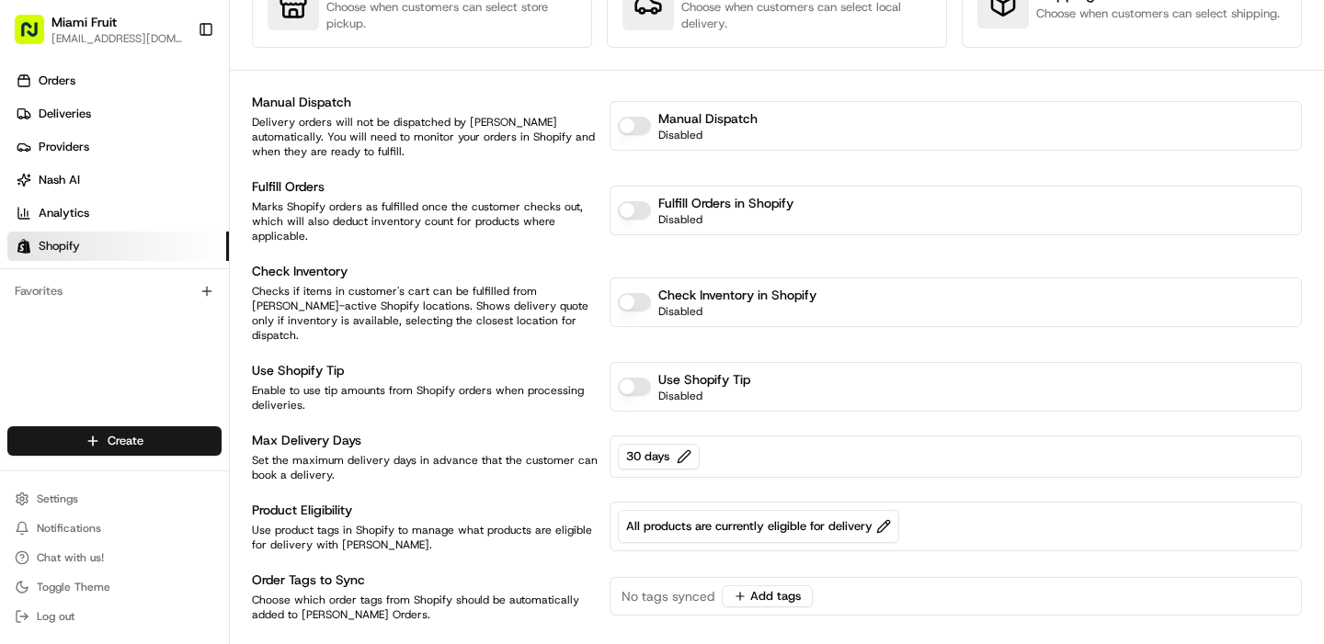
scroll to position [0, 0]
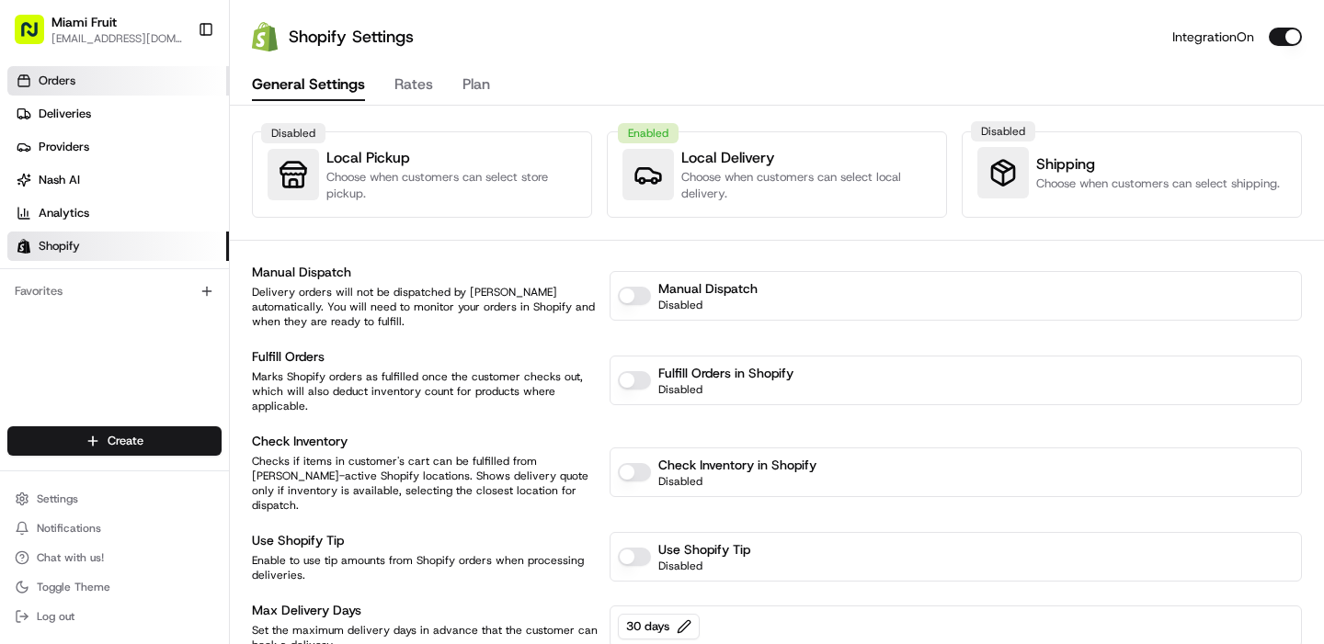
click at [65, 88] on span "Orders" at bounding box center [57, 81] width 37 height 17
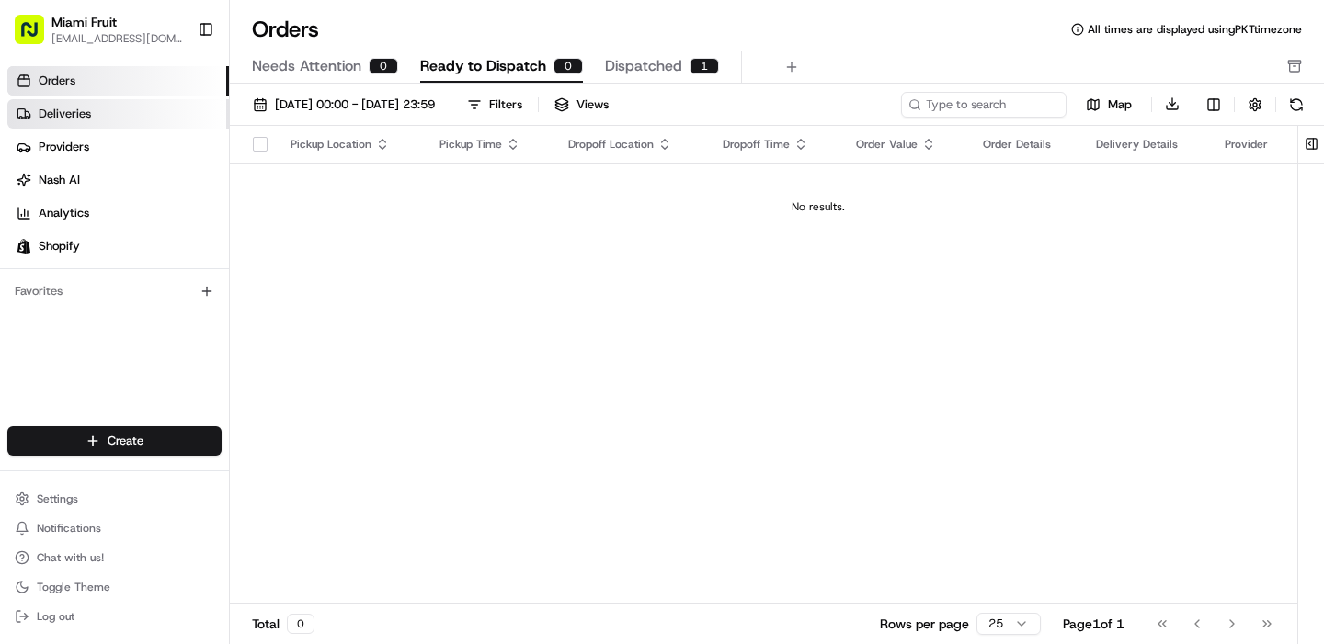
click at [68, 115] on span "Deliveries" at bounding box center [65, 114] width 52 height 17
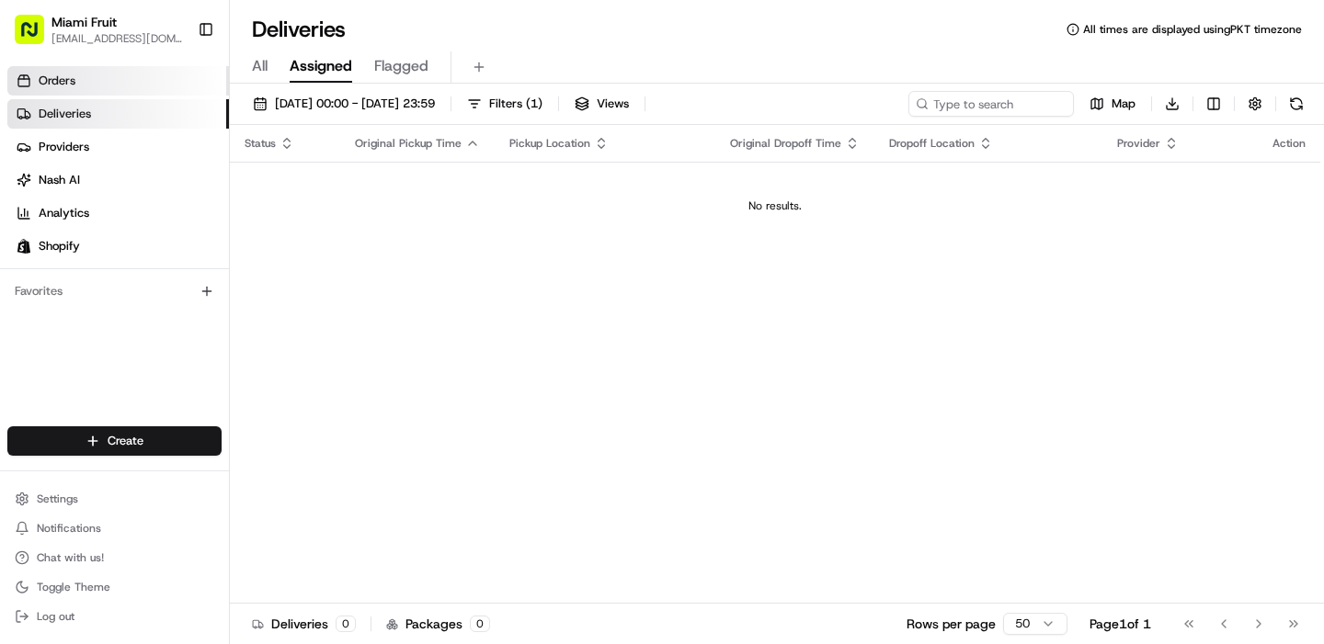
click at [65, 87] on span "Orders" at bounding box center [57, 81] width 37 height 17
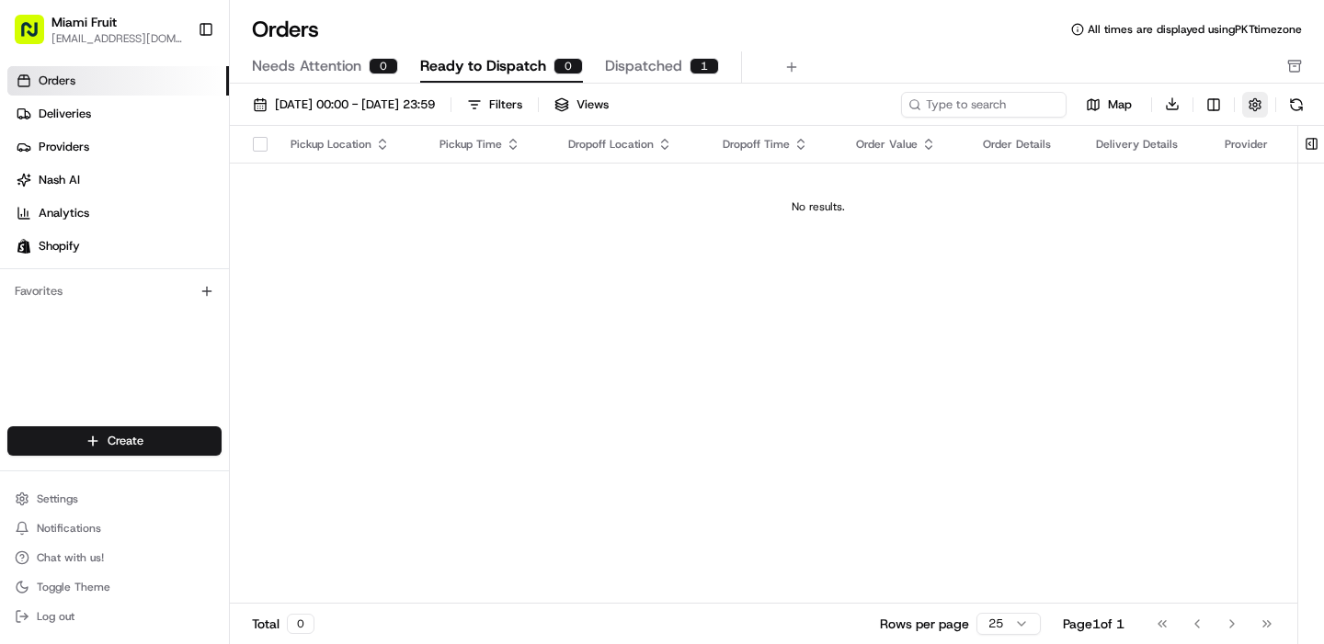
click at [1261, 98] on button "button" at bounding box center [1255, 105] width 26 height 26
click at [1213, 103] on html "Miami Fruit [EMAIL_ADDRESS][DOMAIN_NAME] Toggle Sidebar Orders Deliveries Provi…" at bounding box center [662, 322] width 1324 height 644
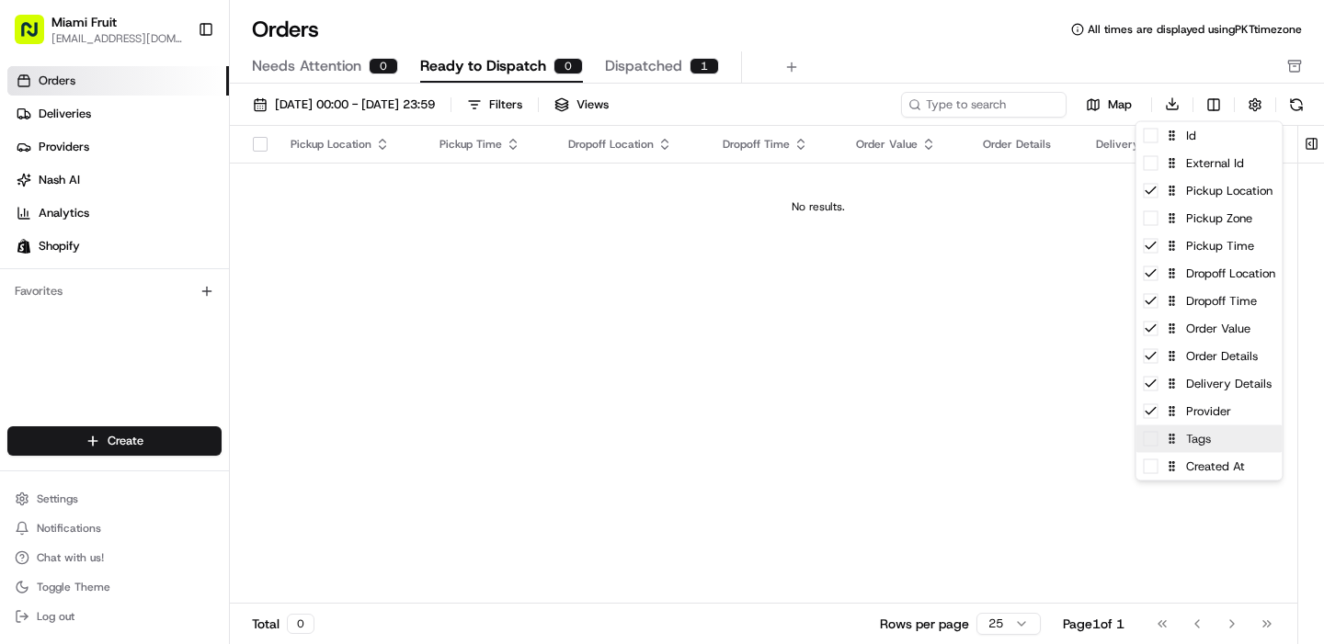
click at [1156, 442] on span at bounding box center [1150, 439] width 15 height 15
click at [1155, 471] on span at bounding box center [1150, 467] width 15 height 15
click at [1153, 212] on span at bounding box center [1150, 218] width 15 height 15
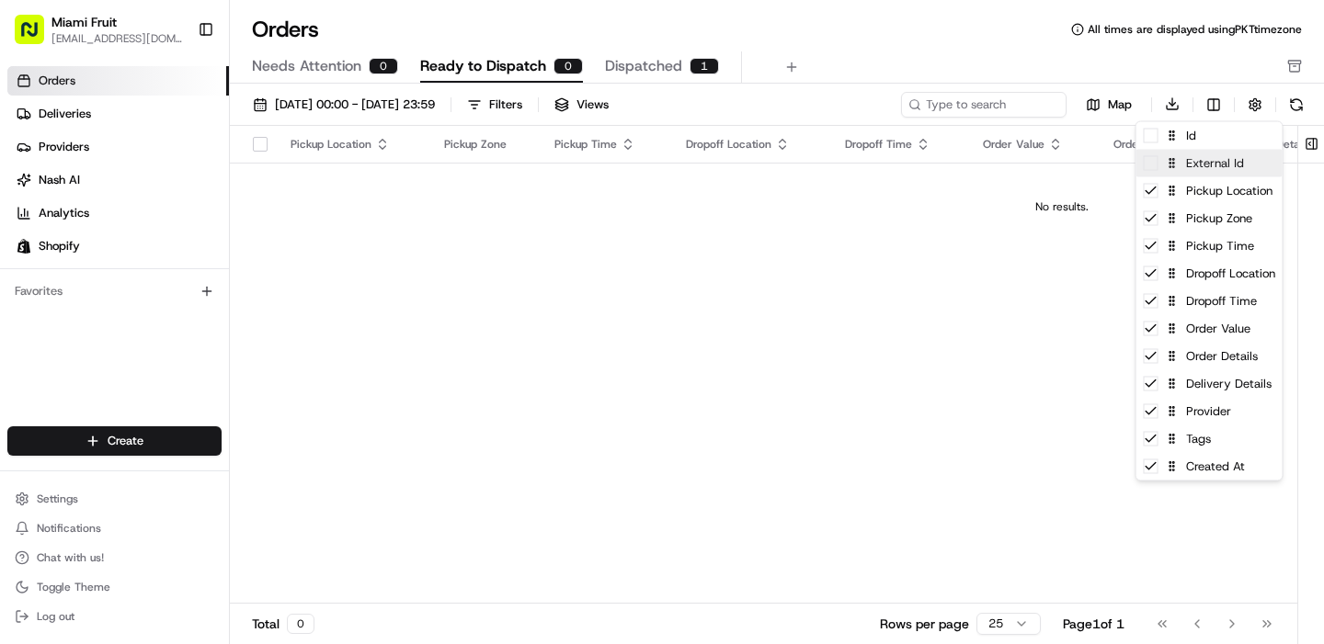
click at [1151, 167] on span at bounding box center [1150, 163] width 15 height 15
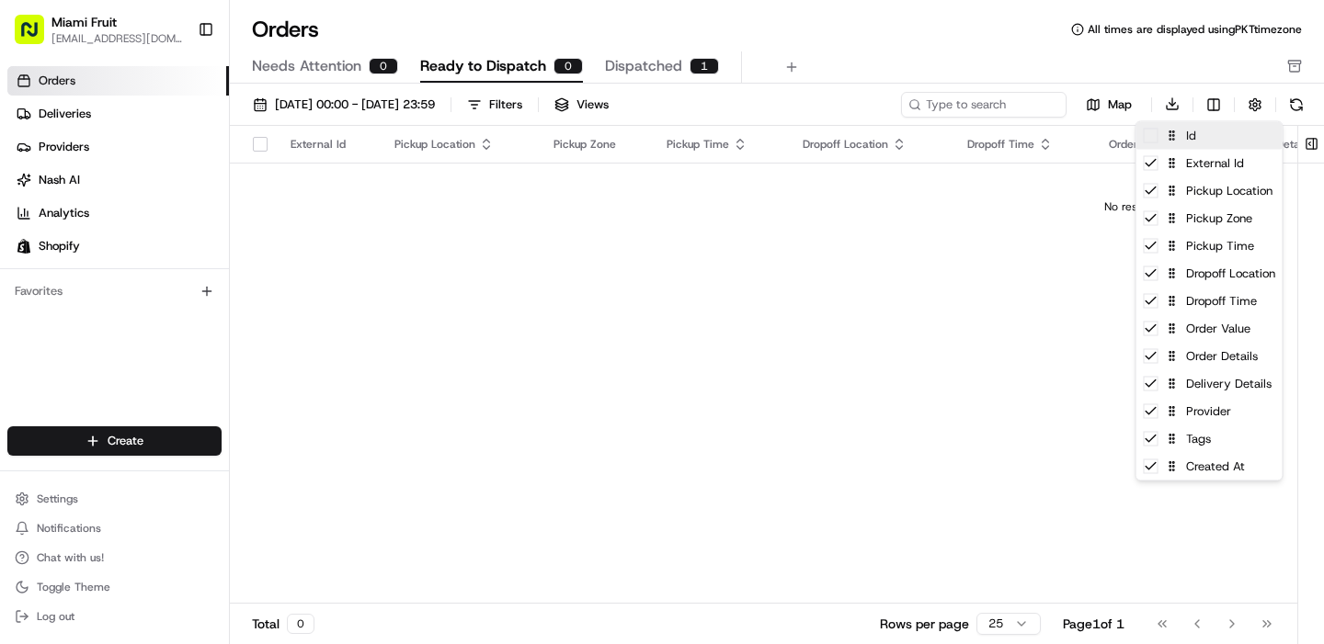
click at [1151, 137] on span at bounding box center [1150, 136] width 15 height 15
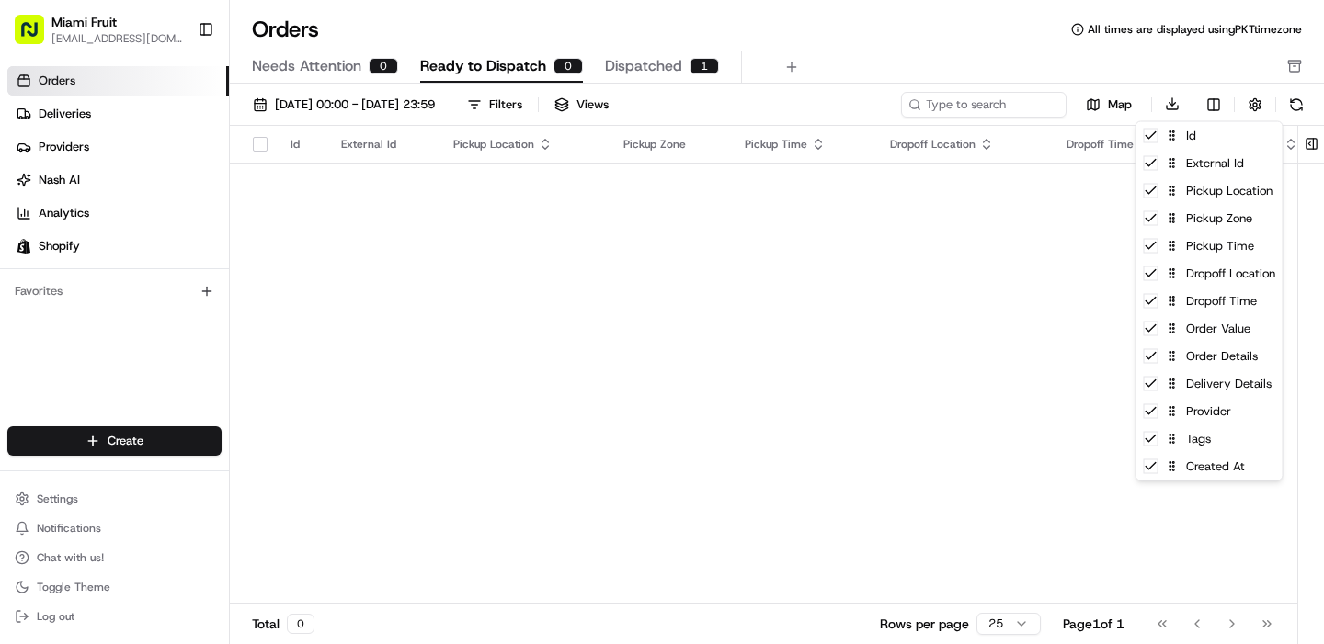
click at [952, 319] on html "Miami Fruit [EMAIL_ADDRESS][DOMAIN_NAME] Toggle Sidebar Orders Deliveries Provi…" at bounding box center [662, 322] width 1324 height 644
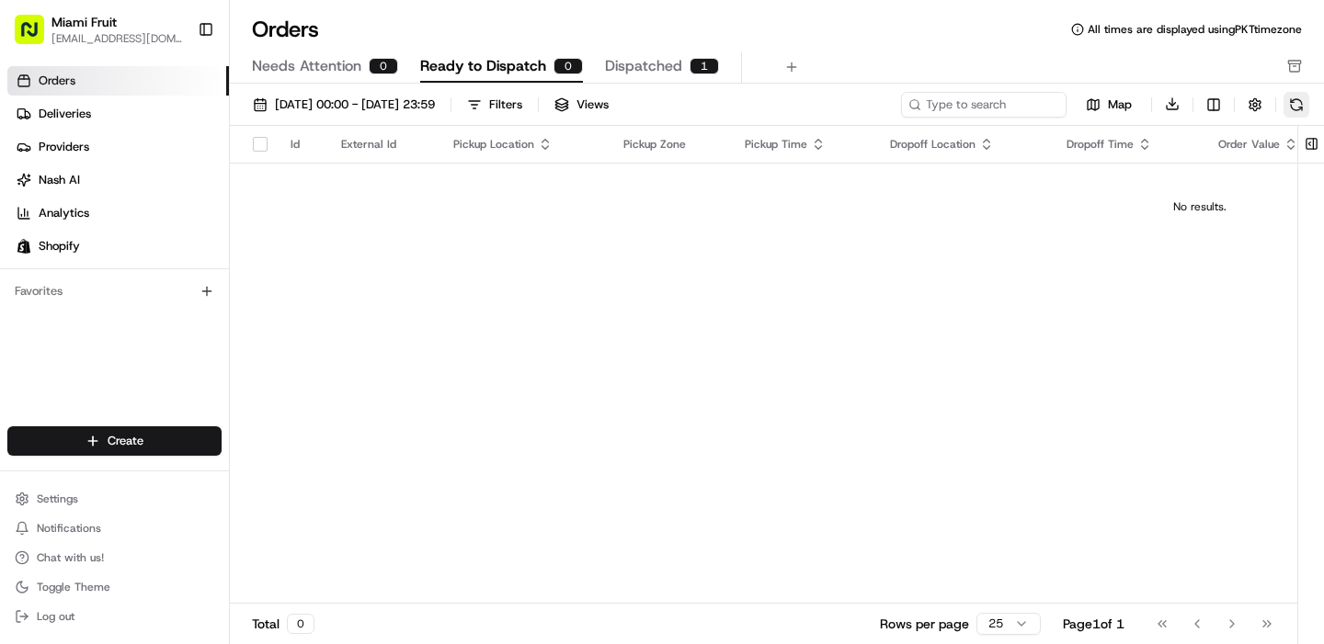
click at [1301, 105] on button at bounding box center [1296, 105] width 26 height 26
click at [638, 60] on span "Dispatched" at bounding box center [643, 66] width 77 height 22
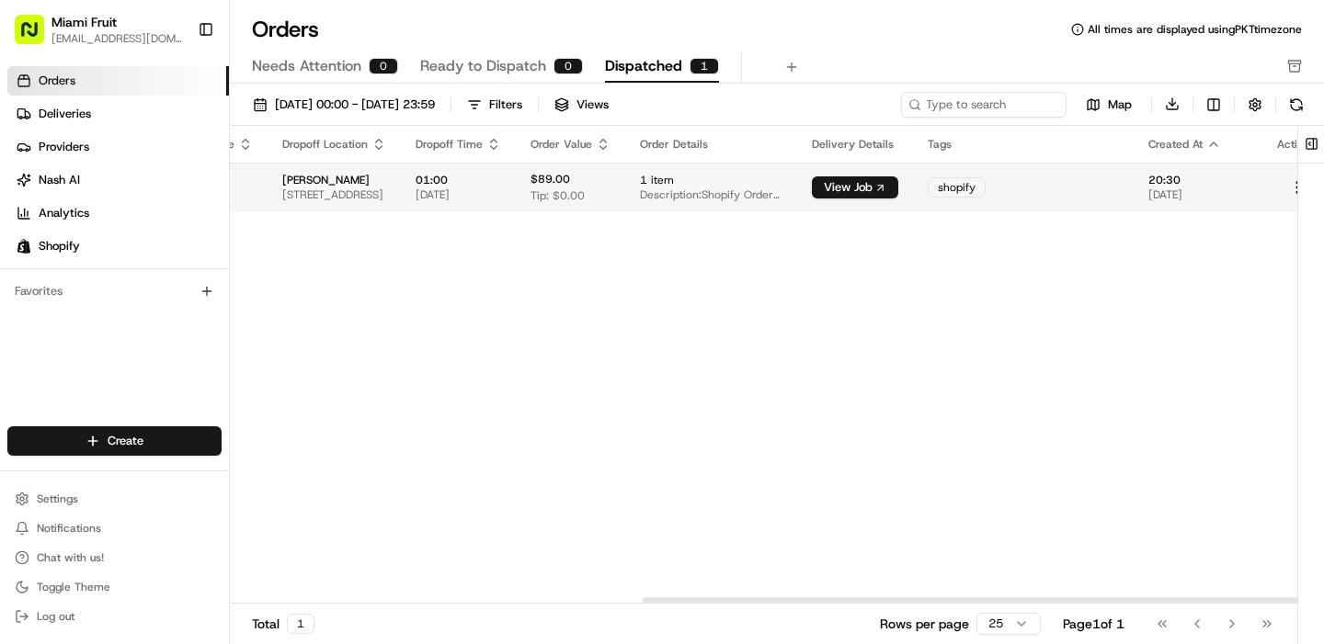
scroll to position [0, 711]
click at [973, 188] on span "shopify" at bounding box center [955, 187] width 38 height 15
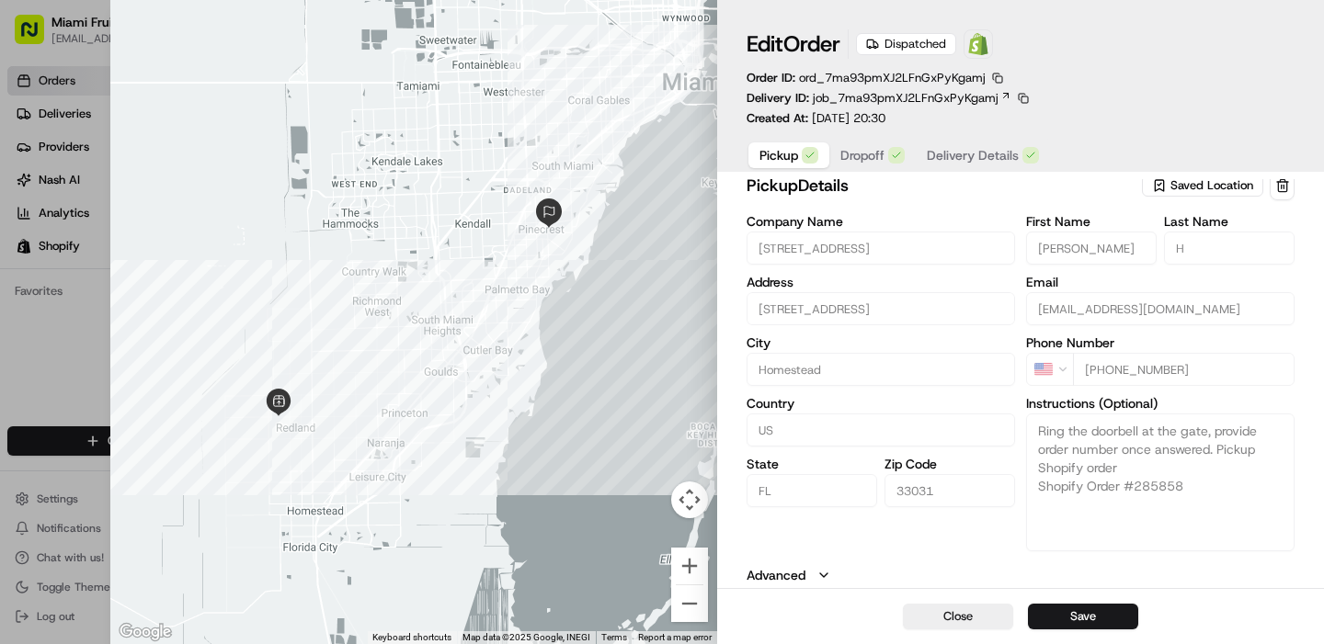
scroll to position [0, 0]
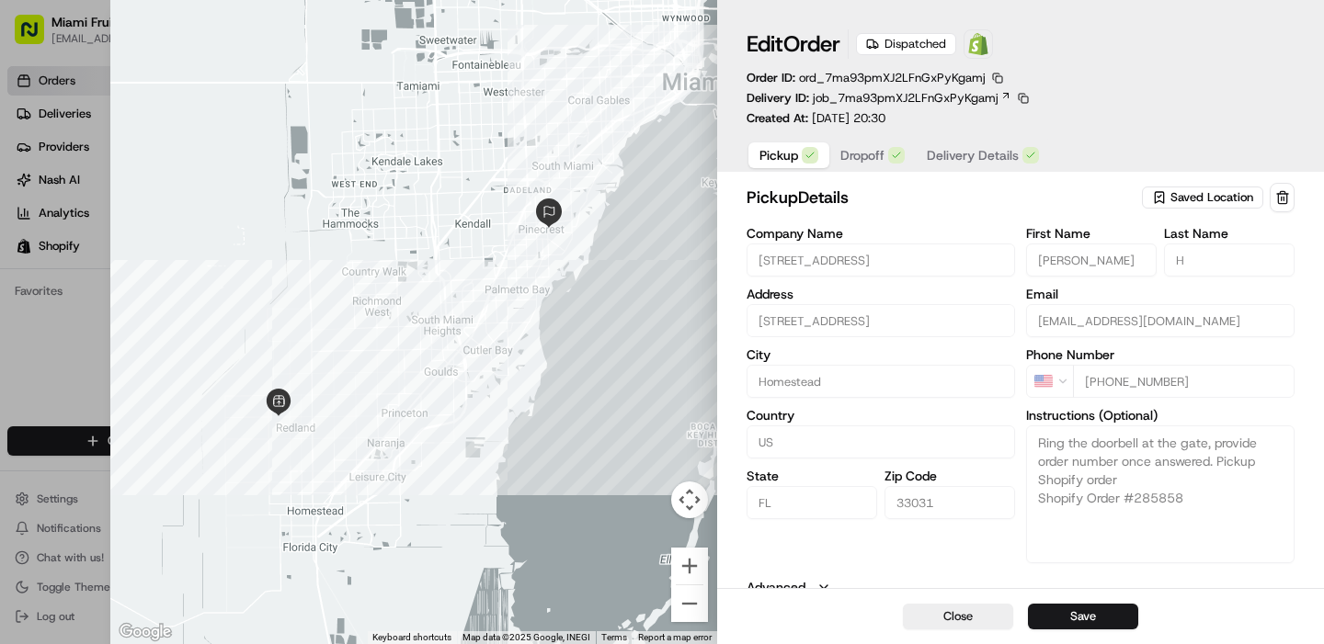
click at [870, 156] on span "Dropoff" at bounding box center [862, 155] width 44 height 18
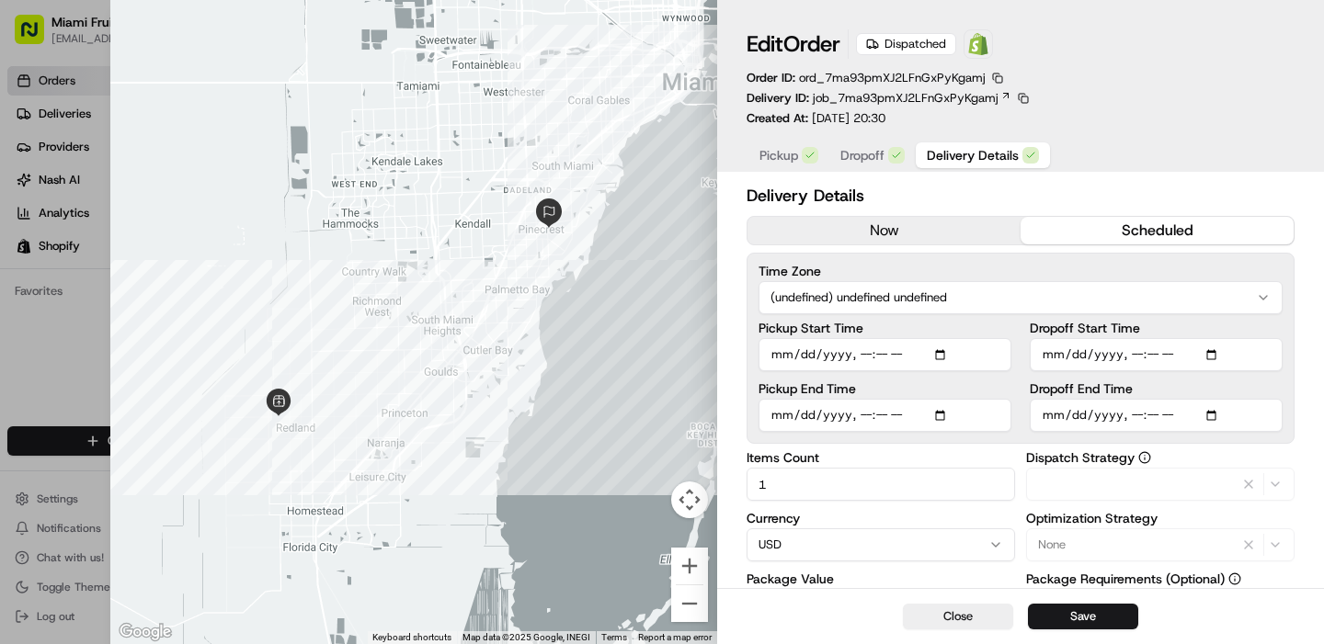
click at [961, 162] on span "Delivery Details" at bounding box center [973, 155] width 92 height 18
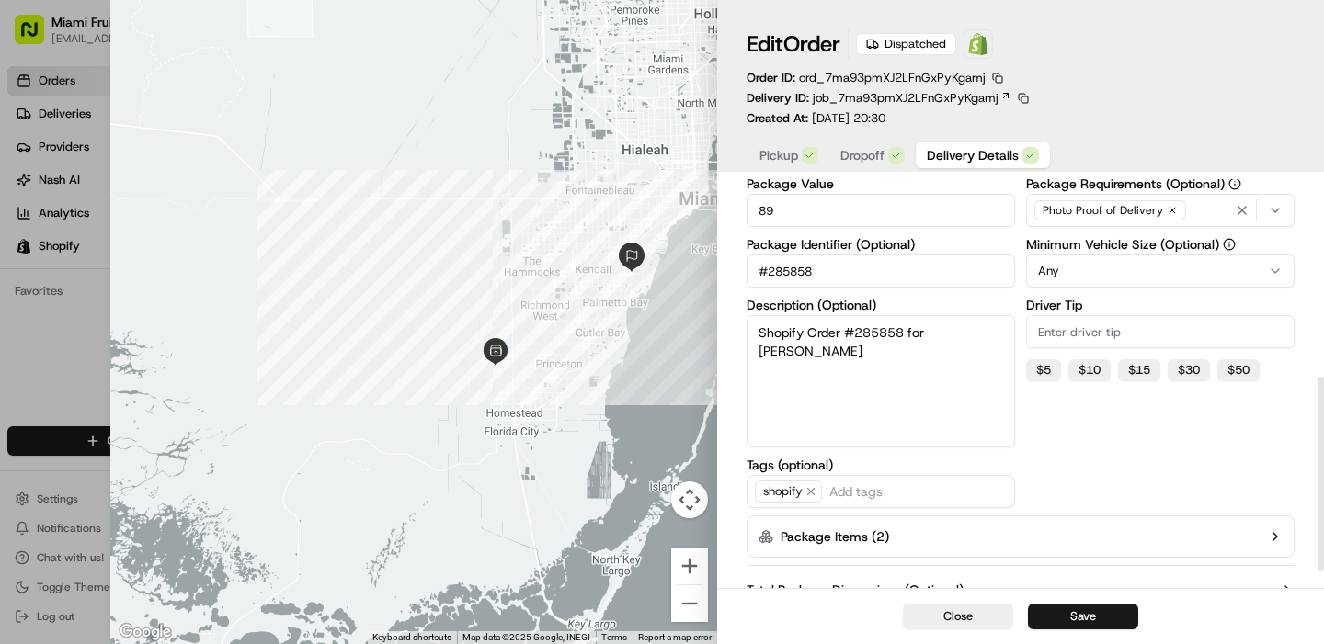
scroll to position [451, 0]
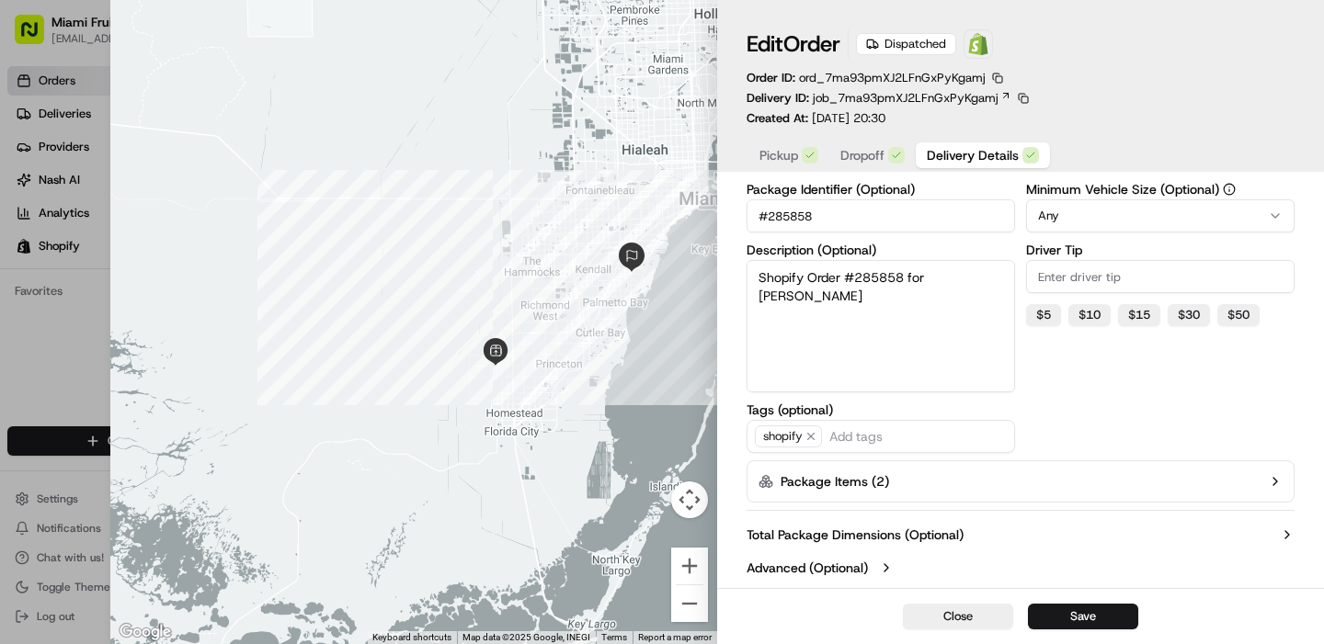
click at [952, 475] on button "Package Items ( 2 )" at bounding box center [1020, 482] width 548 height 42
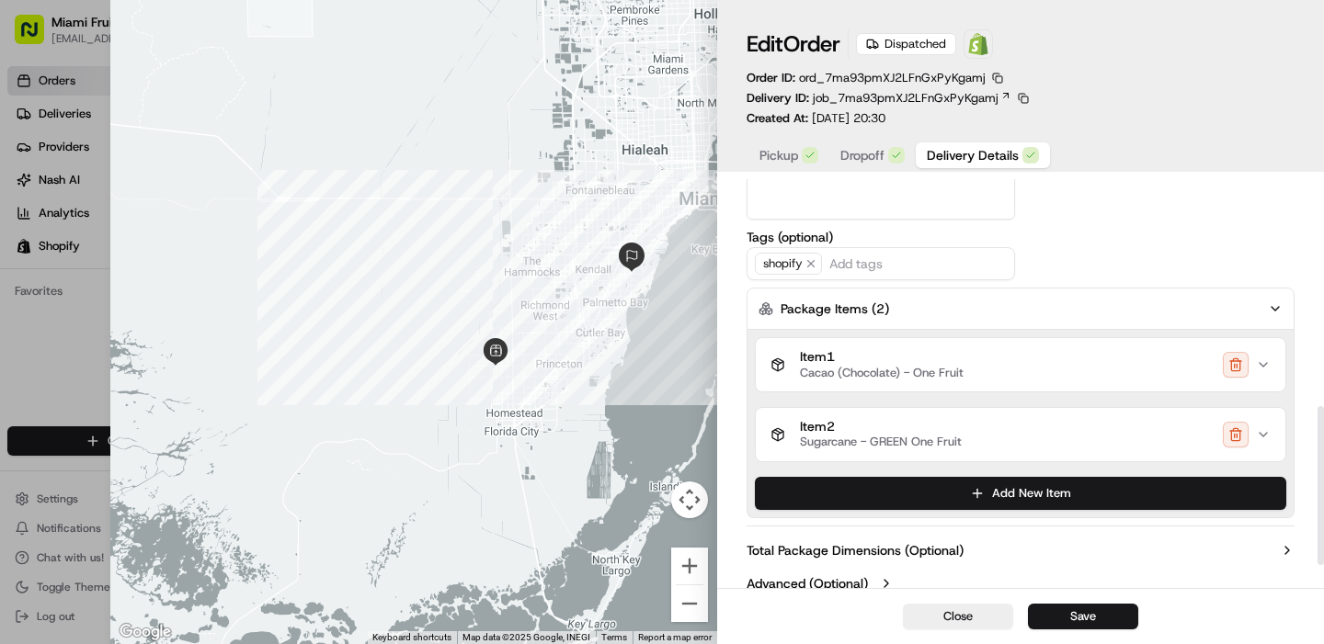
scroll to position [639, 0]
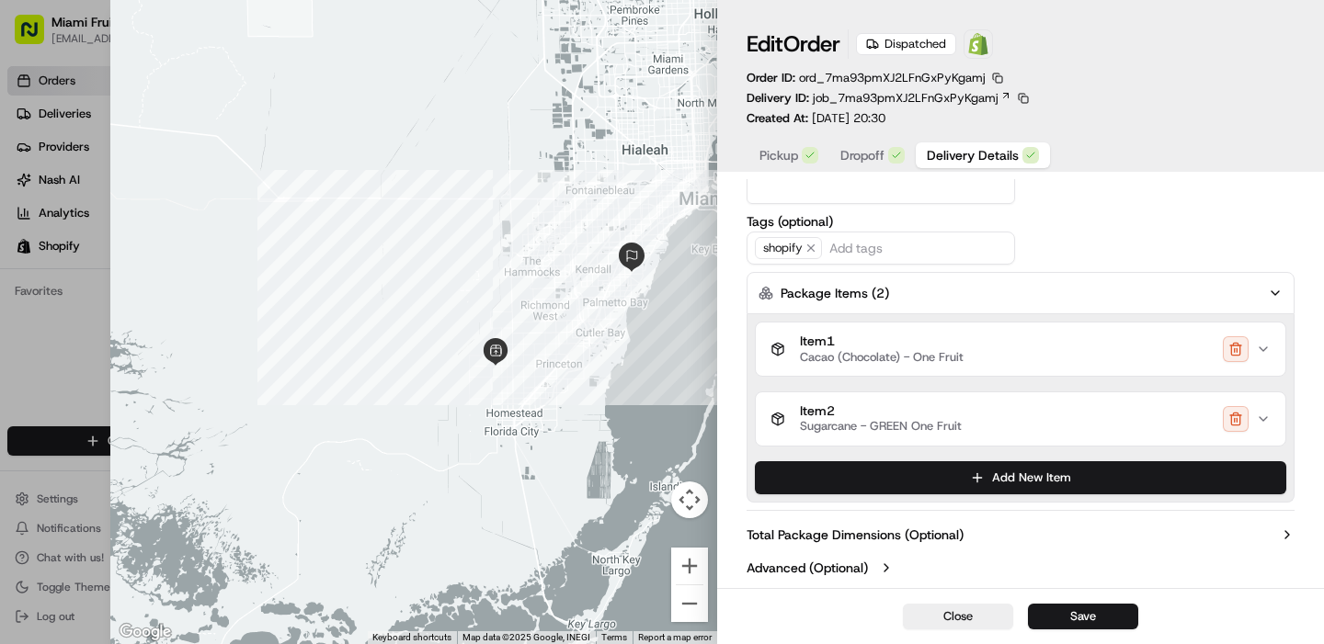
click at [867, 565] on label "Advanced (Optional)" at bounding box center [806, 568] width 121 height 18
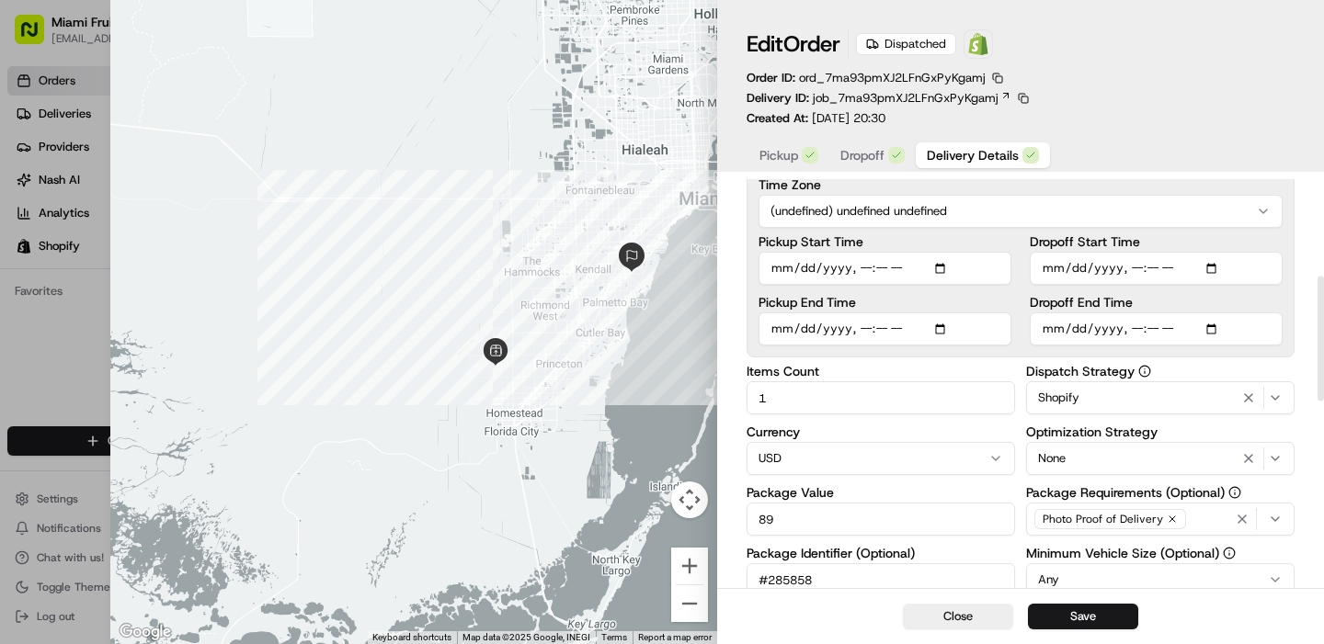
scroll to position [0, 0]
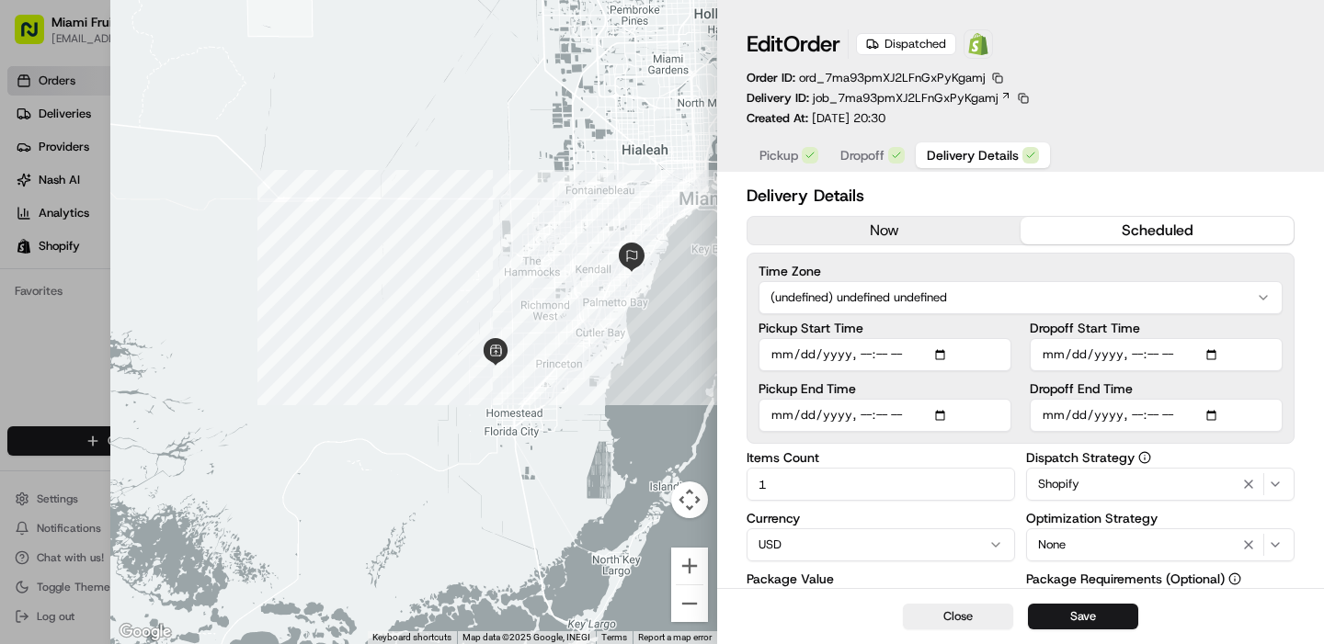
click at [768, 152] on span "Pickup" at bounding box center [778, 155] width 39 height 18
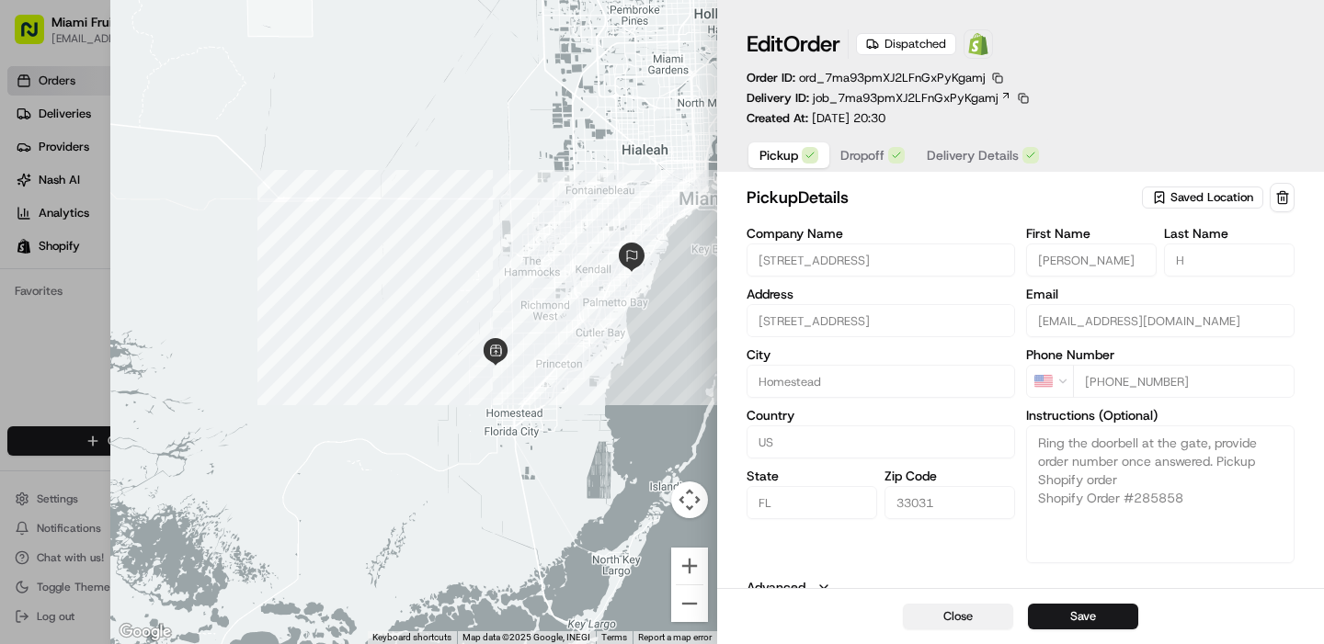
click at [951, 618] on button "Close" at bounding box center [958, 617] width 110 height 26
type input "+1"
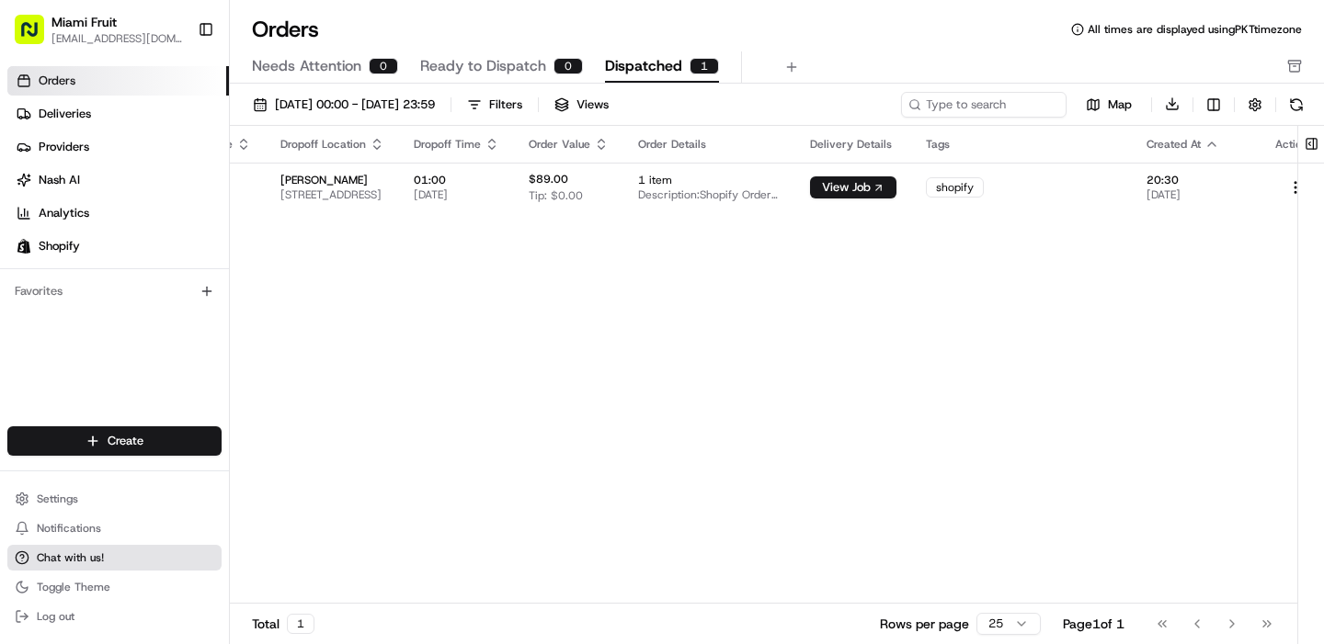
click at [86, 560] on span "Chat with us!" at bounding box center [70, 558] width 67 height 15
click at [63, 558] on span "Chat with us!" at bounding box center [70, 558] width 67 height 15
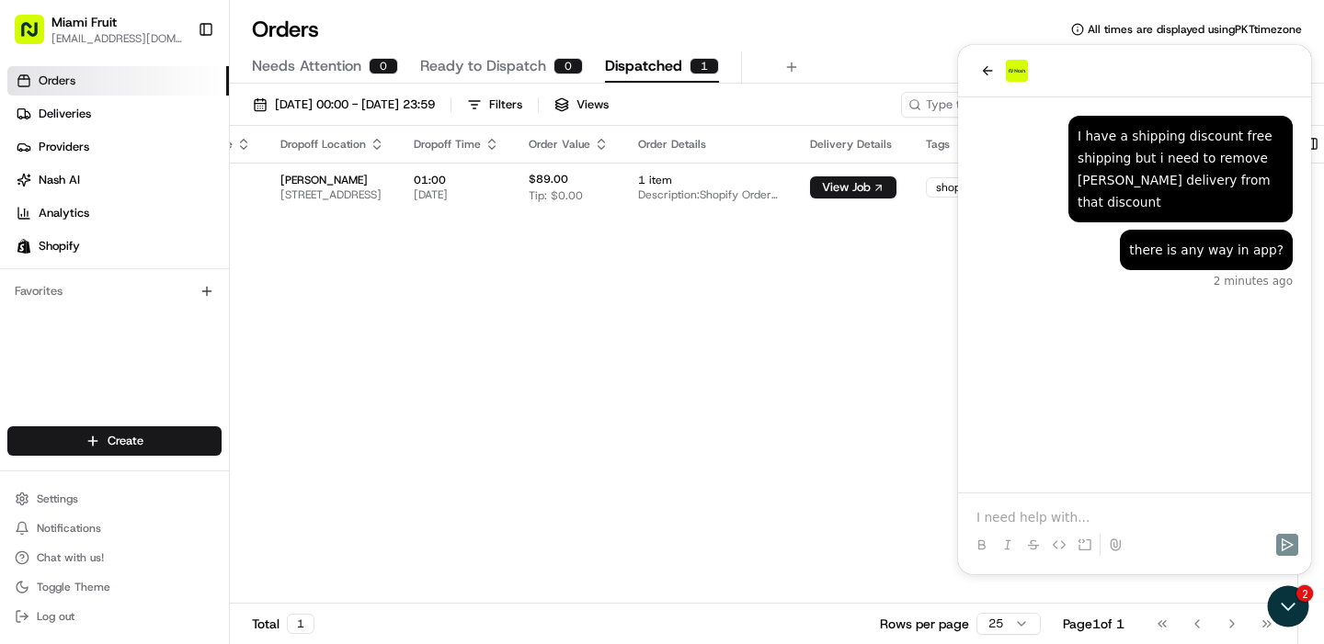
click at [864, 336] on div "Id External Id Pickup Location Pickup Zone Pickup Time Dropoff Location Dropoff…" at bounding box center [424, 365] width 1811 height 479
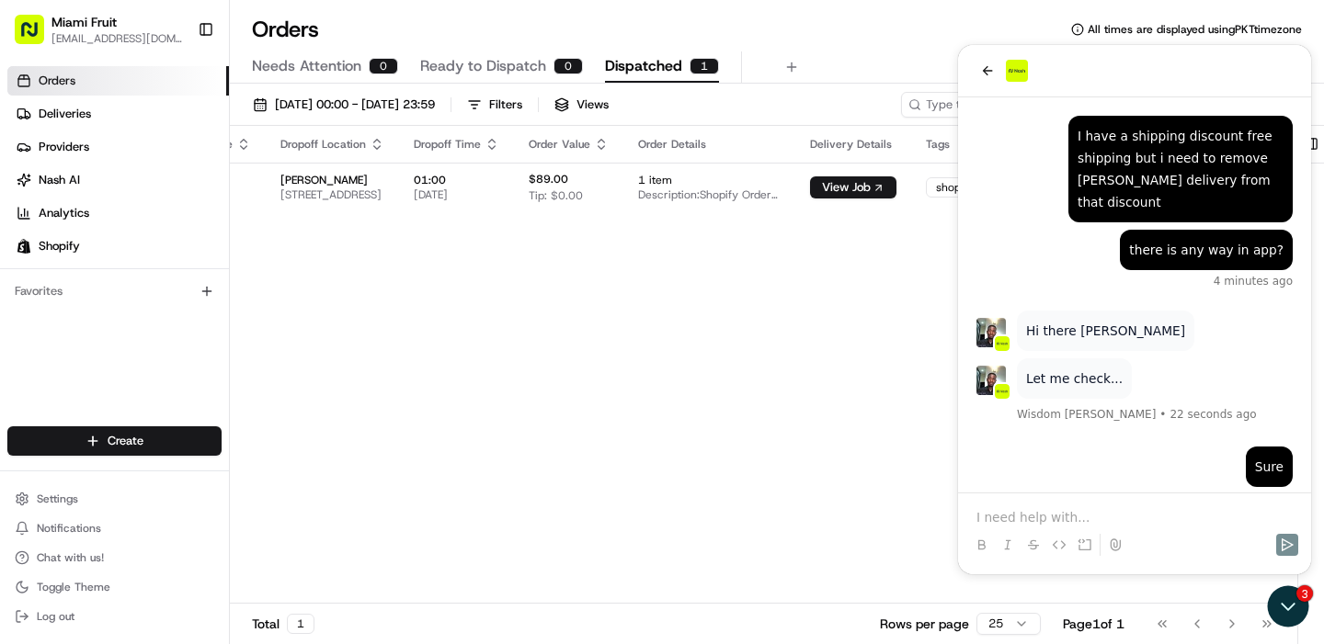
scroll to position [9, 0]
